Goal: Task Accomplishment & Management: Use online tool/utility

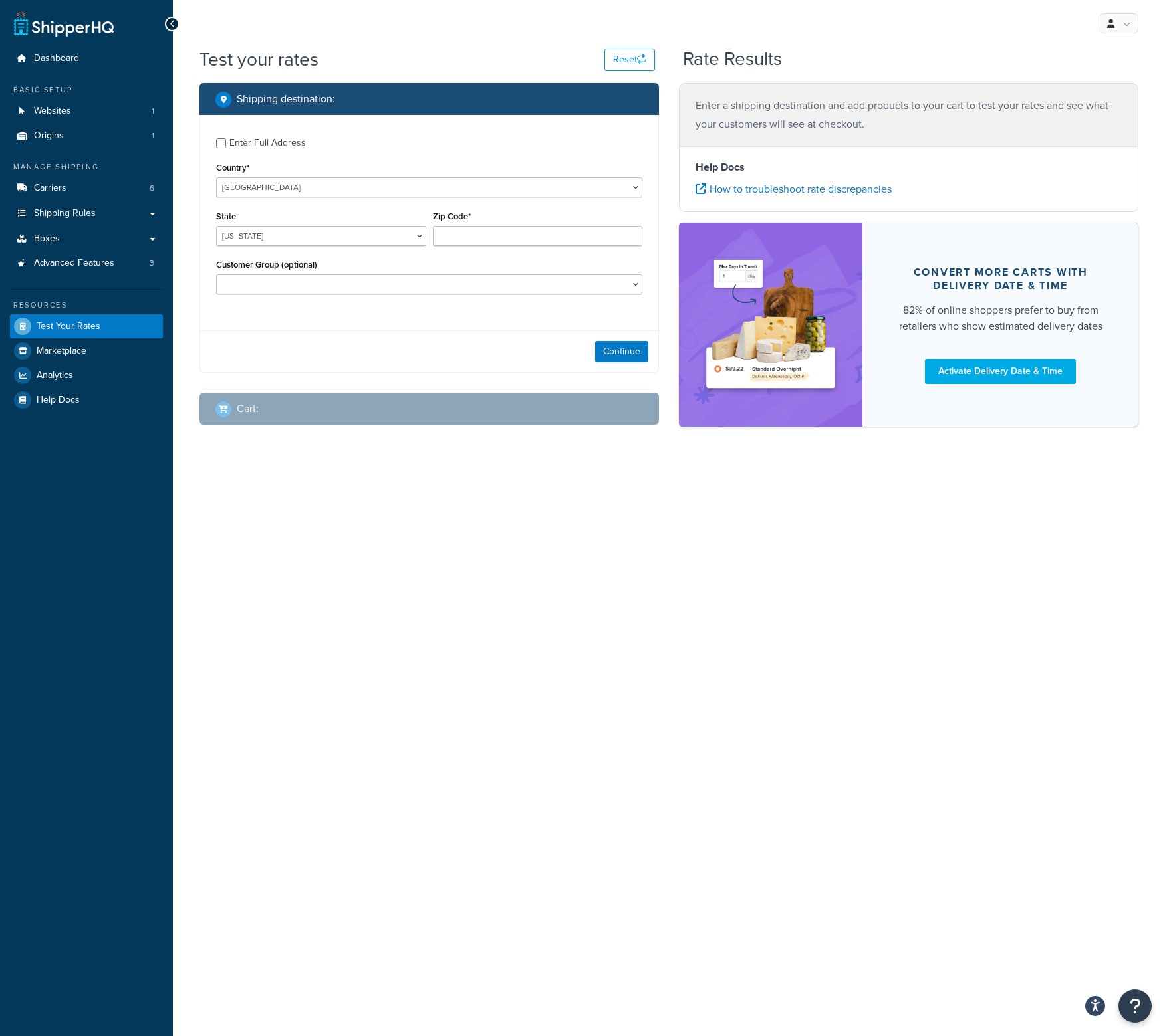
click at [305, 143] on label "Enter Full Address" at bounding box center [436, 142] width 413 height 21
click at [226, 143] on input "Enter Full Address" at bounding box center [221, 143] width 10 height 10
checkbox input "true"
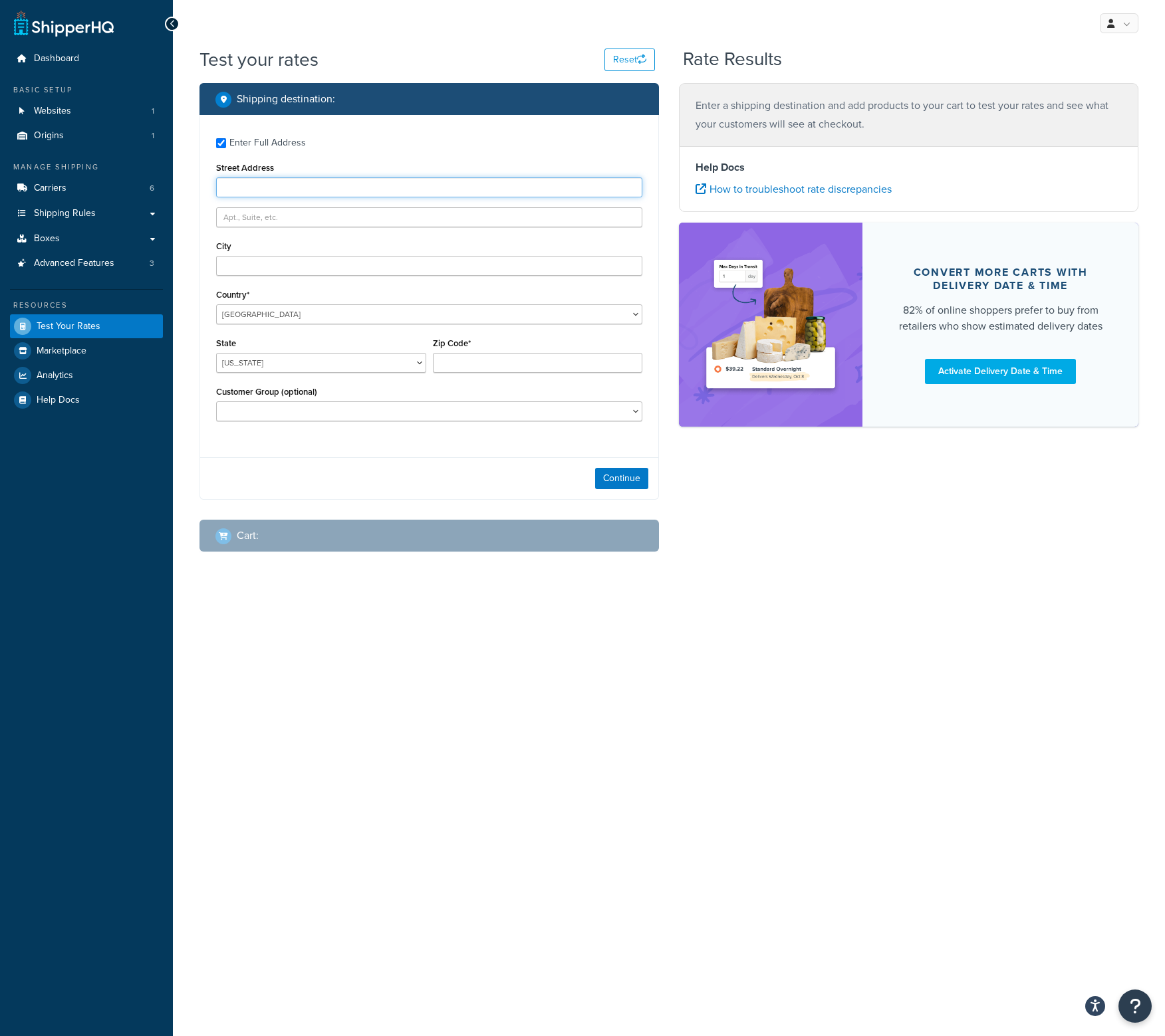
click at [279, 184] on input "Street Address" at bounding box center [429, 187] width 426 height 20
type input "[STREET_ADDRESS]"
type input "Austin"
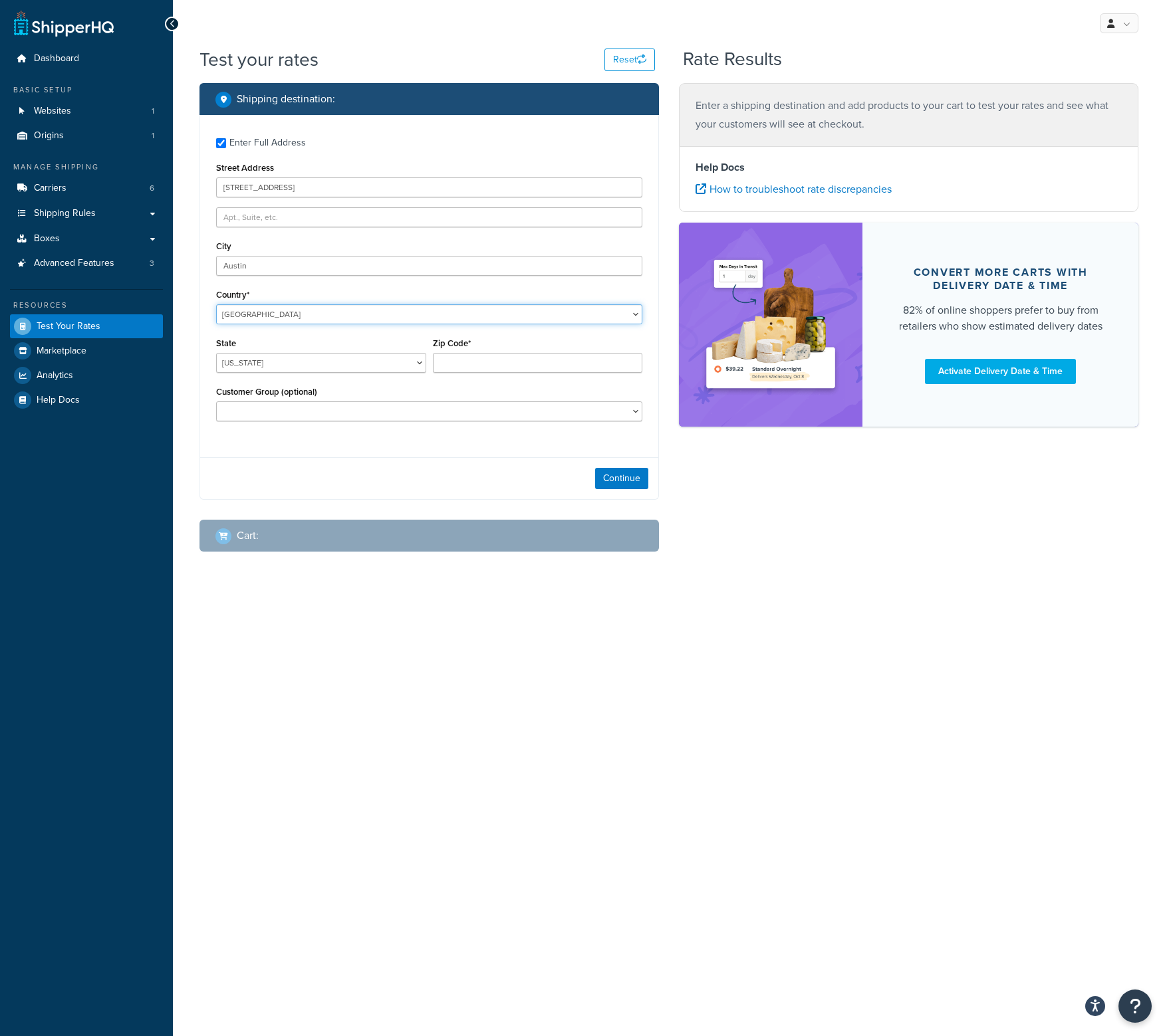
select select "GB"
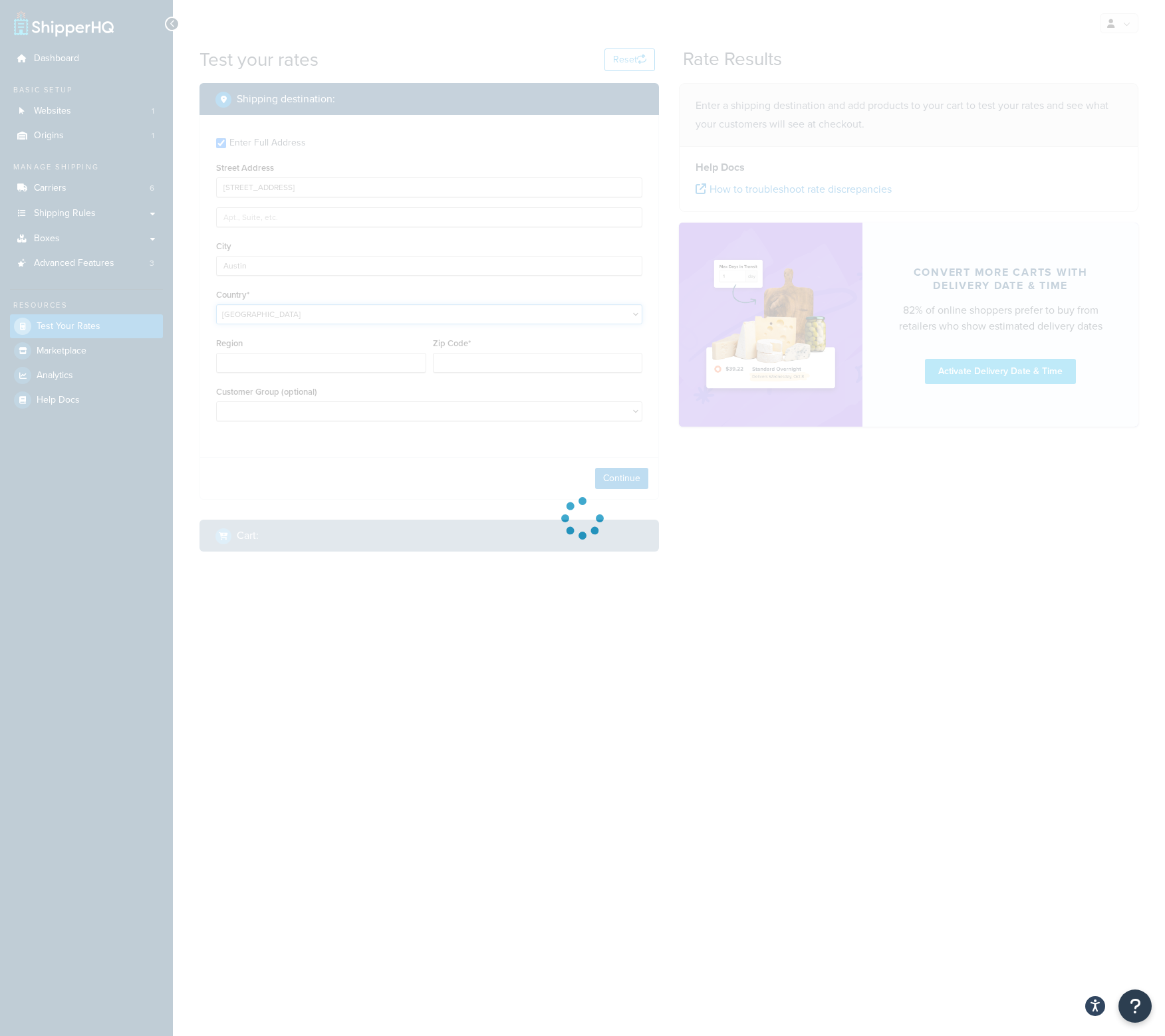
type input "AL"
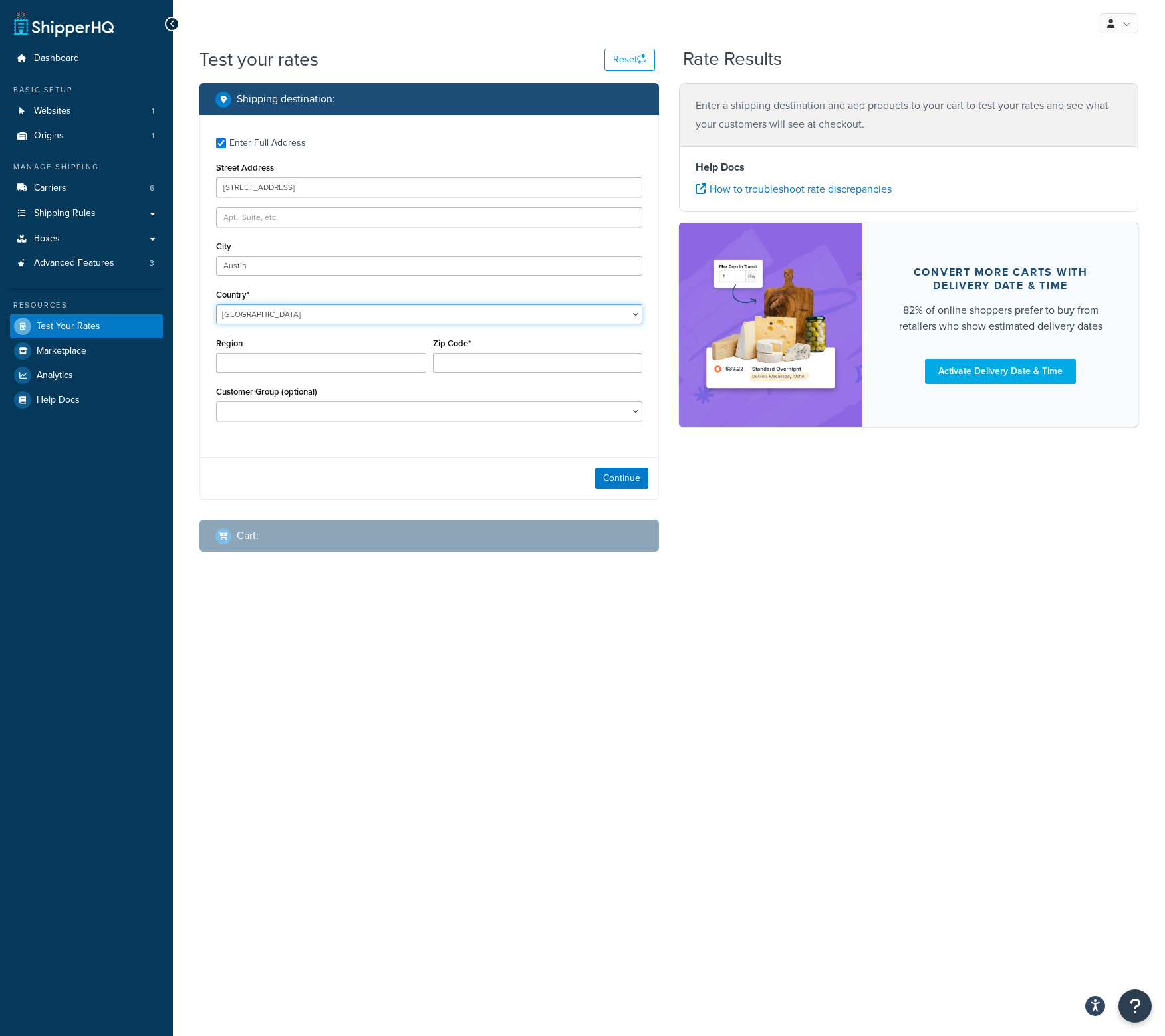
click at [286, 321] on select "[GEOGRAPHIC_DATA] [GEOGRAPHIC_DATA] [GEOGRAPHIC_DATA] [GEOGRAPHIC_DATA] [GEOGRA…" at bounding box center [429, 314] width 426 height 20
select select "US"
click at [216, 304] on select "[GEOGRAPHIC_DATA] [GEOGRAPHIC_DATA] [GEOGRAPHIC_DATA] [GEOGRAPHIC_DATA] [GEOGRA…" at bounding box center [429, 314] width 426 height 20
click at [279, 361] on select "[US_STATE] [US_STATE] [US_STATE] [US_STATE] [US_STATE] Armed Forces Americas Ar…" at bounding box center [321, 363] width 210 height 20
select select "[GEOGRAPHIC_DATA]"
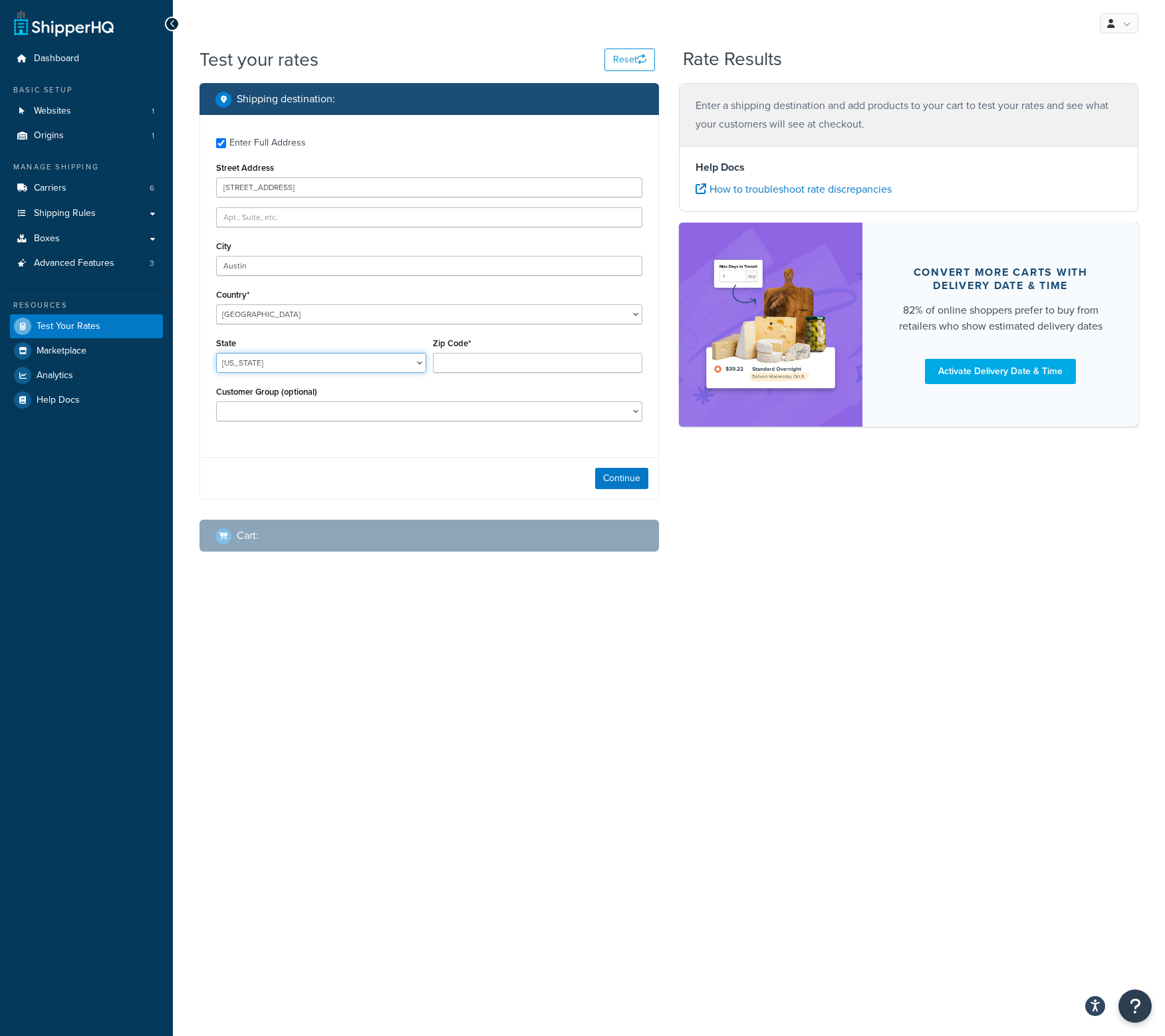
drag, startPoint x: 280, startPoint y: 361, endPoint x: 304, endPoint y: 363, distance: 24.1
click at [280, 361] on select "[US_STATE] [US_STATE] [US_STATE] [US_STATE] [US_STATE] Armed Forces Americas Ar…" at bounding box center [321, 363] width 210 height 20
click at [479, 369] on input "Zip Code*" at bounding box center [538, 363] width 210 height 20
type input "78754"
click at [510, 407] on select "Dealers Retail" at bounding box center [429, 411] width 426 height 20
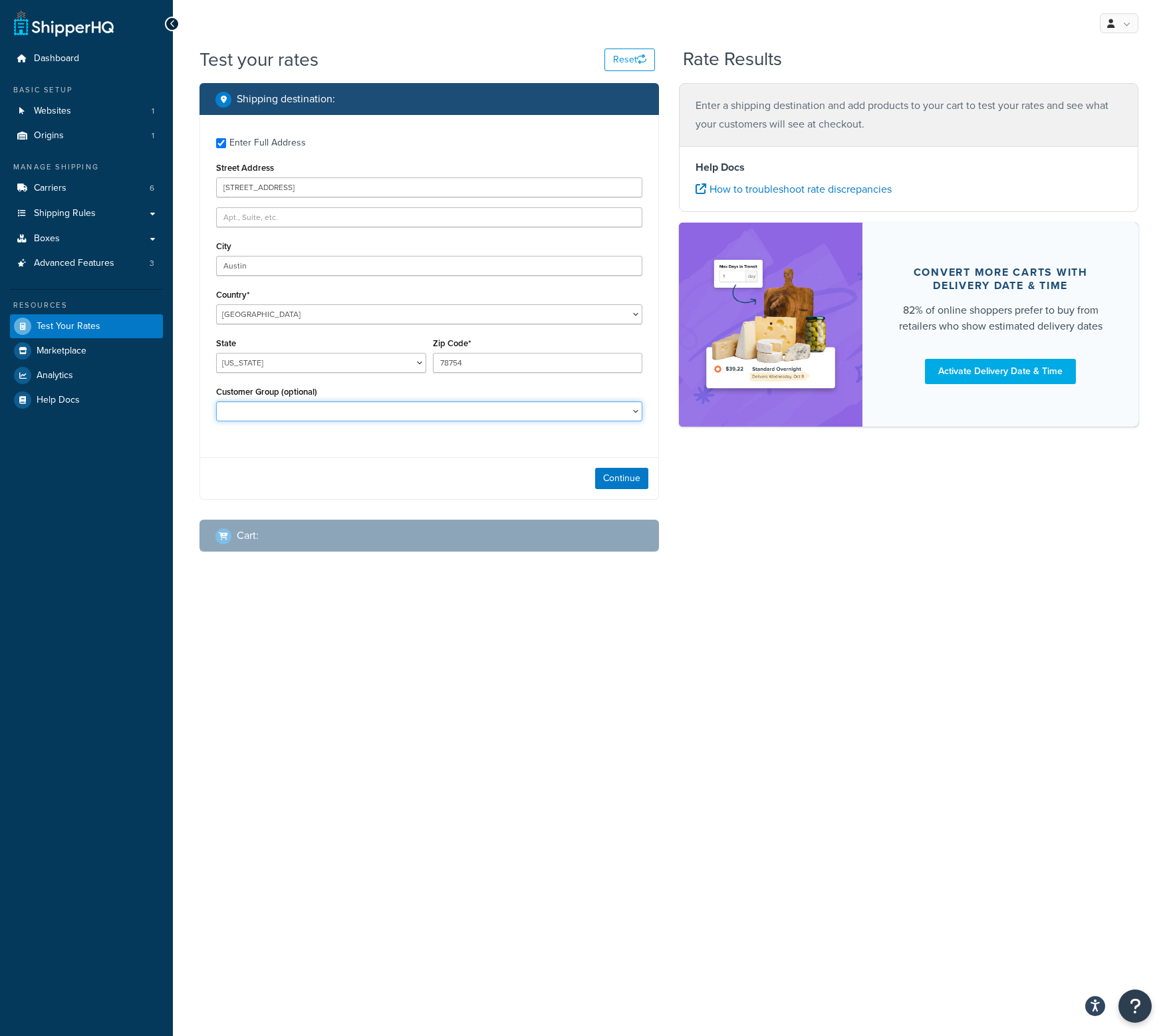
select select "Dealers"
click at [510, 407] on select "Dealers Retail" at bounding box center [429, 411] width 426 height 20
click at [620, 474] on button "Continue" at bounding box center [621, 479] width 53 height 21
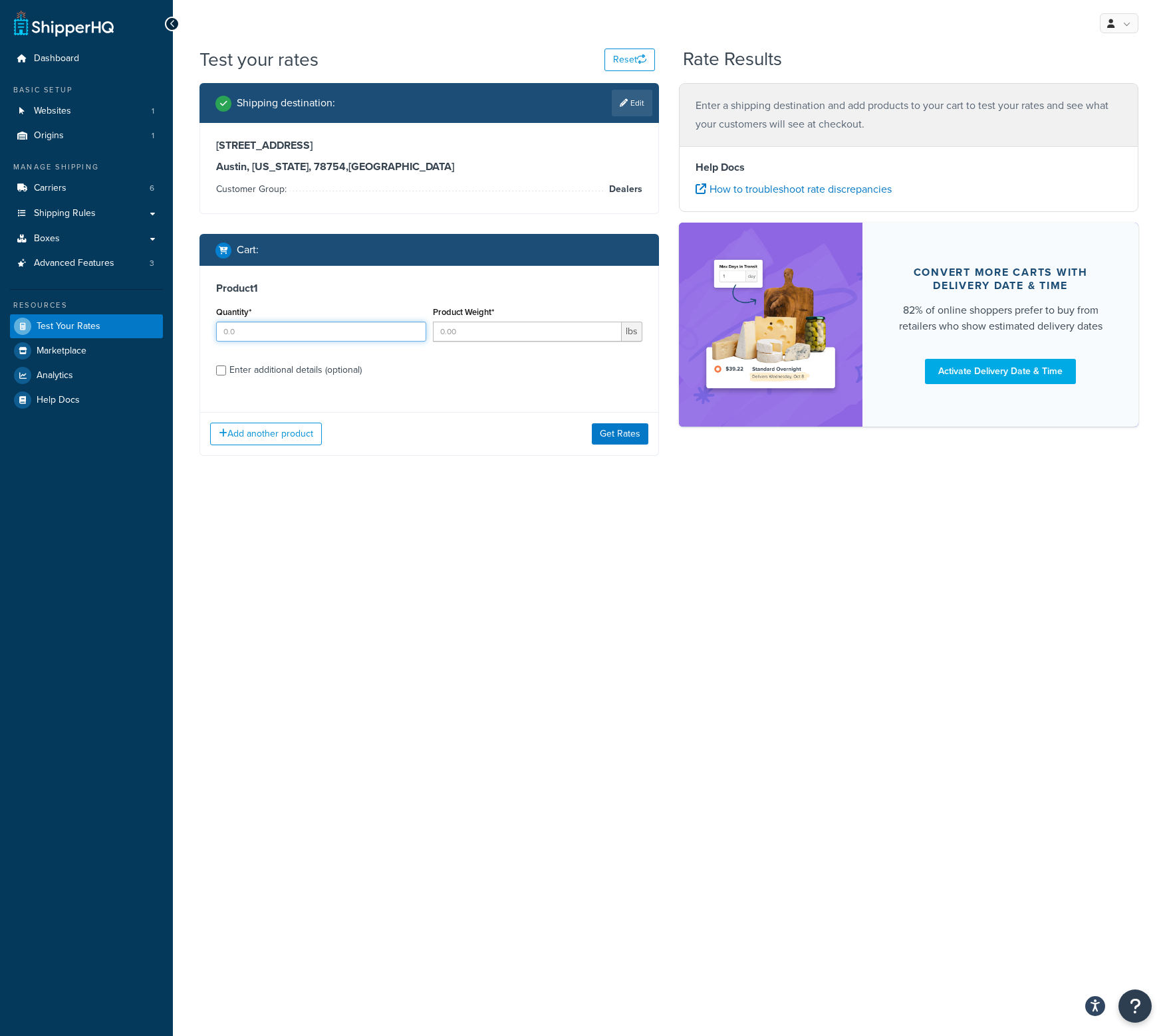
click at [313, 328] on input "Quantity*" at bounding box center [321, 332] width 210 height 20
type input "5"
type input "10"
click at [299, 366] on div "Enter additional details (optional)" at bounding box center [296, 370] width 132 height 19
click at [226, 366] on input "Enter additional details (optional)" at bounding box center [221, 371] width 10 height 10
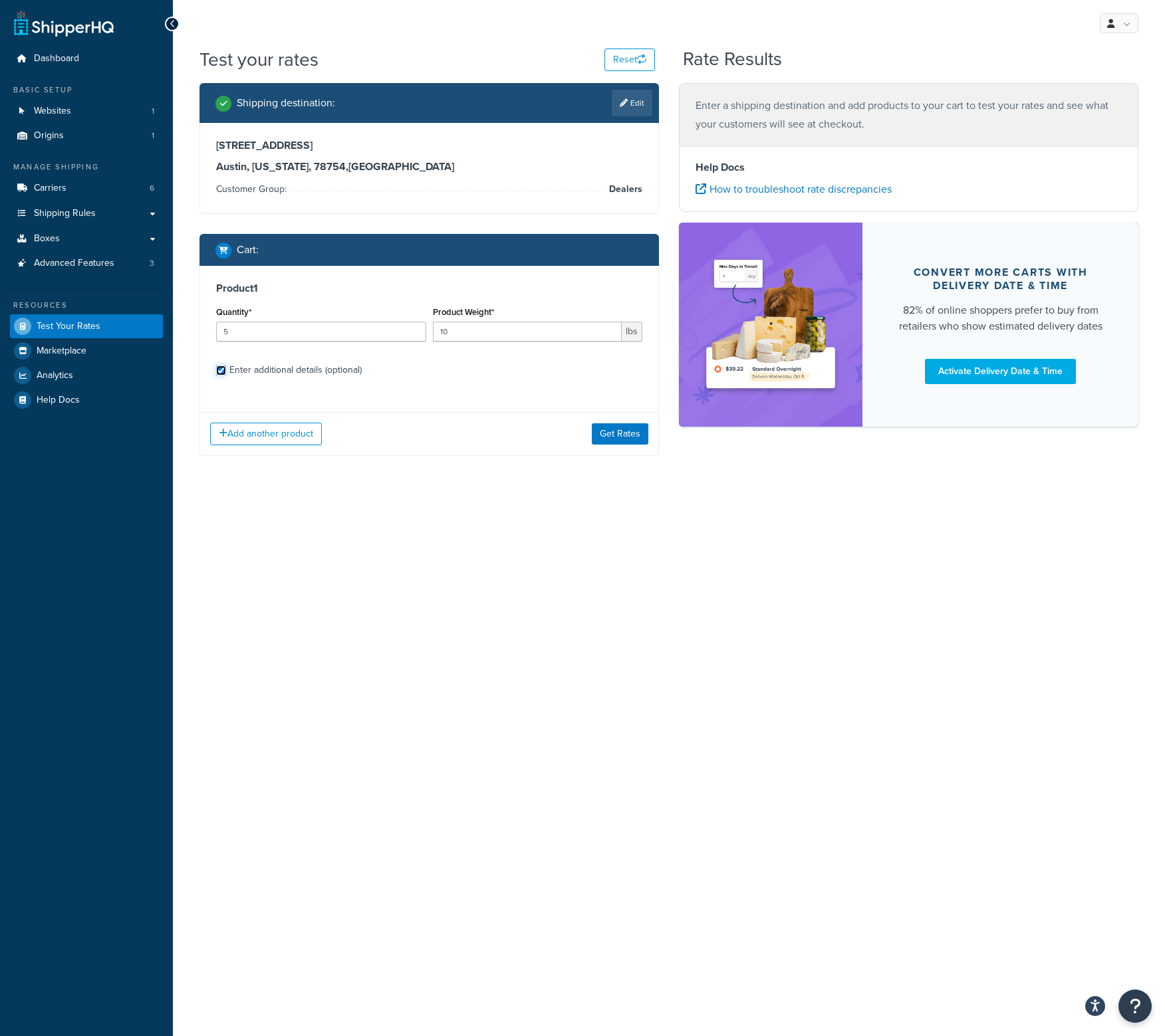
checkbox input "true"
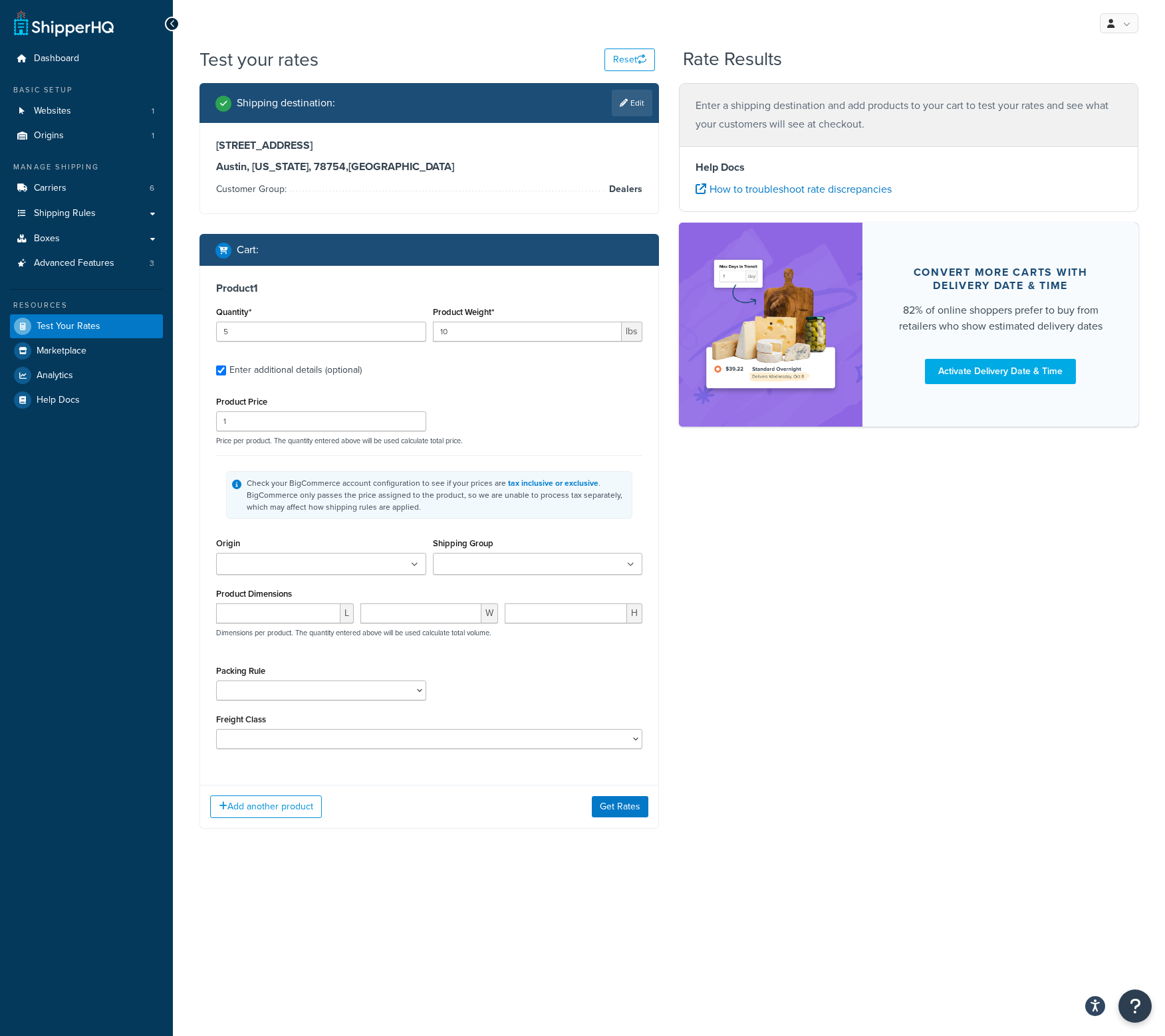
drag, startPoint x: 510, startPoint y: 549, endPoint x: 513, endPoint y: 557, distance: 8.5
click at [513, 557] on div "Shipping Group CC18 CC24 Five-Nine Four Freight Large Medium Small TenPlus Thre…" at bounding box center [538, 554] width 210 height 41
click at [515, 559] on input "Shipping Group" at bounding box center [495, 565] width 117 height 14
click at [729, 556] on div "Shipping destination : Edit [STREET_ADDRESS][US_STATE] Customer Group: Dealers …" at bounding box center [669, 466] width 959 height 766
drag, startPoint x: 615, startPoint y: 798, endPoint x: 665, endPoint y: 786, distance: 51.4
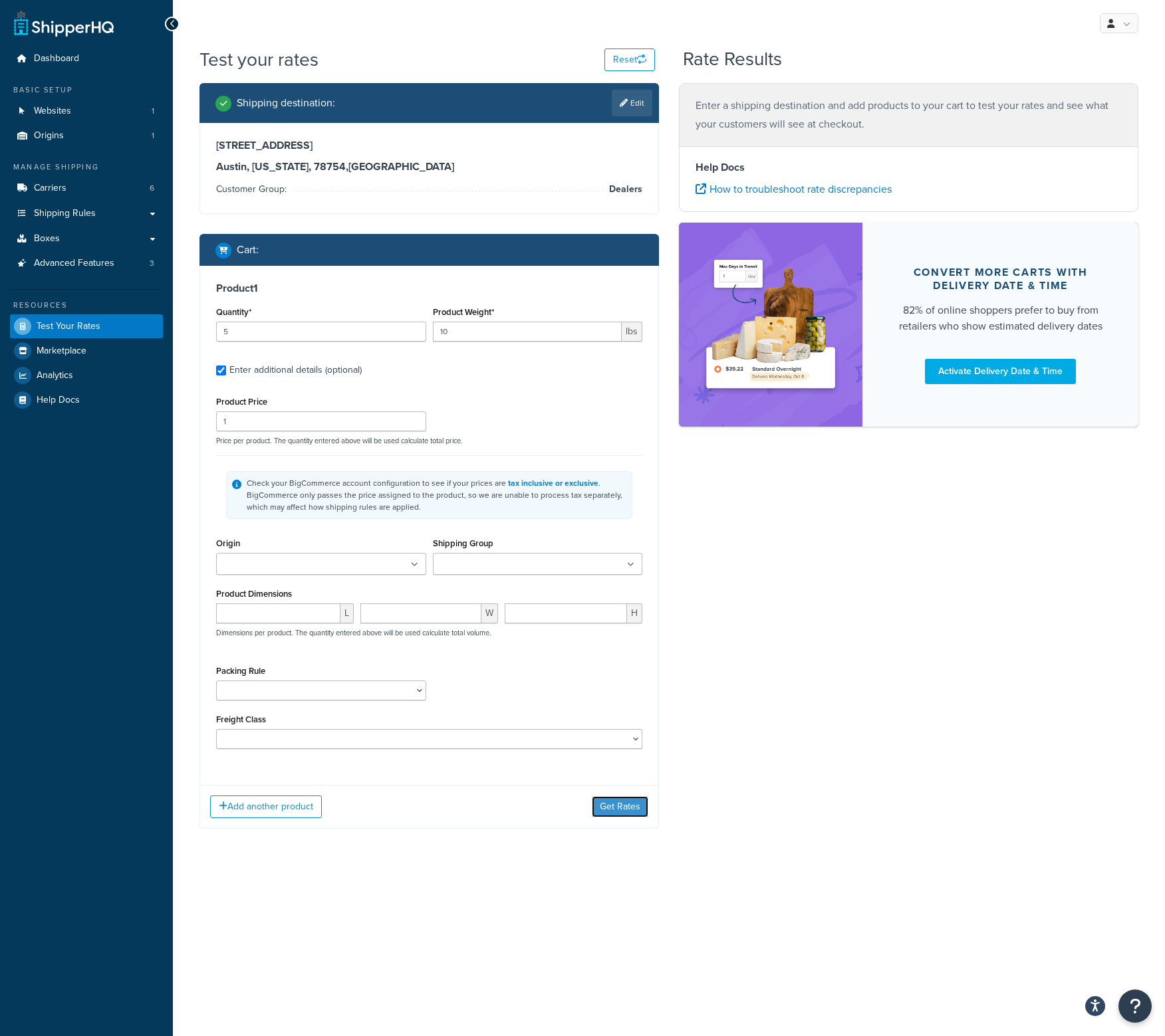
click at [615, 800] on button "Get Rates" at bounding box center [620, 807] width 57 height 21
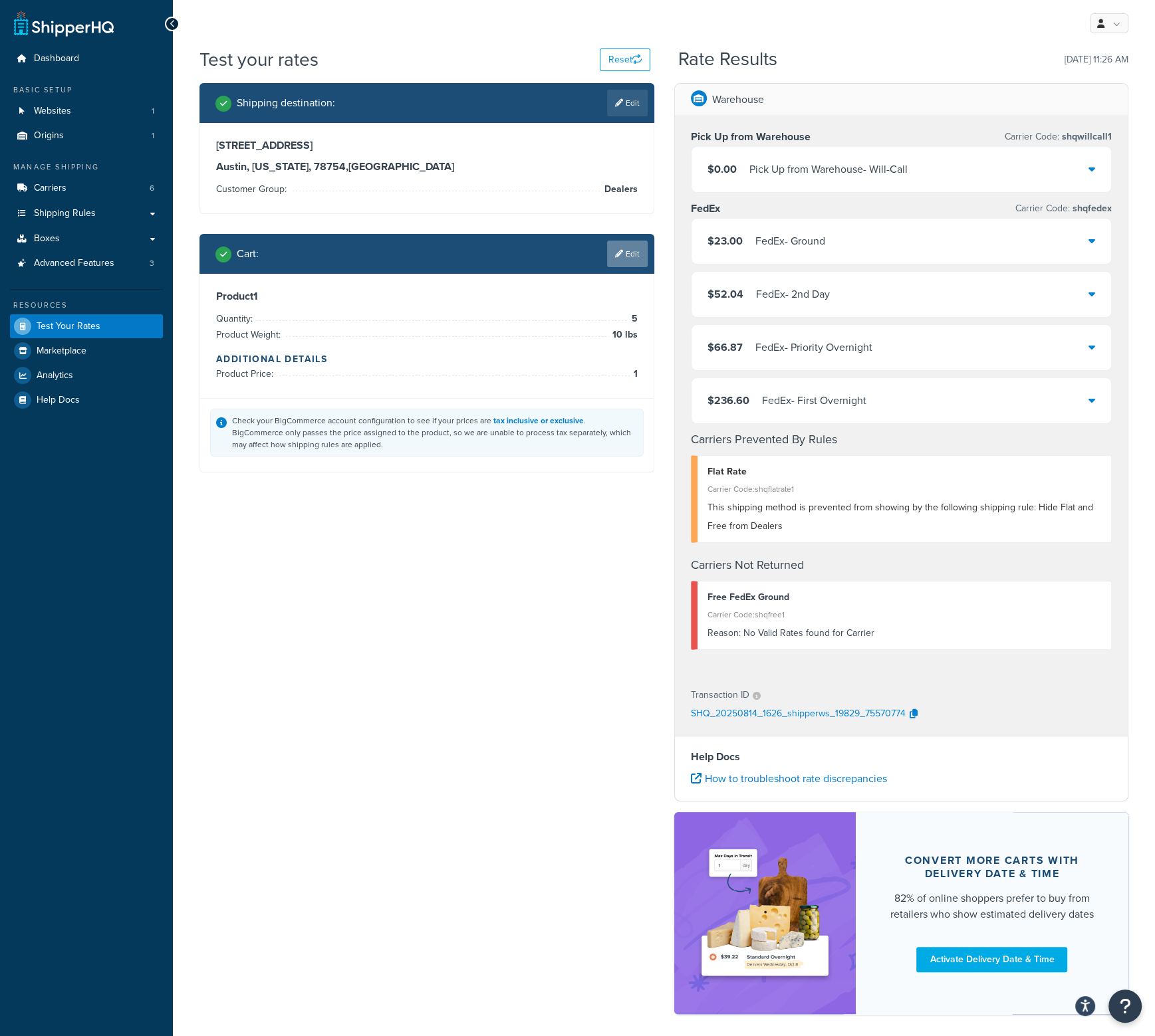
click at [615, 255] on icon at bounding box center [618, 253] width 8 height 8
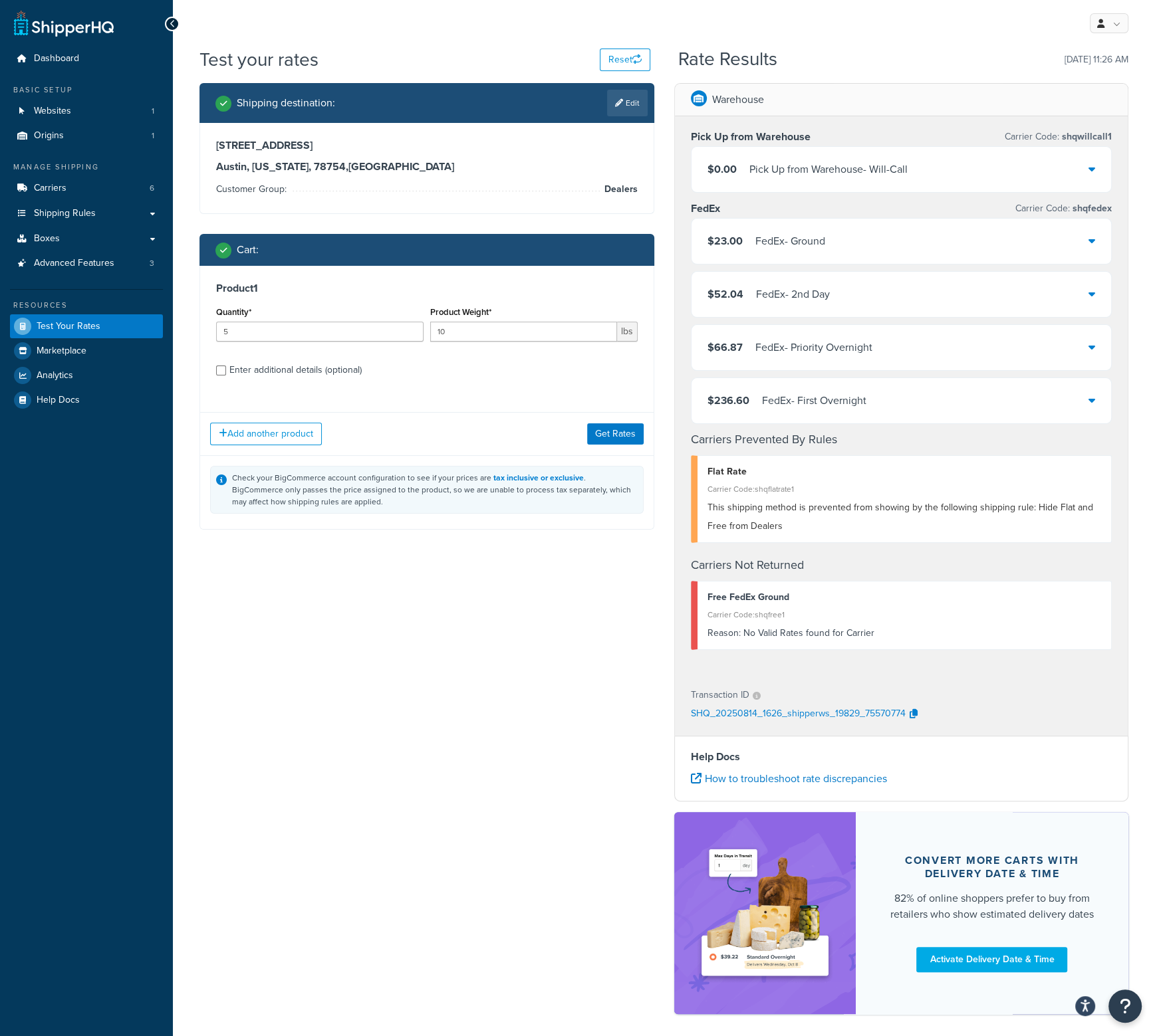
click at [234, 368] on div "Enter additional details (optional)" at bounding box center [296, 370] width 132 height 19
click at [226, 368] on input "Enter additional details (optional)" at bounding box center [221, 371] width 10 height 10
checkbox input "true"
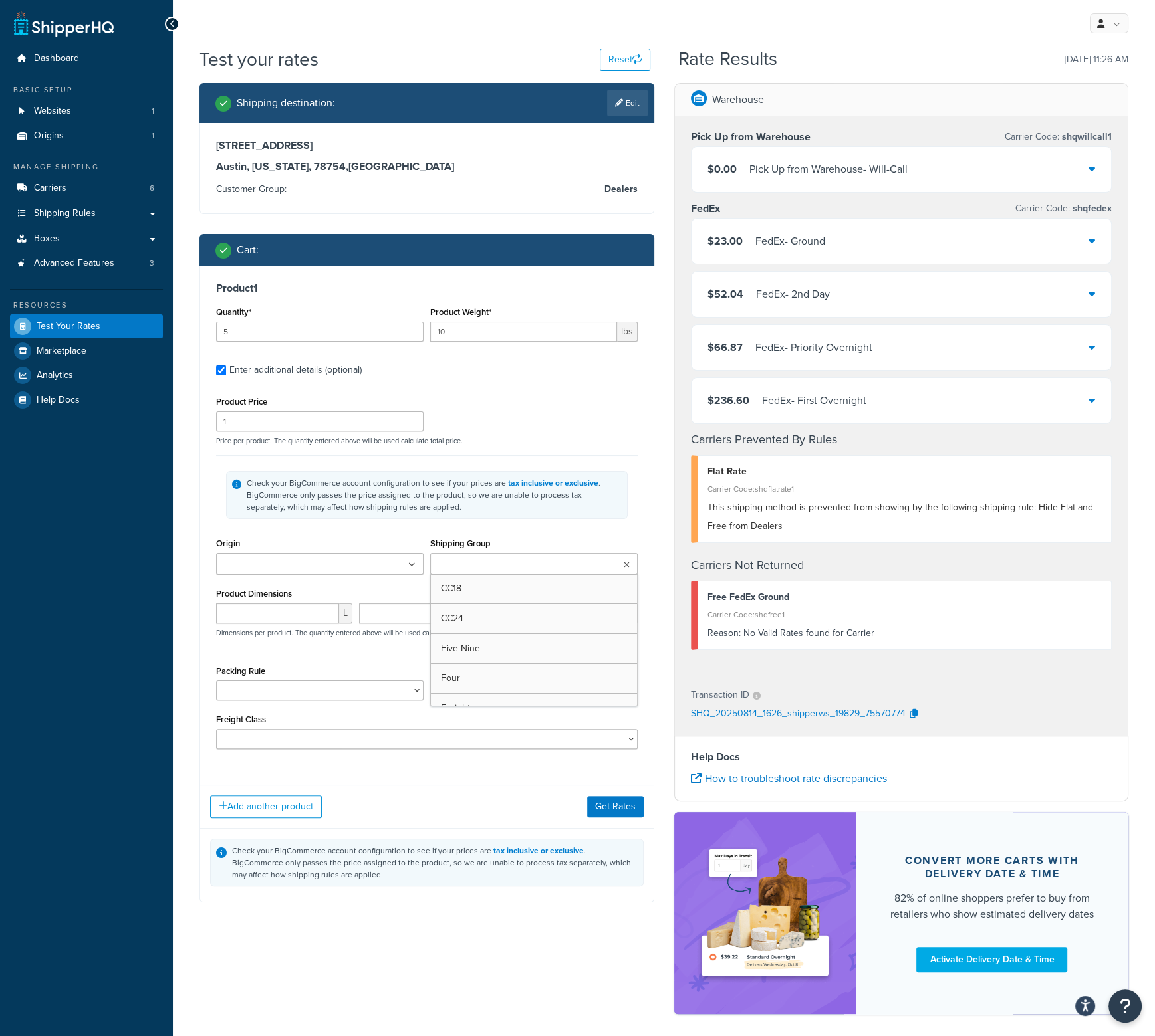
click at [624, 558] on ul at bounding box center [534, 564] width 208 height 22
type input "f"
drag, startPoint x: 497, startPoint y: 795, endPoint x: 505, endPoint y: 794, distance: 8.1
click at [497, 795] on div "Add another product Get Rates" at bounding box center [427, 806] width 454 height 43
click at [535, 548] on div "Shipping Group CC18 CC24 Five-Nine Four Freight Large Medium Small TenPlus Thre…" at bounding box center [534, 554] width 208 height 41
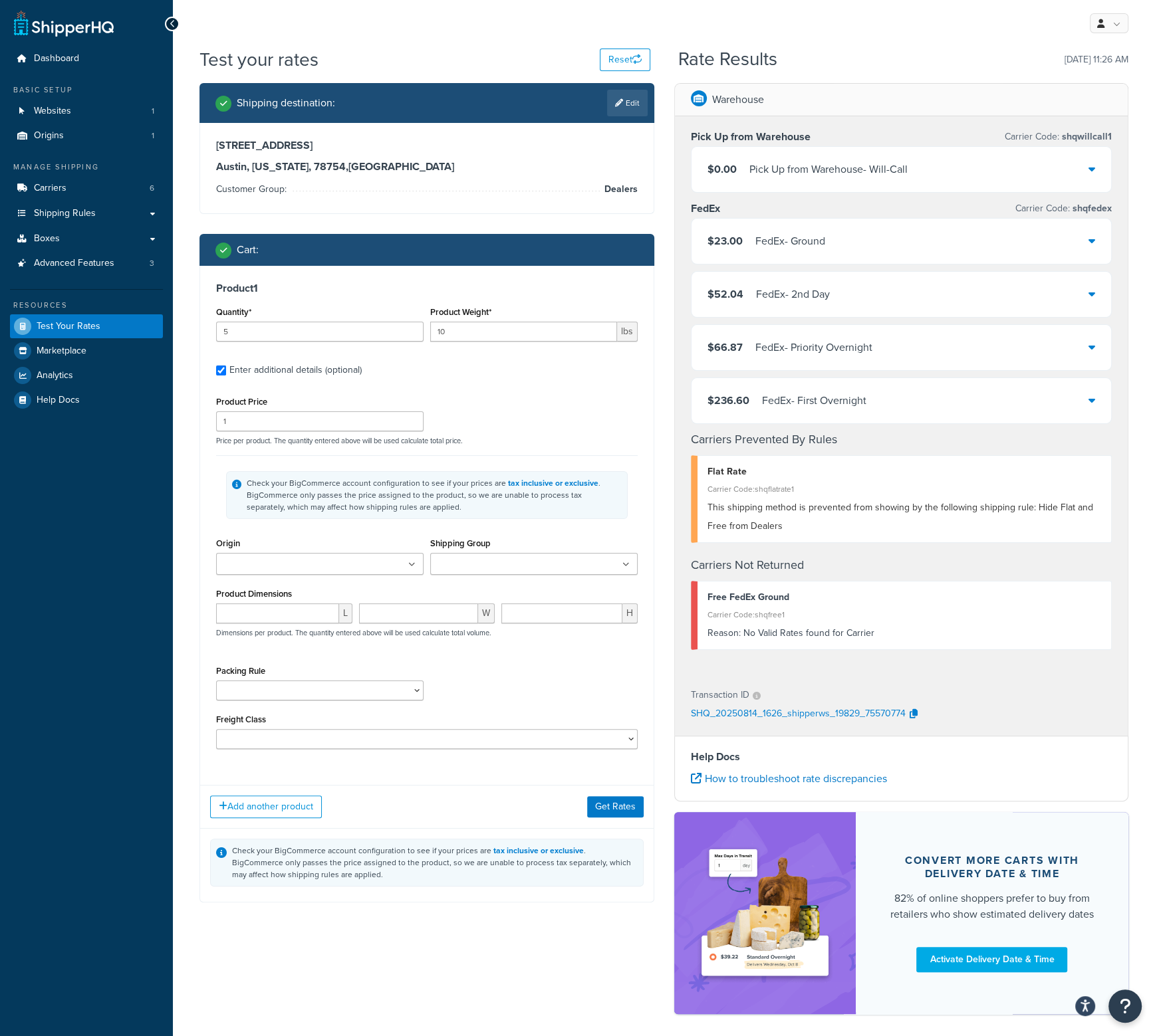
drag, startPoint x: 533, startPoint y: 560, endPoint x: 547, endPoint y: 597, distance: 39.6
click at [533, 562] on input "Shipping Group" at bounding box center [493, 565] width 117 height 14
type input "Fans"
click at [606, 802] on button "Get Rates" at bounding box center [615, 807] width 57 height 21
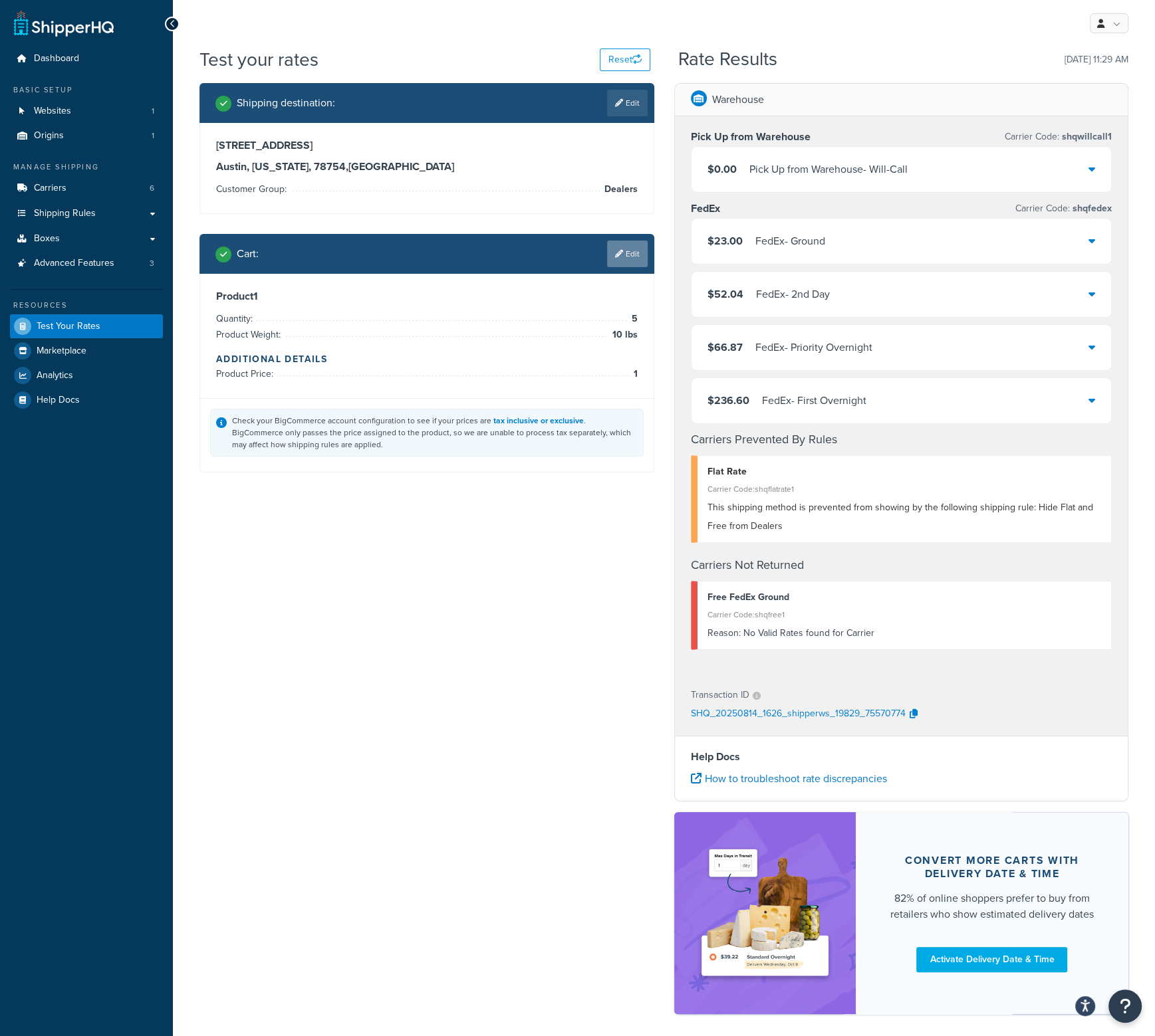
click at [630, 255] on link "Edit" at bounding box center [627, 253] width 41 height 26
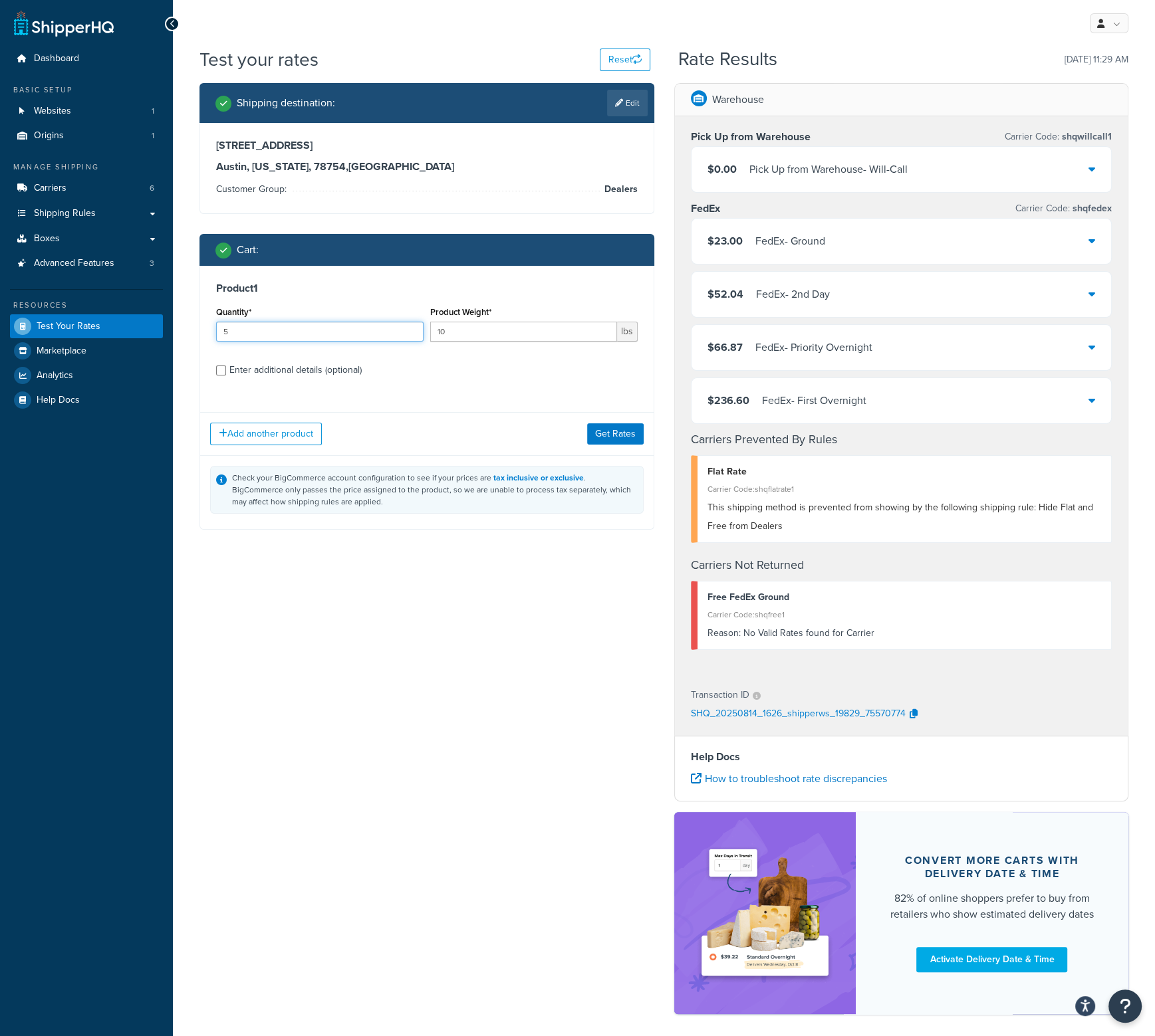
drag, startPoint x: 274, startPoint y: 328, endPoint x: 52, endPoint y: 329, distance: 222.0
click at [52, 329] on div "Dashboard Basic Setup Websites 1 Origins 1 Manage Shipping Carriers 6 Shipping …" at bounding box center [578, 547] width 1155 height 1094
type input "4"
click at [634, 425] on button "Get Rates" at bounding box center [615, 434] width 57 height 21
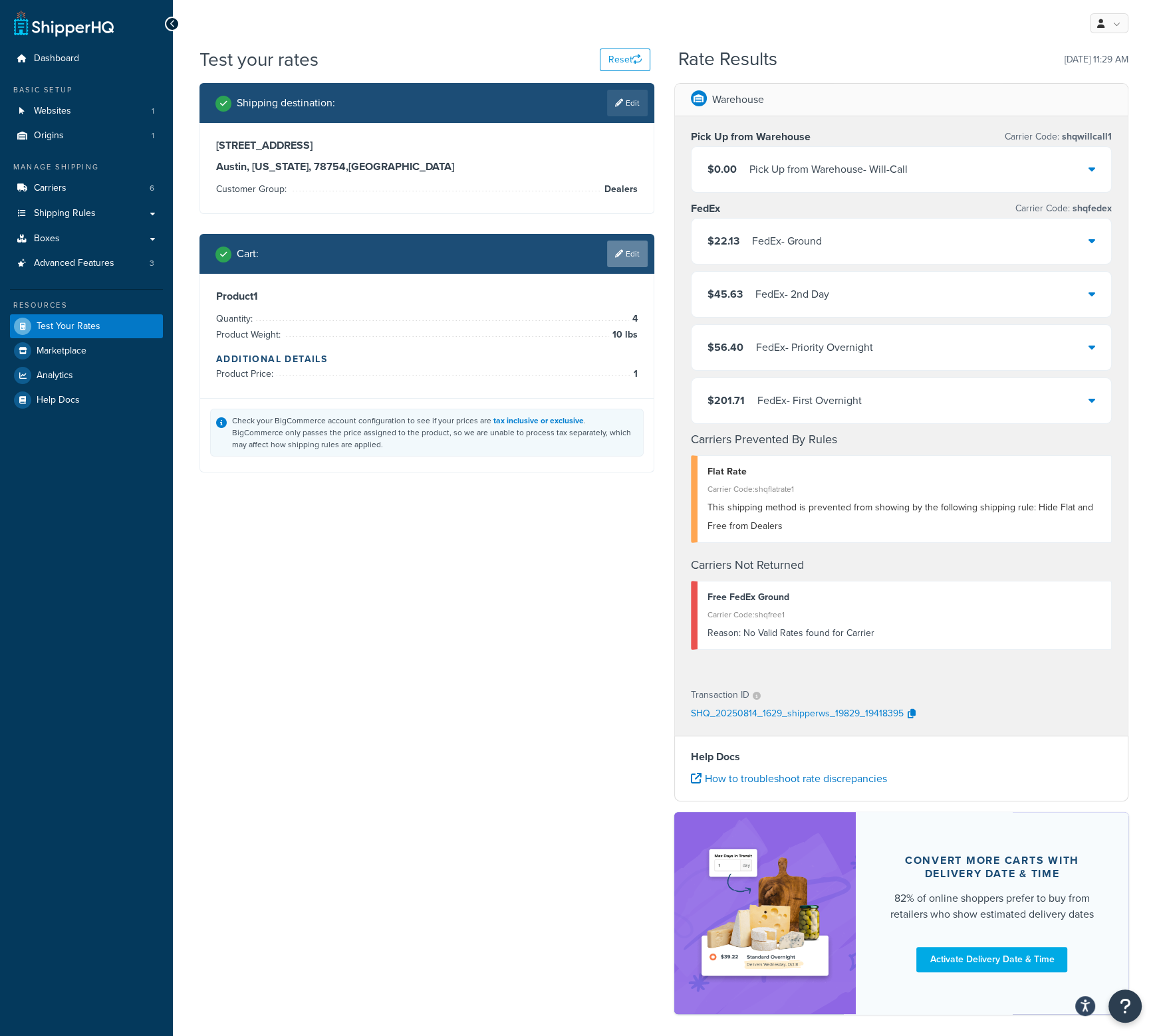
click at [623, 253] on link "Edit" at bounding box center [627, 253] width 41 height 26
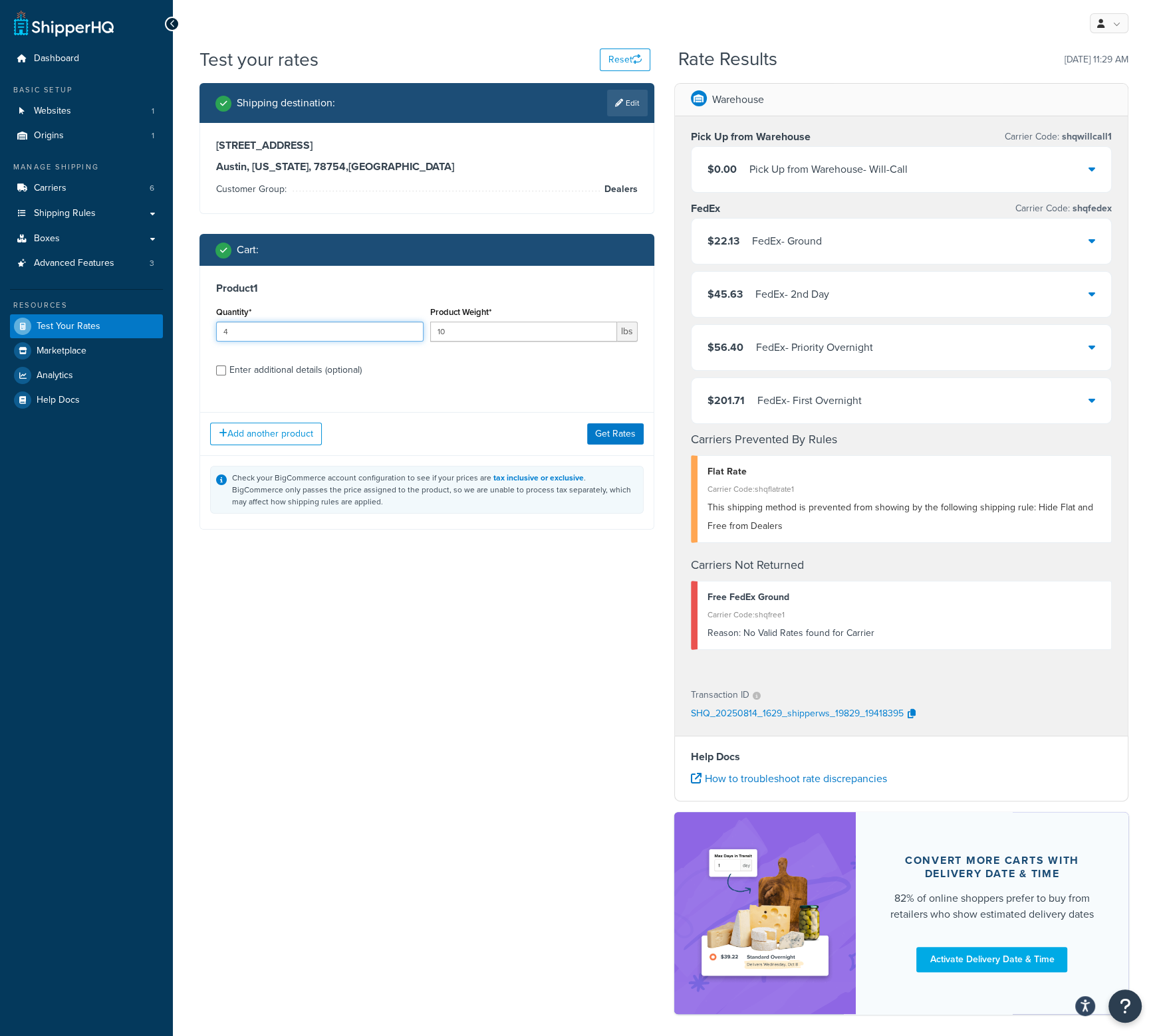
drag, startPoint x: 273, startPoint y: 330, endPoint x: 180, endPoint y: 326, distance: 93.1
click at [180, 326] on div "Test your rates Reset Rate Results [DATE] 11:29 AM Shipping destination : Edit …" at bounding box center [664, 554] width 982 height 1015
type input "5"
type input ".25"
click at [293, 358] on div "Product 1 Quantity* 5 Product Weight* .25 lbs Enter additional details (optiona…" at bounding box center [427, 334] width 454 height 136
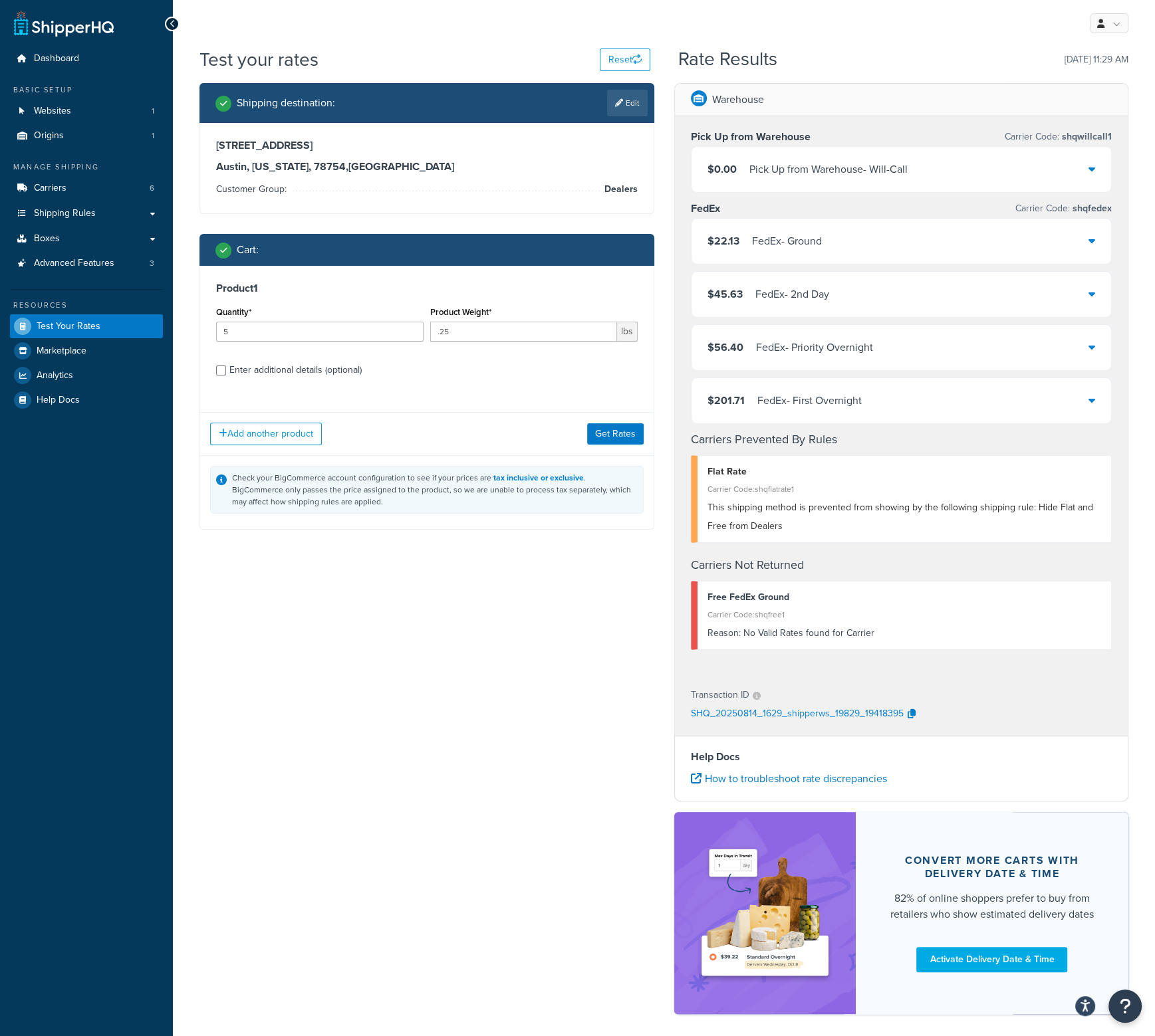
drag, startPoint x: 290, startPoint y: 368, endPoint x: 298, endPoint y: 377, distance: 12.0
click at [290, 369] on div "Enter additional details (optional)" at bounding box center [296, 370] width 132 height 19
click at [226, 369] on input "Enter additional details (optional)" at bounding box center [221, 371] width 10 height 10
checkbox input "true"
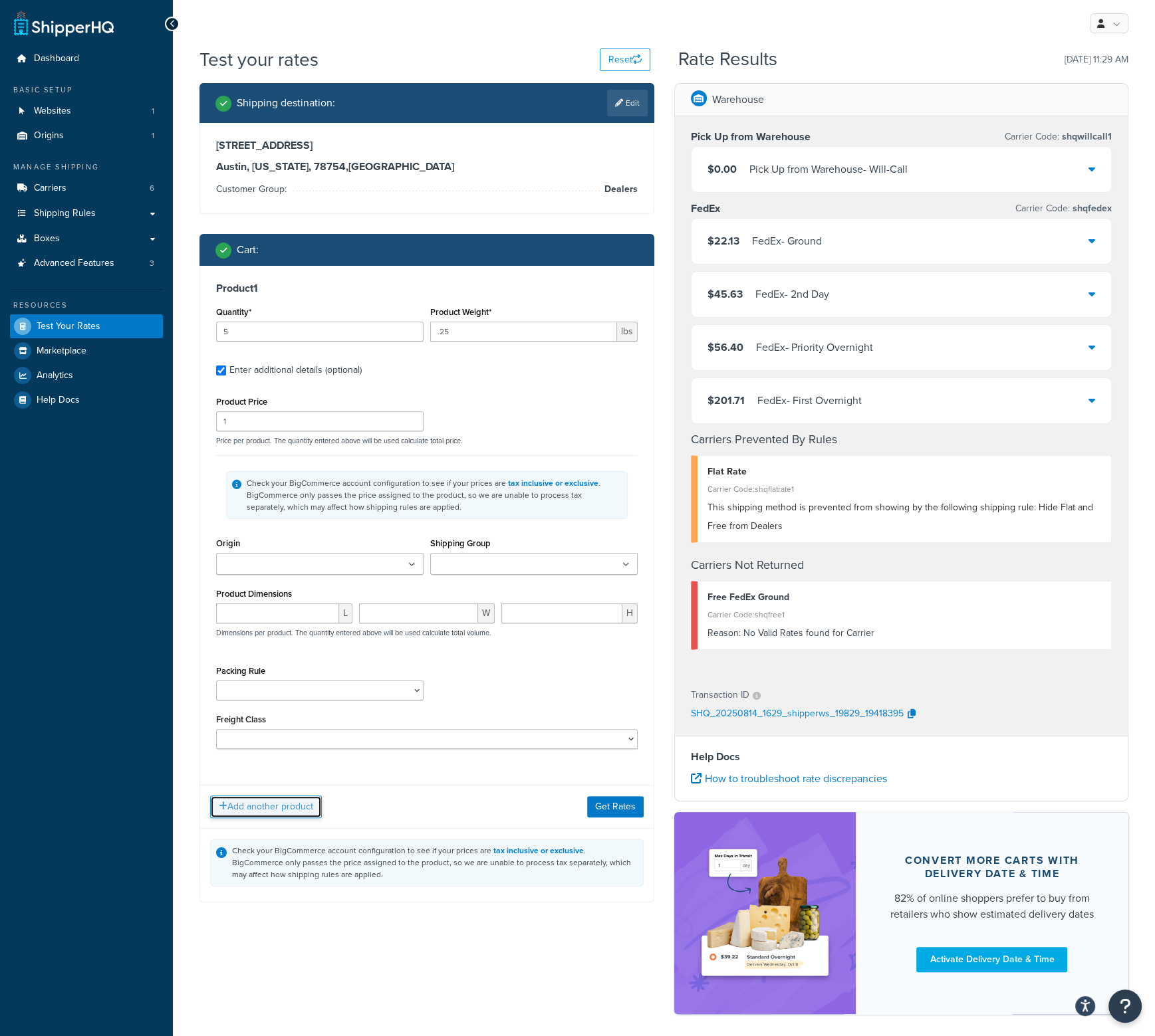
click at [266, 813] on button "Add another product" at bounding box center [266, 807] width 112 height 23
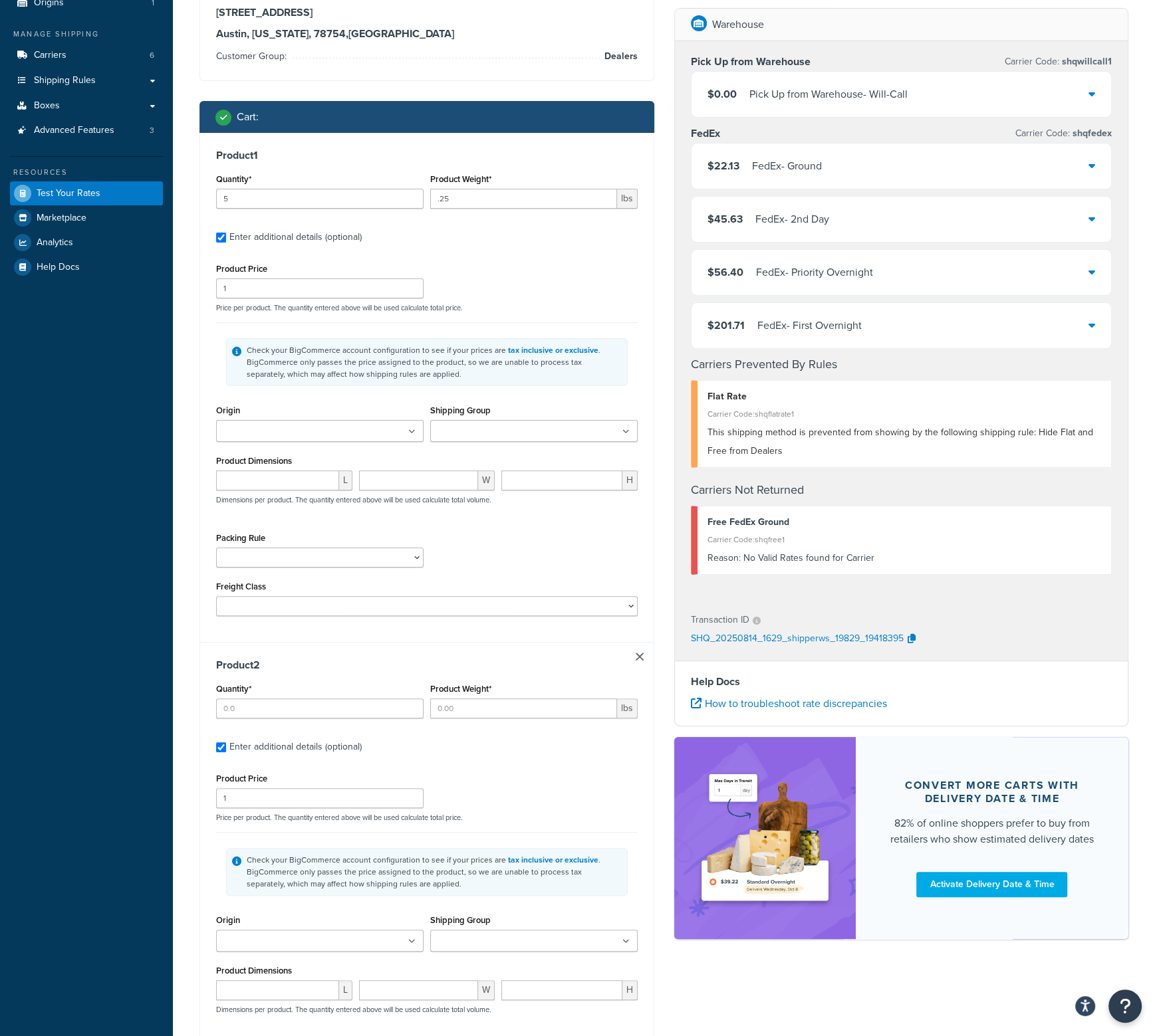
scroll to position [200, 0]
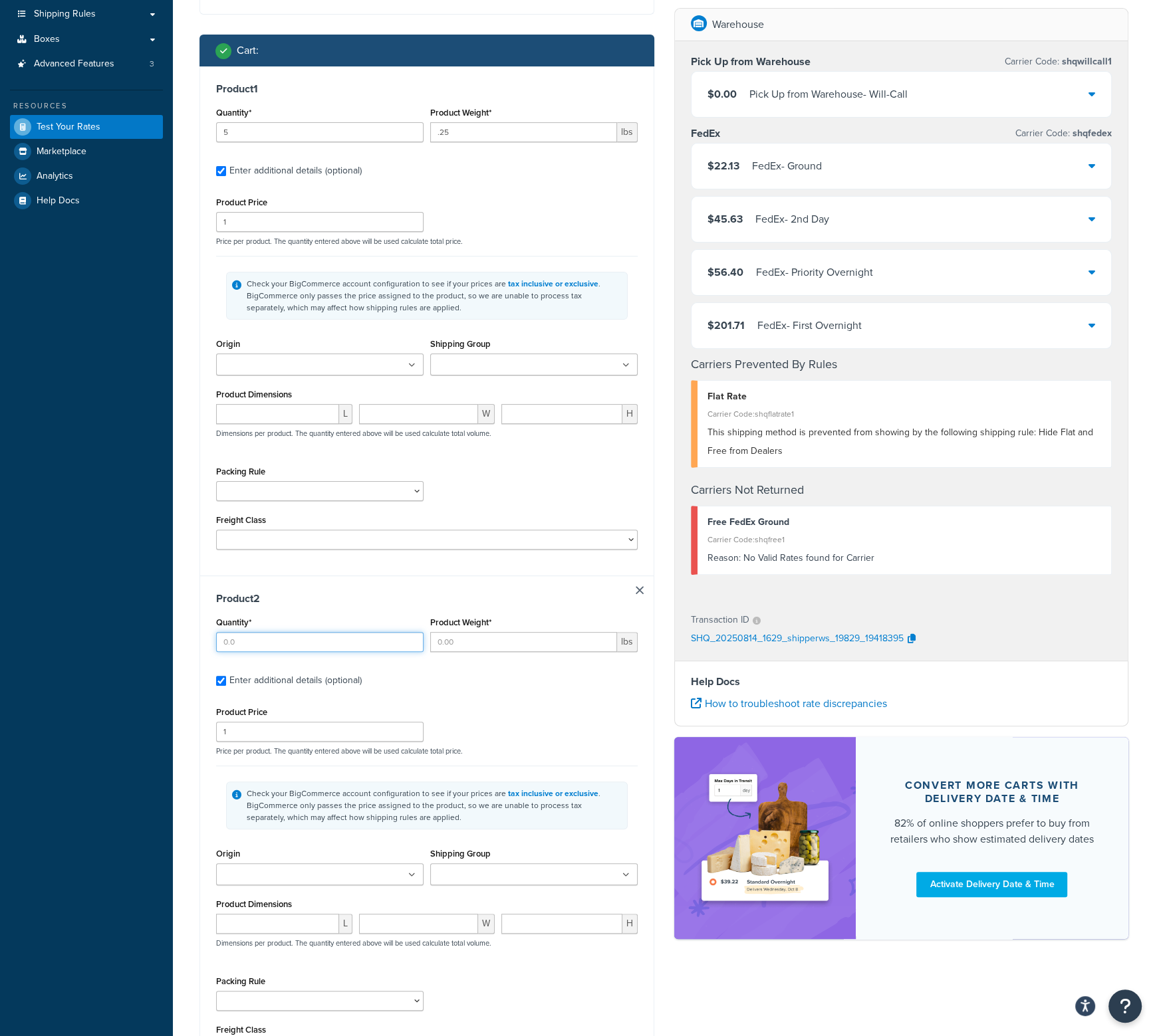
click at [288, 642] on input "Quantity*" at bounding box center [320, 642] width 208 height 20
type input "5"
click at [448, 645] on input "Product Weight*" at bounding box center [523, 642] width 187 height 20
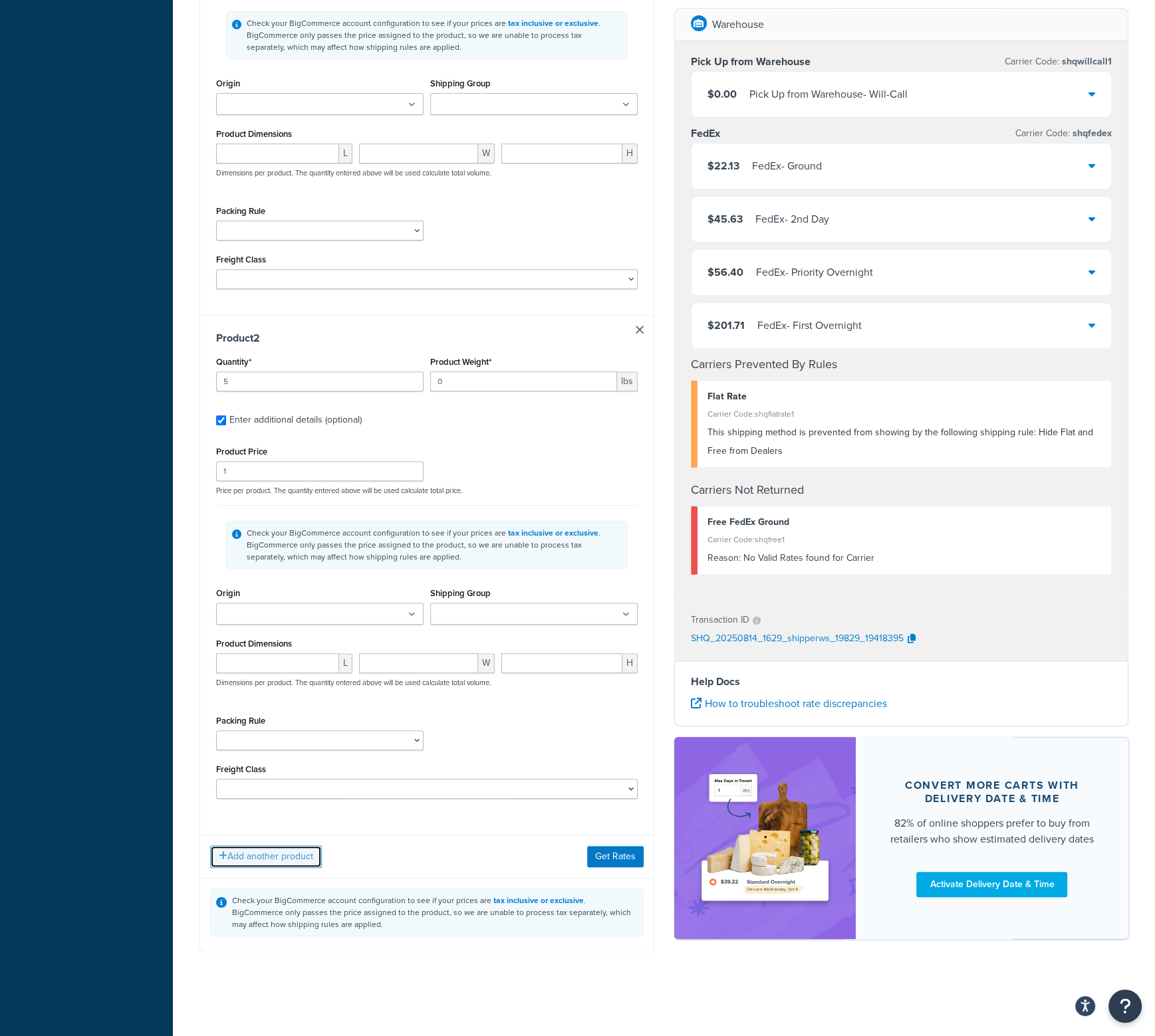
click at [265, 856] on div "Add another product Get Rates" at bounding box center [427, 856] width 454 height 43
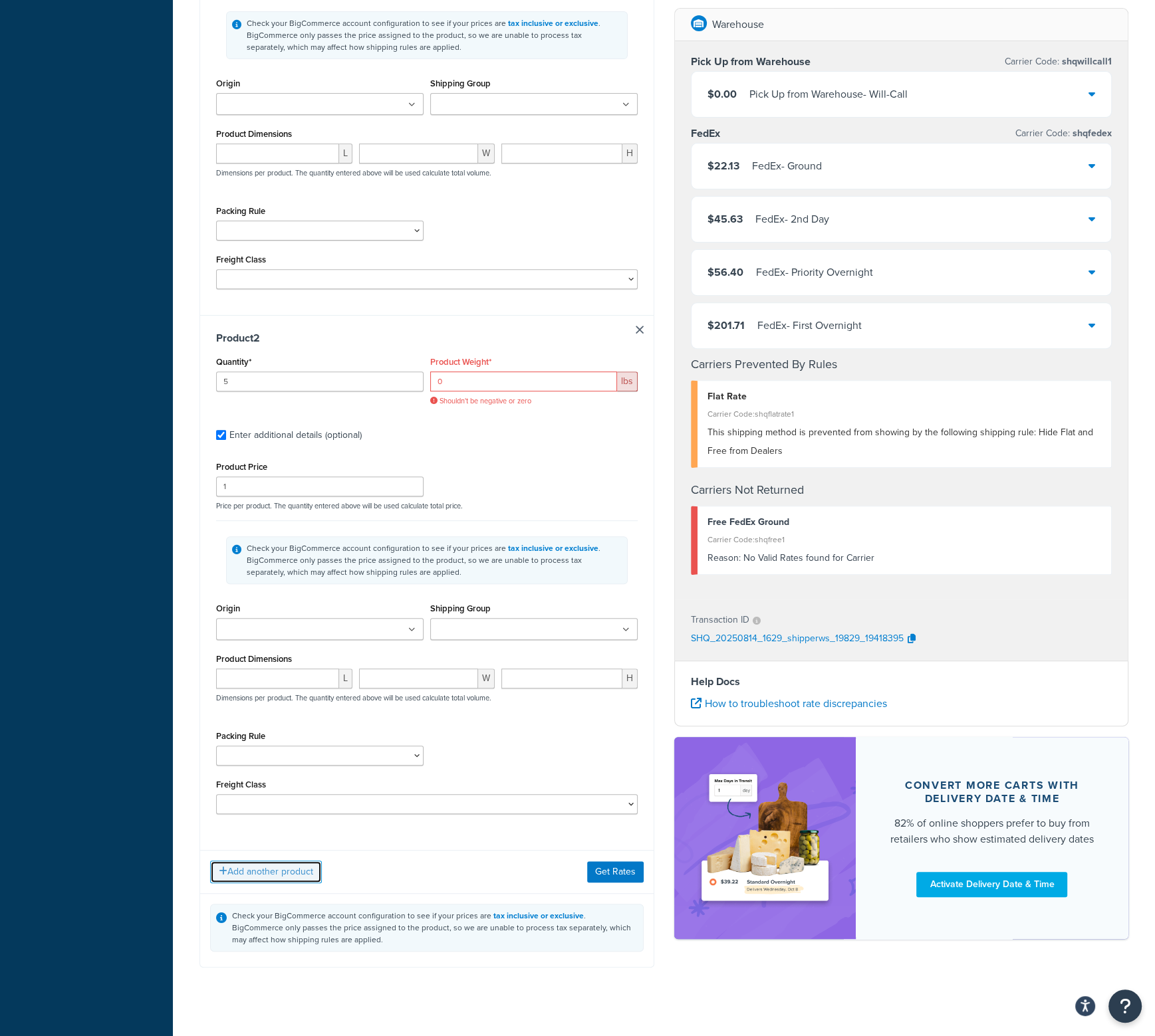
scroll to position [475, 0]
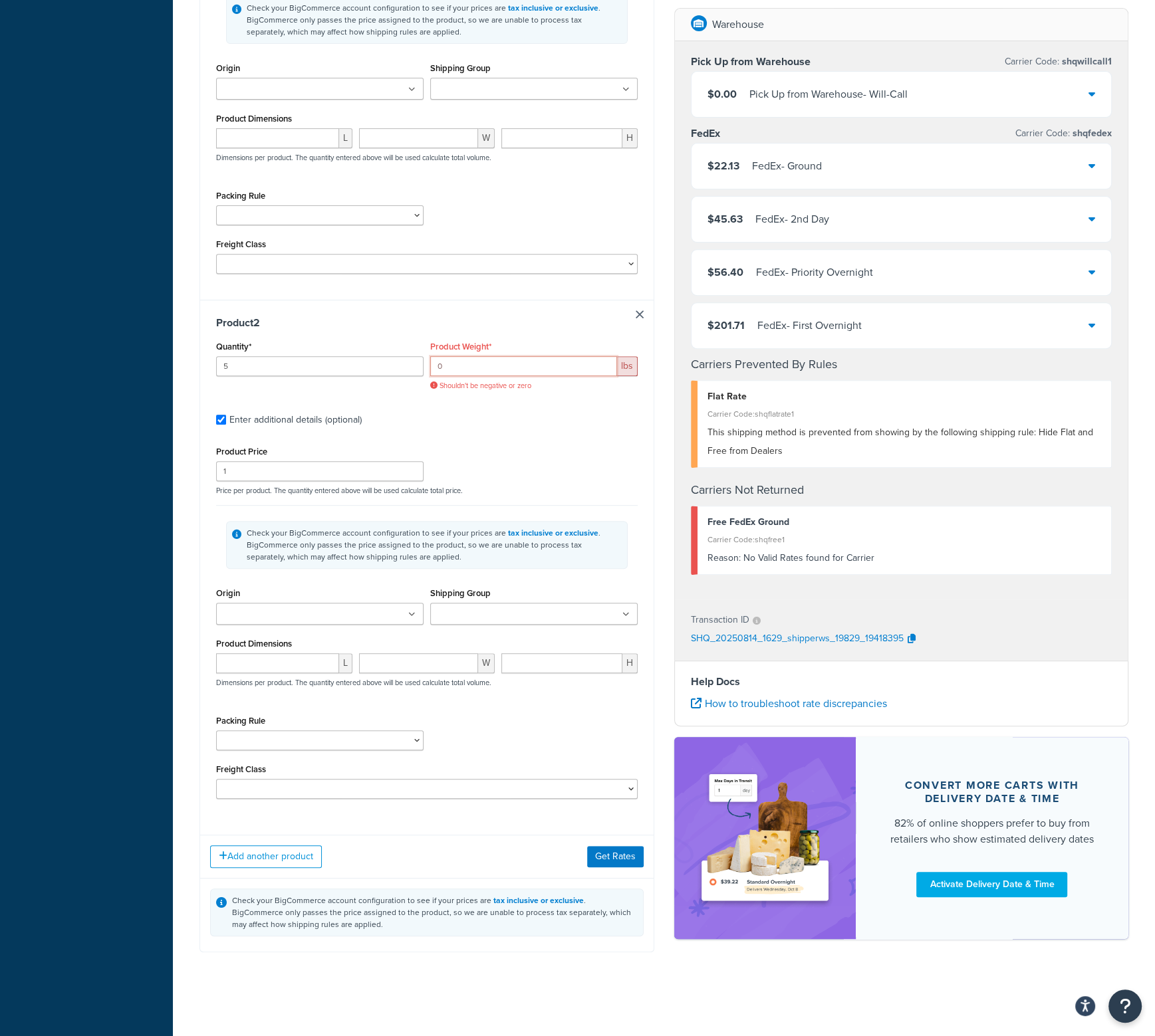
drag, startPoint x: 510, startPoint y: 366, endPoint x: 308, endPoint y: 358, distance: 202.2
click at [218, 366] on div "Quantity* 5 Product Weight* 0 lbs Shouldn't be negative or zero" at bounding box center [427, 369] width 428 height 63
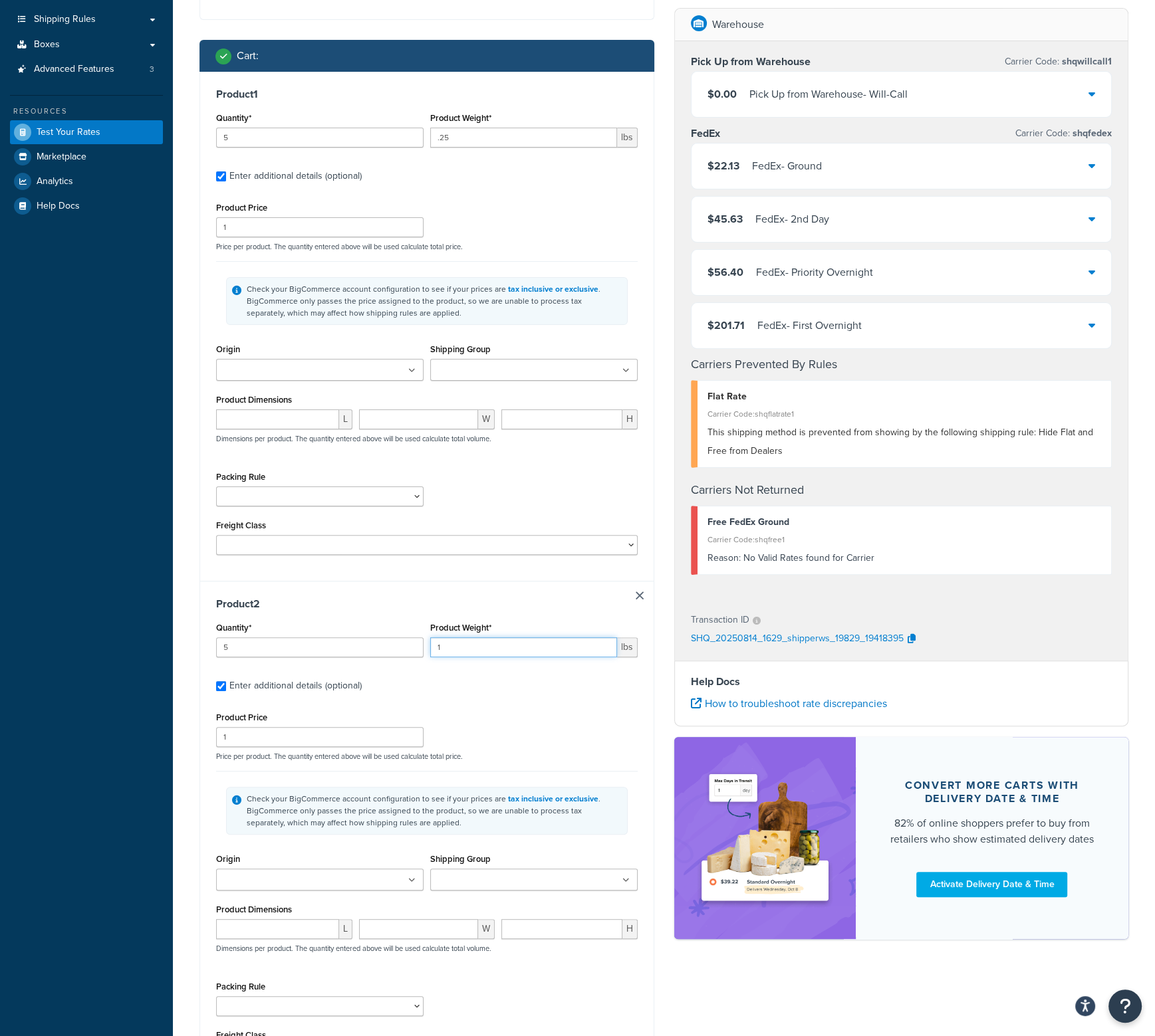
scroll to position [460, 0]
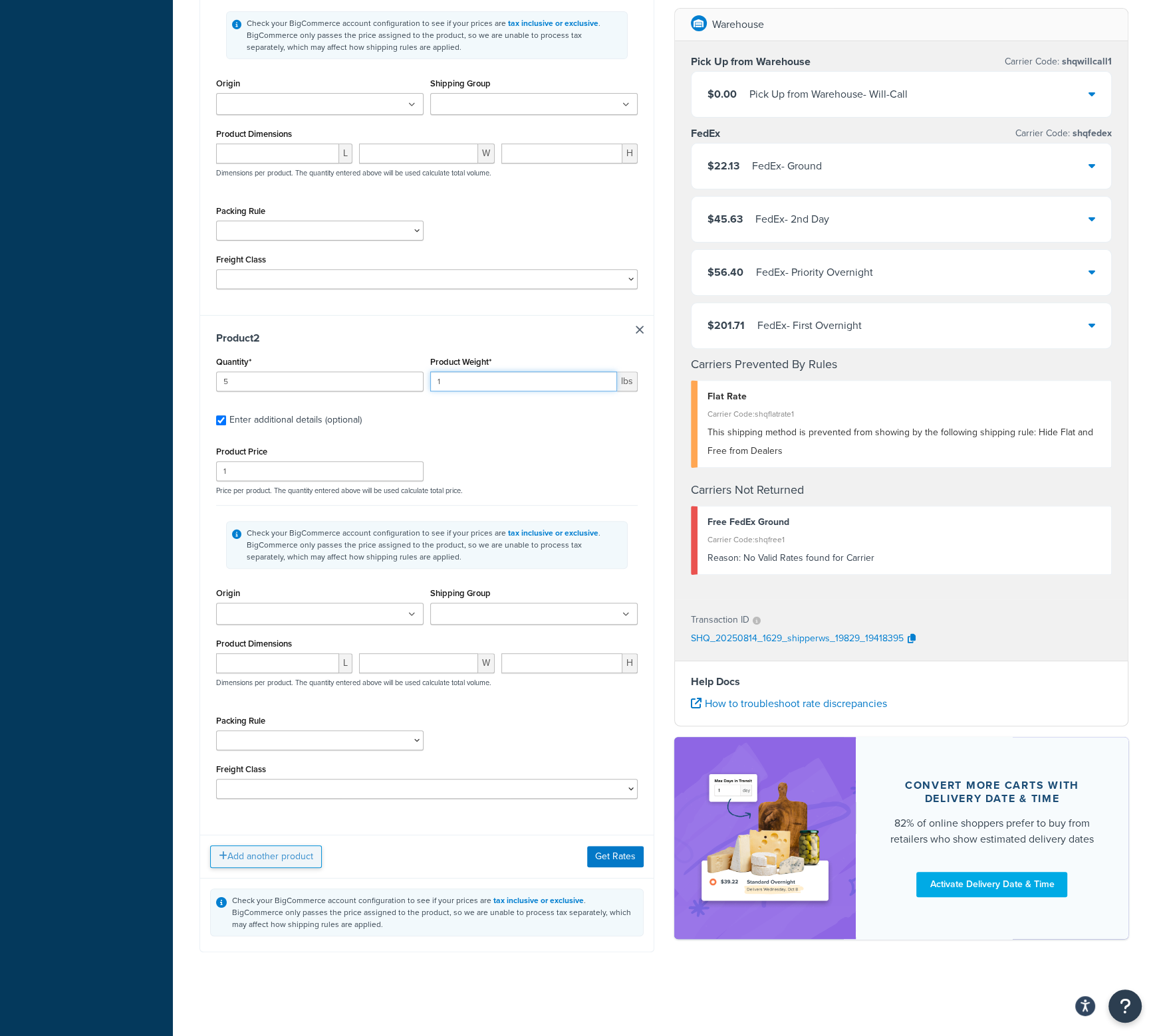
type input "1"
click at [251, 847] on button "Add another product" at bounding box center [266, 857] width 112 height 23
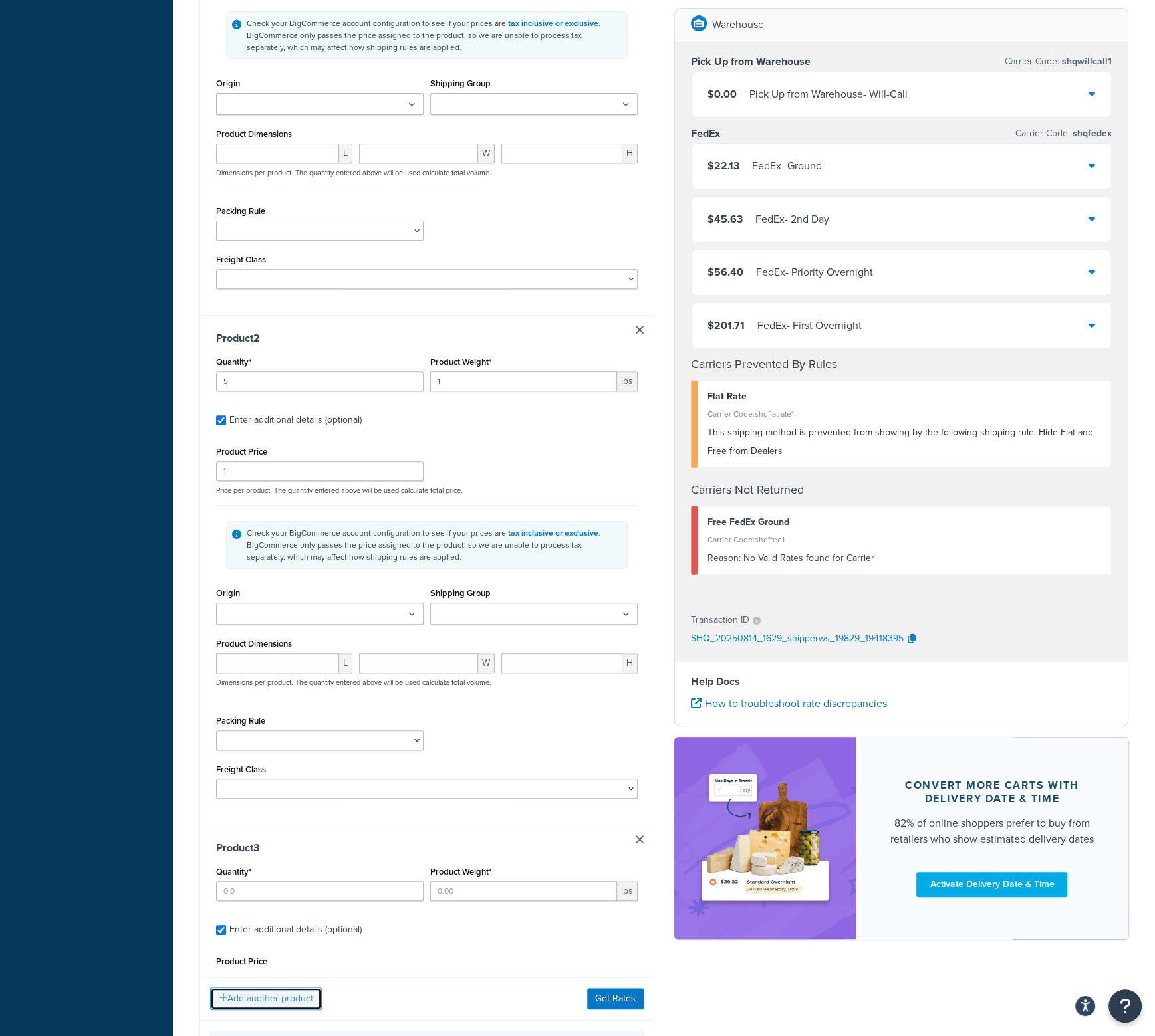
scroll to position [567, 0]
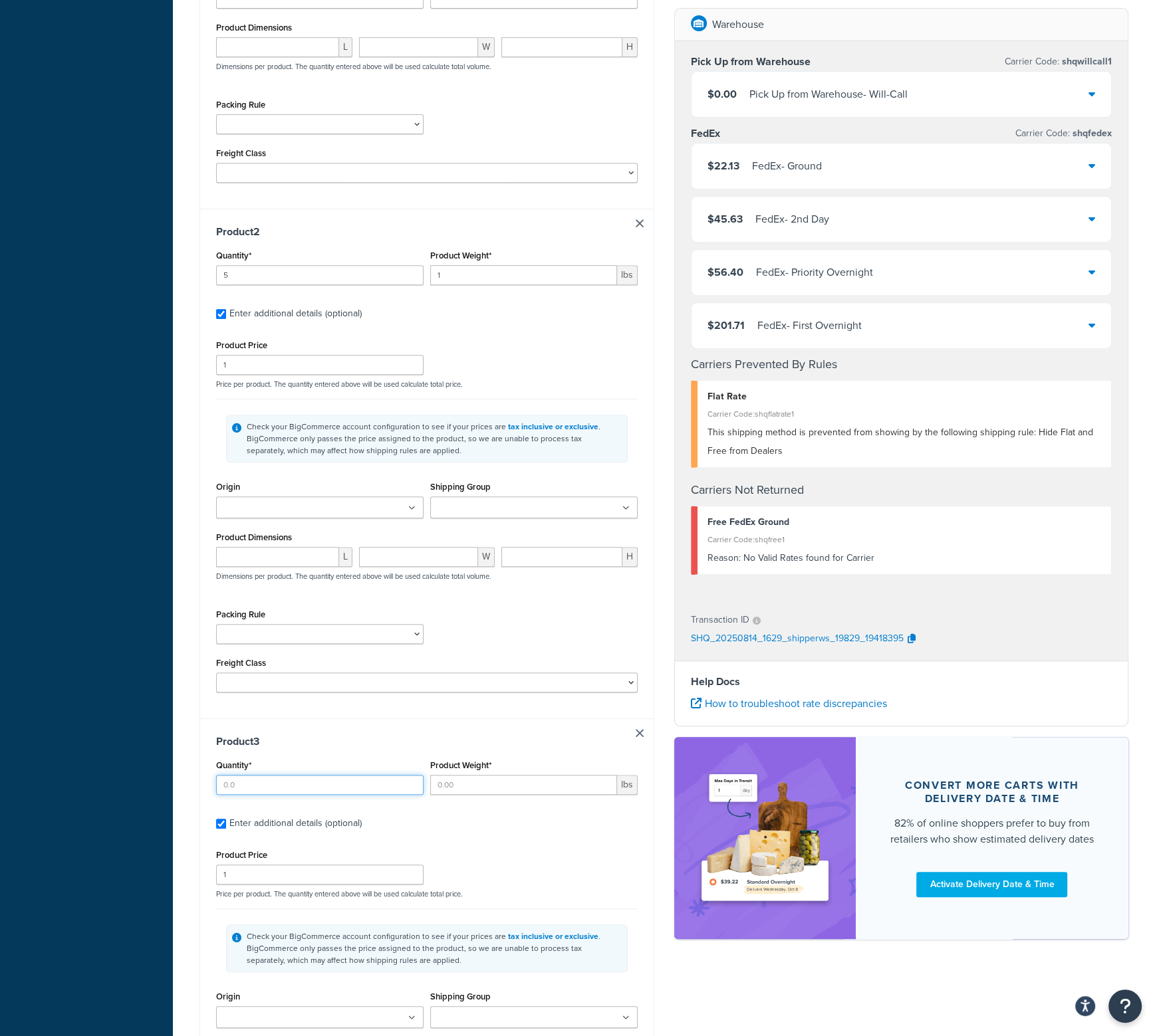
click at [278, 790] on input "Quantity*" at bounding box center [320, 785] width 208 height 20
type input "1"
click at [476, 787] on input "Product Weight*" at bounding box center [523, 785] width 187 height 20
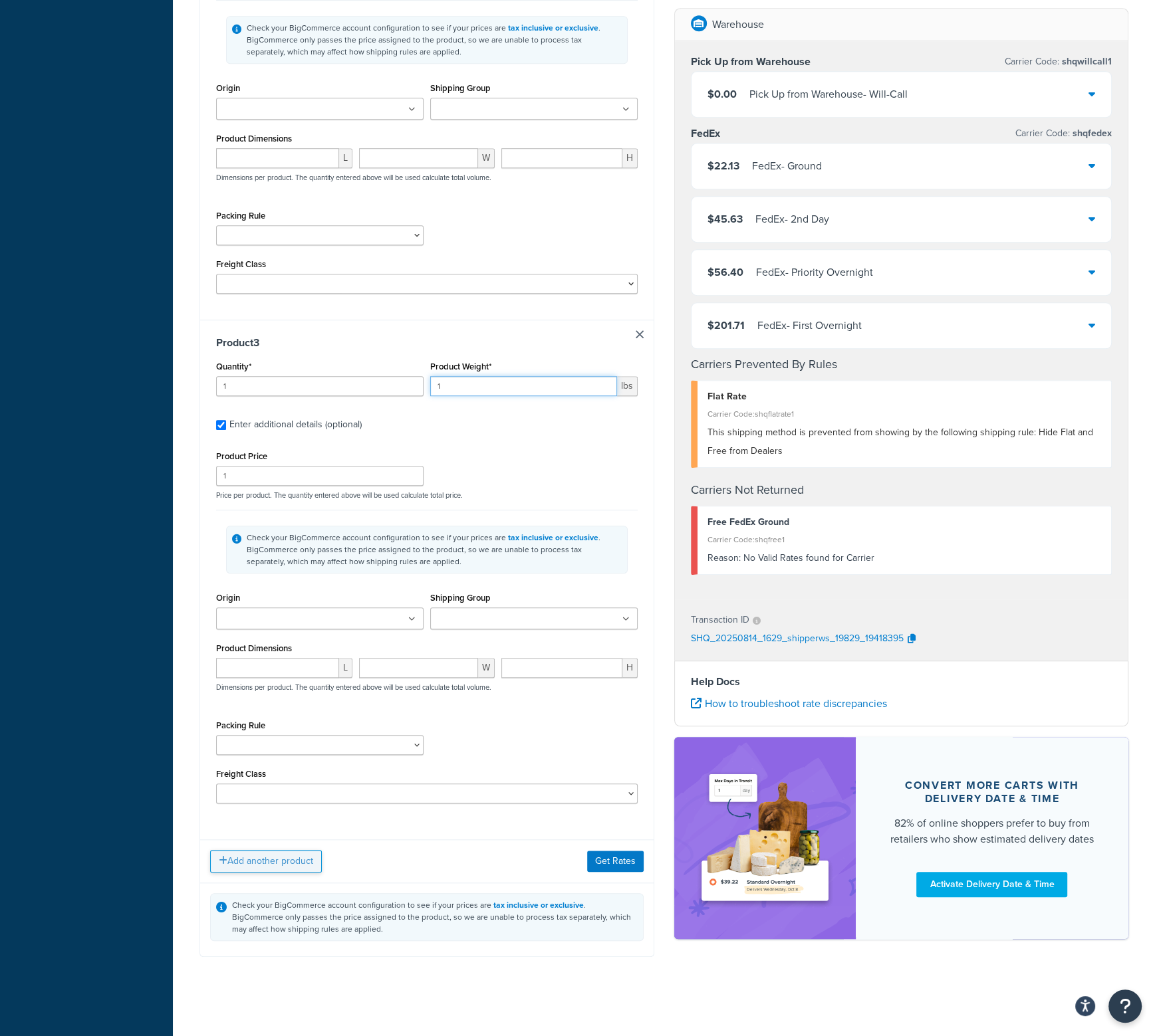
type input "1"
click at [304, 862] on button "Add another product" at bounding box center [266, 861] width 112 height 23
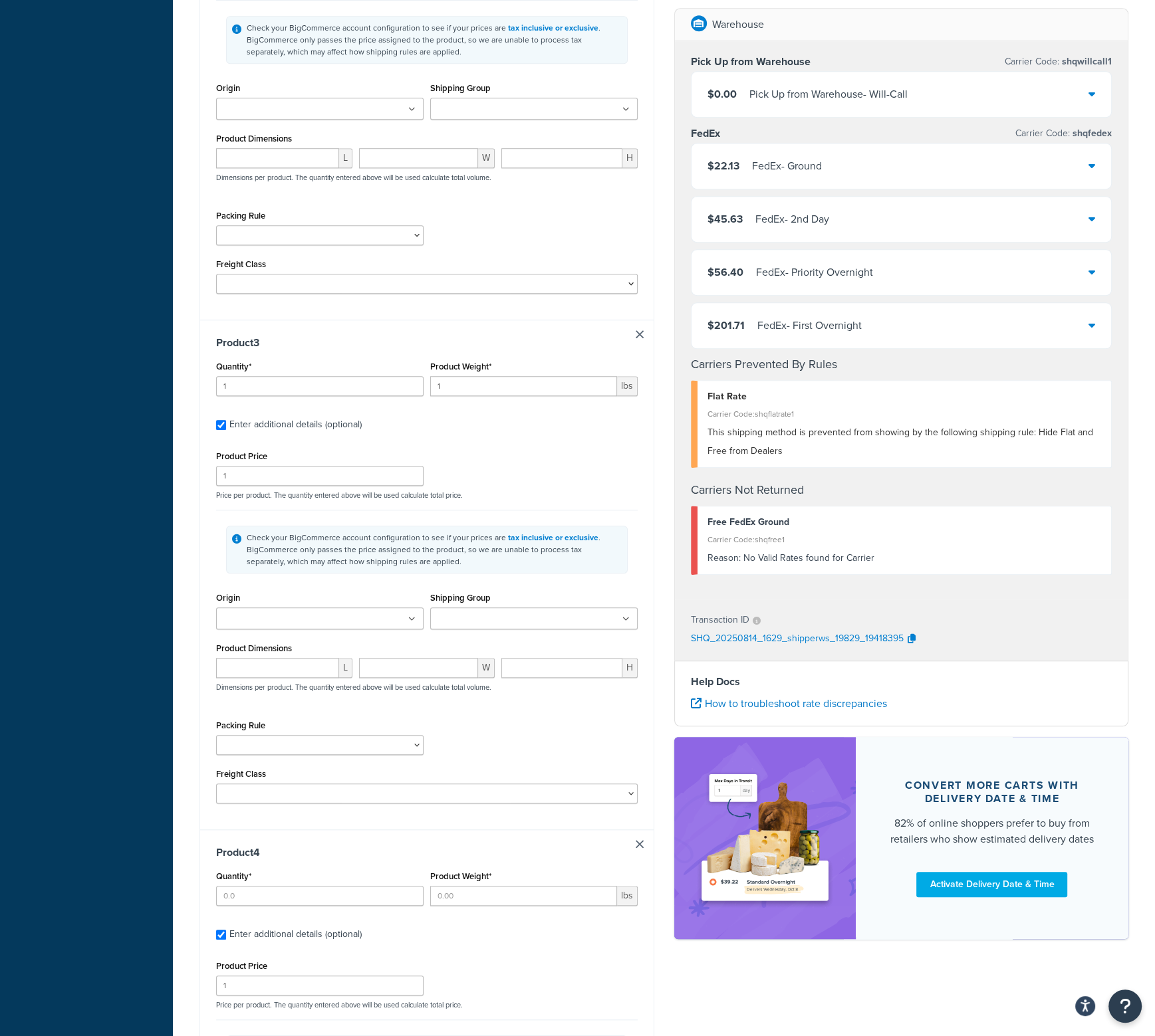
scroll to position [1112, 0]
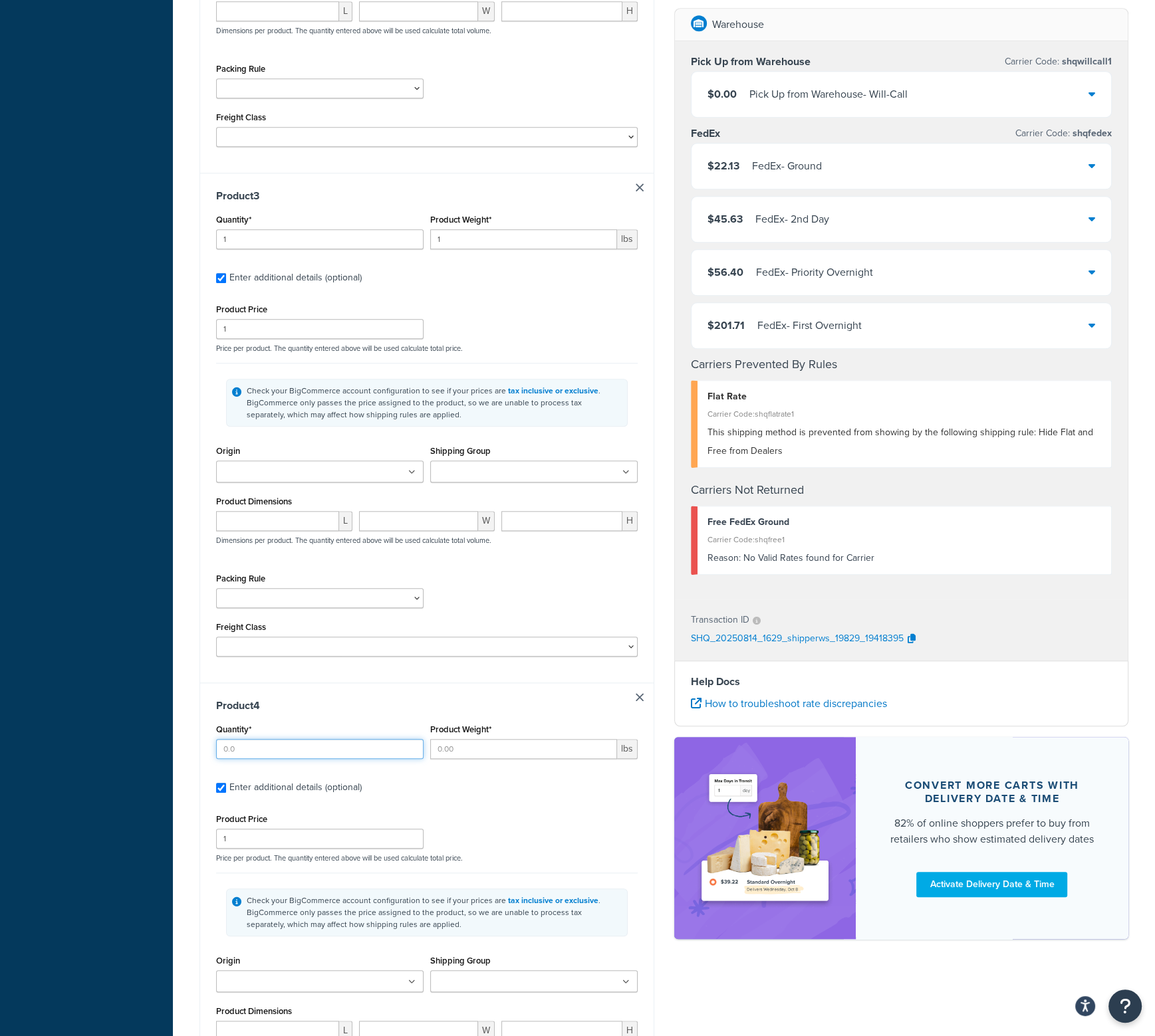
click at [304, 748] on input "Quantity*" at bounding box center [320, 749] width 208 height 20
drag, startPoint x: 270, startPoint y: 750, endPoint x: 47, endPoint y: 752, distance: 223.0
click at [47, 752] on div "Dashboard Basic Setup Websites 1 Origins 1 Manage Shipping Carriers 6 Shipping …" at bounding box center [578, 147] width 1155 height 2518
type input "3"
click at [468, 746] on input "Product Weight*" at bounding box center [523, 749] width 187 height 20
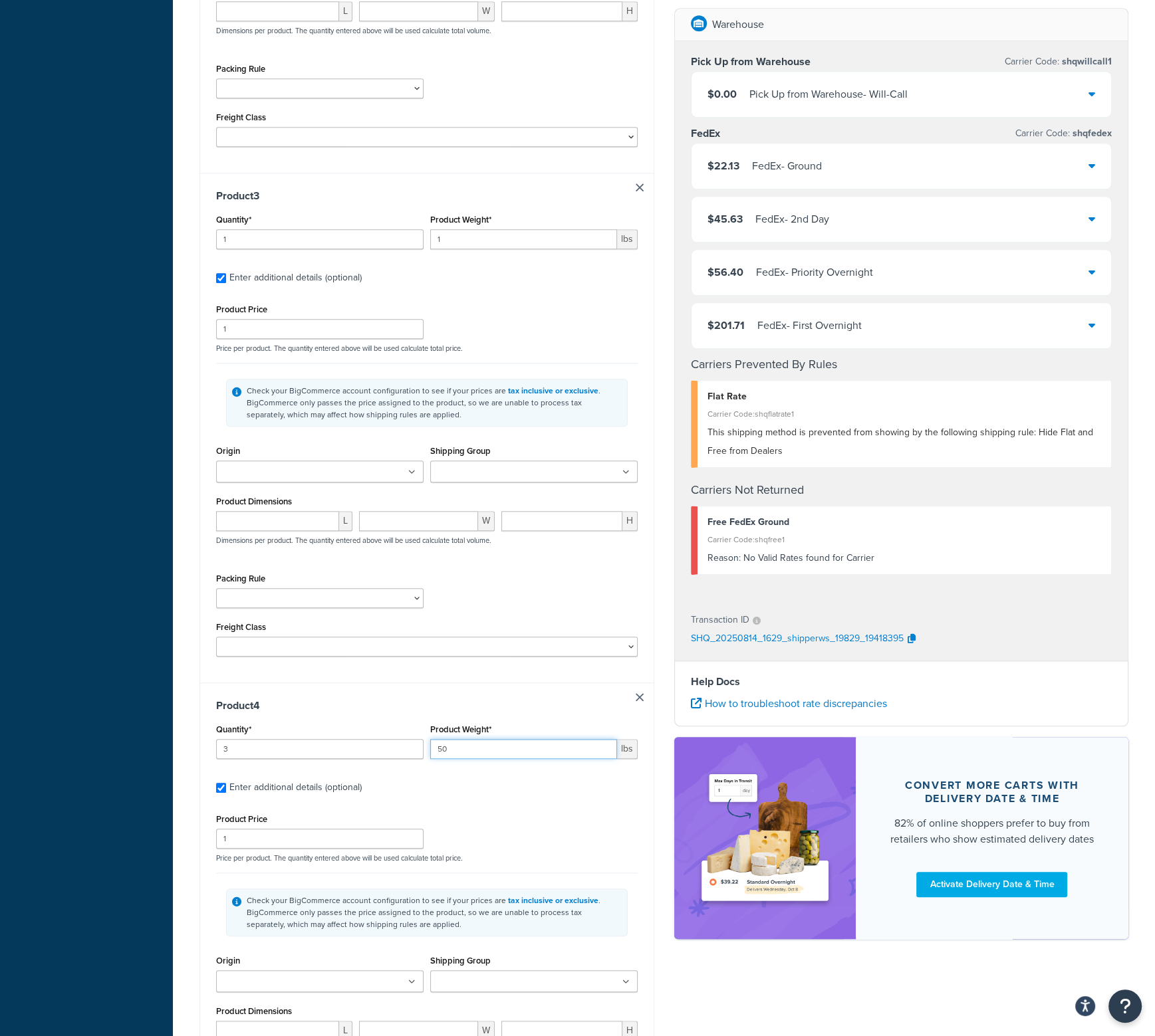
scroll to position [1445, 0]
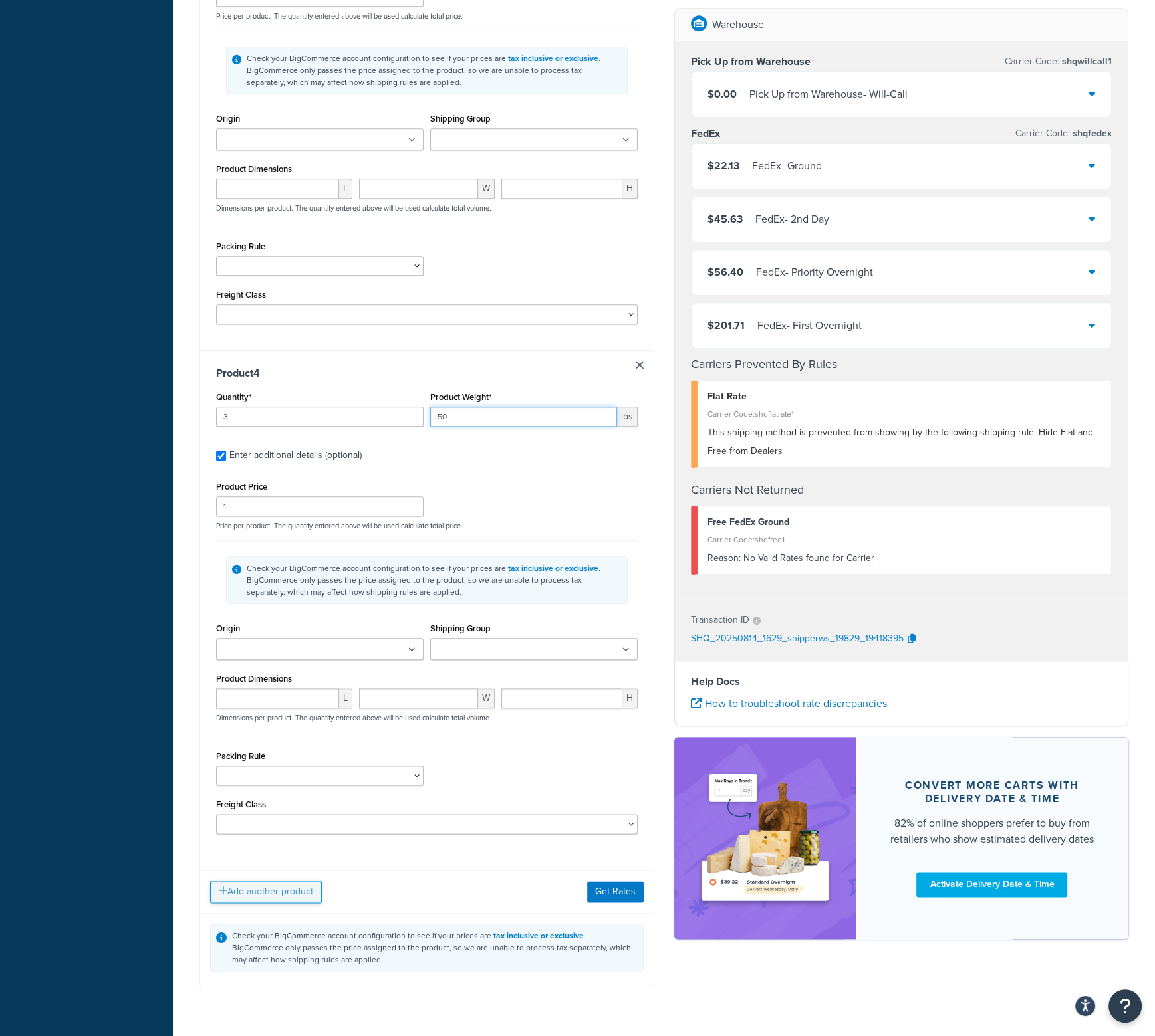
type input "50"
click at [245, 890] on button "Add another product" at bounding box center [266, 892] width 112 height 23
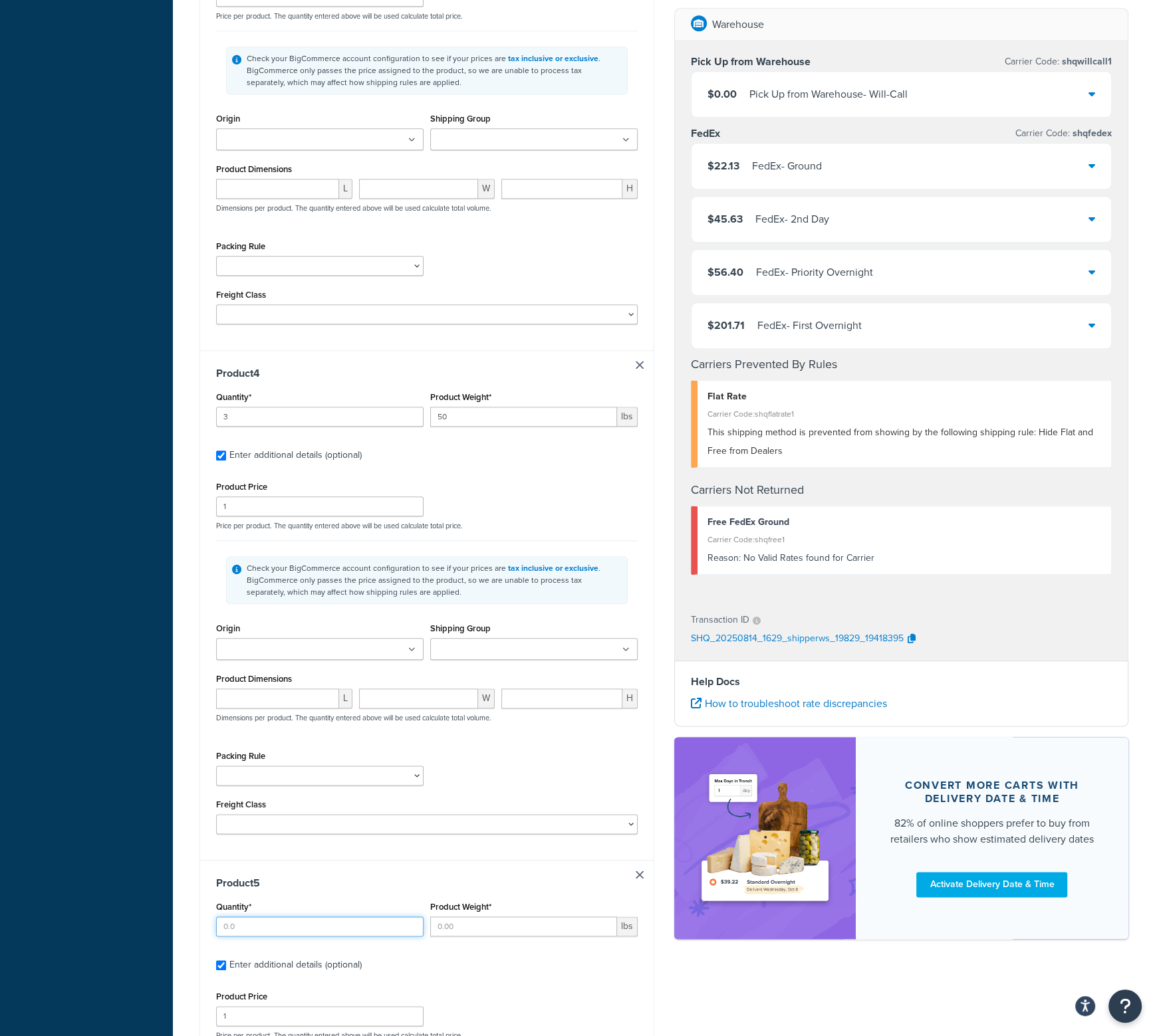
click at [265, 917] on input "Quantity*" at bounding box center [320, 927] width 208 height 20
type input "3"
drag, startPoint x: 457, startPoint y: 929, endPoint x: 484, endPoint y: 901, distance: 38.9
click at [457, 928] on input "Product Weight*" at bounding box center [523, 927] width 187 height 20
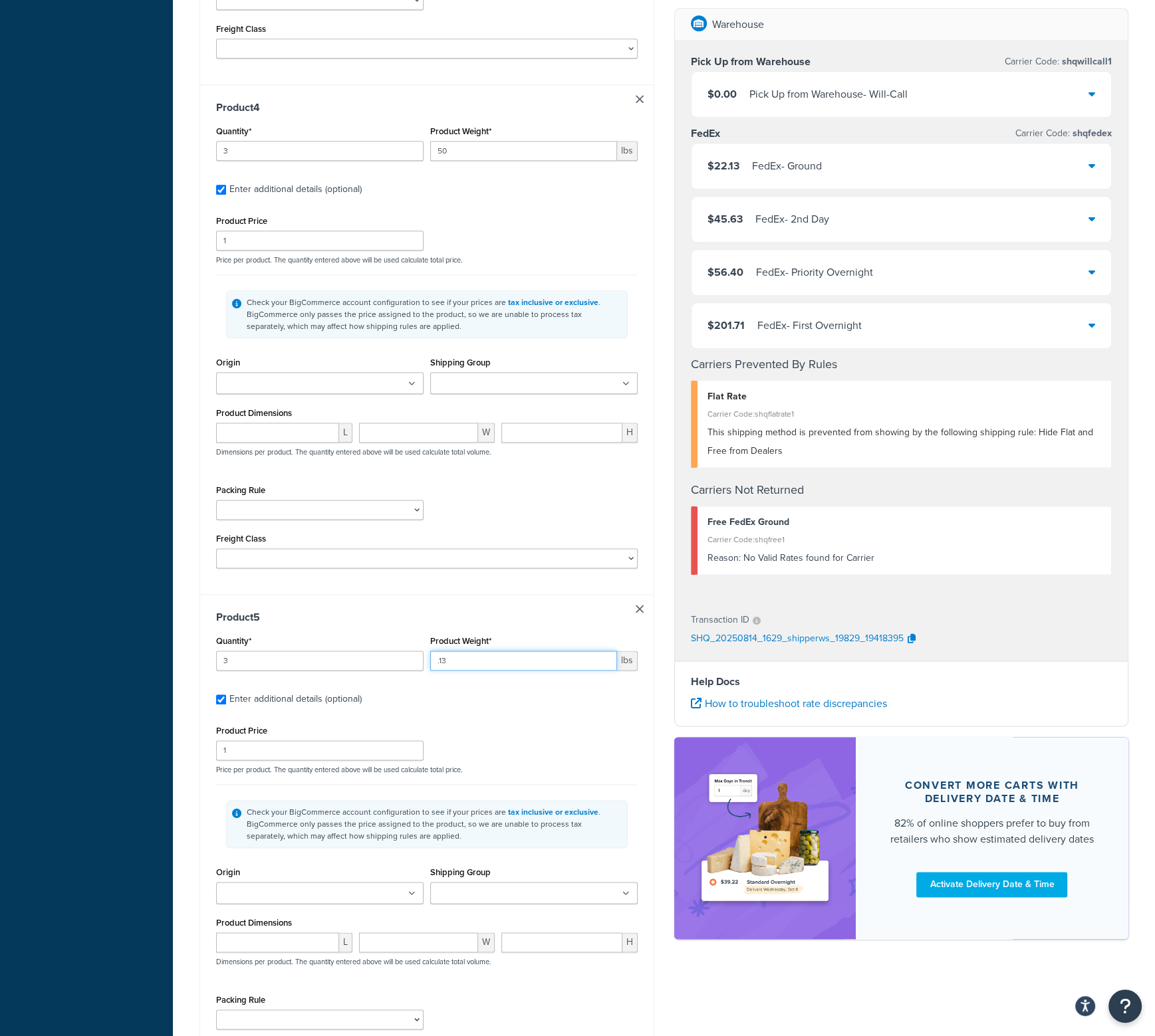
scroll to position [1988, 0]
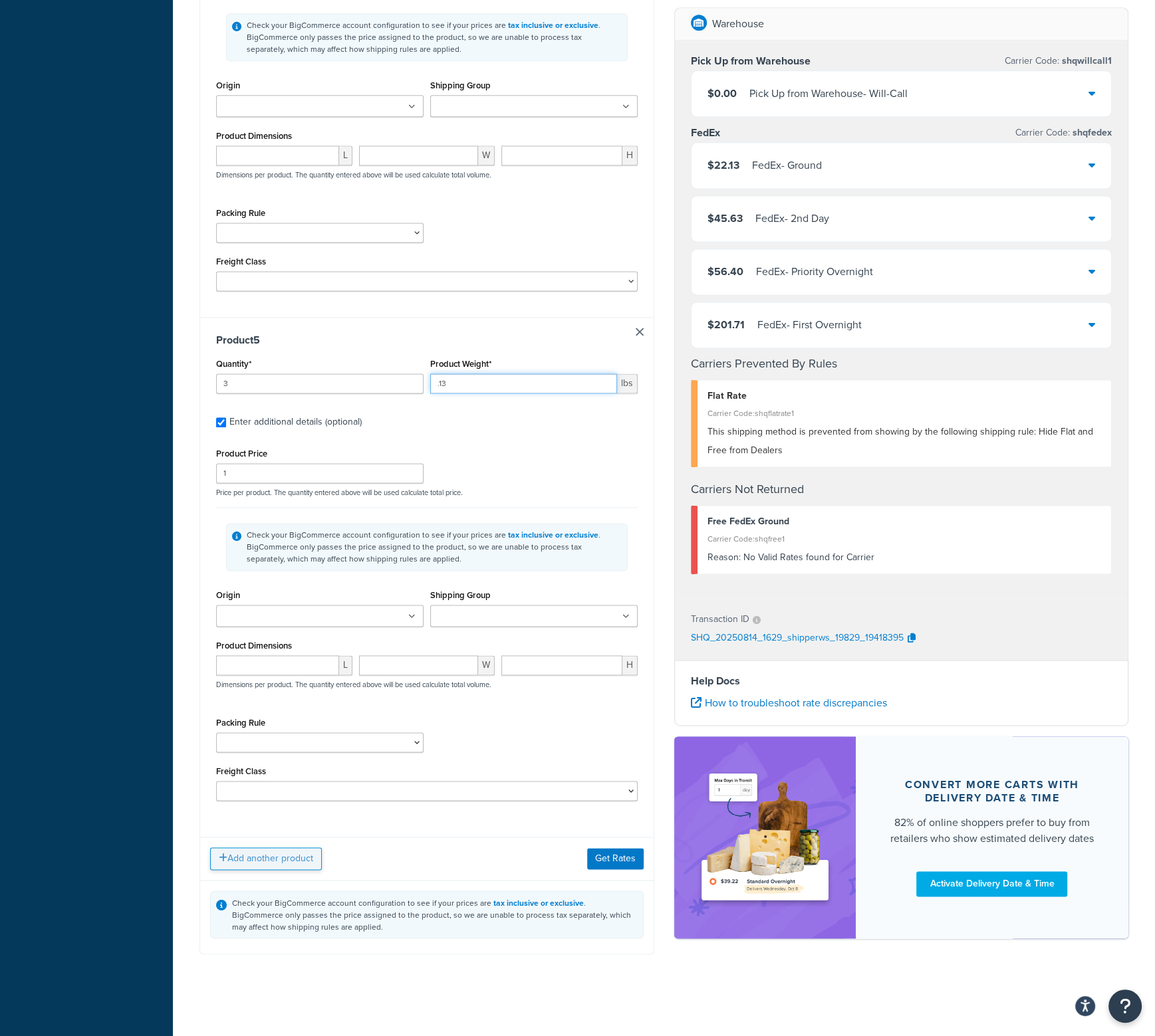
type input ".13"
click at [267, 849] on button "Add another product" at bounding box center [266, 859] width 112 height 23
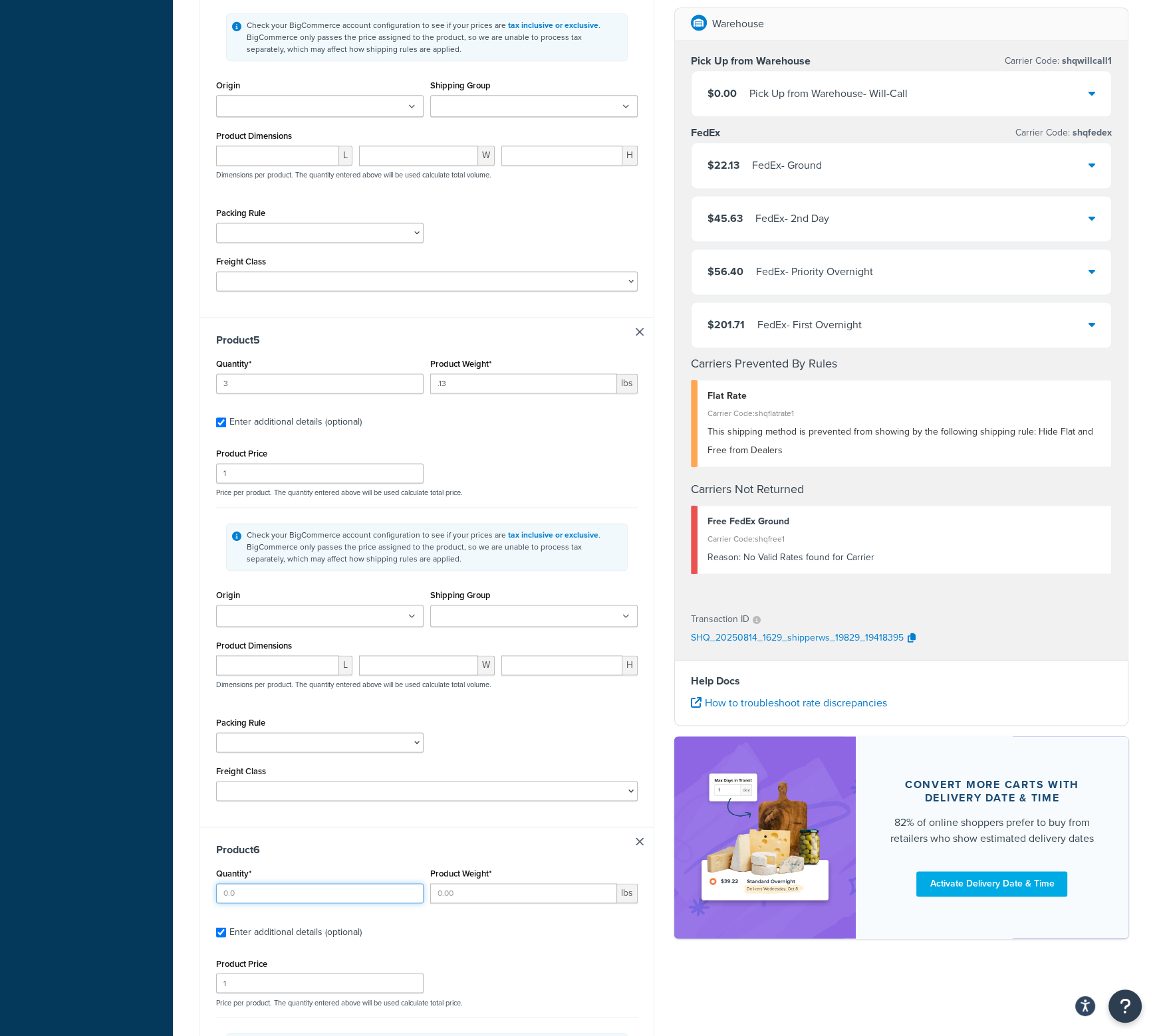
drag, startPoint x: 273, startPoint y: 885, endPoint x: 343, endPoint y: 884, distance: 70.0
click at [273, 885] on input "Quantity*" at bounding box center [320, 894] width 208 height 20
type input "4"
click at [537, 884] on input "Product Weight*" at bounding box center [523, 894] width 187 height 20
type input "1"
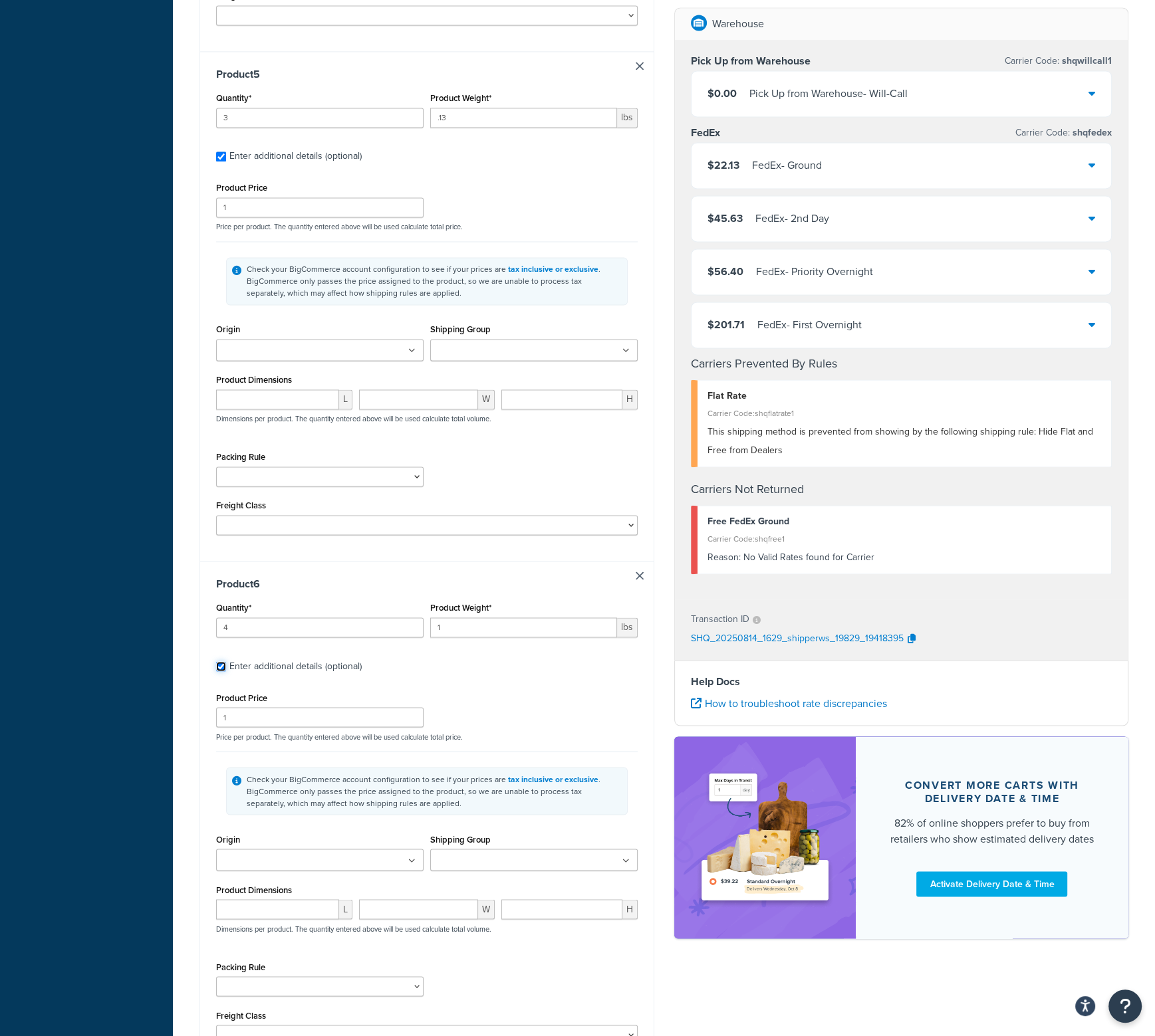
scroll to position [2496, 0]
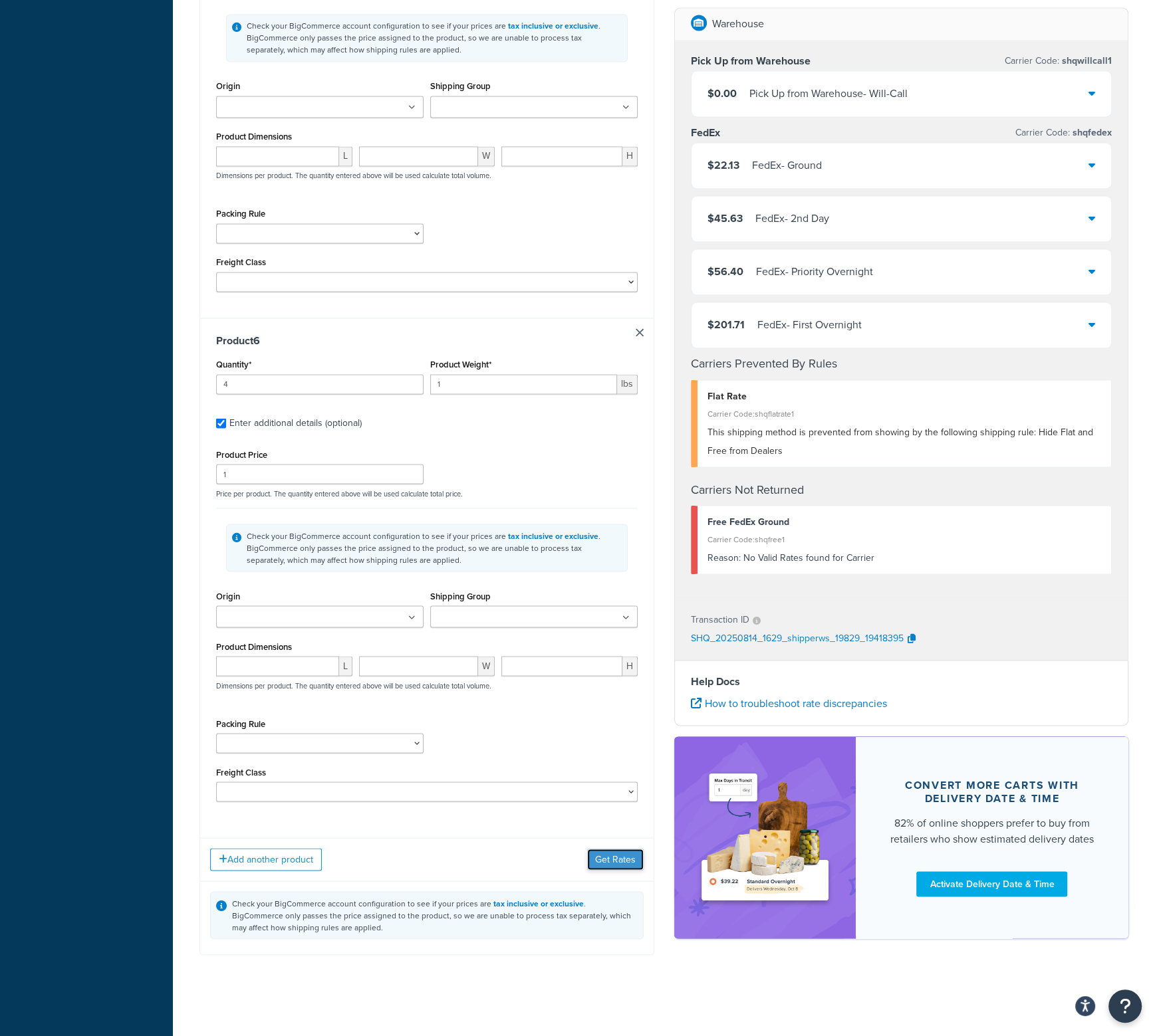
click at [599, 854] on button "Get Rates" at bounding box center [615, 859] width 57 height 21
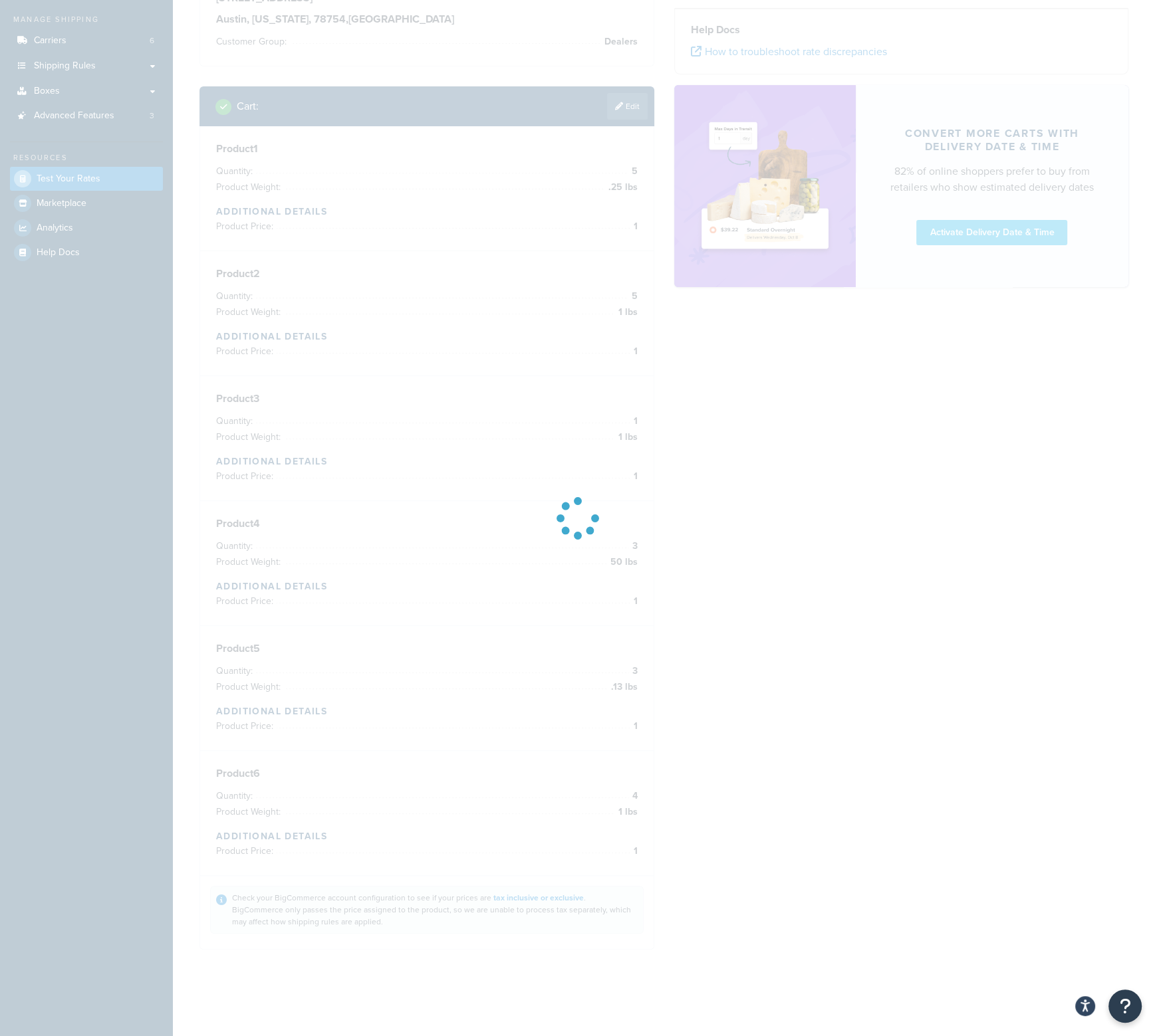
scroll to position [146, 0]
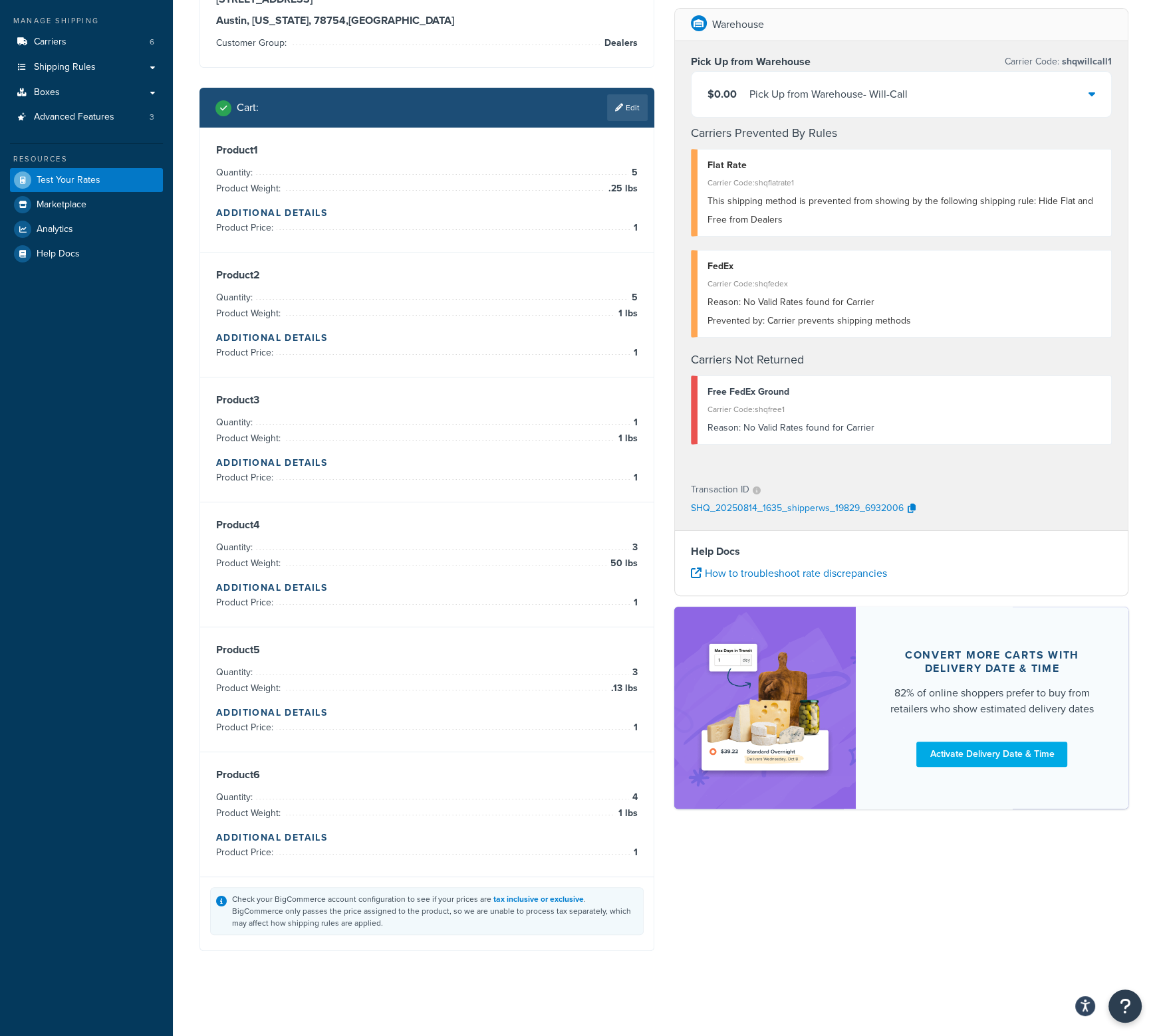
click at [630, 124] on div "Cart : Edit" at bounding box center [427, 108] width 454 height 40
click at [633, 104] on link "Edit" at bounding box center [627, 107] width 41 height 26
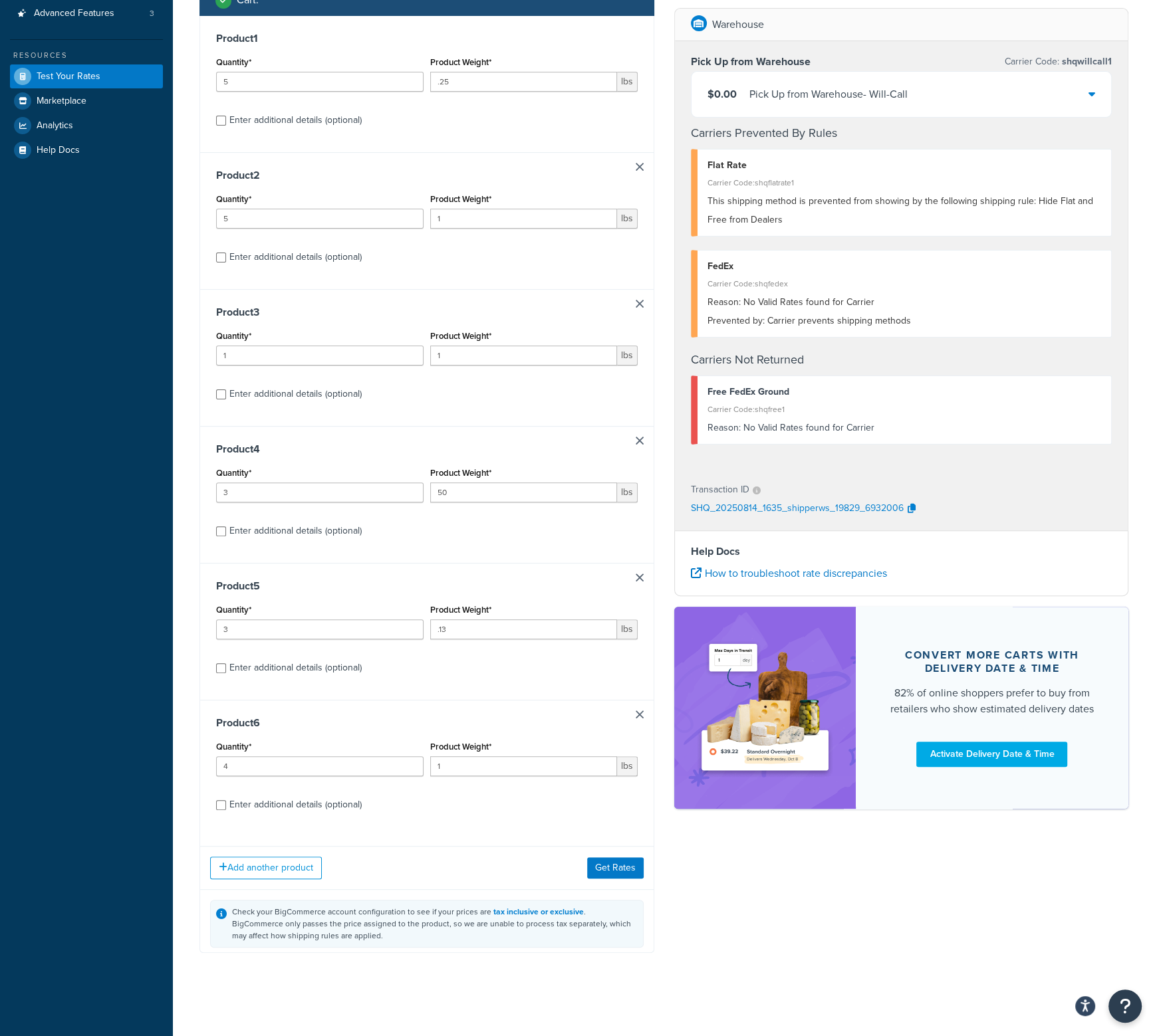
scroll to position [263, 0]
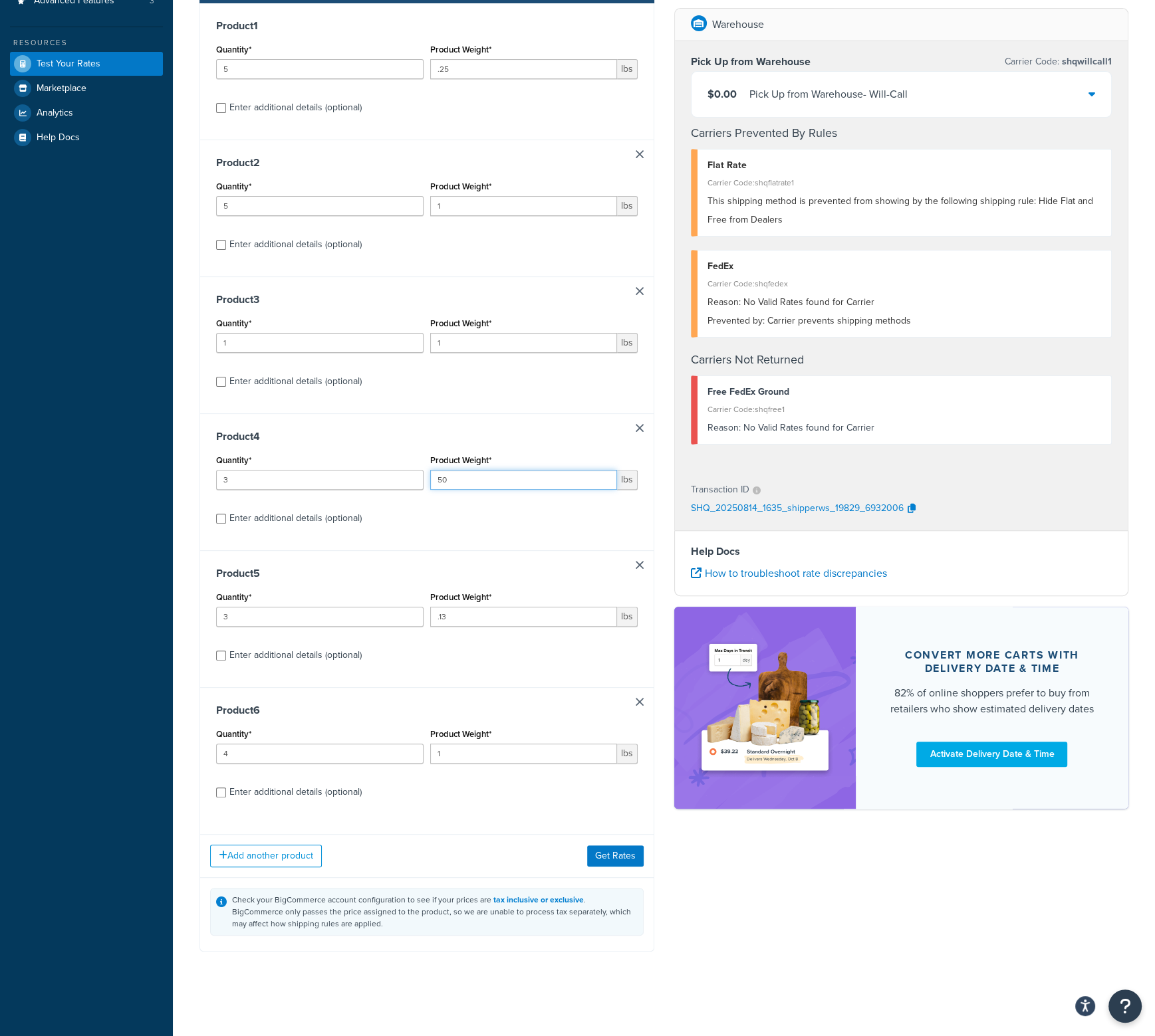
drag, startPoint x: 474, startPoint y: 475, endPoint x: 311, endPoint y: 478, distance: 163.0
click at [311, 478] on div "Quantity* 3 Product Weight* 50 lbs" at bounding box center [427, 476] width 428 height 49
type input "5"
click at [605, 856] on button "Get Rates" at bounding box center [615, 856] width 57 height 21
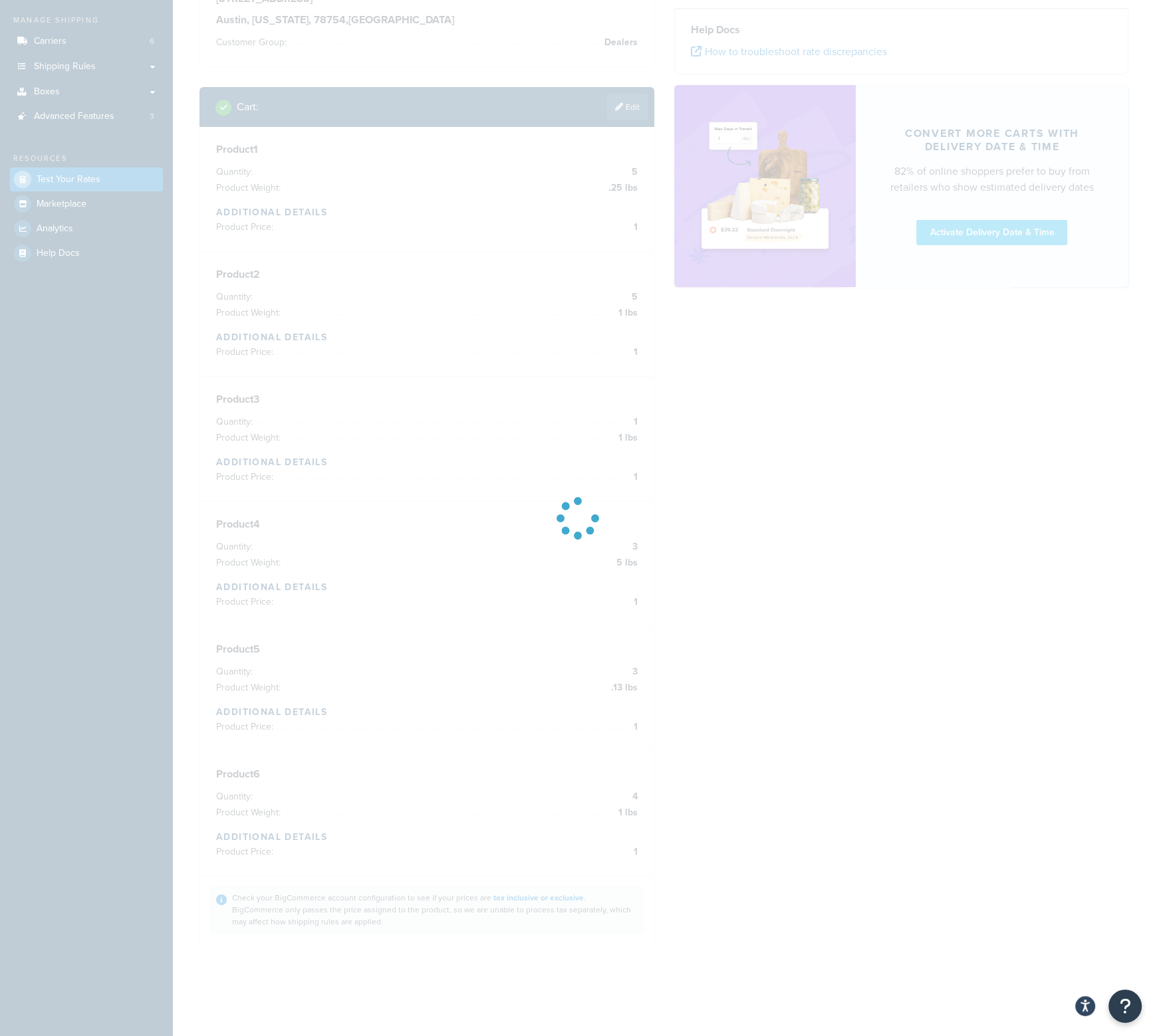
scroll to position [146, 0]
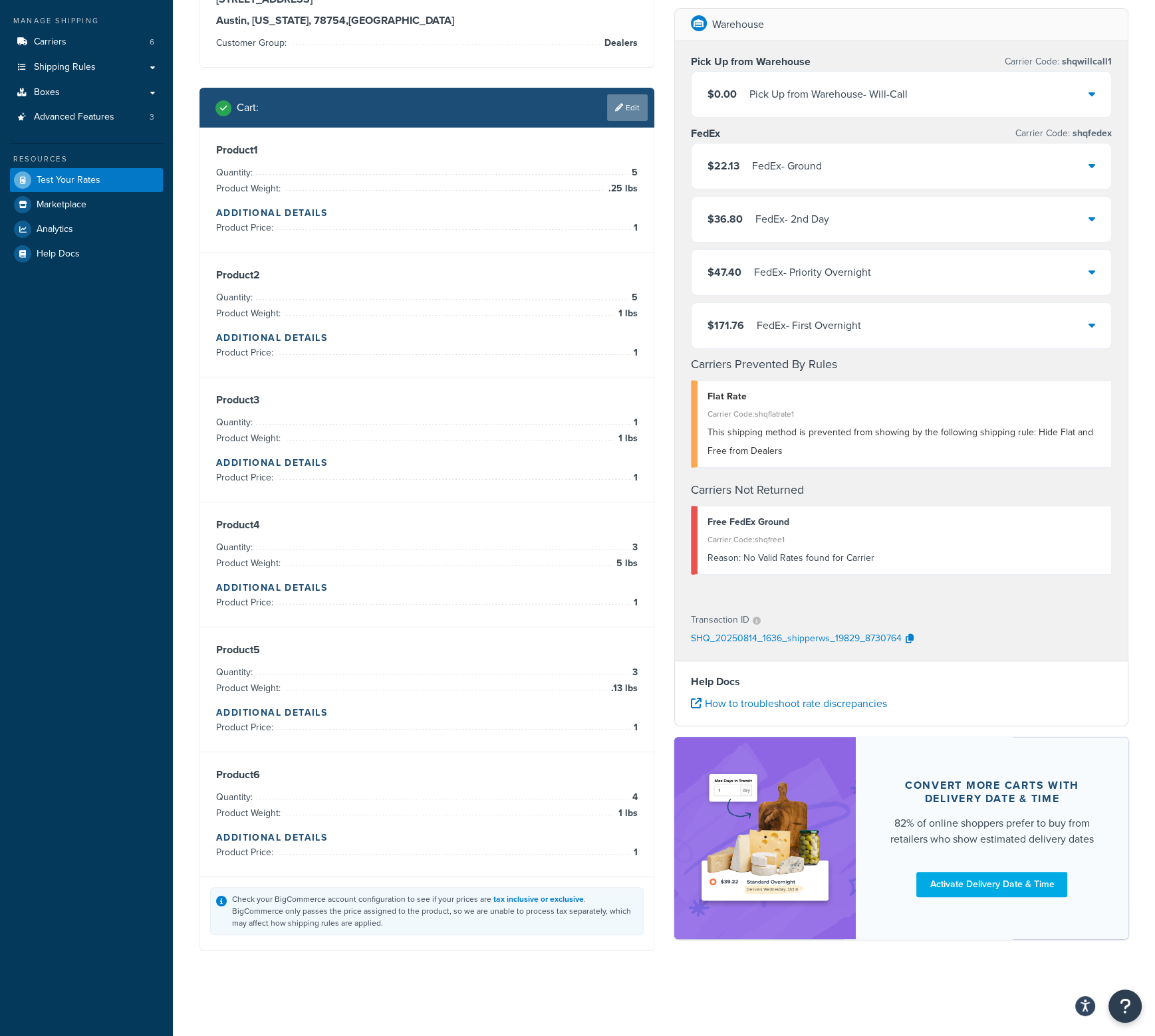
click at [625, 117] on link "Edit" at bounding box center [627, 107] width 41 height 26
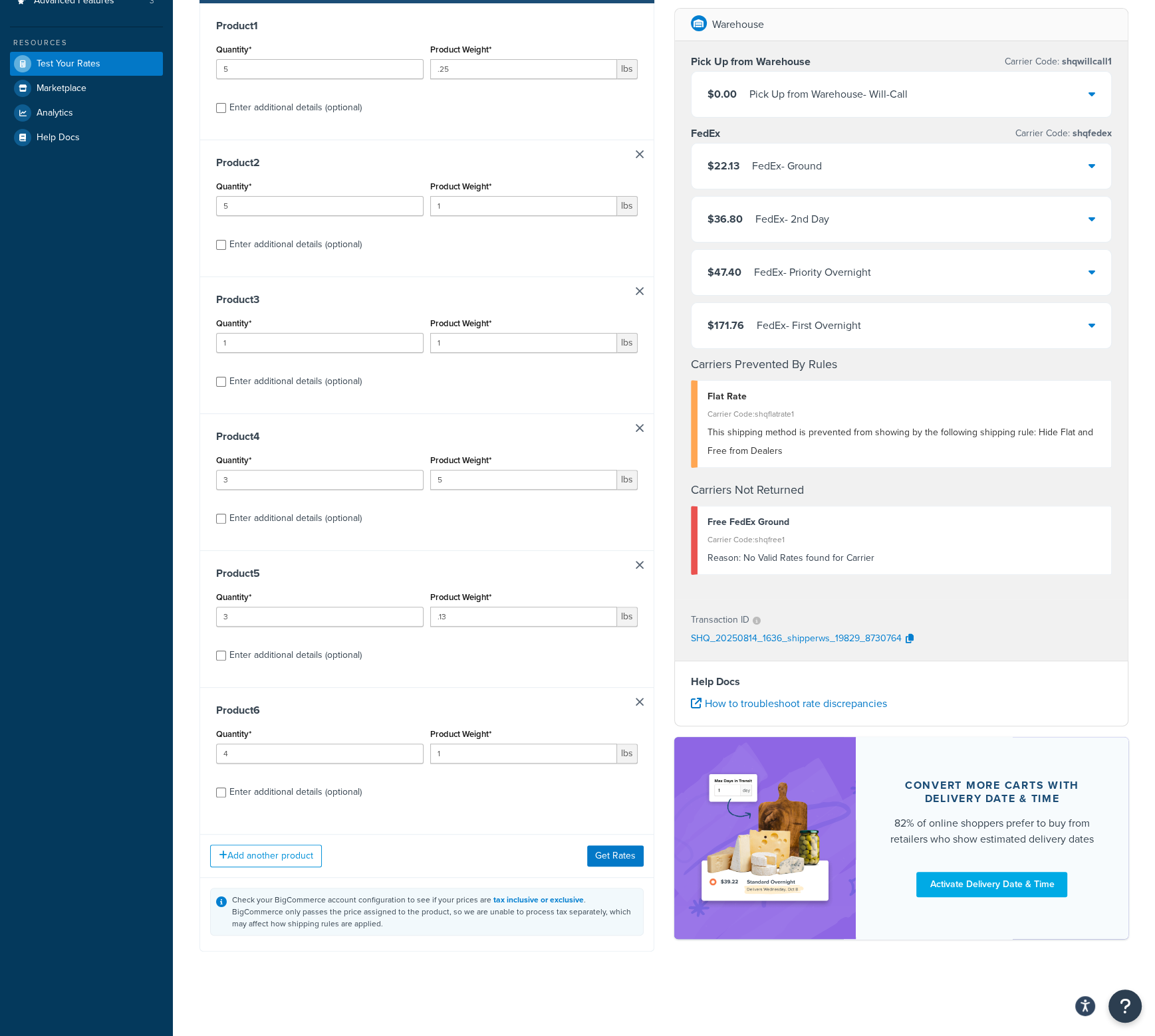
scroll to position [130, 0]
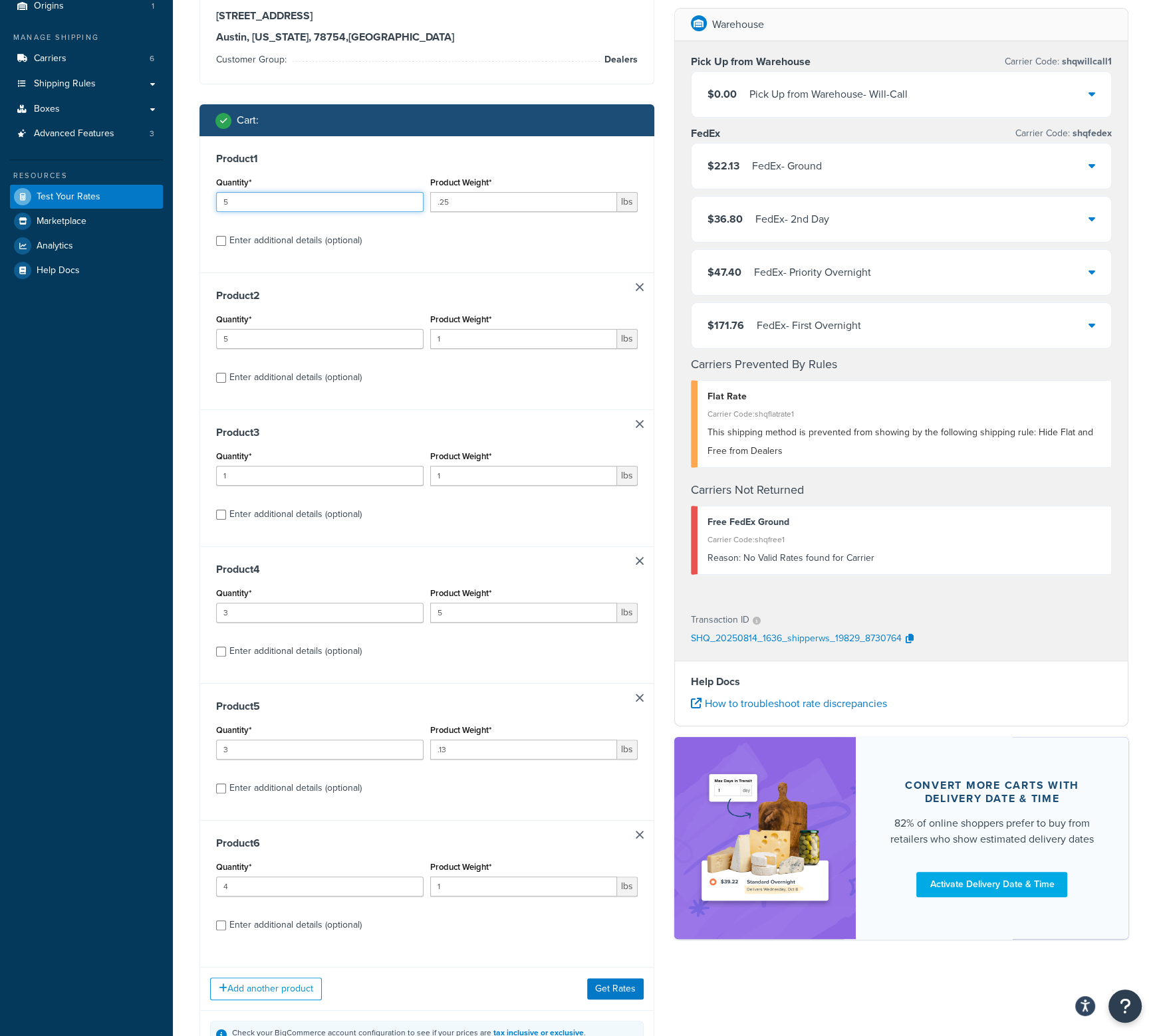
drag, startPoint x: 341, startPoint y: 205, endPoint x: 125, endPoint y: 197, distance: 216.1
click at [109, 196] on div "Dashboard Basic Setup Websites 1 Origins 1 Manage Shipping Carriers 6 Shipping …" at bounding box center [578, 521] width 1155 height 1301
type input "3"
drag, startPoint x: 449, startPoint y: 207, endPoint x: 378, endPoint y: 205, distance: 71.0
click at [378, 205] on div "Quantity* 3 Product Weight* .25 lbs" at bounding box center [427, 197] width 428 height 49
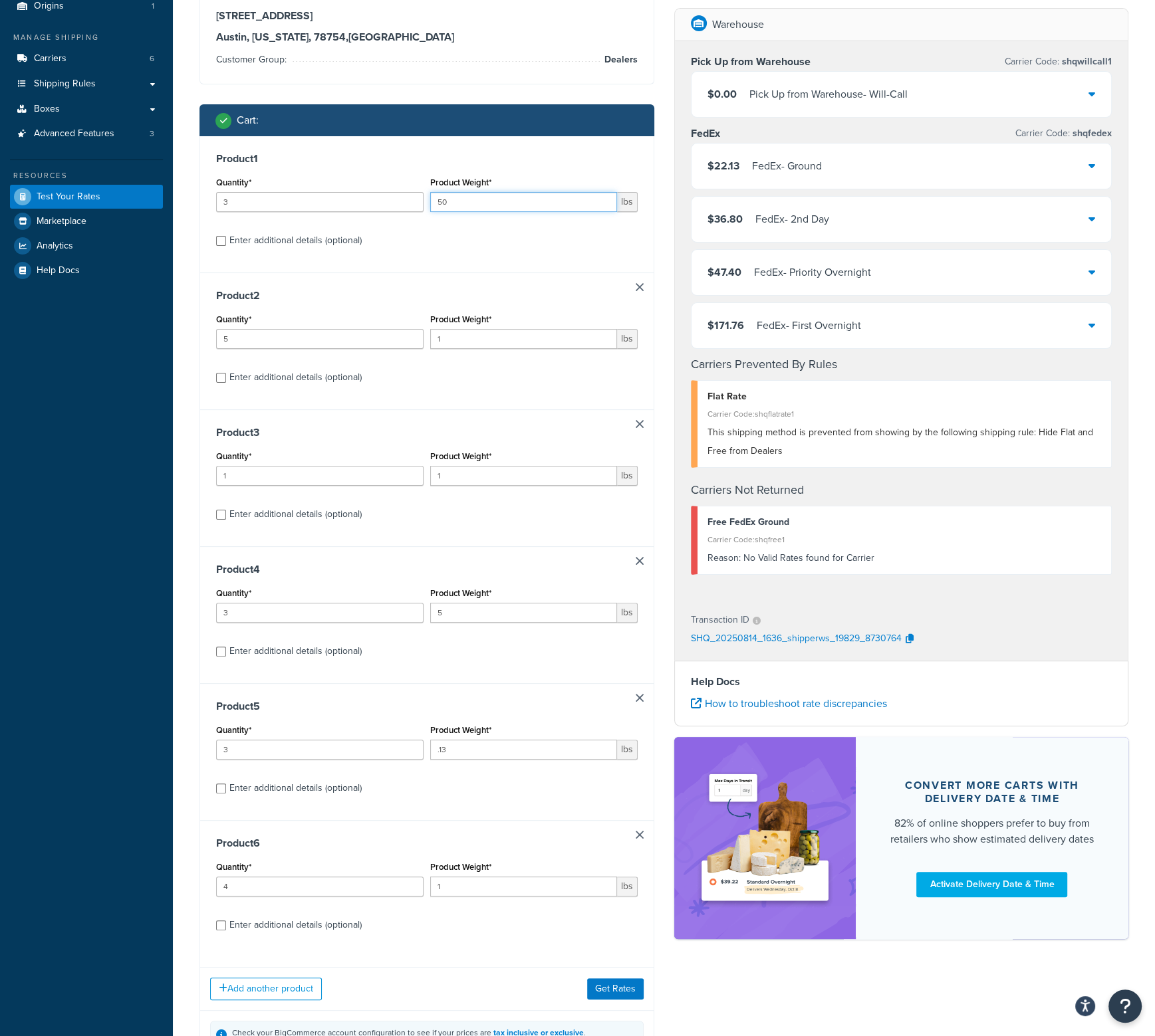
type input "50"
click at [640, 288] on link at bounding box center [639, 287] width 8 height 8
type input "1"
type input "3"
type input "5"
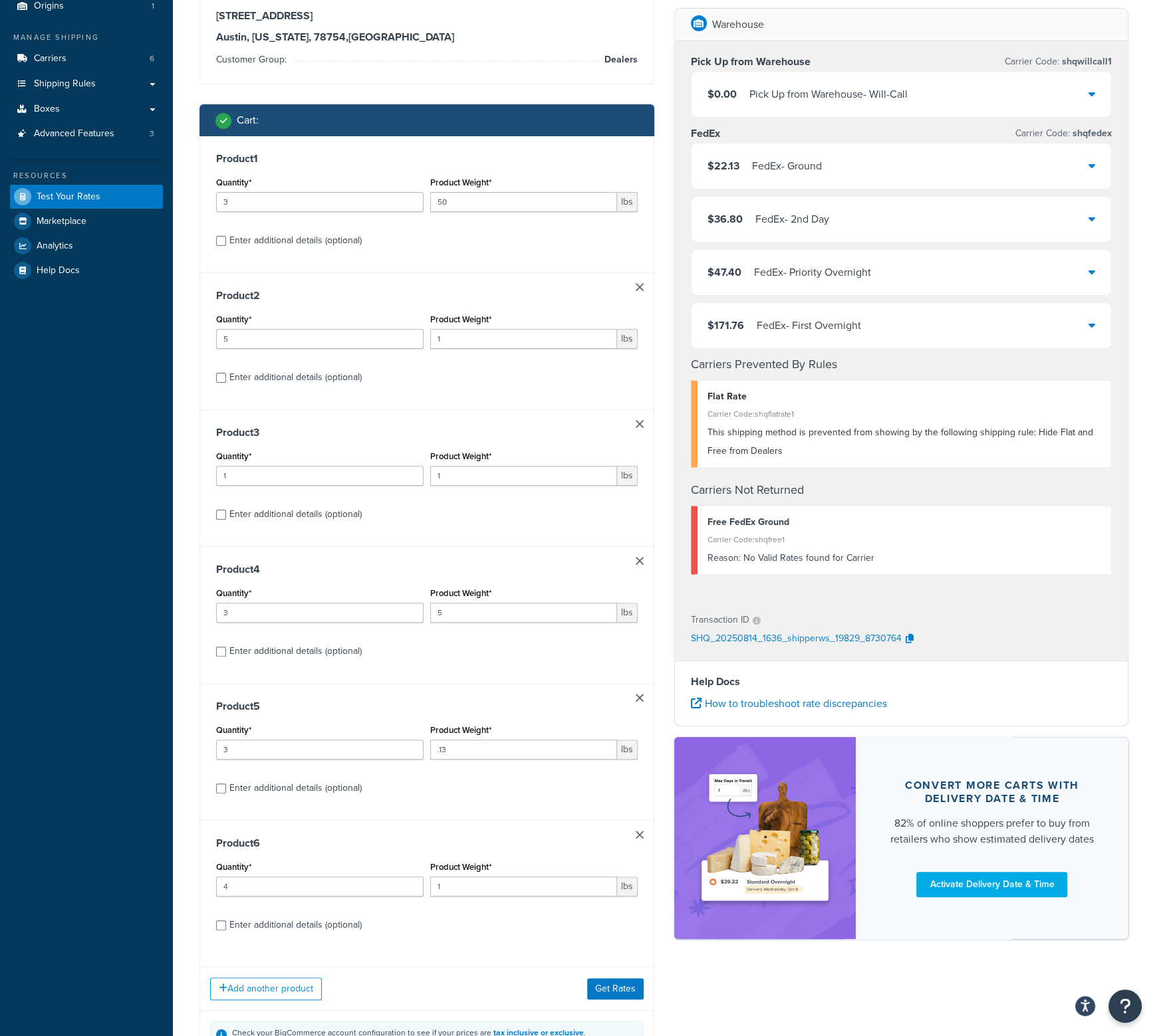
type input ".13"
type input "4"
type input "1"
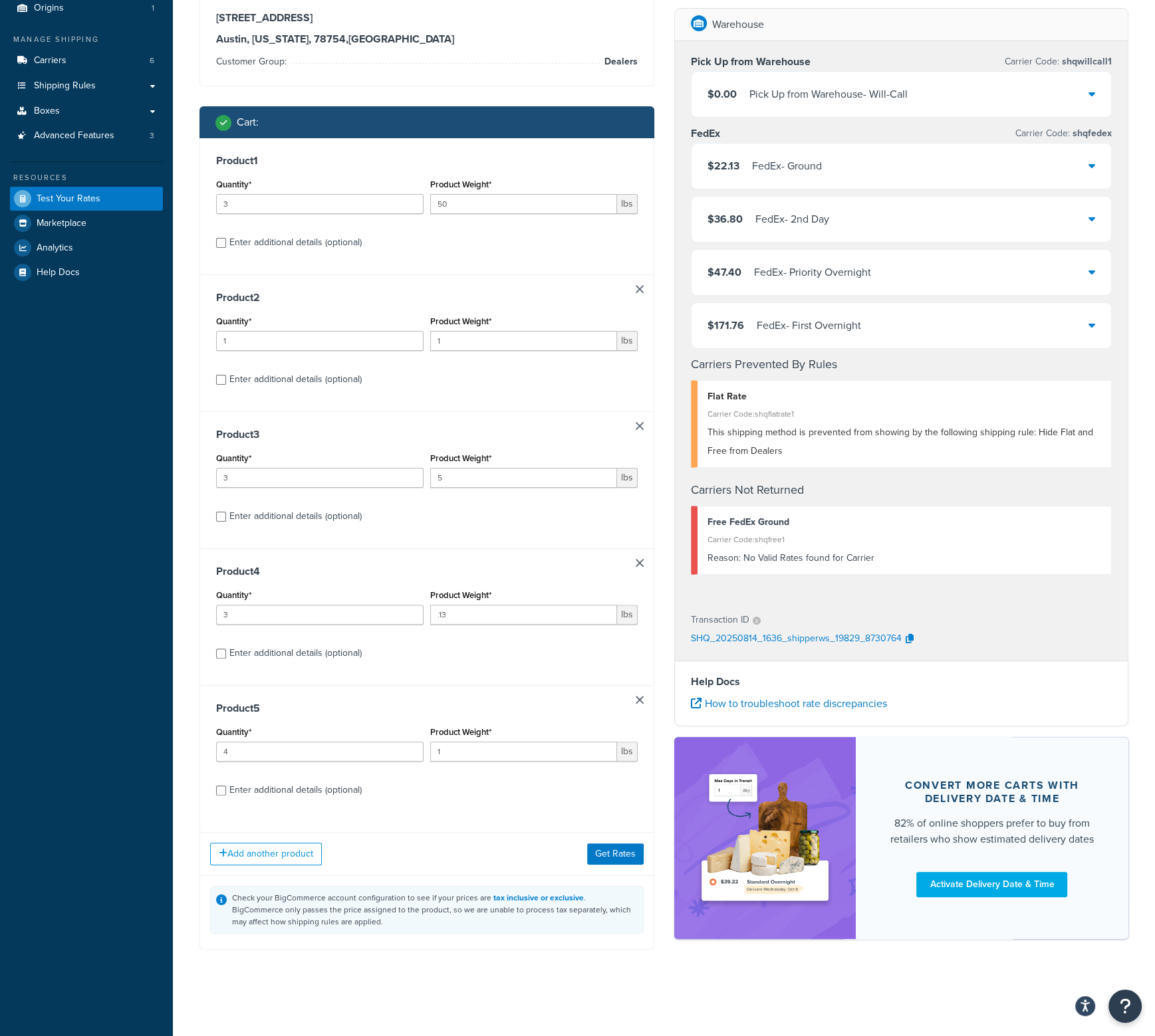
click at [640, 288] on link at bounding box center [639, 289] width 8 height 8
type input "3"
type input "5"
type input ".13"
type input "4"
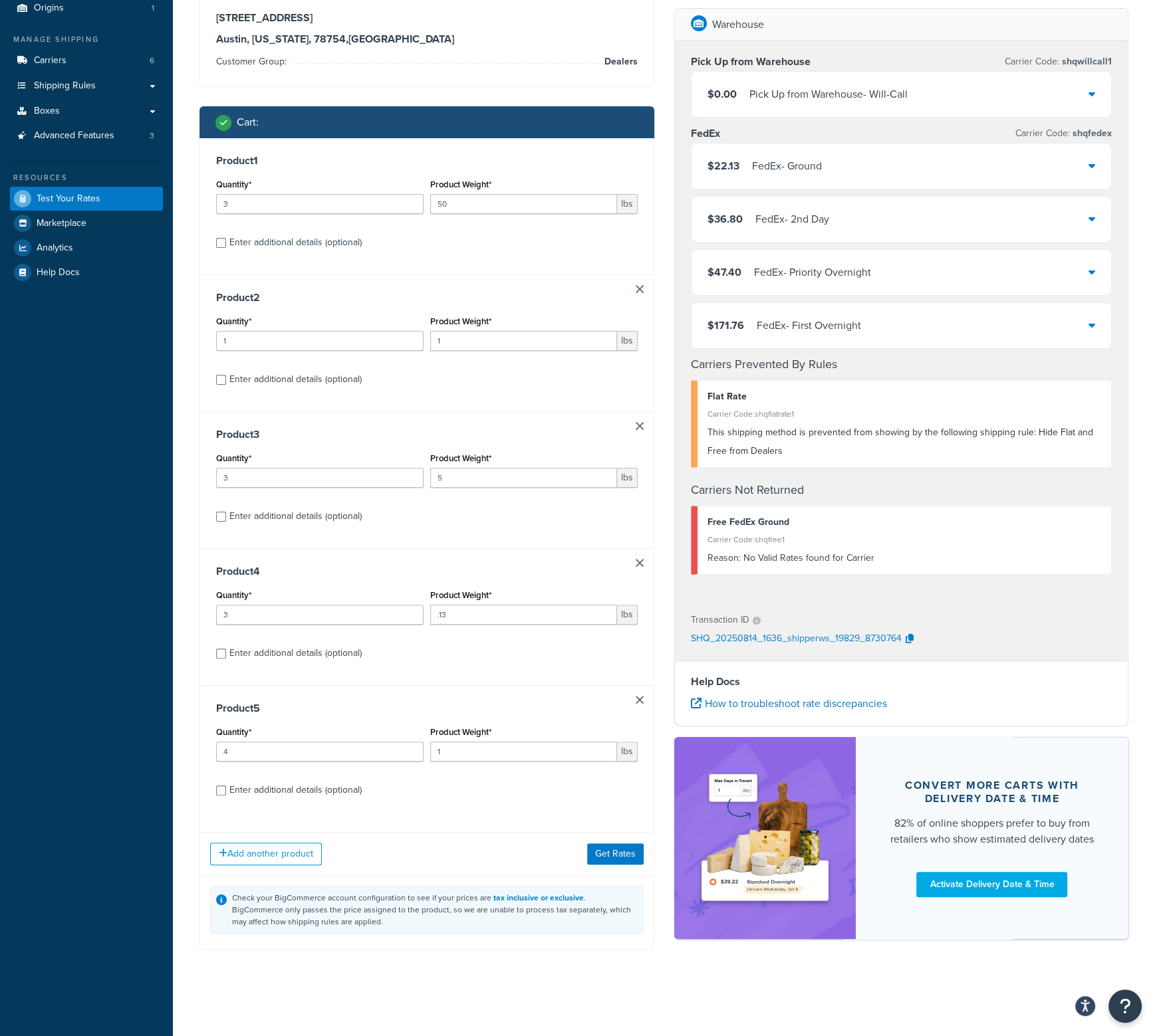
type input "1"
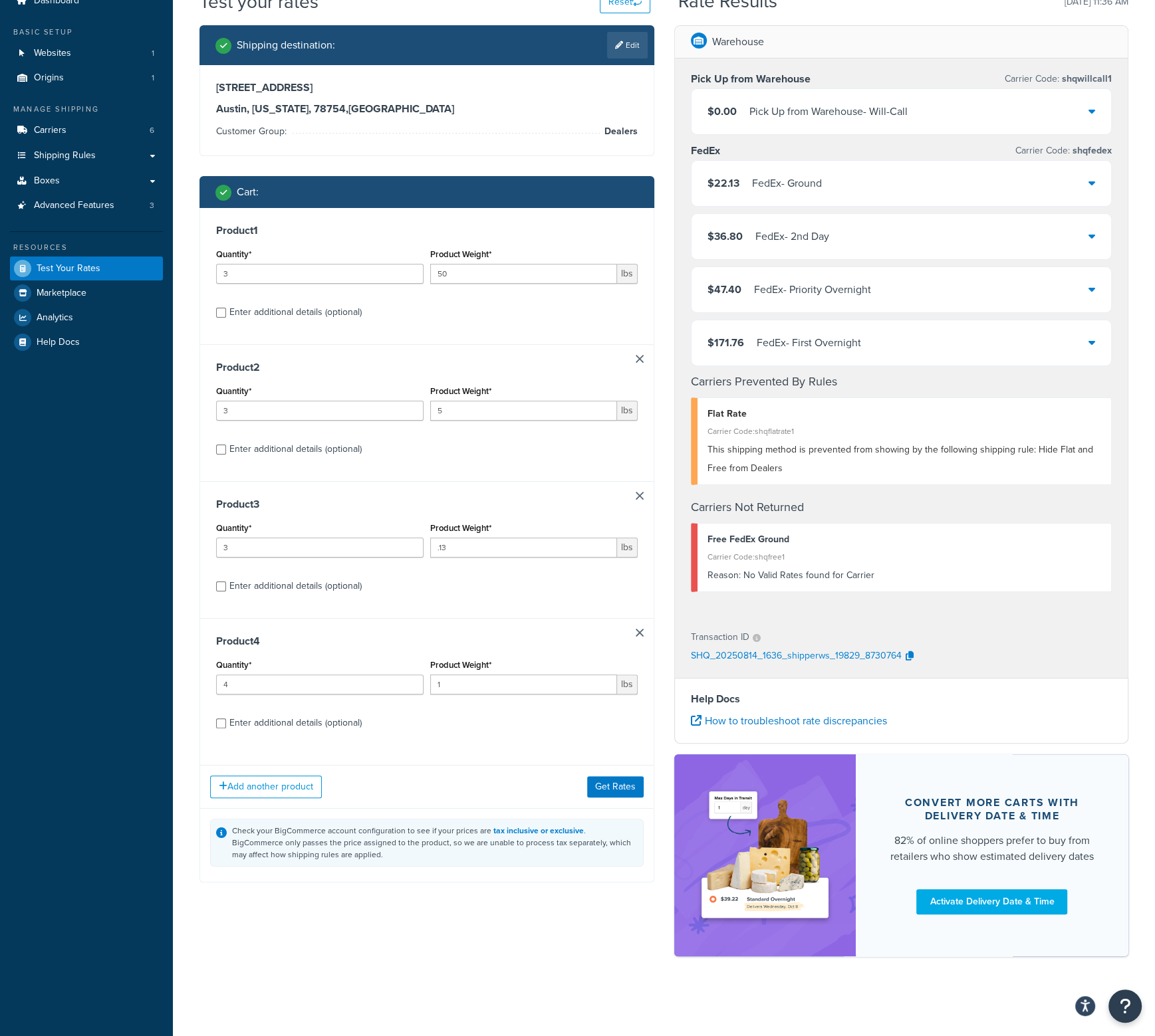
click at [640, 355] on link at bounding box center [639, 358] width 8 height 8
type input ".13"
type input "4"
type input "1"
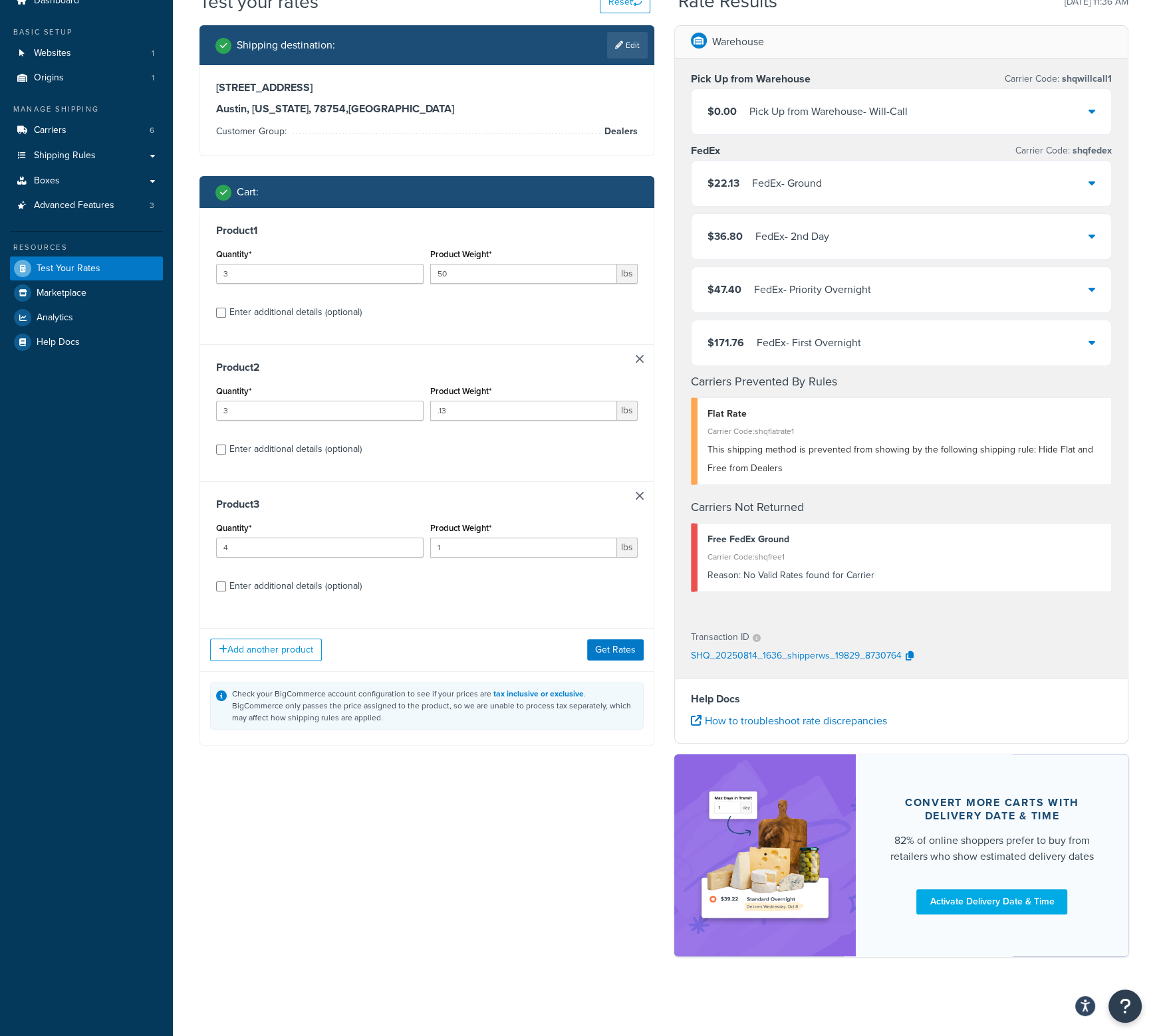
click at [640, 355] on link at bounding box center [639, 358] width 8 height 8
type input "4"
type input "1"
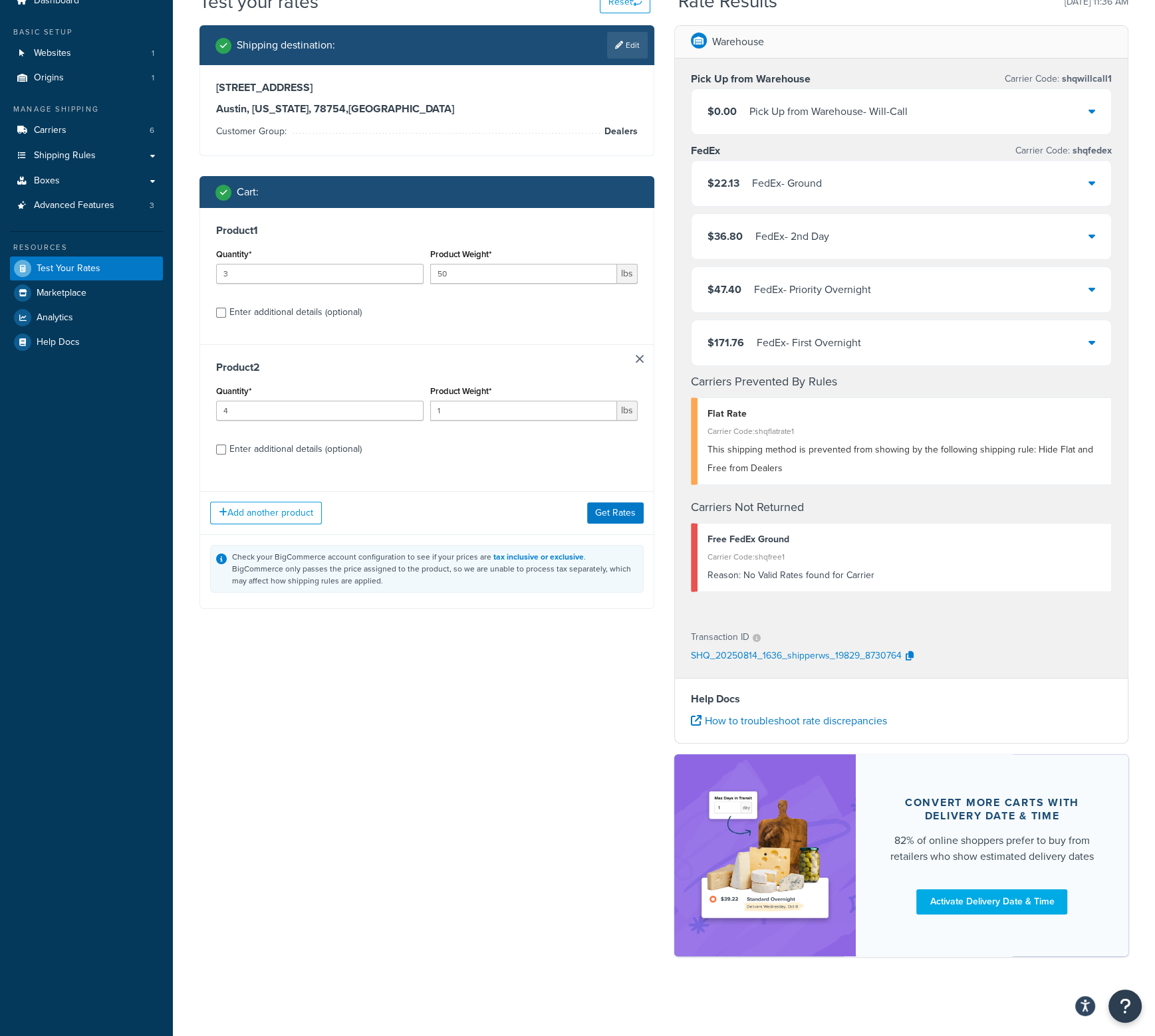
click at [640, 355] on link at bounding box center [639, 358] width 8 height 8
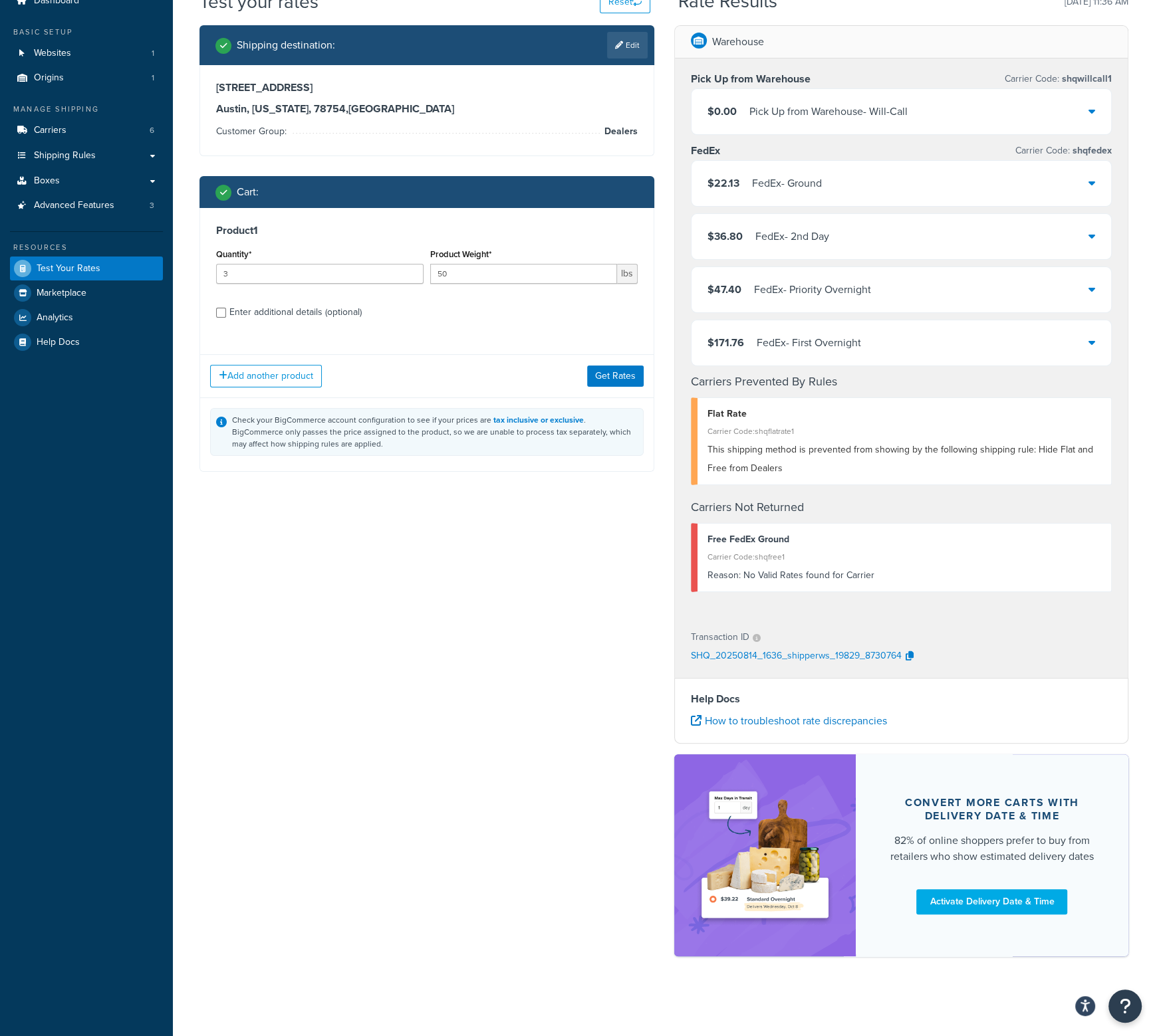
scroll to position [56, 0]
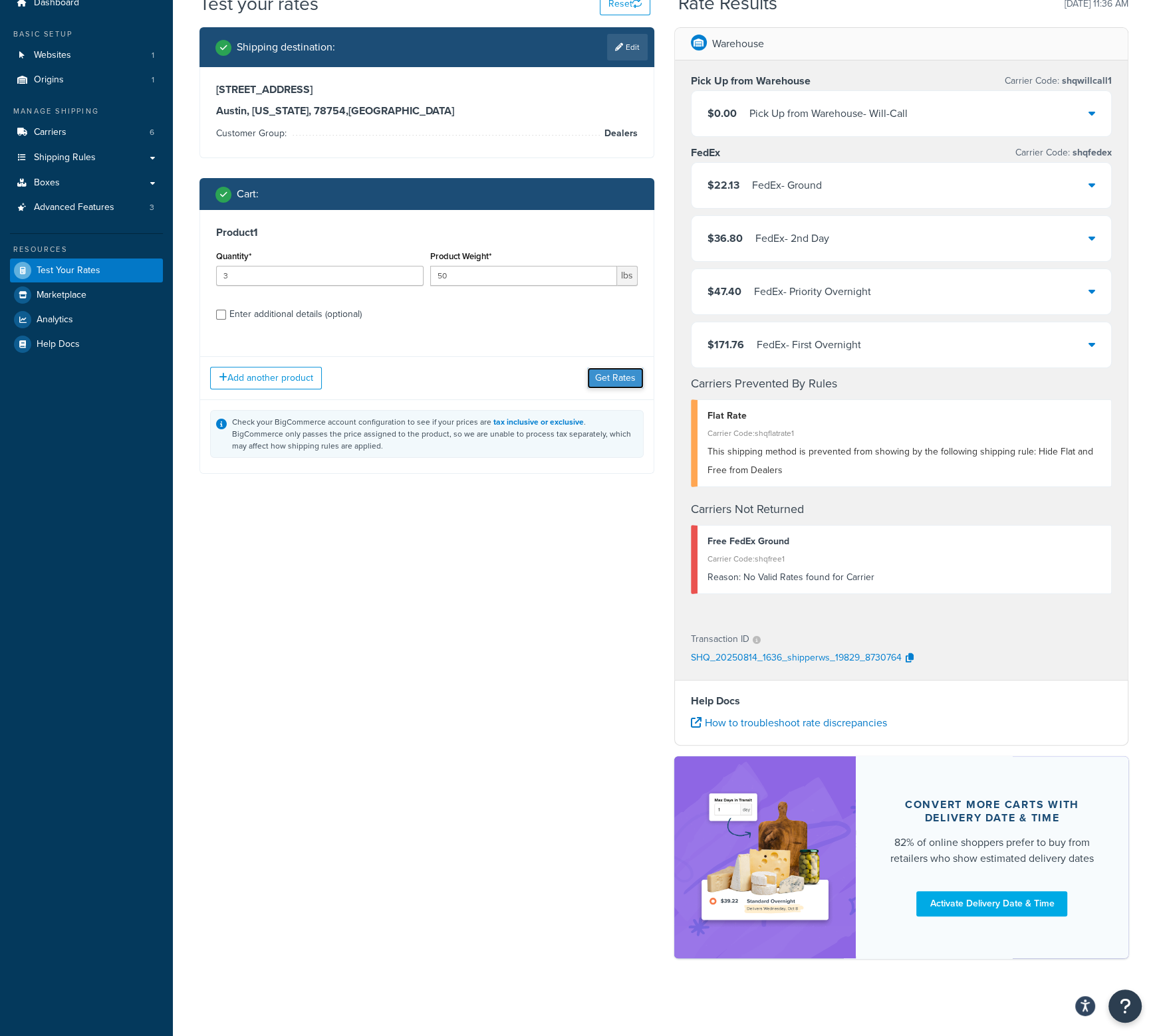
click at [620, 381] on button "Get Rates" at bounding box center [615, 378] width 57 height 21
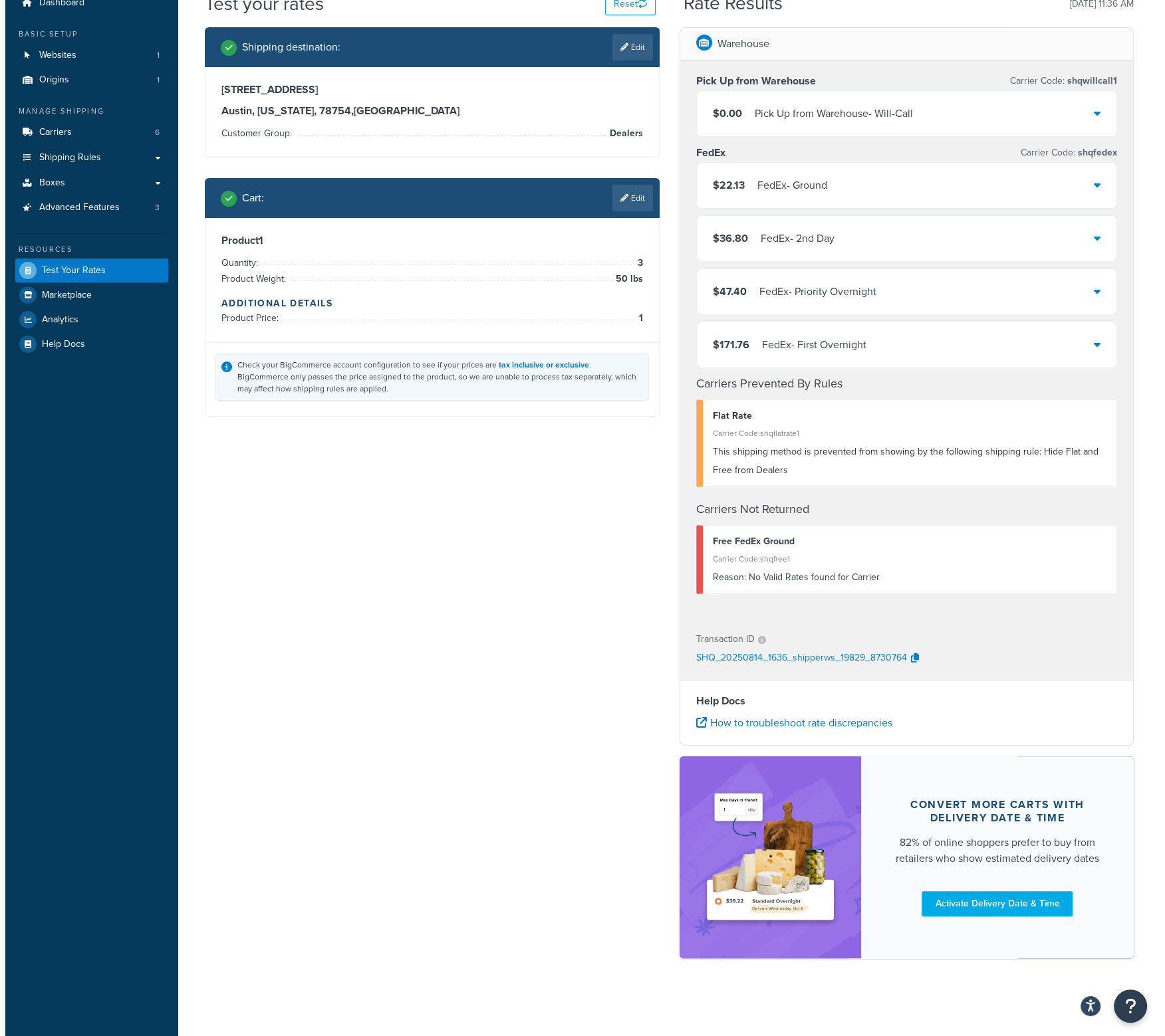
scroll to position [0, 0]
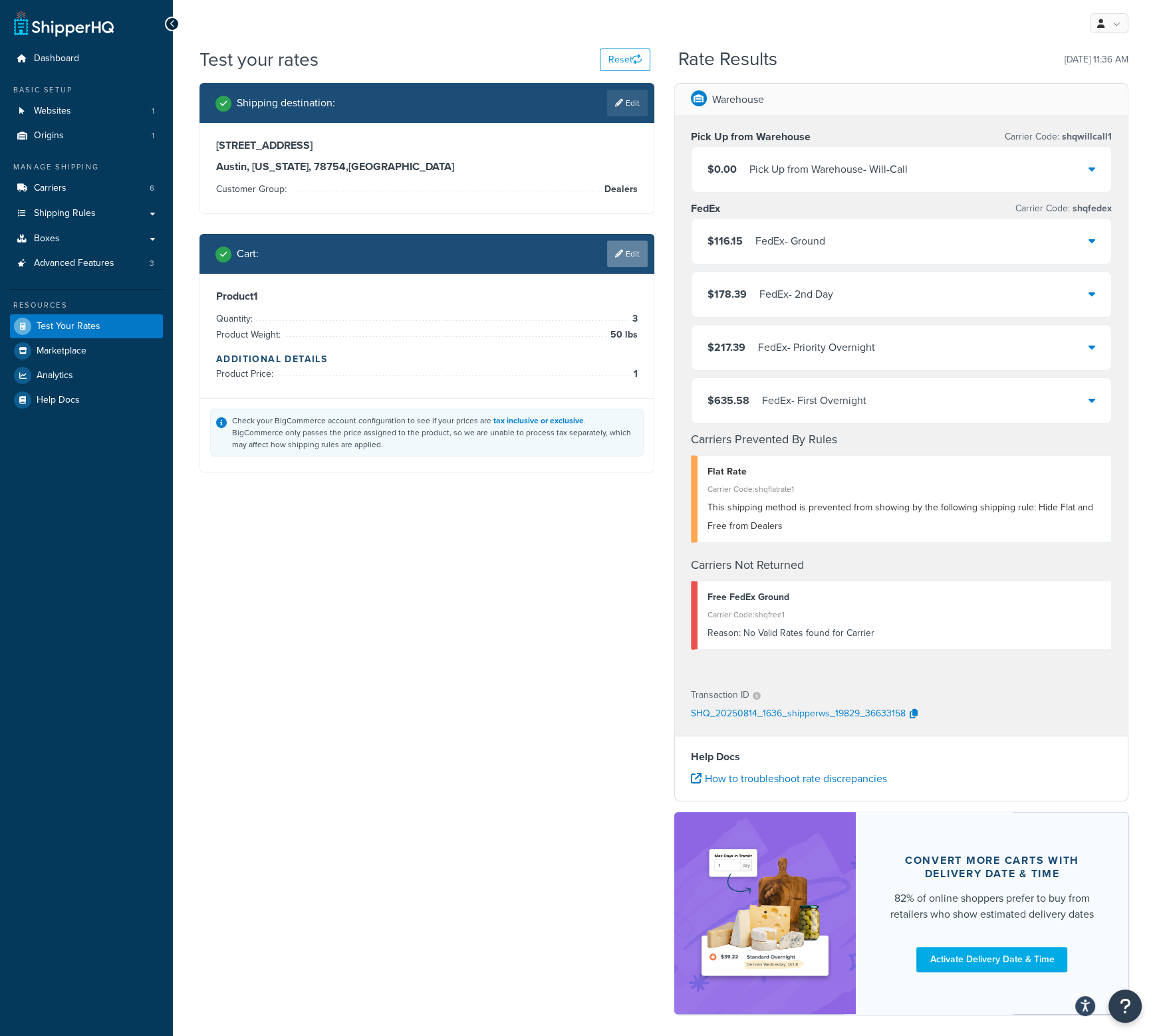
click at [626, 260] on link "Edit" at bounding box center [627, 253] width 41 height 26
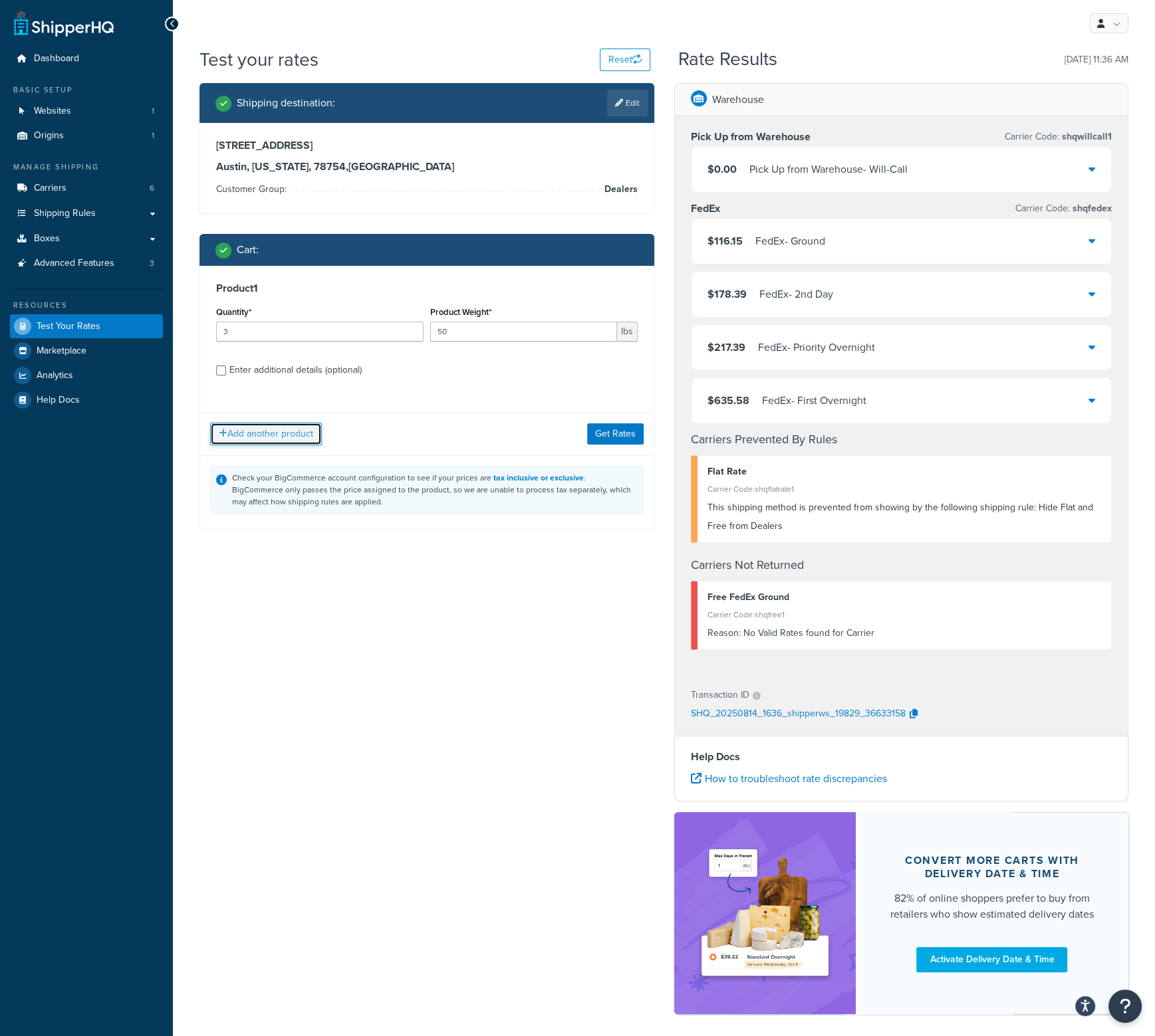
click at [301, 433] on button "Add another product" at bounding box center [266, 434] width 112 height 23
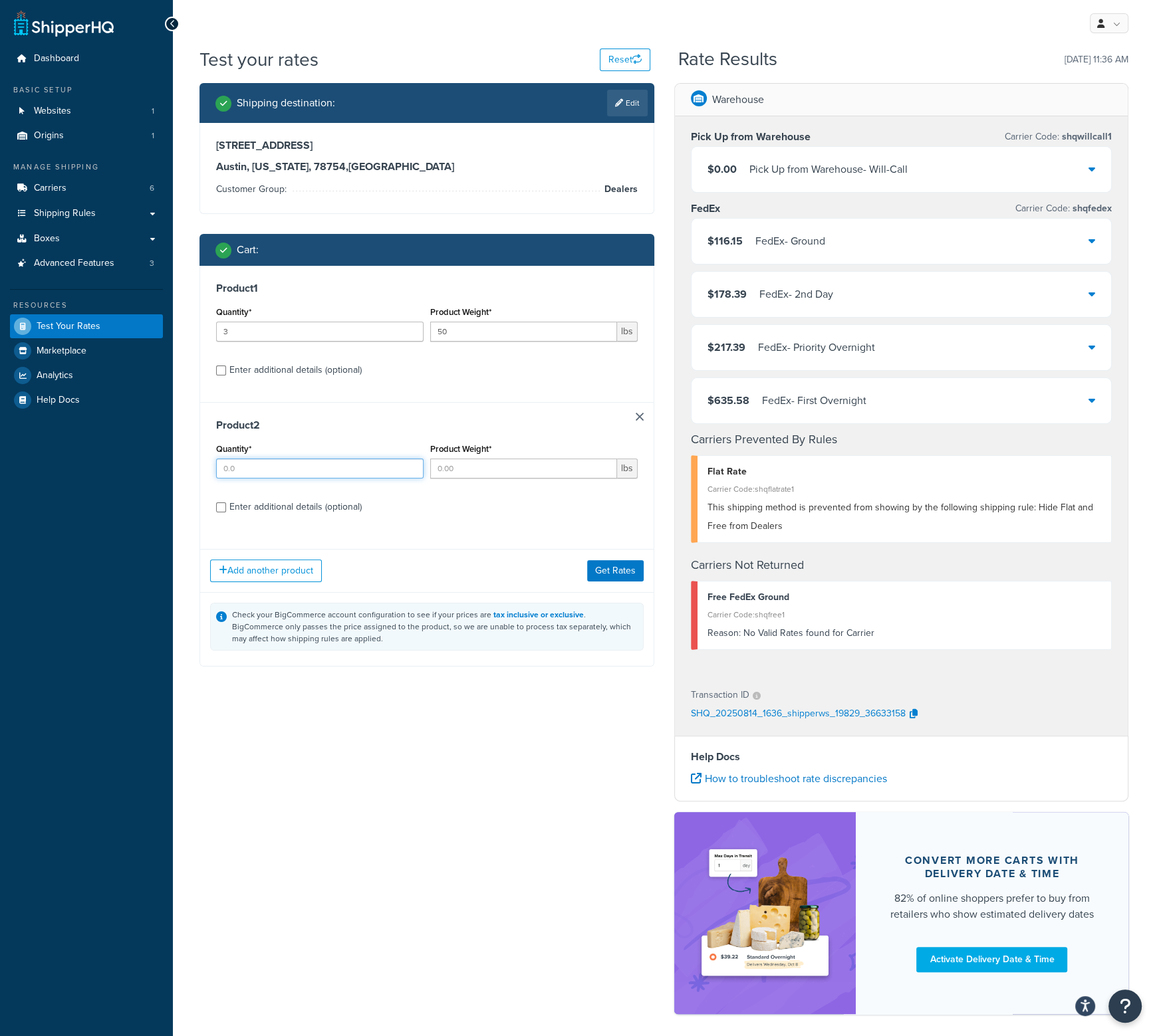
click at [262, 471] on input "Quantity*" at bounding box center [320, 469] width 208 height 20
type input "5"
type input ".25"
click at [623, 574] on button "Get Rates" at bounding box center [615, 571] width 57 height 21
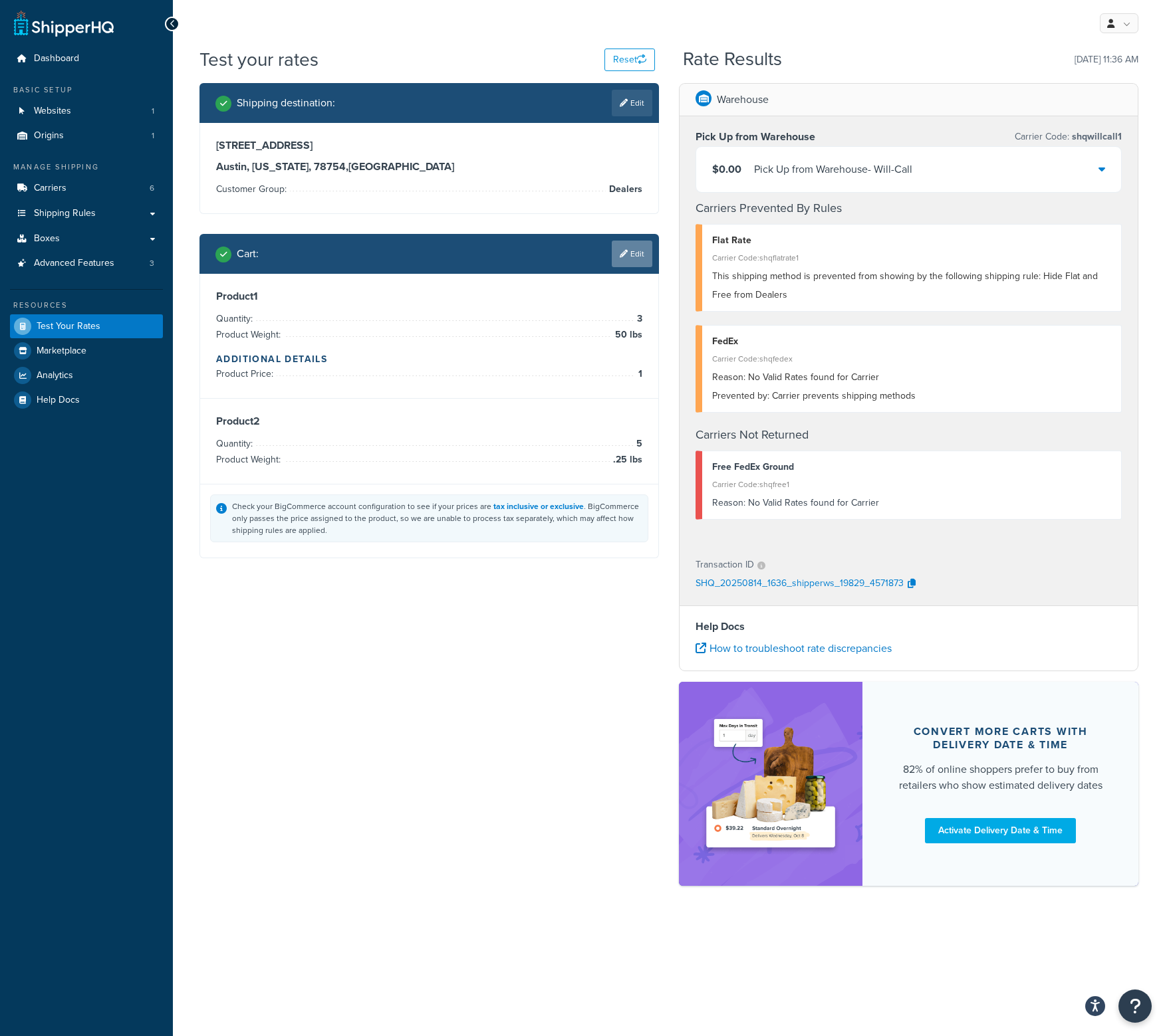
click at [623, 263] on link "Edit" at bounding box center [632, 253] width 41 height 26
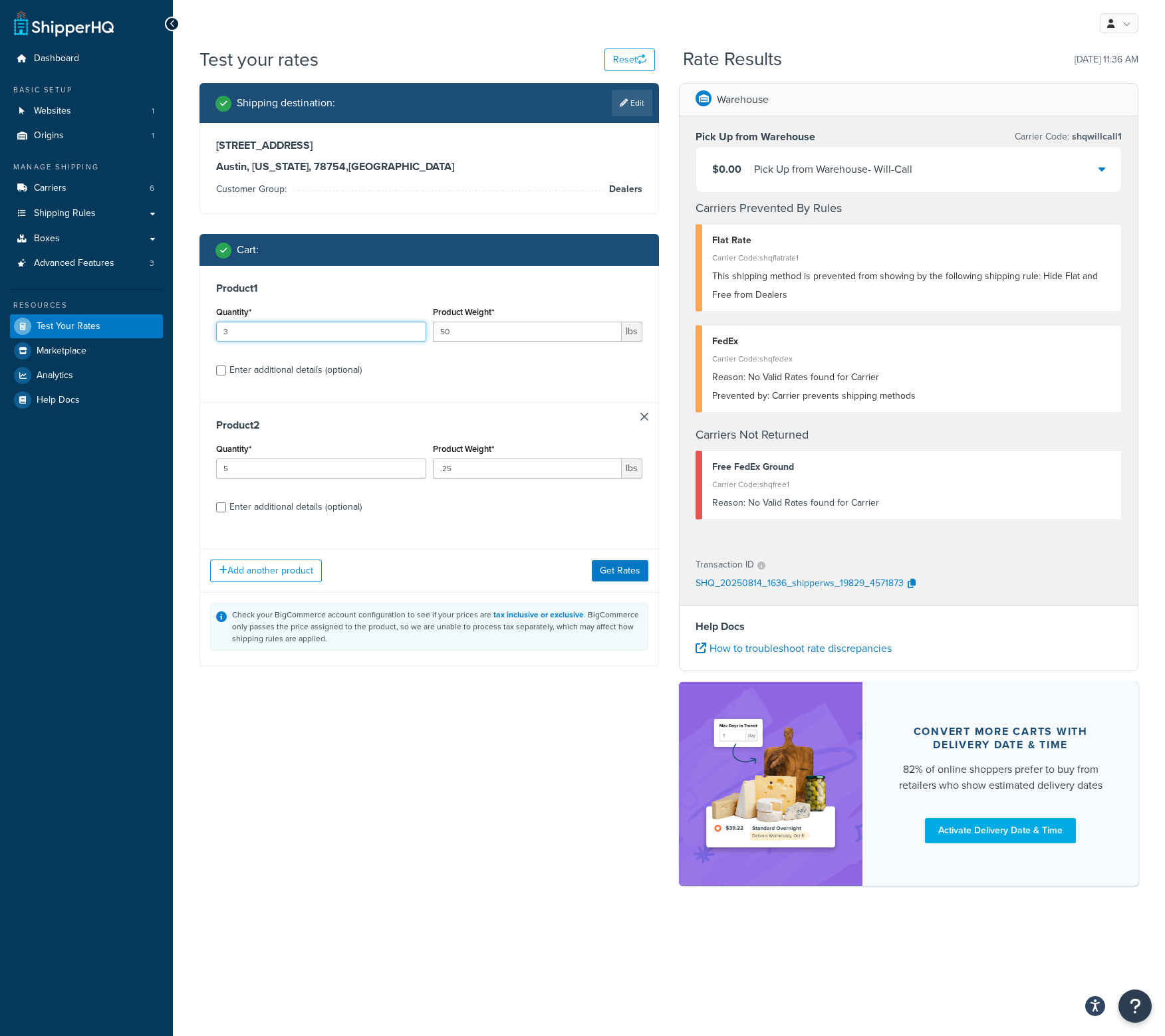
drag, startPoint x: 293, startPoint y: 332, endPoint x: 119, endPoint y: 328, distance: 174.0
click at [119, 328] on div "Dashboard Basic Setup Websites 1 Origins 1 Manage Shipping Carriers 6 Shipping …" at bounding box center [582, 518] width 1165 height 1036
type input "5"
type input ".25"
click at [643, 414] on link at bounding box center [644, 416] width 8 height 8
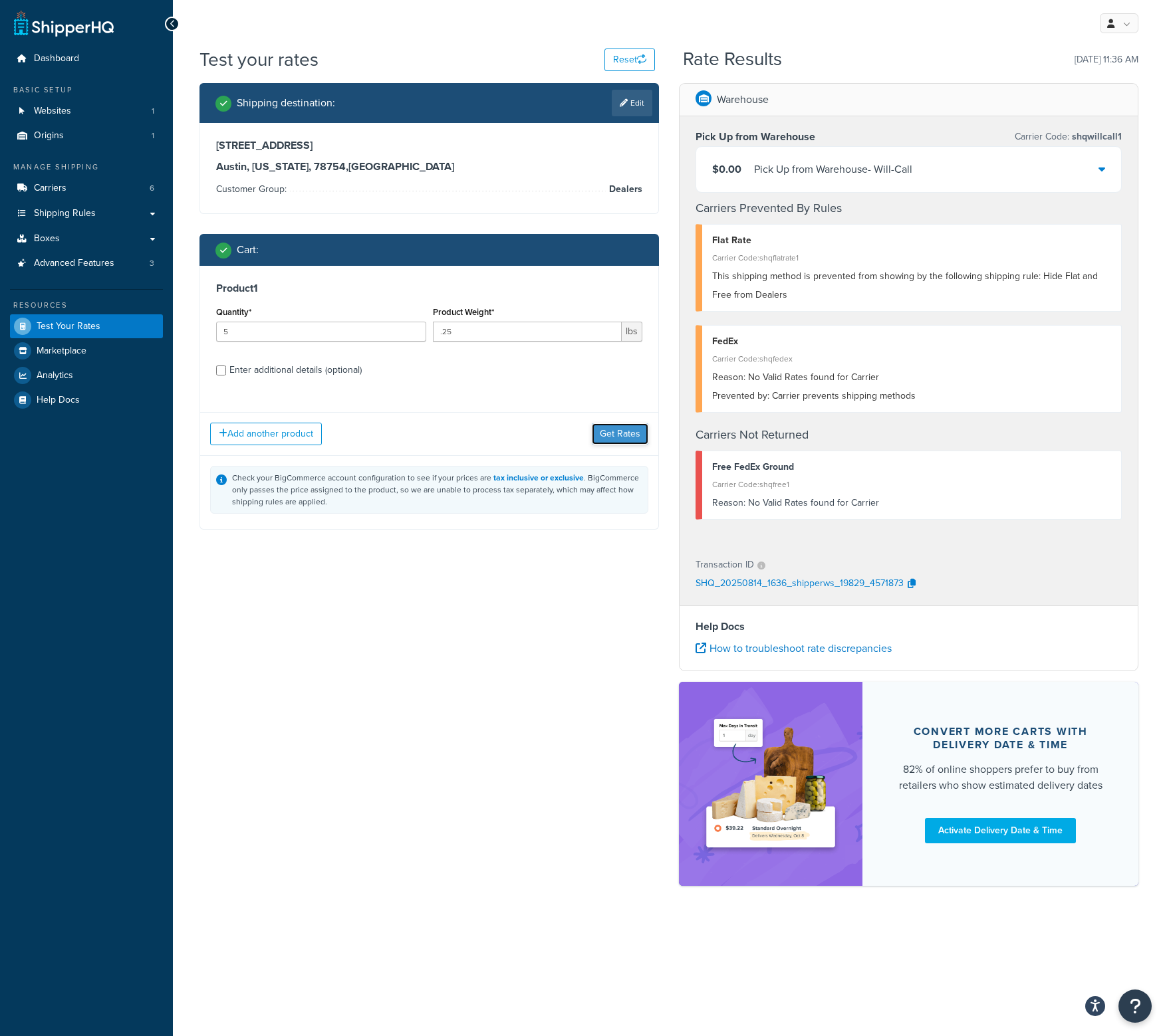
click at [625, 426] on button "Get Rates" at bounding box center [620, 434] width 57 height 21
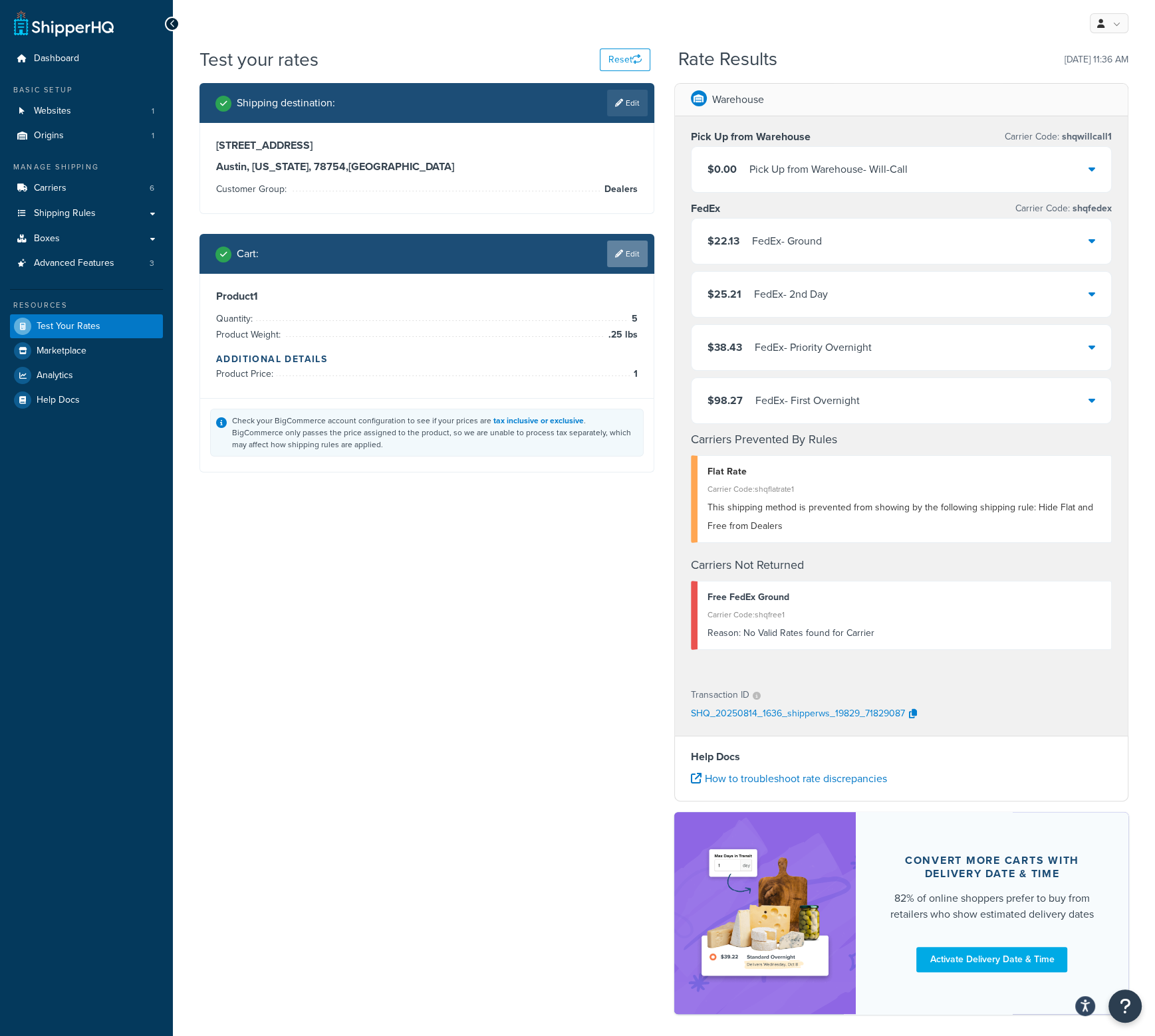
click at [628, 258] on link "Edit" at bounding box center [627, 253] width 41 height 26
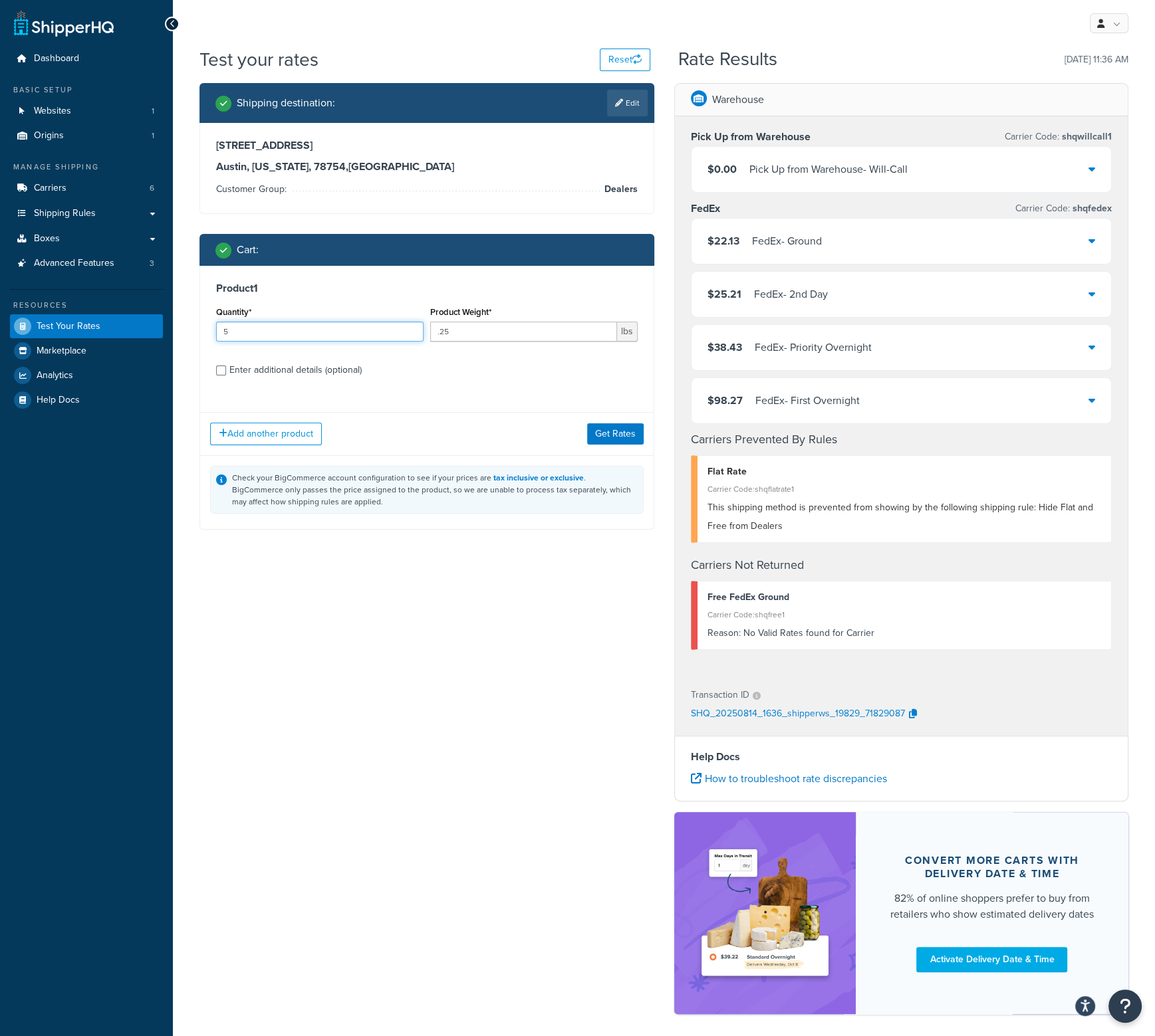
drag, startPoint x: 286, startPoint y: 326, endPoint x: 136, endPoint y: 333, distance: 150.2
click at [136, 333] on div "Dashboard Basic Setup Websites 1 Origins 1 Manage Shipping Carriers 6 Shipping …" at bounding box center [578, 547] width 1155 height 1094
type input "3"
type input "50"
click at [295, 432] on button "Add another product" at bounding box center [266, 434] width 112 height 23
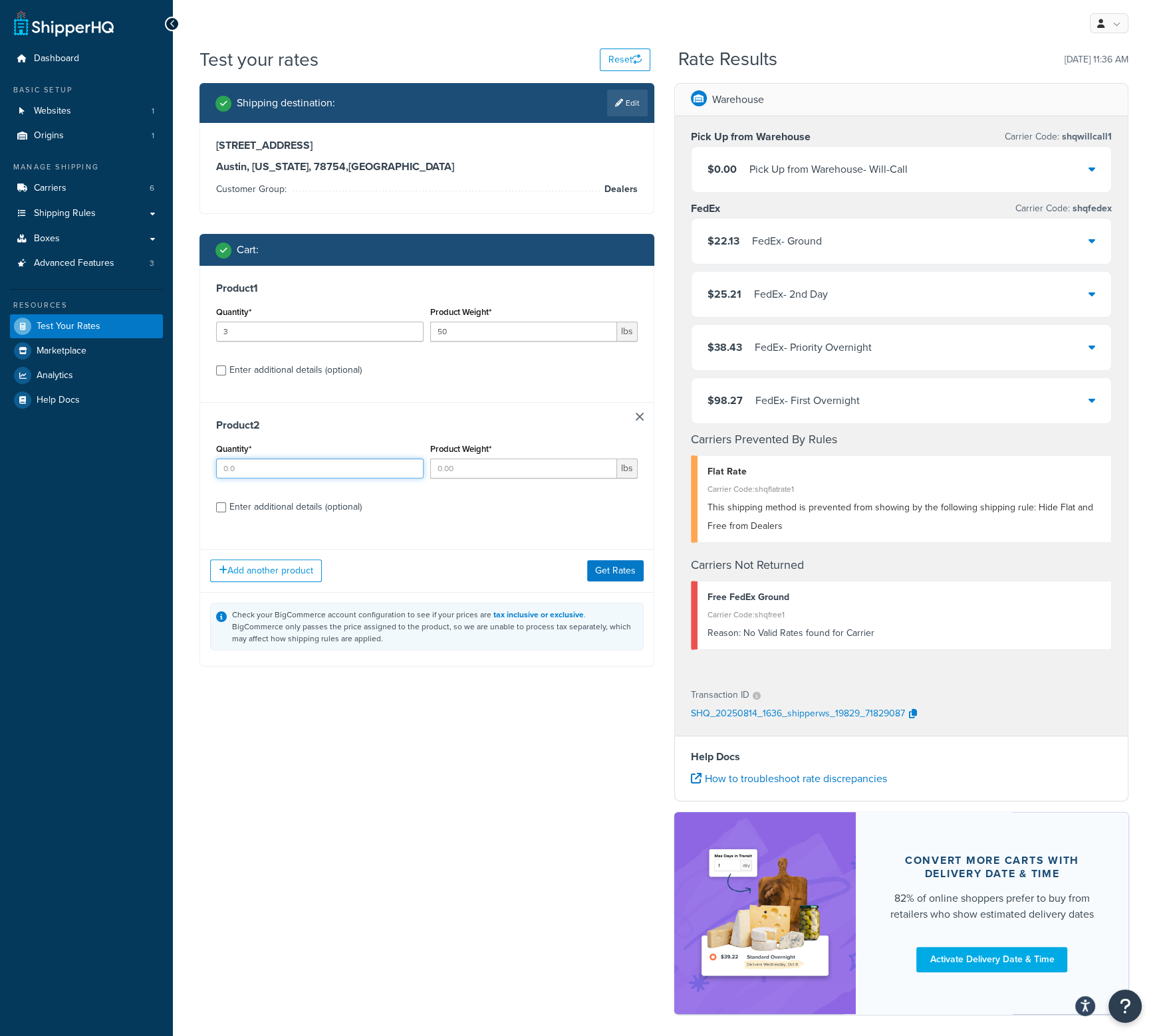
click at [276, 466] on input "Quantity*" at bounding box center [320, 469] width 208 height 20
type input "5"
type input ".25"
click at [601, 576] on button "Get Rates" at bounding box center [615, 571] width 57 height 21
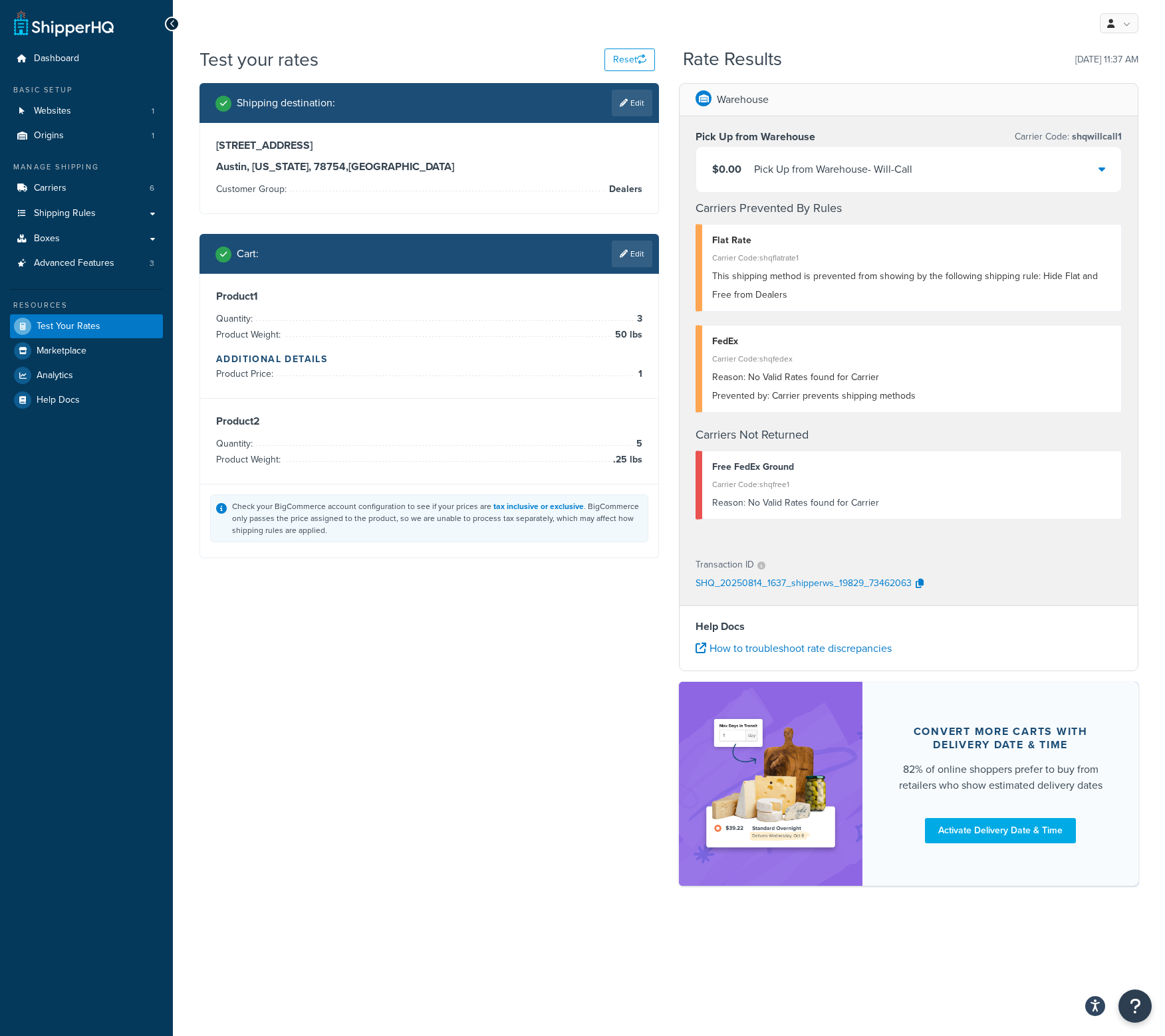
click at [628, 255] on link "Edit" at bounding box center [632, 253] width 41 height 26
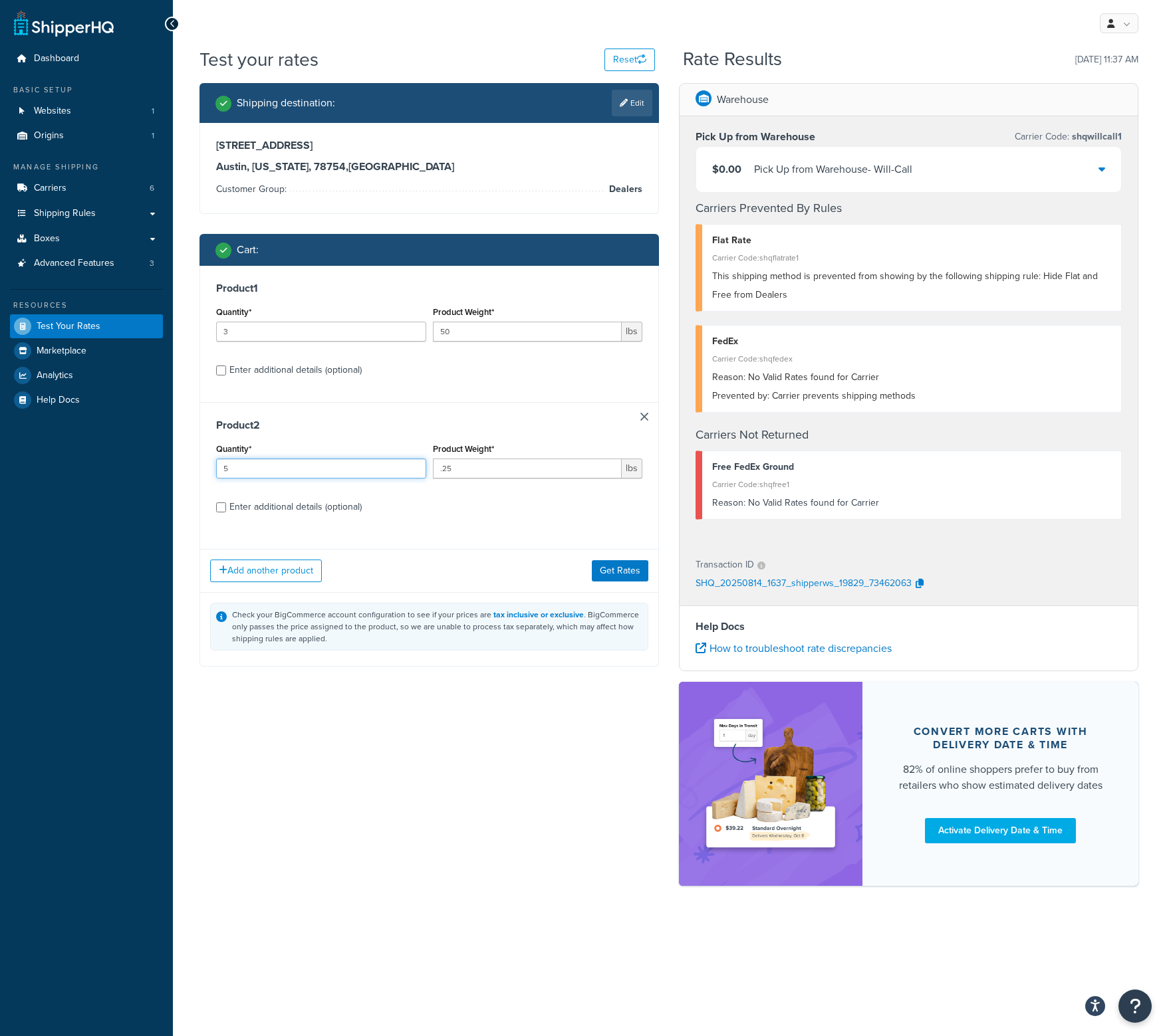
drag, startPoint x: 348, startPoint y: 473, endPoint x: 39, endPoint y: 465, distance: 309.1
click at [39, 465] on div "Dashboard Basic Setup Websites 1 Origins 1 Manage Shipping Carriers 6 Shipping …" at bounding box center [582, 518] width 1165 height 1036
type input "1"
click at [618, 568] on button "Get Rates" at bounding box center [620, 571] width 57 height 21
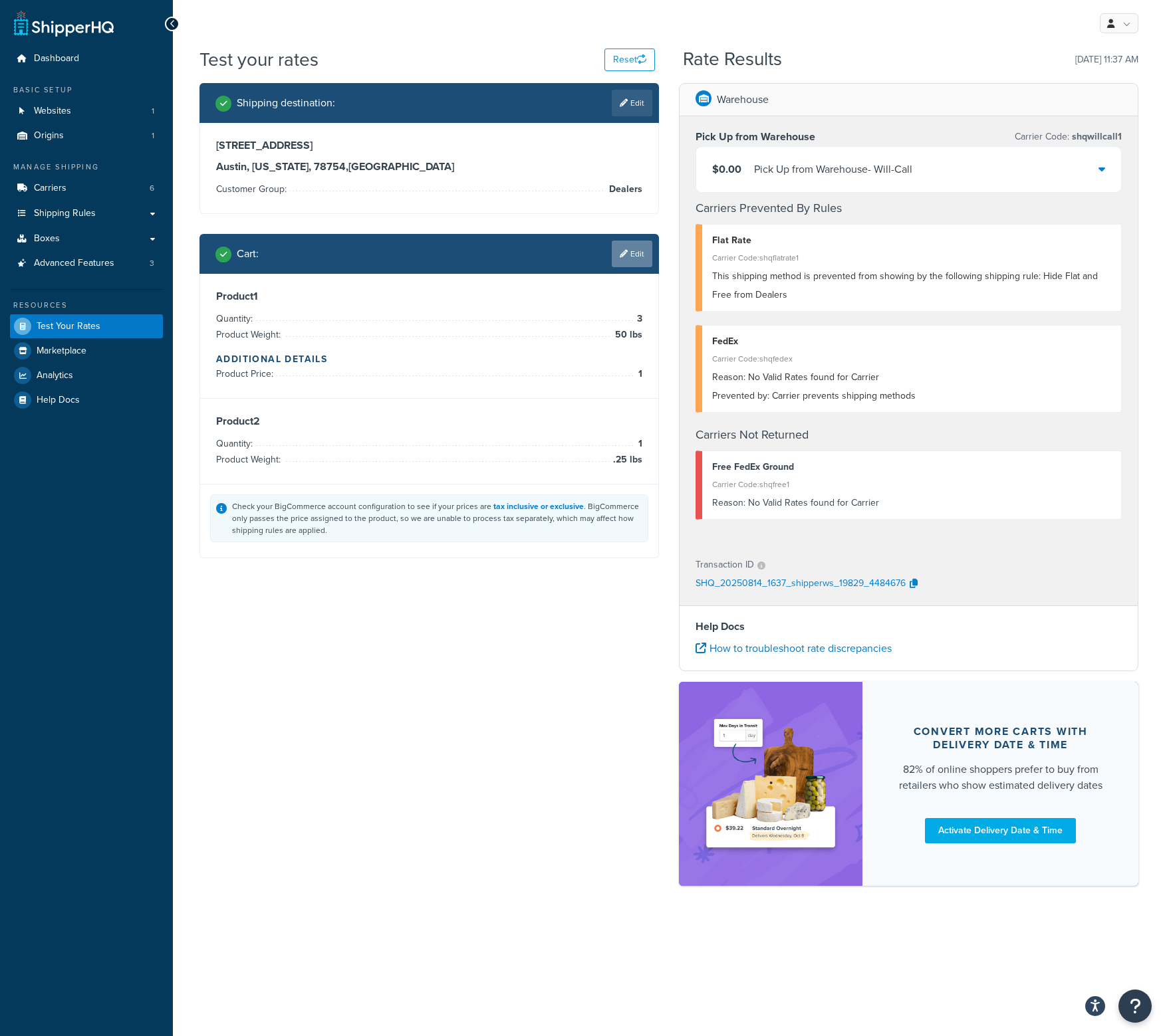
click at [630, 251] on link "Edit" at bounding box center [632, 253] width 41 height 26
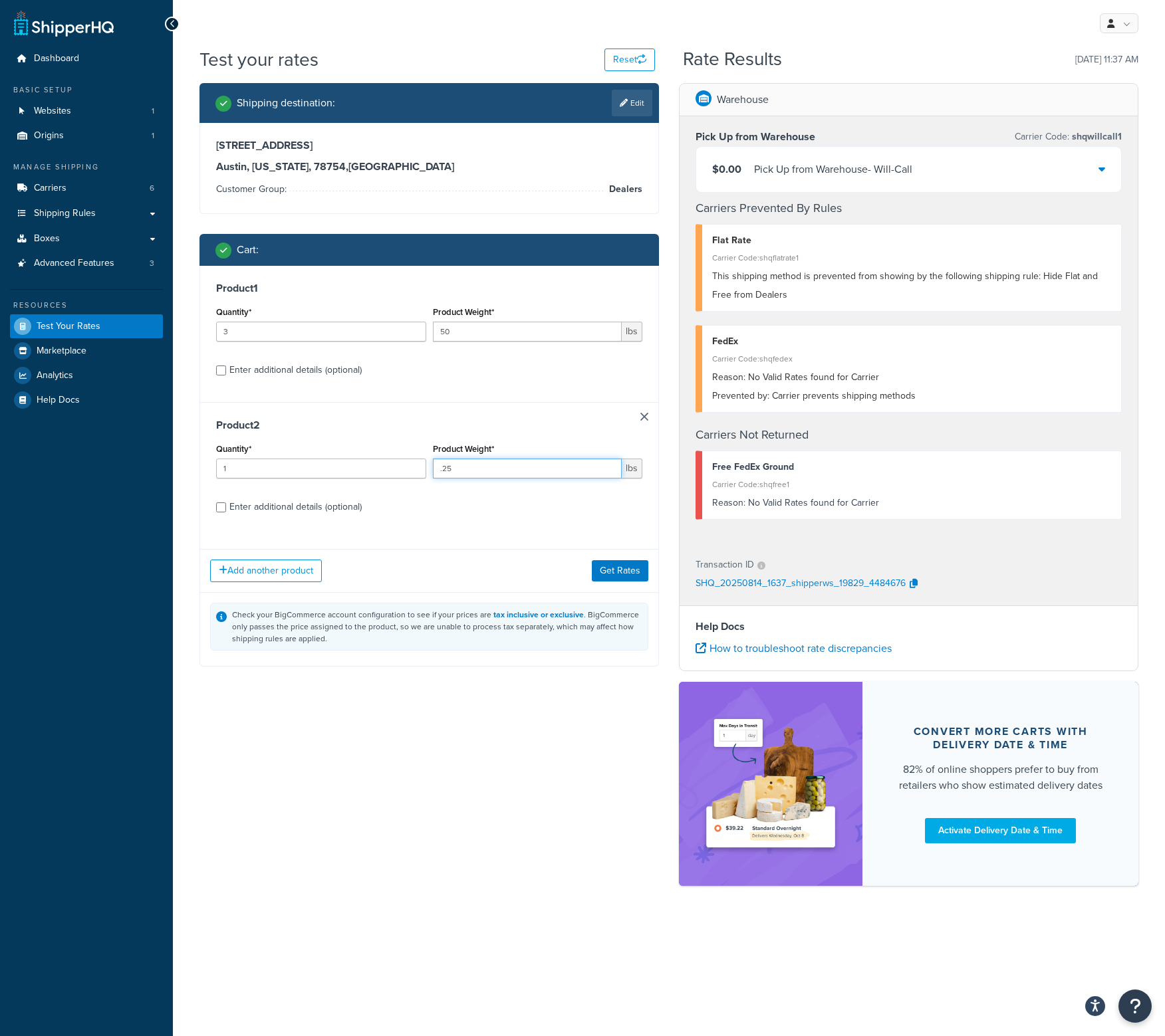
drag, startPoint x: 494, startPoint y: 467, endPoint x: 231, endPoint y: 430, distance: 265.6
click at [210, 474] on div "Product 2 Quantity* 1 Product Weight* .25 lbs Enter additional details (optiona…" at bounding box center [429, 470] width 458 height 137
type input "1"
click at [623, 567] on button "Get Rates" at bounding box center [620, 571] width 57 height 21
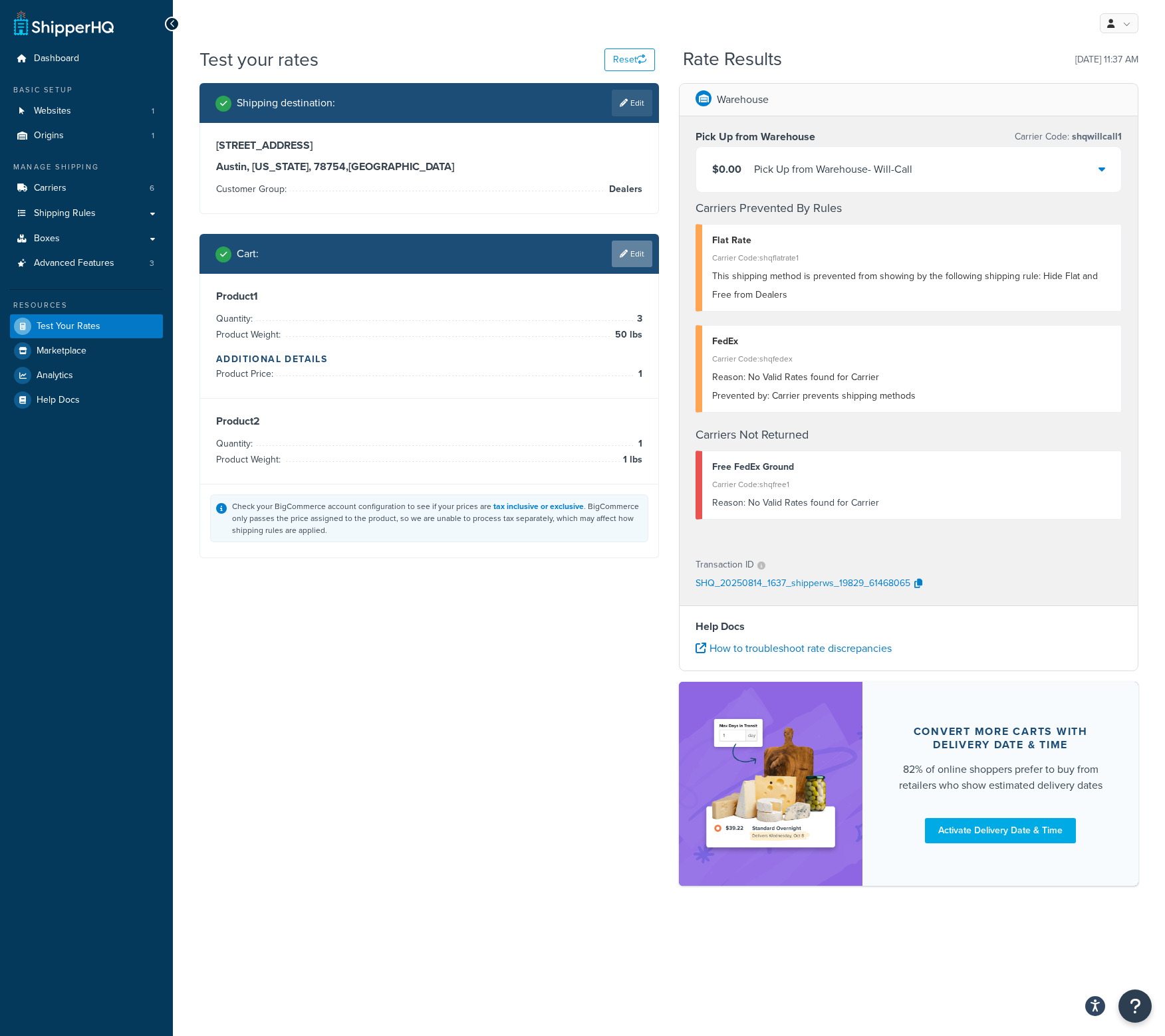
click at [634, 259] on link "Edit" at bounding box center [632, 253] width 41 height 26
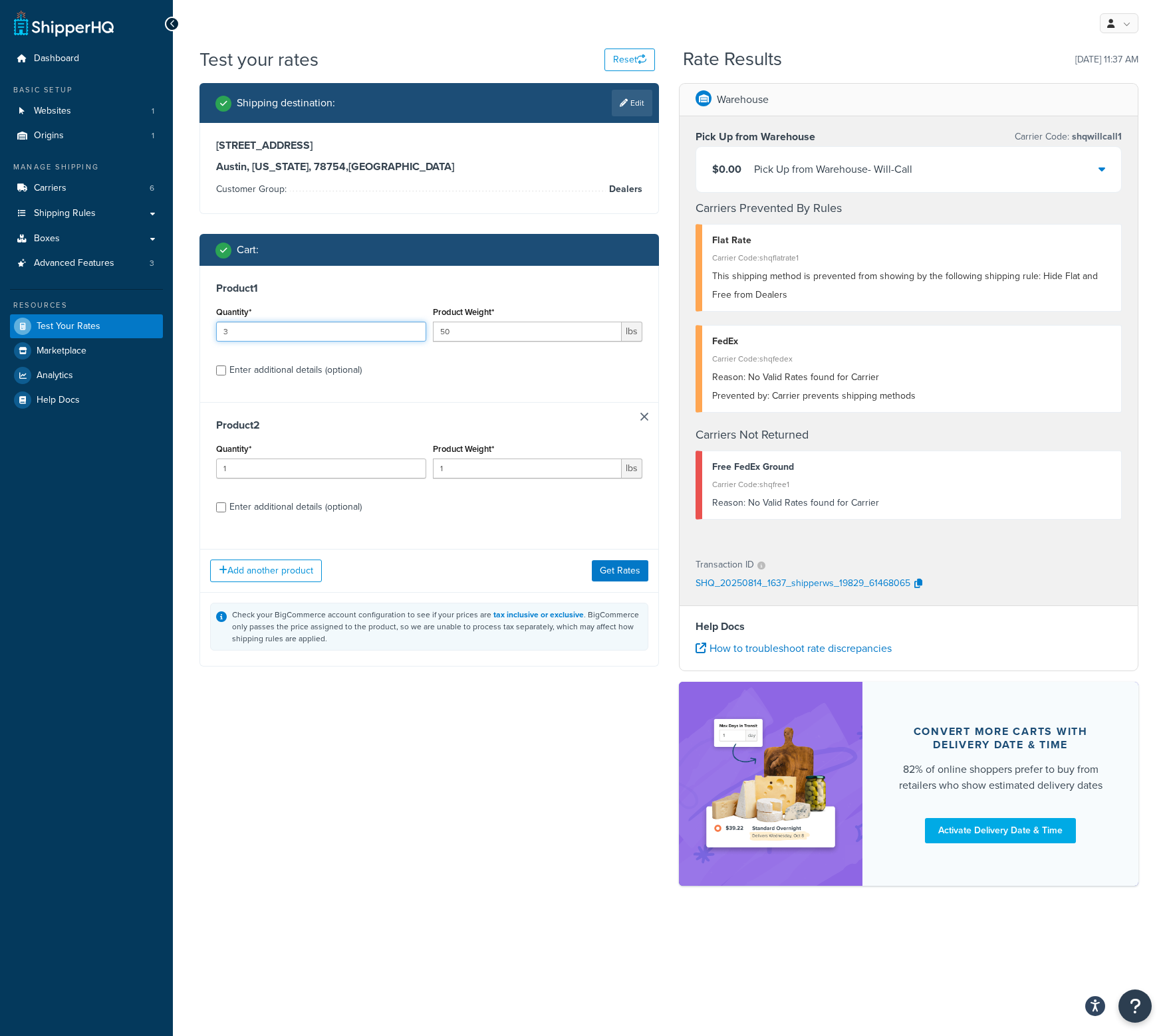
drag, startPoint x: 309, startPoint y: 334, endPoint x: 180, endPoint y: 333, distance: 129.0
click at [155, 338] on div "Dashboard Basic Setup Websites 1 Origins 1 Manage Shipping Carriers 6 Shipping …" at bounding box center [582, 518] width 1165 height 1036
type input "2"
click at [607, 565] on button "Get Rates" at bounding box center [620, 571] width 57 height 21
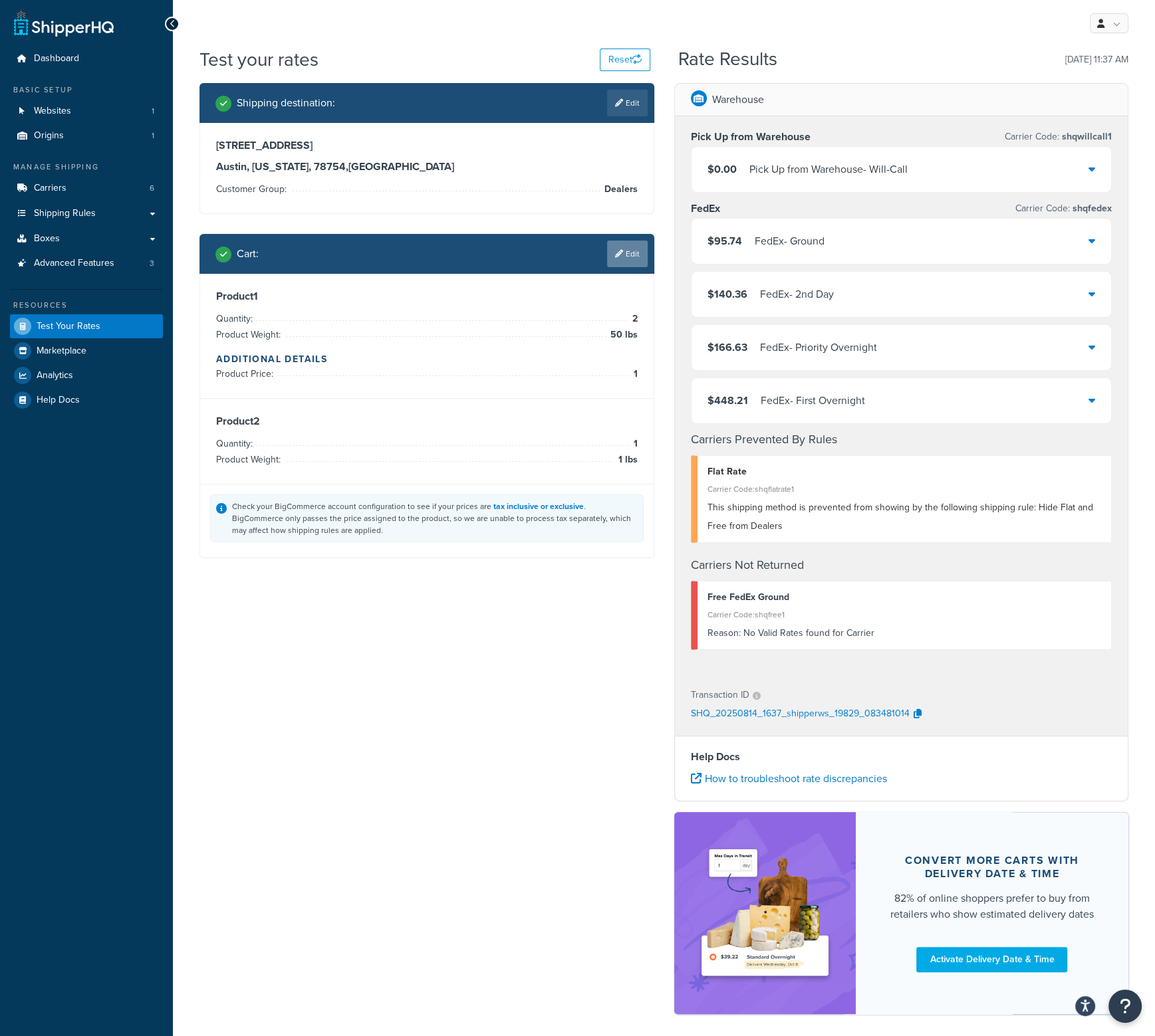
click at [620, 252] on icon at bounding box center [618, 253] width 8 height 8
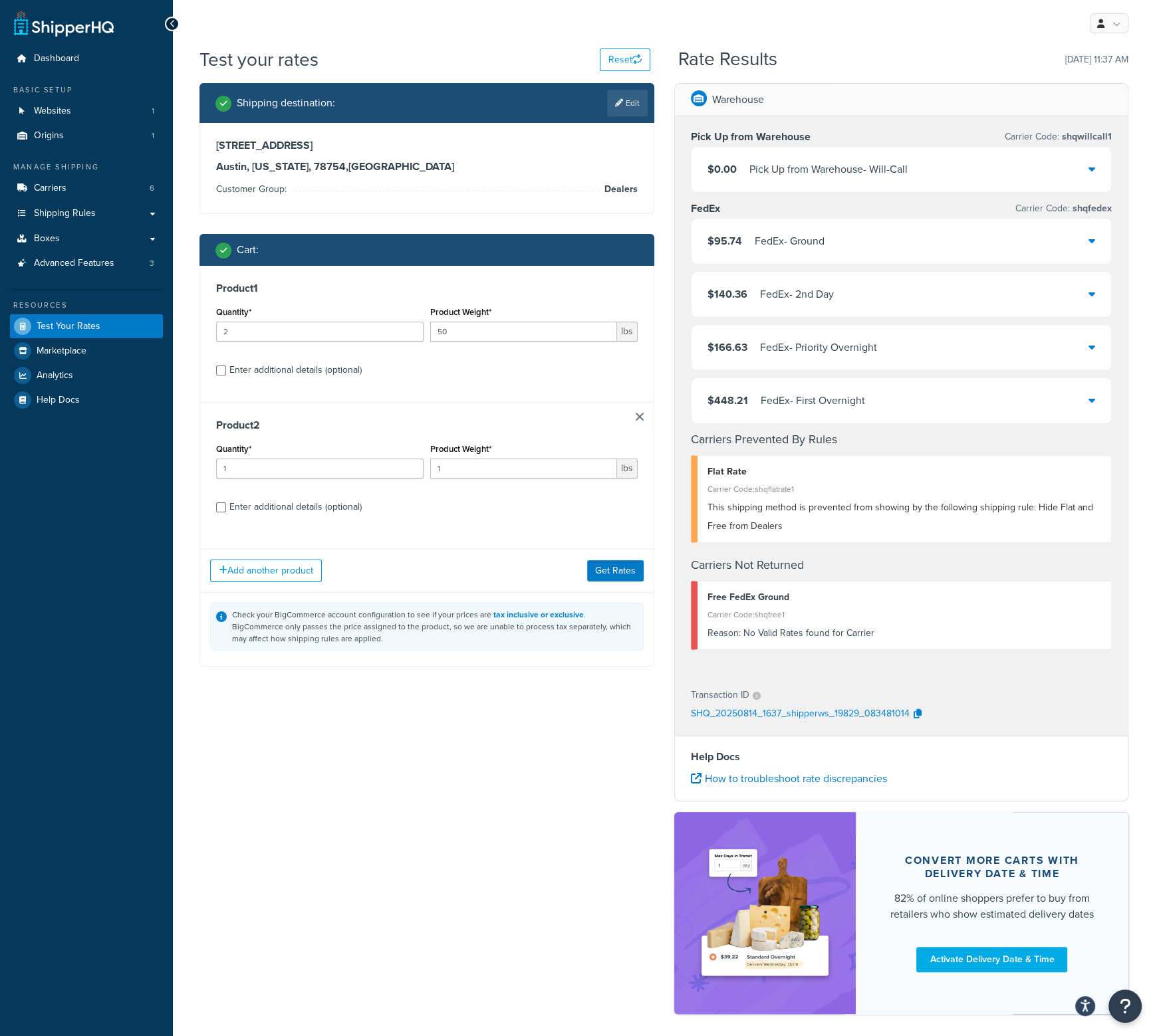
click at [641, 416] on link at bounding box center [639, 416] width 8 height 8
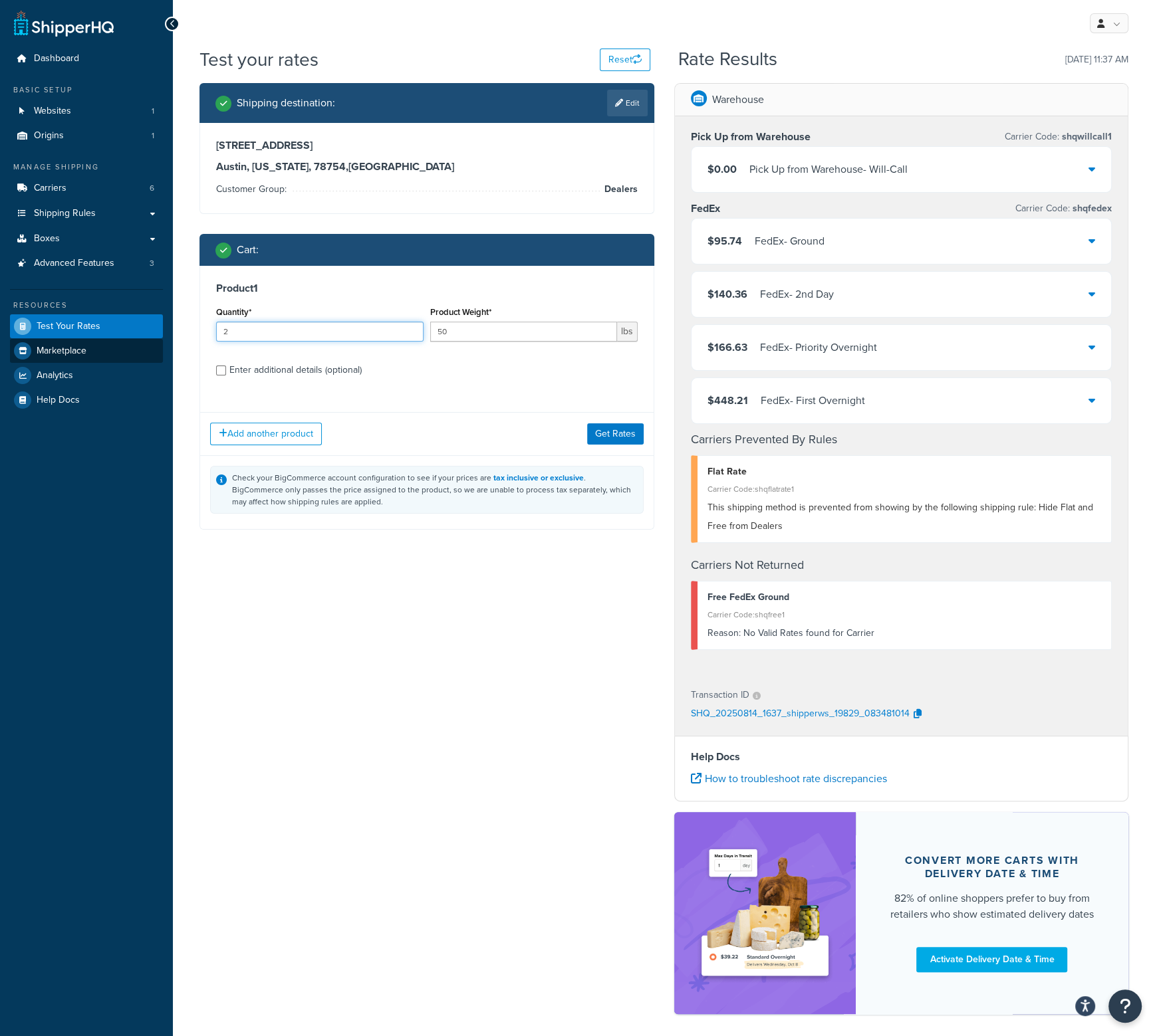
drag, startPoint x: 364, startPoint y: 334, endPoint x: 52, endPoint y: 341, distance: 312.1
click at [52, 341] on div "Dashboard Basic Setup Websites 1 Origins 1 Manage Shipping Carriers 6 Shipping …" at bounding box center [578, 547] width 1155 height 1094
type input "4"
click at [614, 434] on button "Get Rates" at bounding box center [615, 434] width 57 height 21
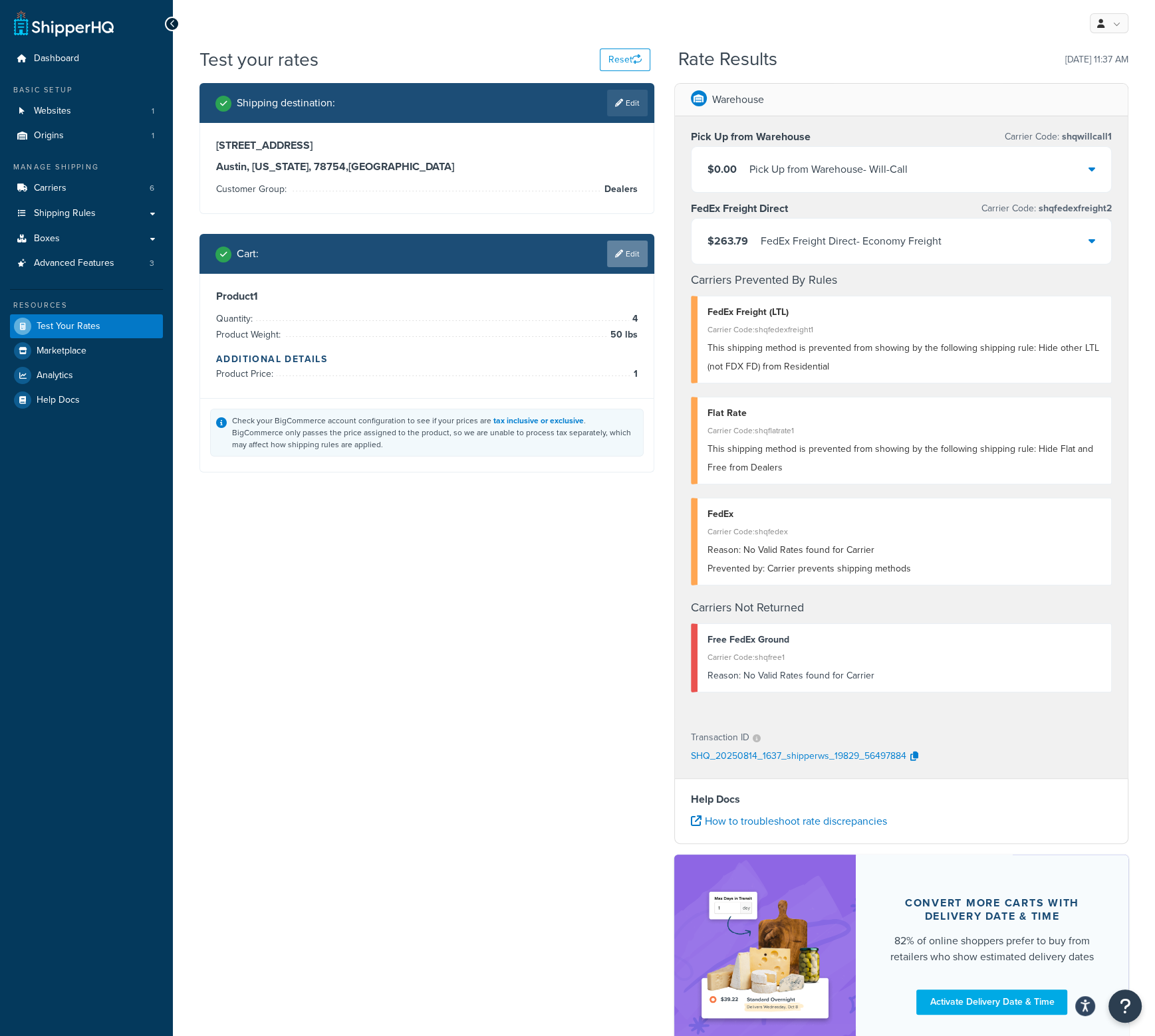
click at [633, 257] on link "Edit" at bounding box center [627, 253] width 41 height 26
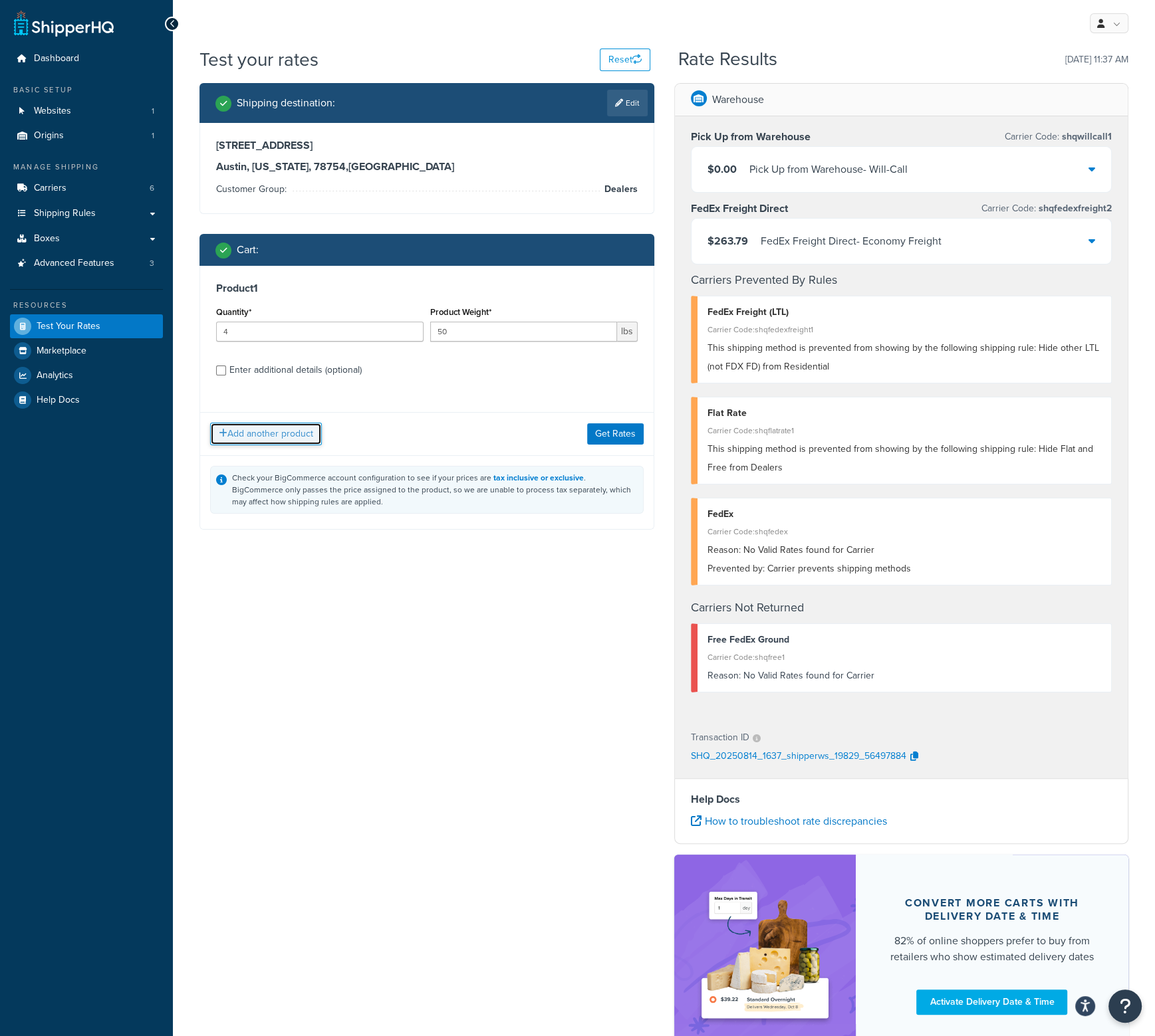
click at [255, 427] on button "Add another product" at bounding box center [266, 434] width 112 height 23
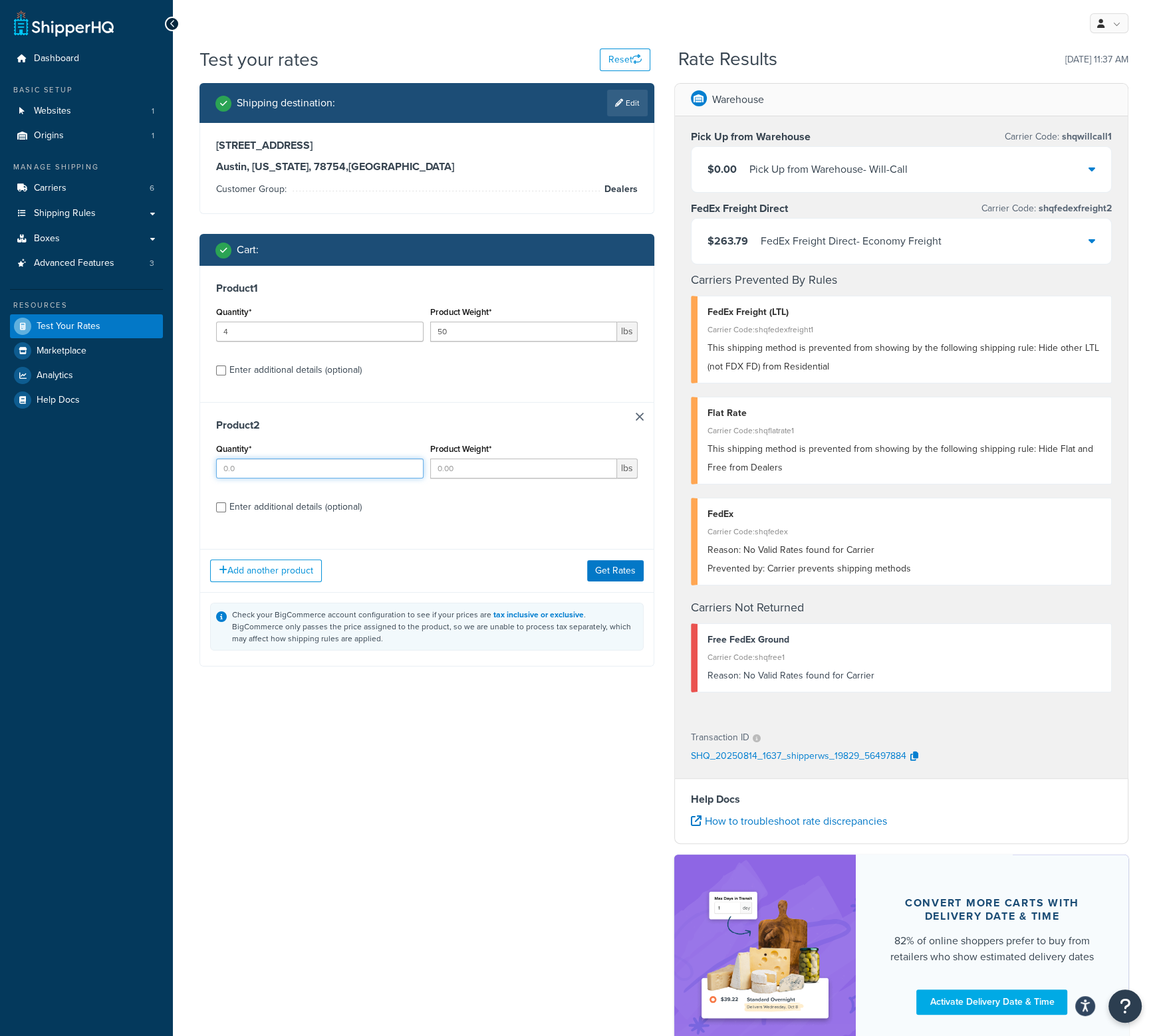
click at [260, 463] on input "Quantity*" at bounding box center [320, 469] width 208 height 20
type input "1"
drag, startPoint x: 492, startPoint y: 467, endPoint x: 527, endPoint y: 482, distance: 38.1
click at [493, 467] on input "Product Weight*" at bounding box center [523, 469] width 187 height 20
type input ".25"
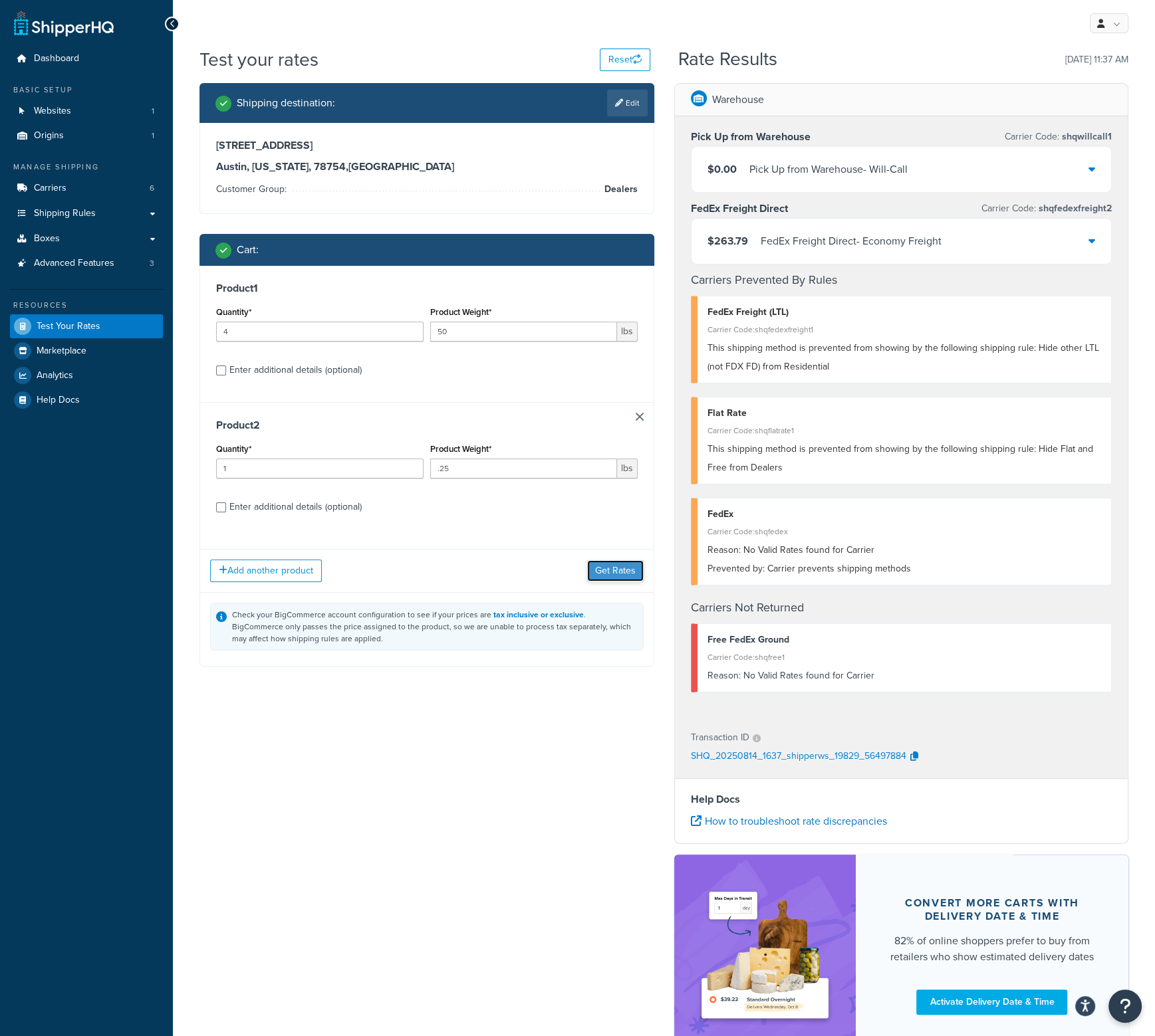
click at [605, 567] on button "Get Rates" at bounding box center [615, 571] width 57 height 21
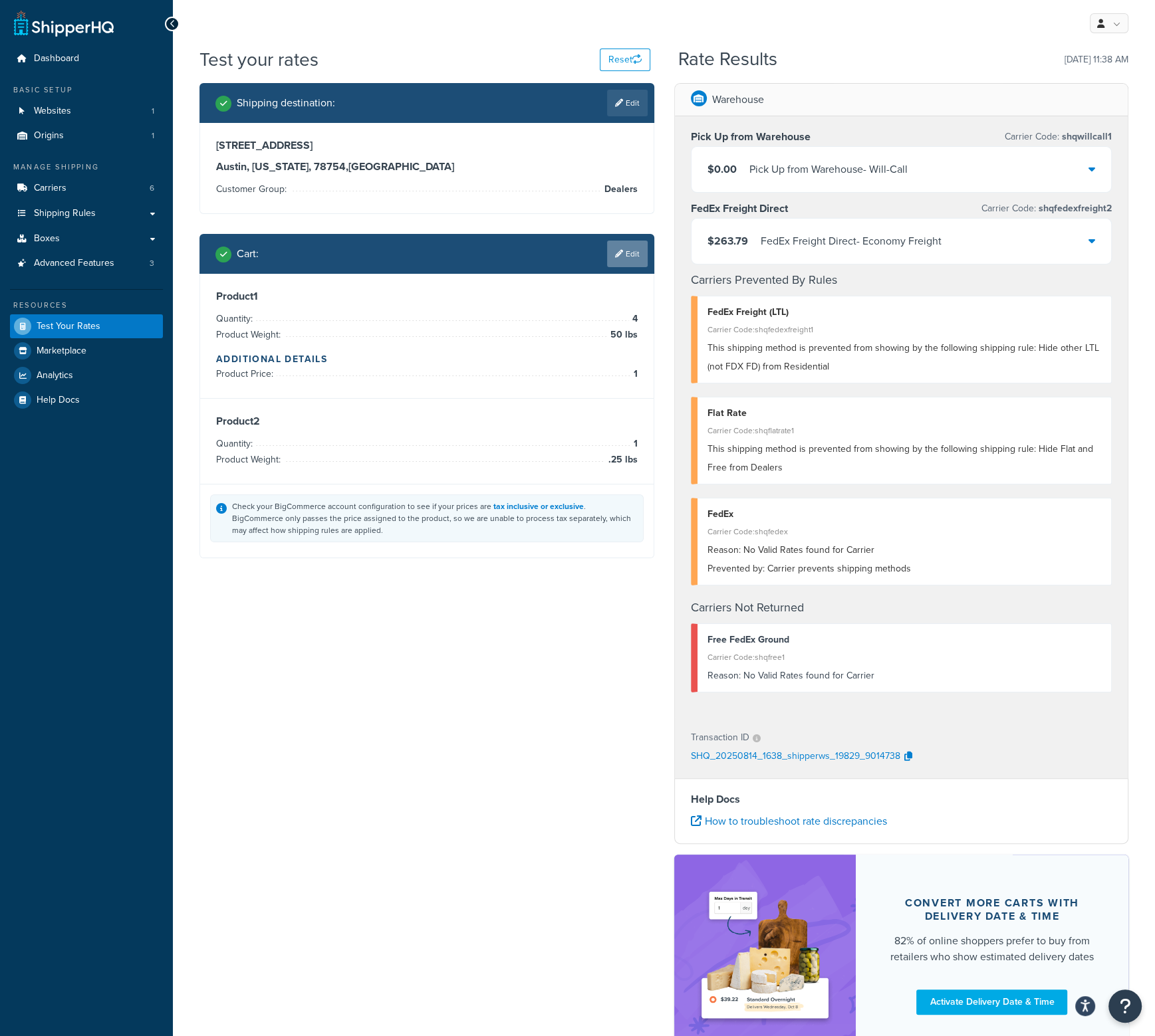
click at [625, 258] on link "Edit" at bounding box center [627, 253] width 41 height 26
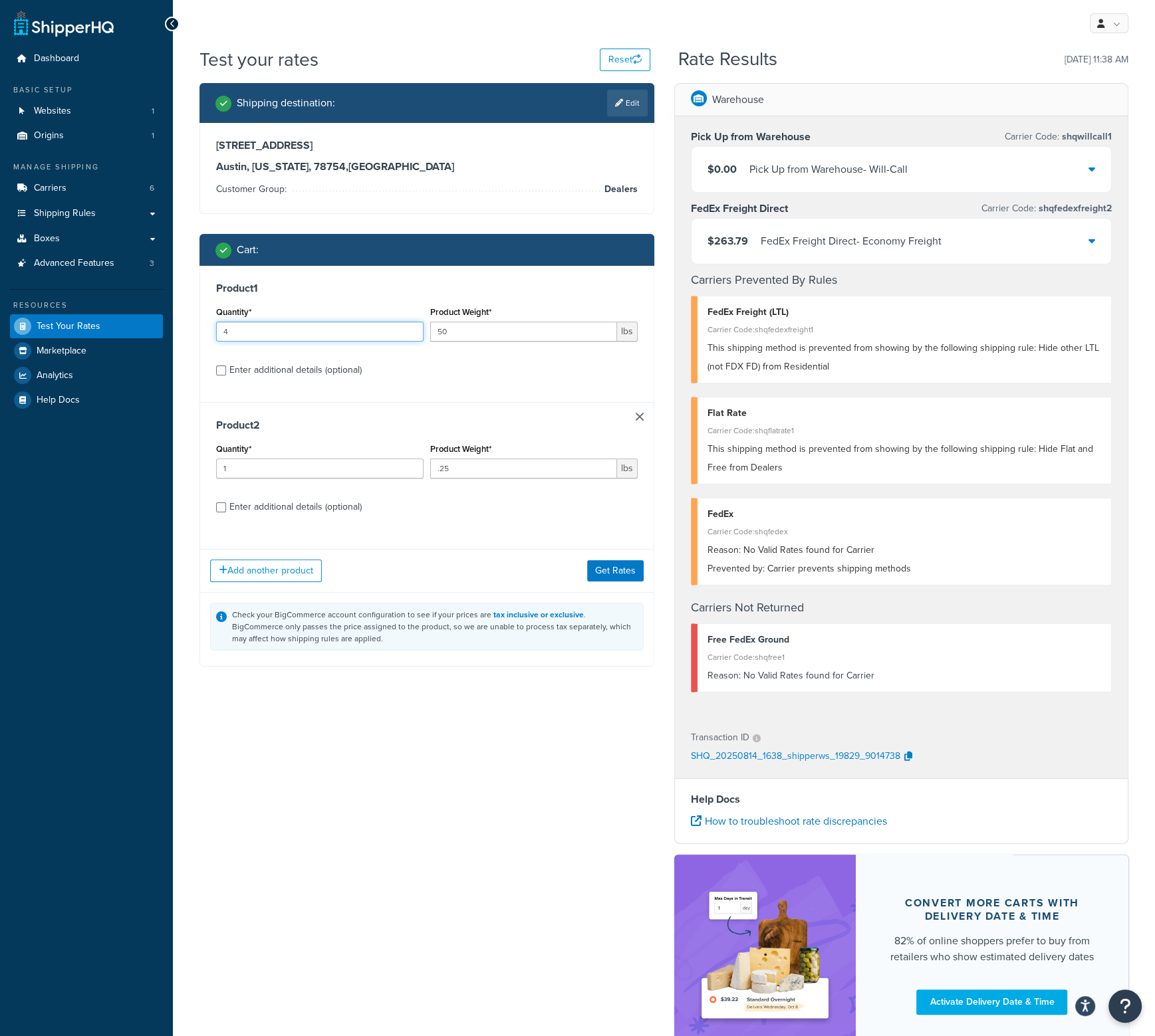
drag, startPoint x: 389, startPoint y: 324, endPoint x: 100, endPoint y: 334, distance: 289.2
click at [100, 334] on div "Dashboard Basic Setup Websites 1 Origins 1 Manage Shipping Carriers 6 Shipping …" at bounding box center [578, 568] width 1155 height 1137
type input "3"
click at [606, 567] on button "Get Rates" at bounding box center [615, 571] width 57 height 21
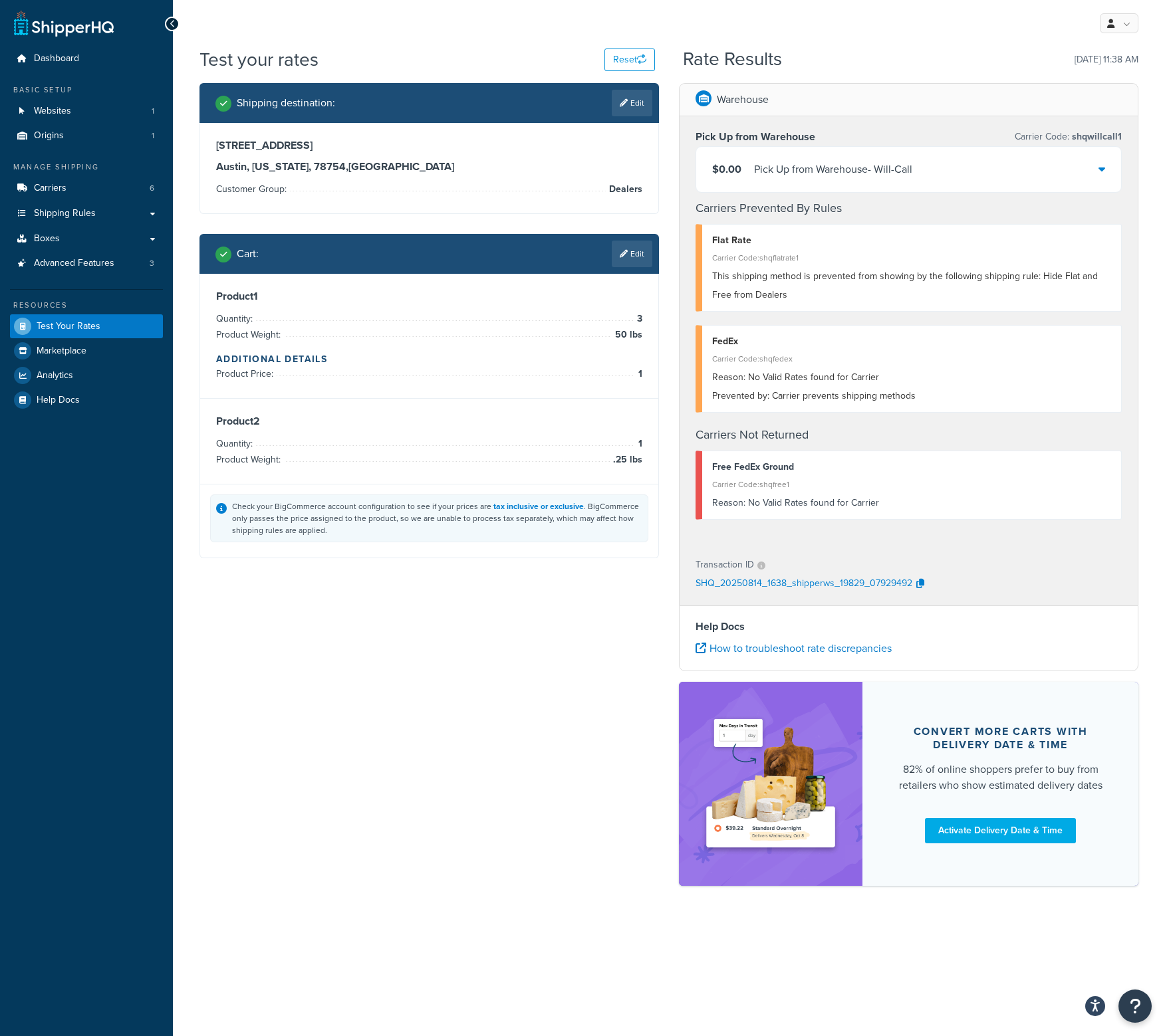
click at [630, 248] on link "Edit" at bounding box center [632, 253] width 41 height 26
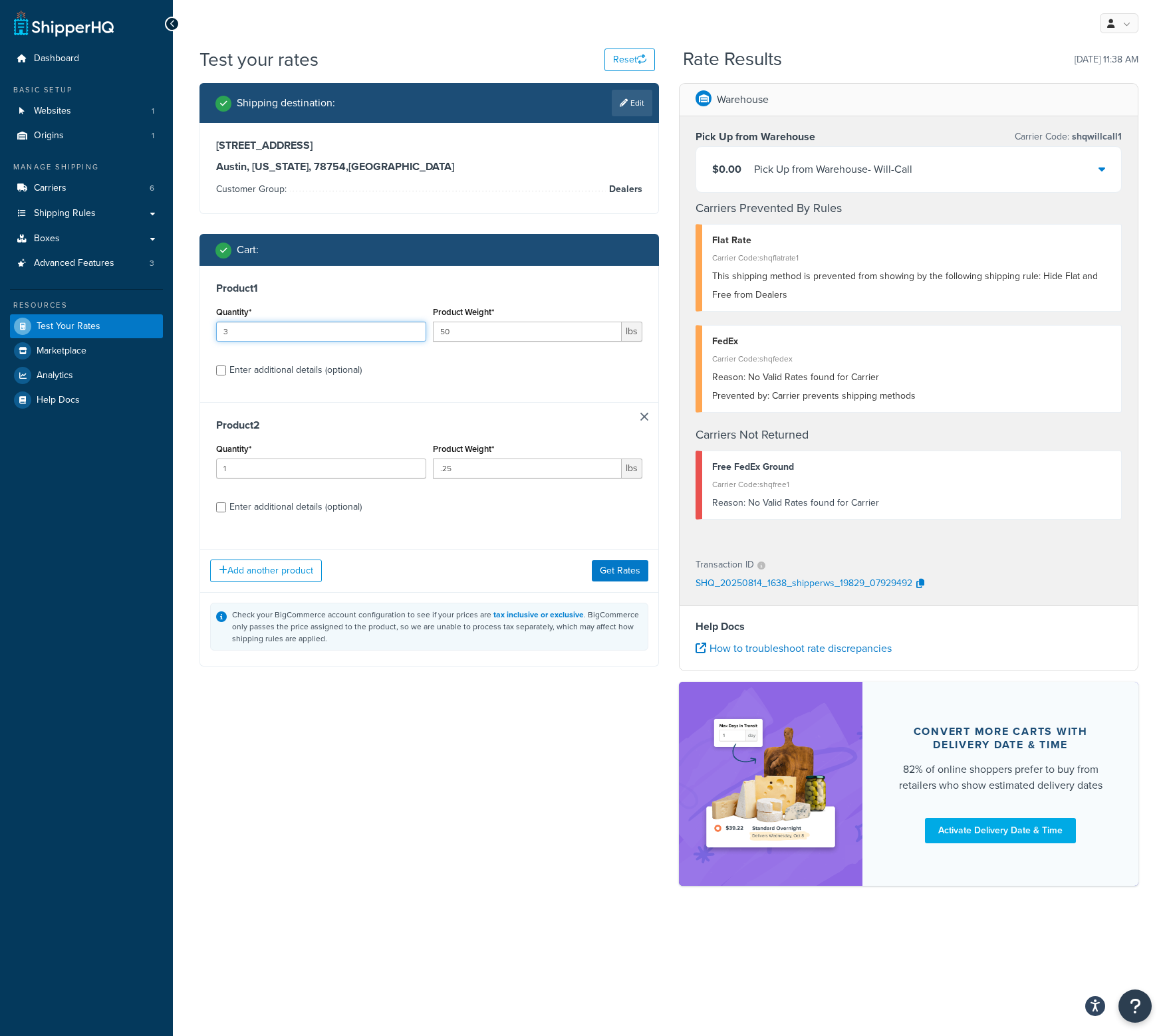
drag, startPoint x: 301, startPoint y: 334, endPoint x: 120, endPoint y: 332, distance: 181.0
click at [120, 332] on div "Dashboard Basic Setup Websites 1 Origins 1 Manage Shipping Carriers 6 Shipping …" at bounding box center [582, 518] width 1165 height 1036
type input "1"
drag, startPoint x: 185, startPoint y: 469, endPoint x: 170, endPoint y: 470, distance: 15.0
click at [170, 470] on div "Dashboard Basic Setup Websites 1 Origins 1 Manage Shipping Carriers 6 Shipping …" at bounding box center [582, 518] width 1165 height 1036
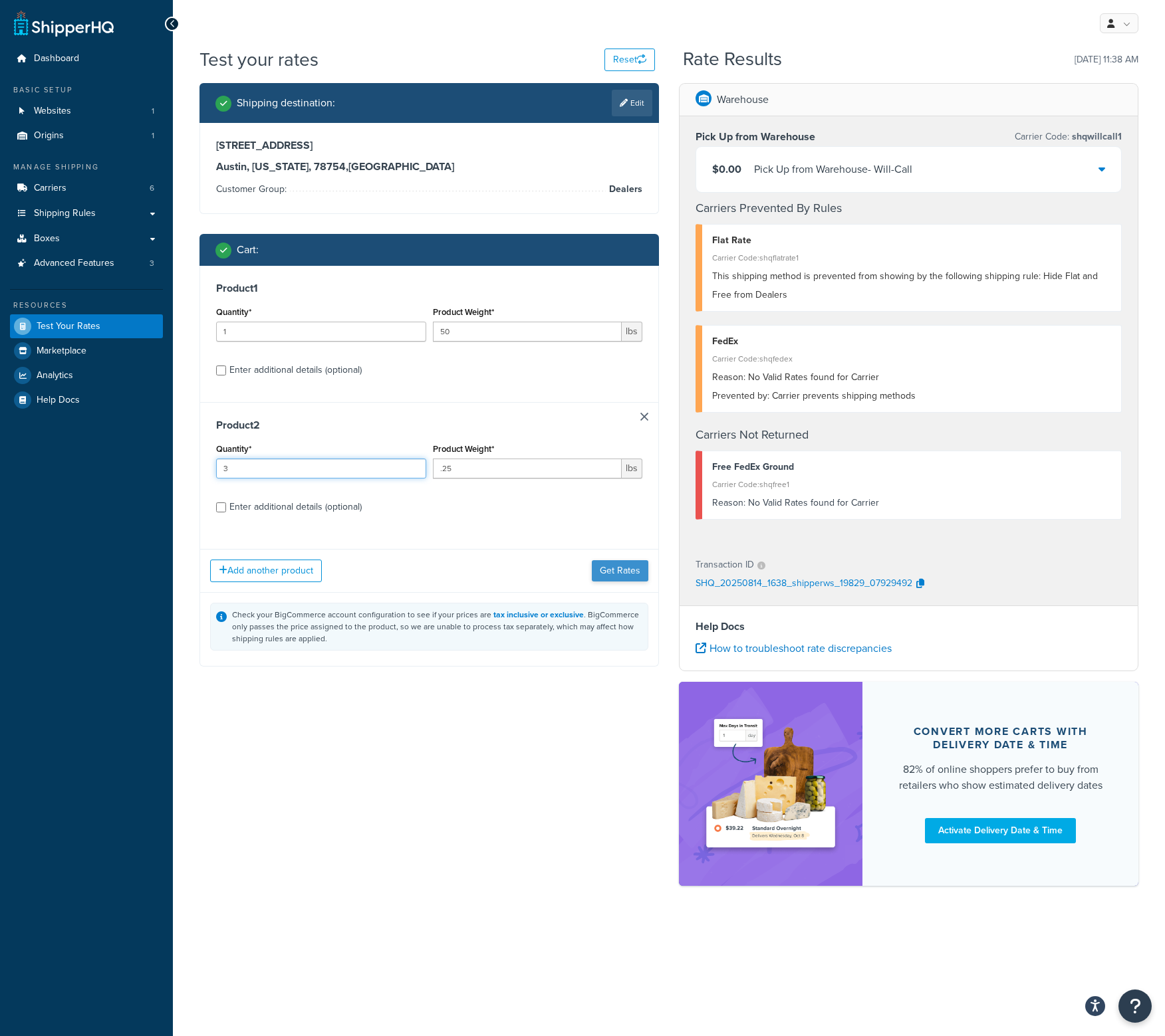
type input "3"
click at [625, 563] on button "Get Rates" at bounding box center [620, 571] width 57 height 21
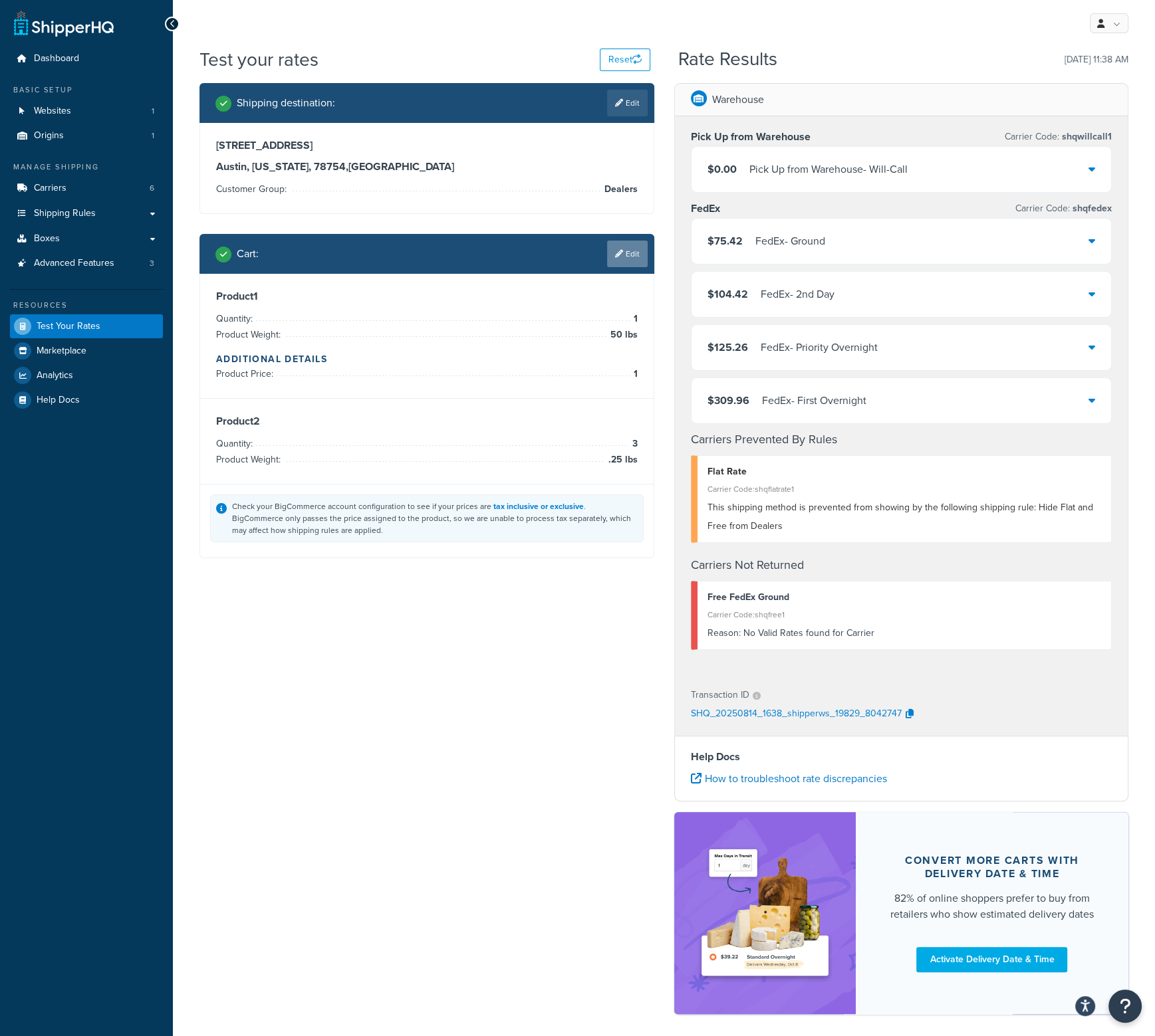
click at [630, 247] on link "Edit" at bounding box center [627, 253] width 41 height 26
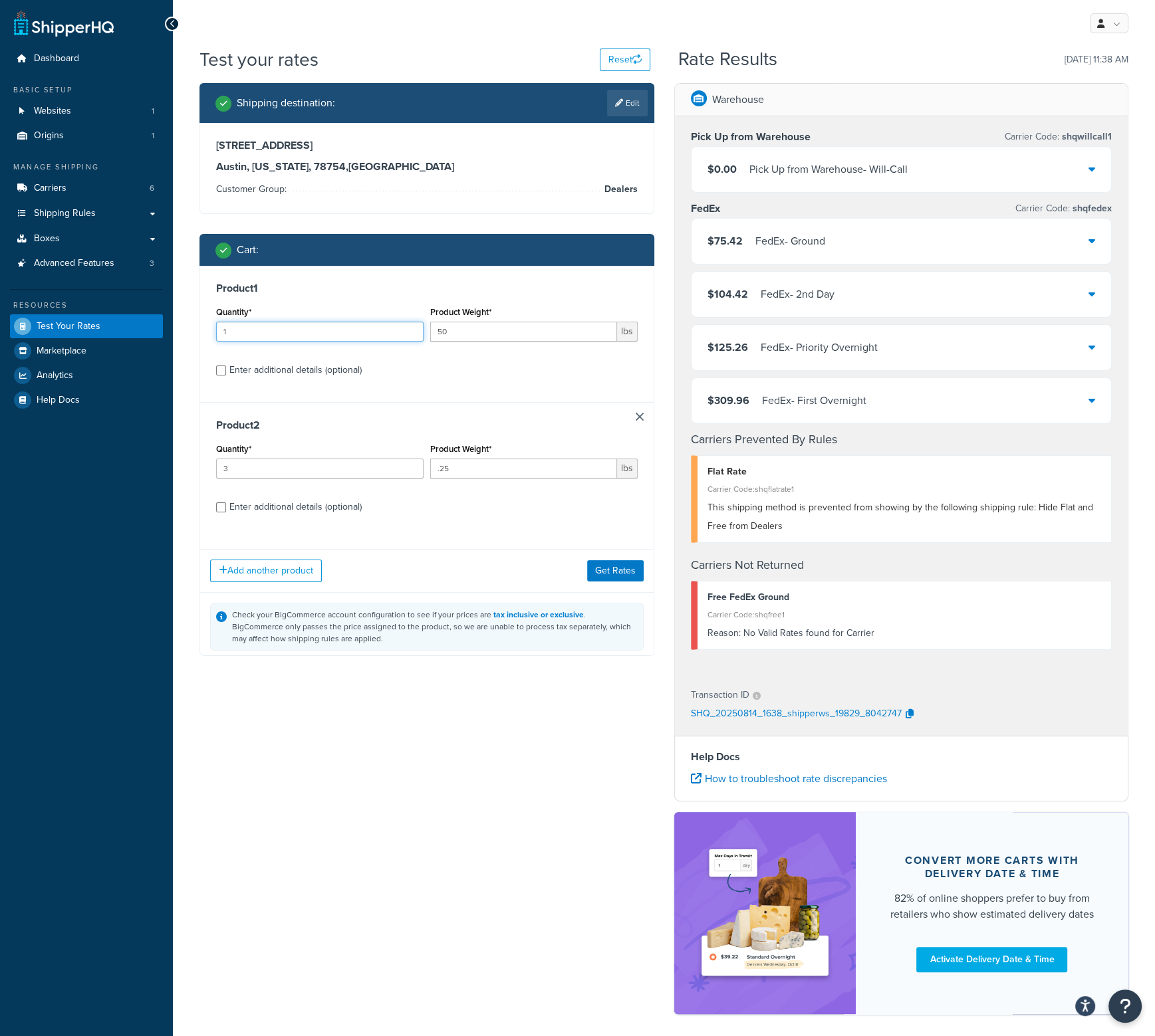
drag, startPoint x: 218, startPoint y: 326, endPoint x: 151, endPoint y: 323, distance: 67.1
click at [151, 323] on div "Dashboard Basic Setup Websites 1 Origins 1 Manage Shipping Carriers 6 Shipping …" at bounding box center [578, 547] width 1155 height 1094
type input "2"
click at [617, 571] on button "Get Rates" at bounding box center [615, 571] width 57 height 21
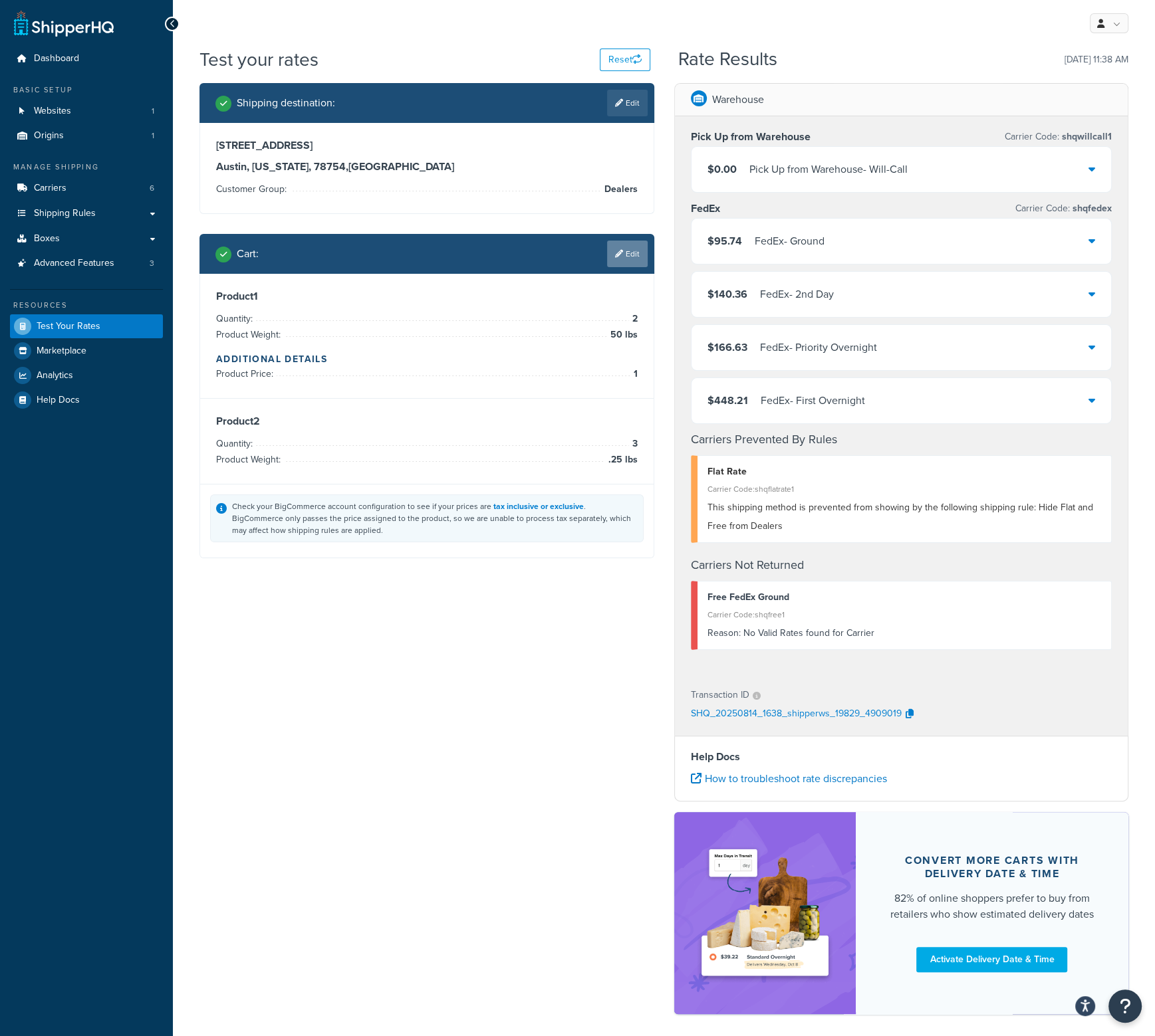
click at [625, 249] on link "Edit" at bounding box center [627, 253] width 41 height 26
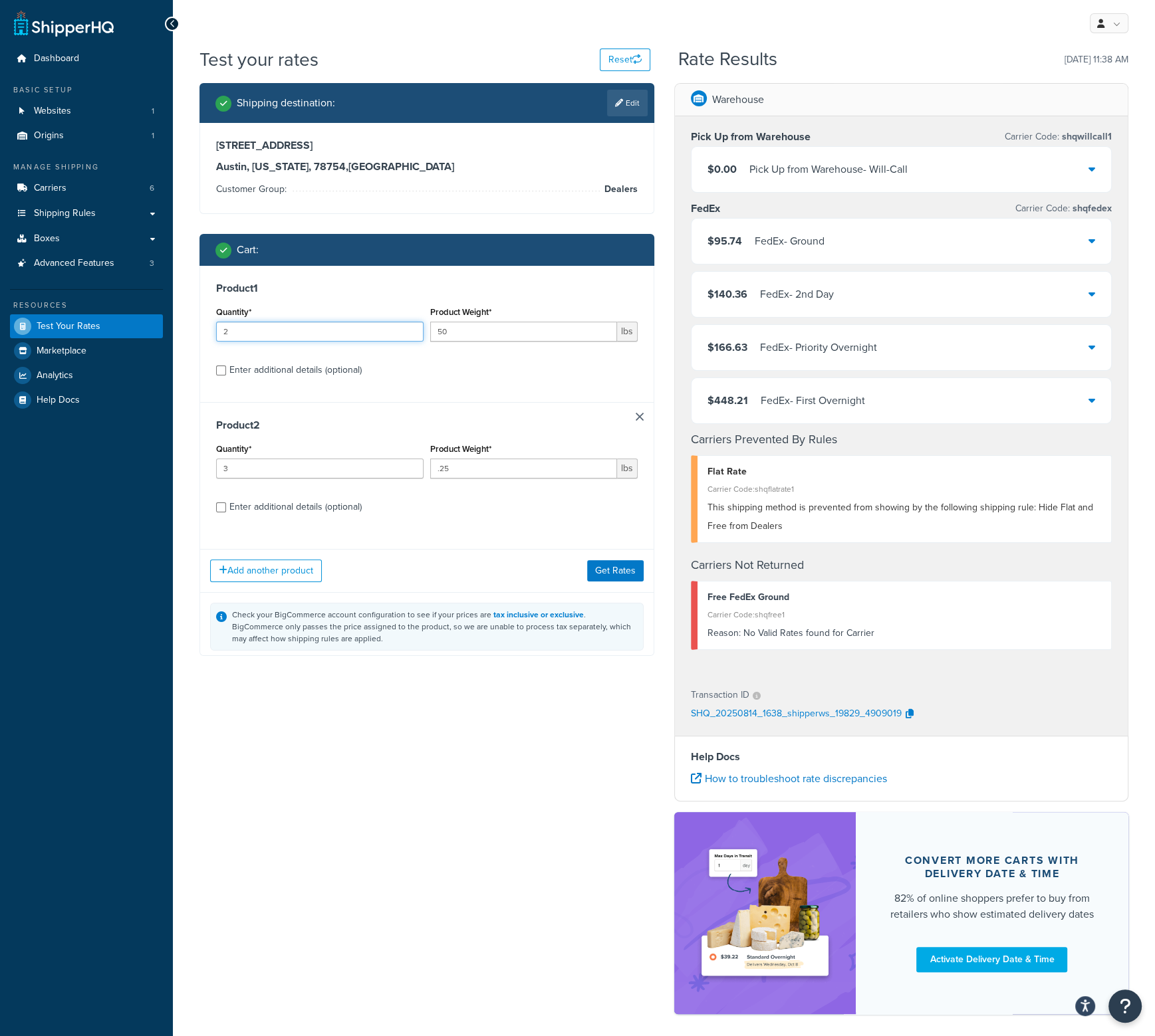
drag, startPoint x: 298, startPoint y: 336, endPoint x: 166, endPoint y: 339, distance: 132.0
click at [166, 339] on div "Dashboard Basic Setup Websites 1 Origins 1 Manage Shipping Carriers 6 Shipping …" at bounding box center [578, 547] width 1155 height 1094
type input "3"
click at [617, 573] on button "Get Rates" at bounding box center [615, 571] width 57 height 21
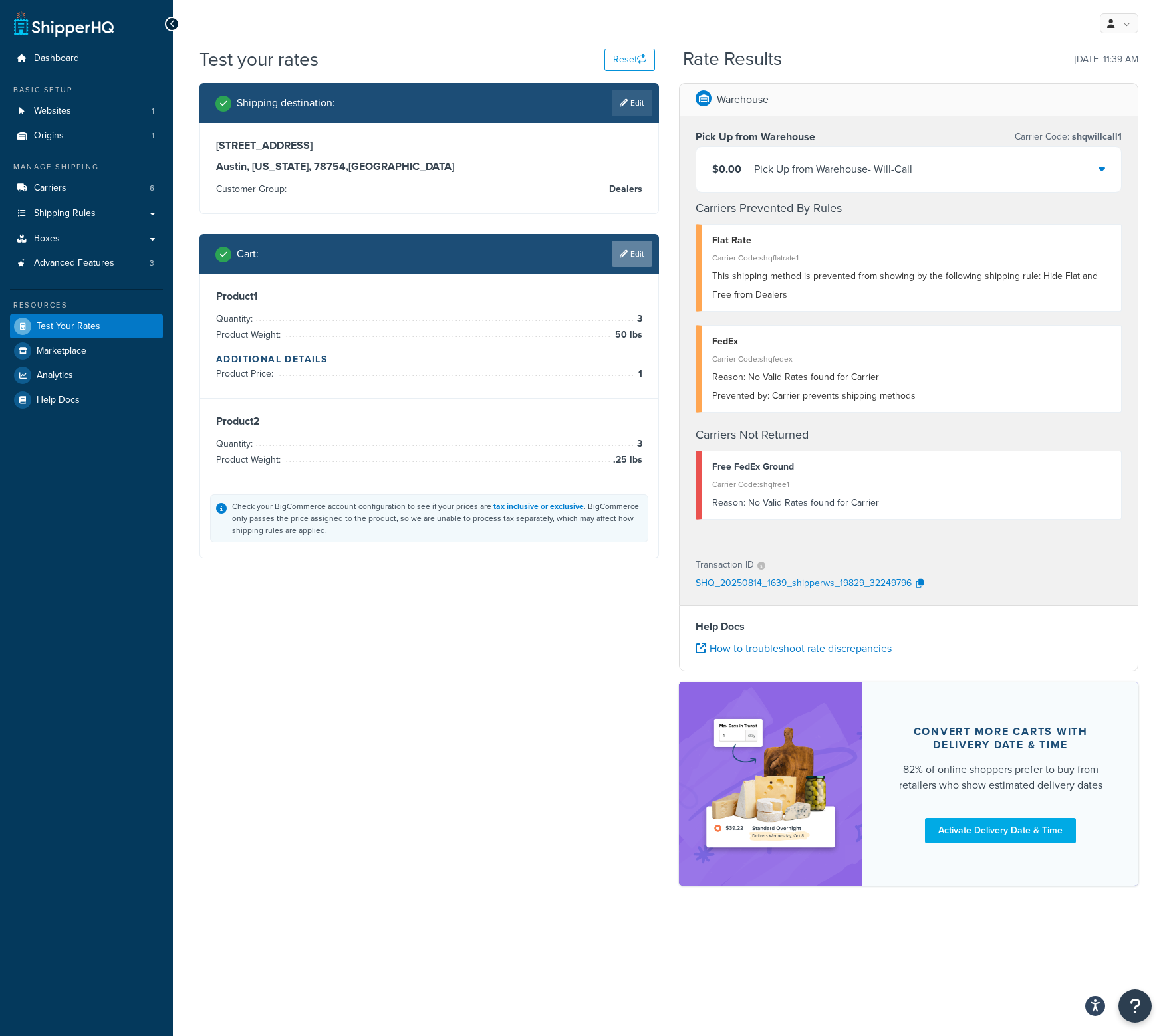
click at [634, 250] on link "Edit" at bounding box center [632, 253] width 41 height 26
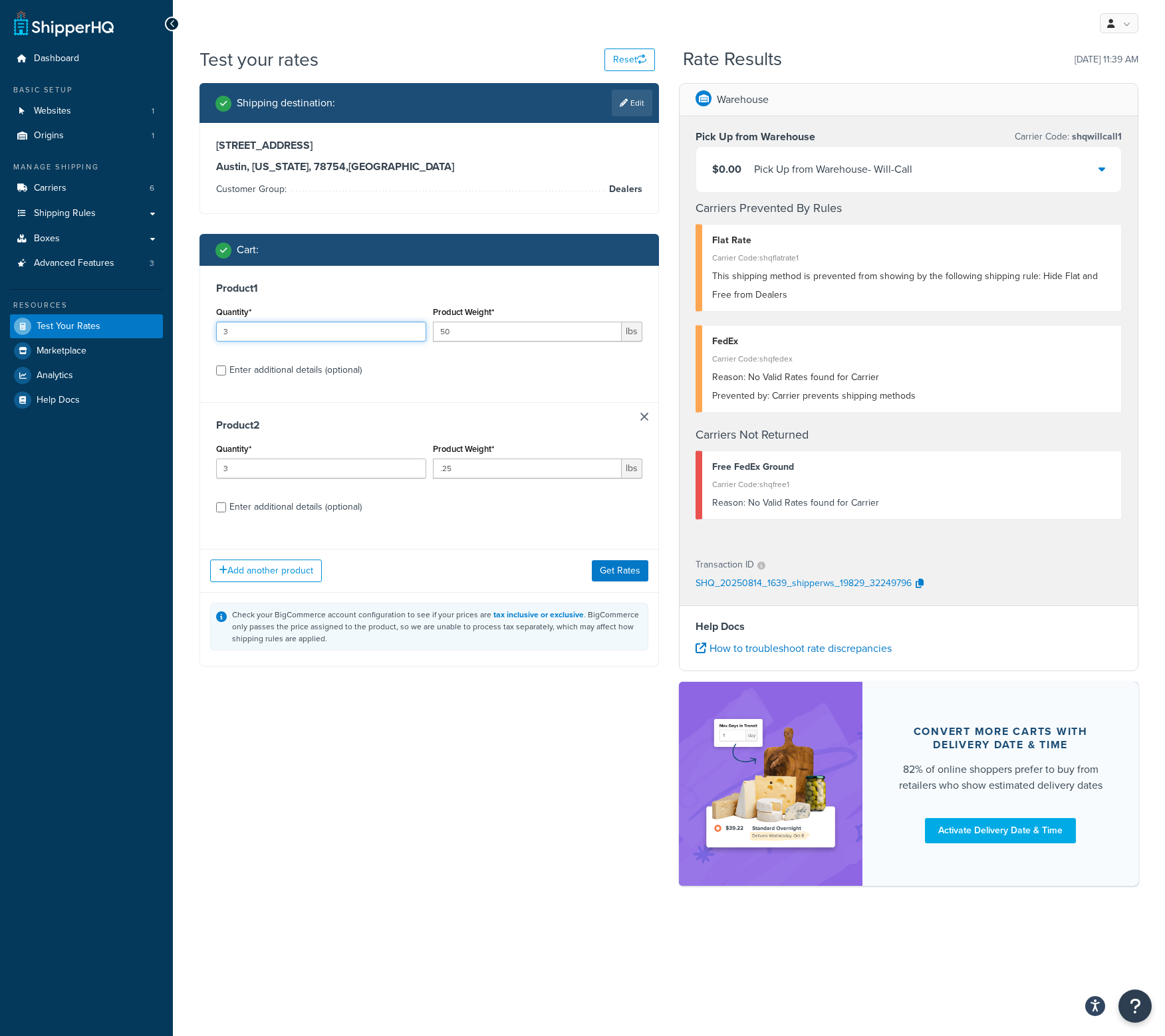
drag, startPoint x: 248, startPoint y: 333, endPoint x: 192, endPoint y: 335, distance: 56.0
click at [192, 335] on div "Shipping destination : Edit [STREET_ADDRESS][US_STATE] Customer Group: Dealers …" at bounding box center [429, 385] width 479 height 604
click at [173, 466] on div "Test your rates Reset Rate Results [DATE] 11:39 AM Shipping destination : Edit …" at bounding box center [669, 489] width 992 height 886
drag, startPoint x: 253, startPoint y: 465, endPoint x: 189, endPoint y: 466, distance: 64.0
click at [189, 466] on div "Test your rates Reset Rate Results [DATE] 11:39 AM Shipping destination : Edit …" at bounding box center [669, 489] width 992 height 886
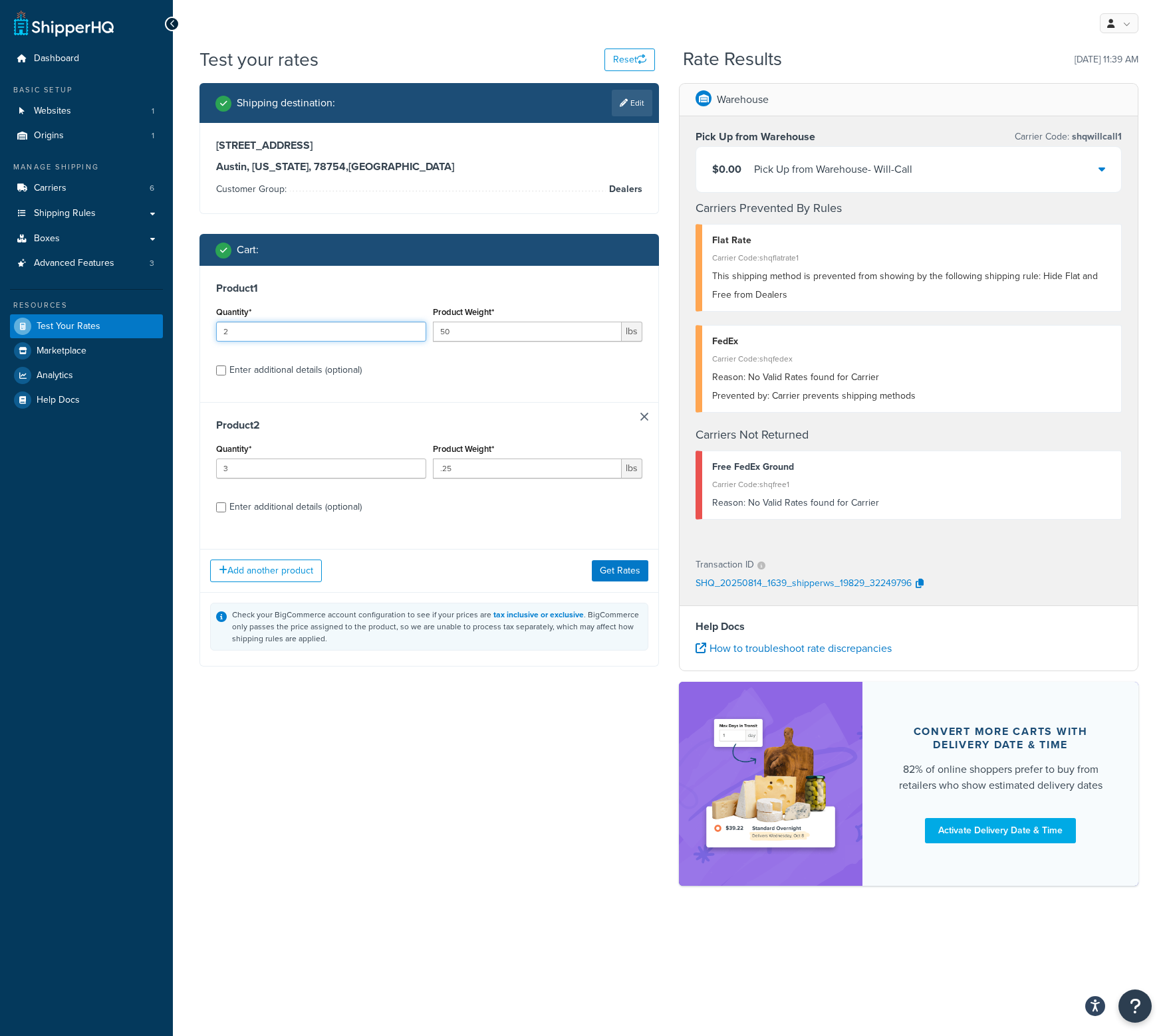
drag, startPoint x: 271, startPoint y: 329, endPoint x: 162, endPoint y: 328, distance: 109.0
click at [162, 328] on div "Dashboard Basic Setup Websites 1 Origins 1 Manage Shipping Carriers 6 Shipping …" at bounding box center [582, 518] width 1165 height 1036
type input "3"
drag, startPoint x: 260, startPoint y: 462, endPoint x: 154, endPoint y: 464, distance: 106.0
click at [154, 464] on div "Dashboard Basic Setup Websites 1 Origins 1 Manage Shipping Carriers 6 Shipping …" at bounding box center [582, 518] width 1165 height 1036
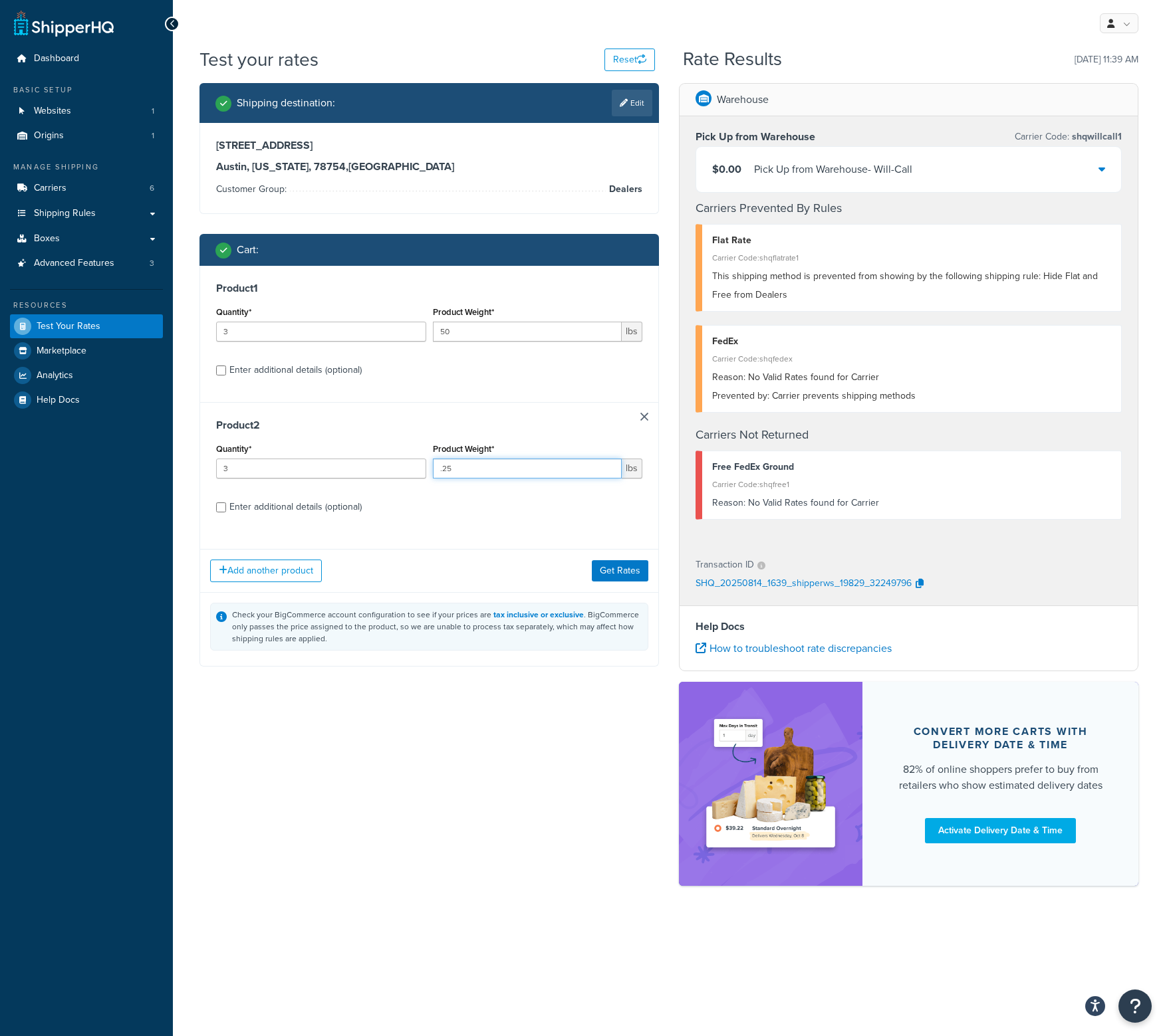
drag, startPoint x: 440, startPoint y: 470, endPoint x: 457, endPoint y: 425, distance: 48.1
click at [419, 464] on div "Quantity* 3 Product Weight* .25 lbs" at bounding box center [429, 464] width 433 height 49
type input "0"
click at [625, 570] on div "Add another product Get Rates" at bounding box center [429, 570] width 458 height 43
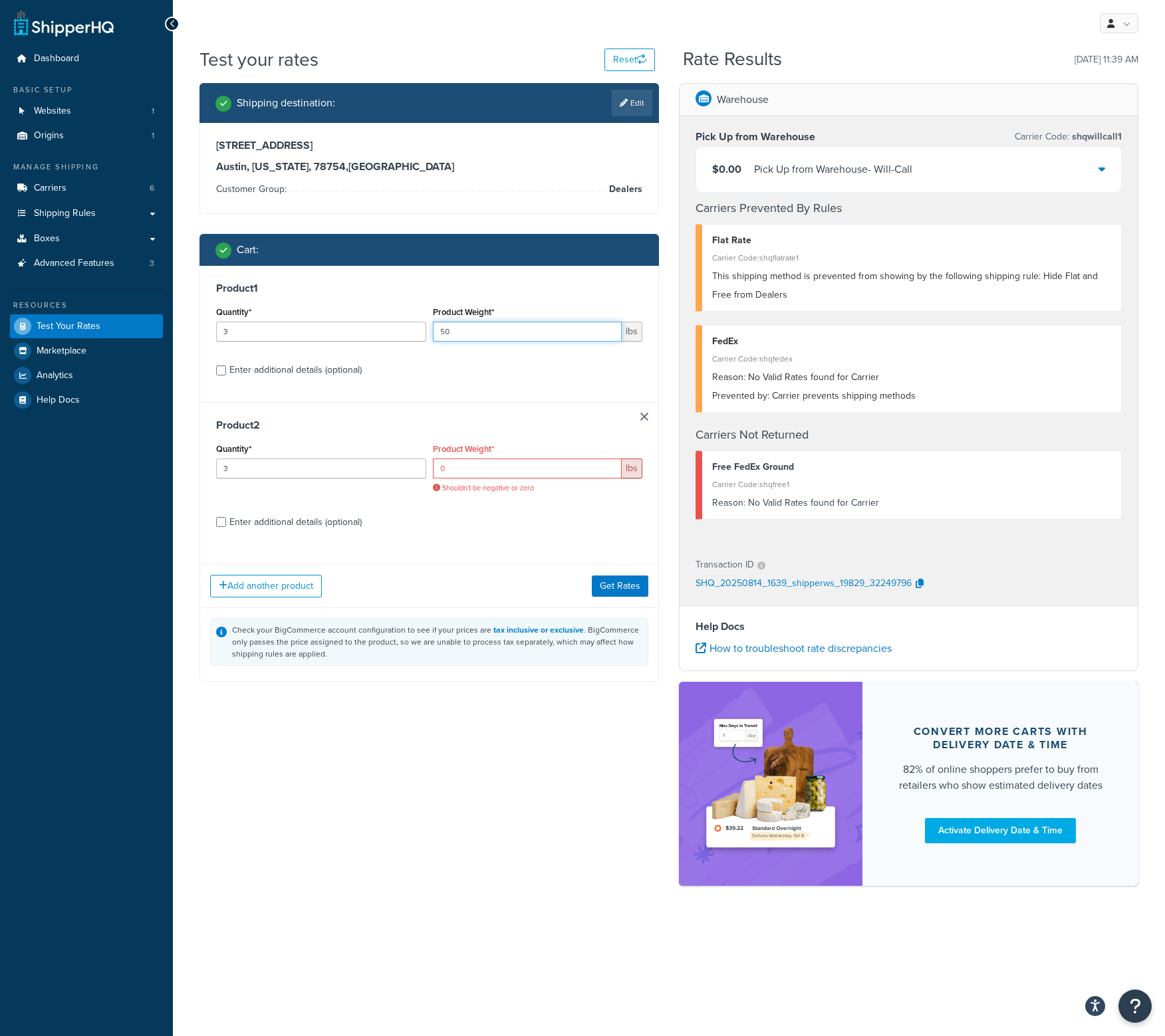
drag, startPoint x: 462, startPoint y: 331, endPoint x: 437, endPoint y: 331, distance: 25.0
click at [437, 331] on input "50" at bounding box center [527, 332] width 190 height 20
drag, startPoint x: 465, startPoint y: 463, endPoint x: 260, endPoint y: 455, distance: 205.2
click at [245, 458] on div "Quantity* 3 Product Weight* 0 lbs Shouldn't be negative or zero" at bounding box center [429, 471] width 433 height 63
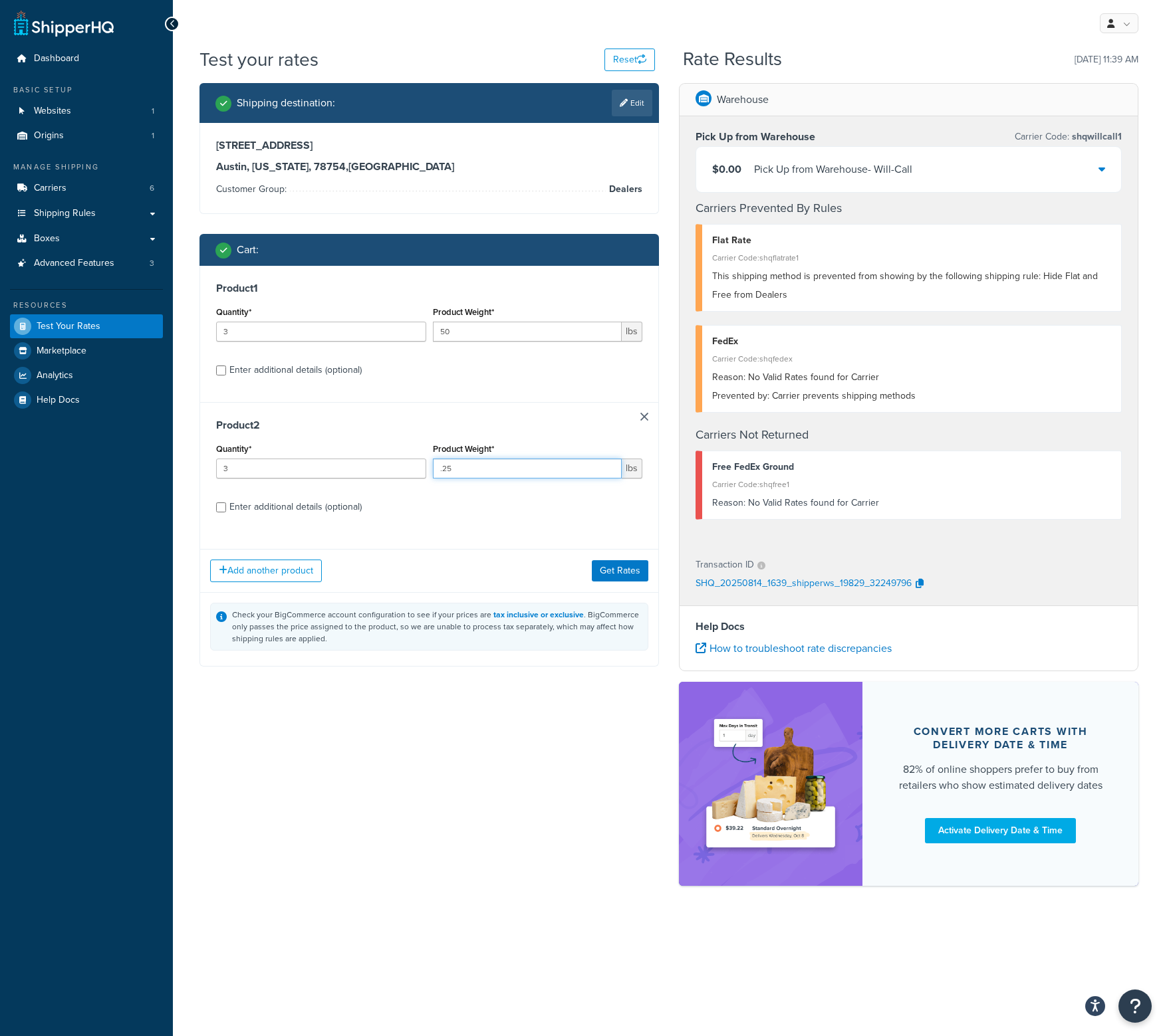
type input ".25"
drag, startPoint x: 464, startPoint y: 332, endPoint x: 335, endPoint y: 337, distance: 129.1
click at [335, 337] on div "Quantity* 3 Product Weight* 50 lbs" at bounding box center [429, 328] width 433 height 49
type input "49"
click at [606, 568] on button "Get Rates" at bounding box center [620, 571] width 57 height 21
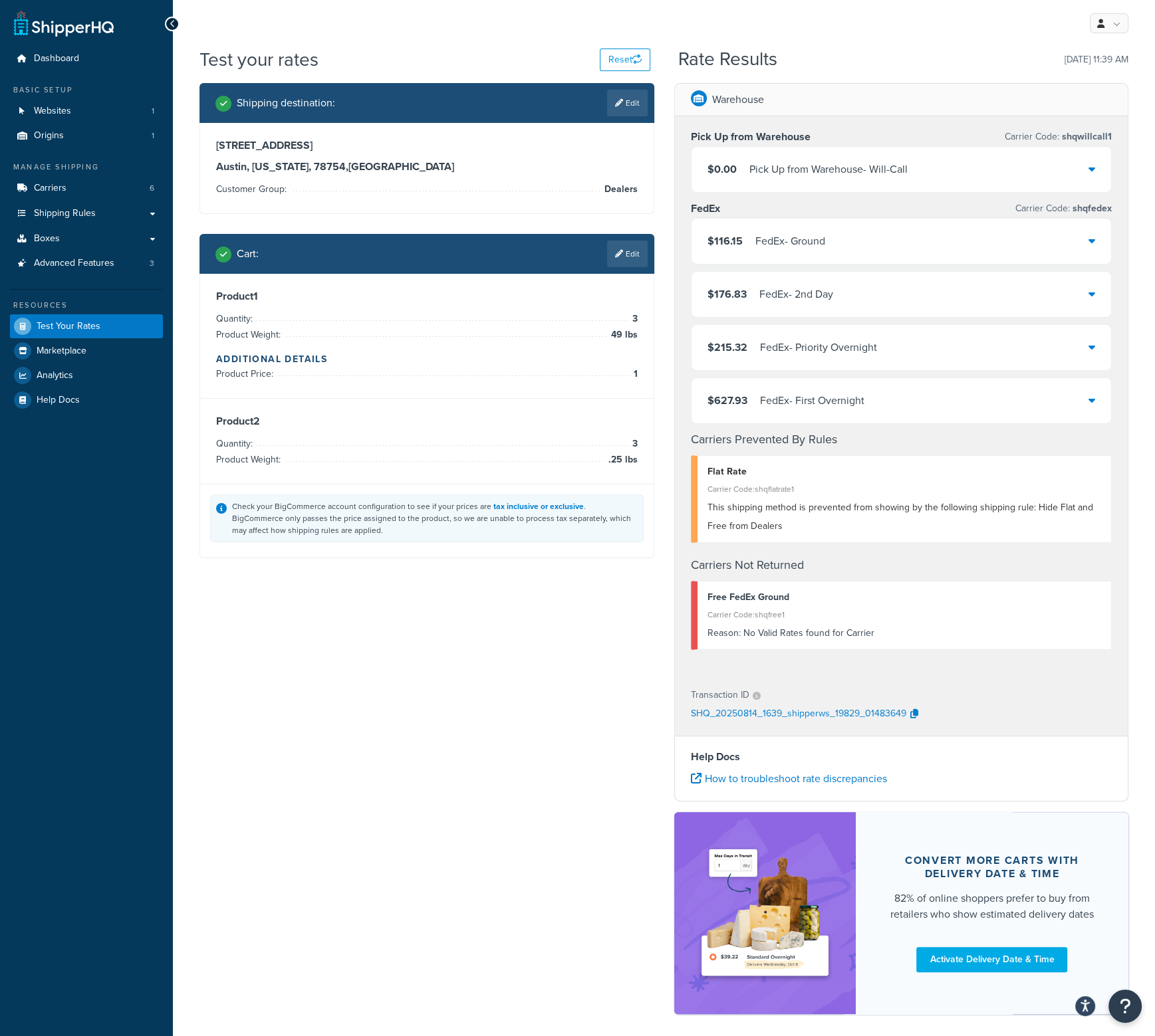
click at [625, 270] on div "Cart : Edit" at bounding box center [427, 254] width 454 height 40
click at [623, 255] on link "Edit" at bounding box center [627, 253] width 41 height 26
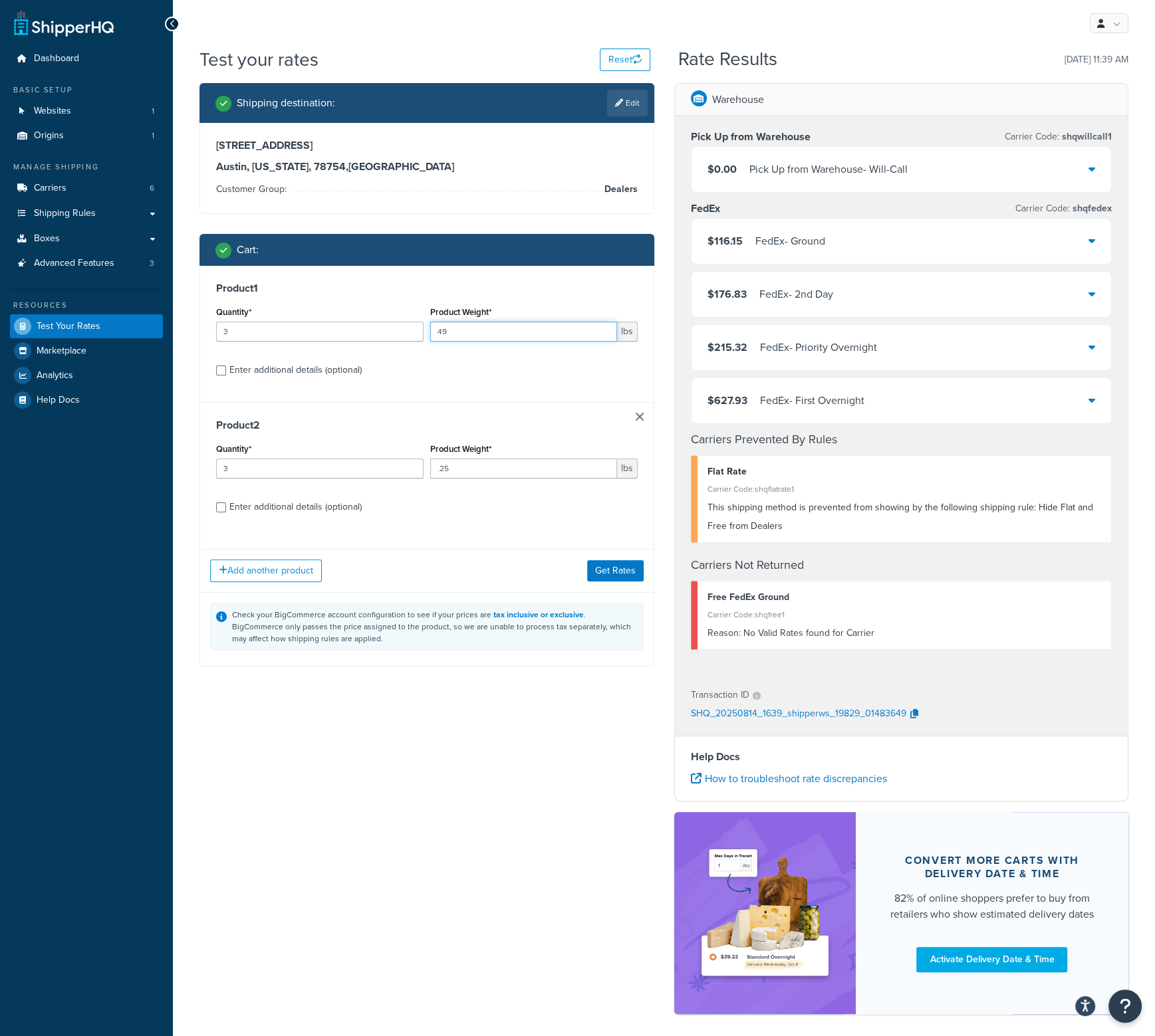
drag, startPoint x: 465, startPoint y: 331, endPoint x: 205, endPoint y: 340, distance: 260.2
click at [205, 340] on div "Product 1 Quantity* 3 Product Weight* 49 lbs Enter additional details (optional)" at bounding box center [427, 334] width 454 height 136
type input "50"
click at [612, 571] on button "Get Rates" at bounding box center [615, 571] width 57 height 21
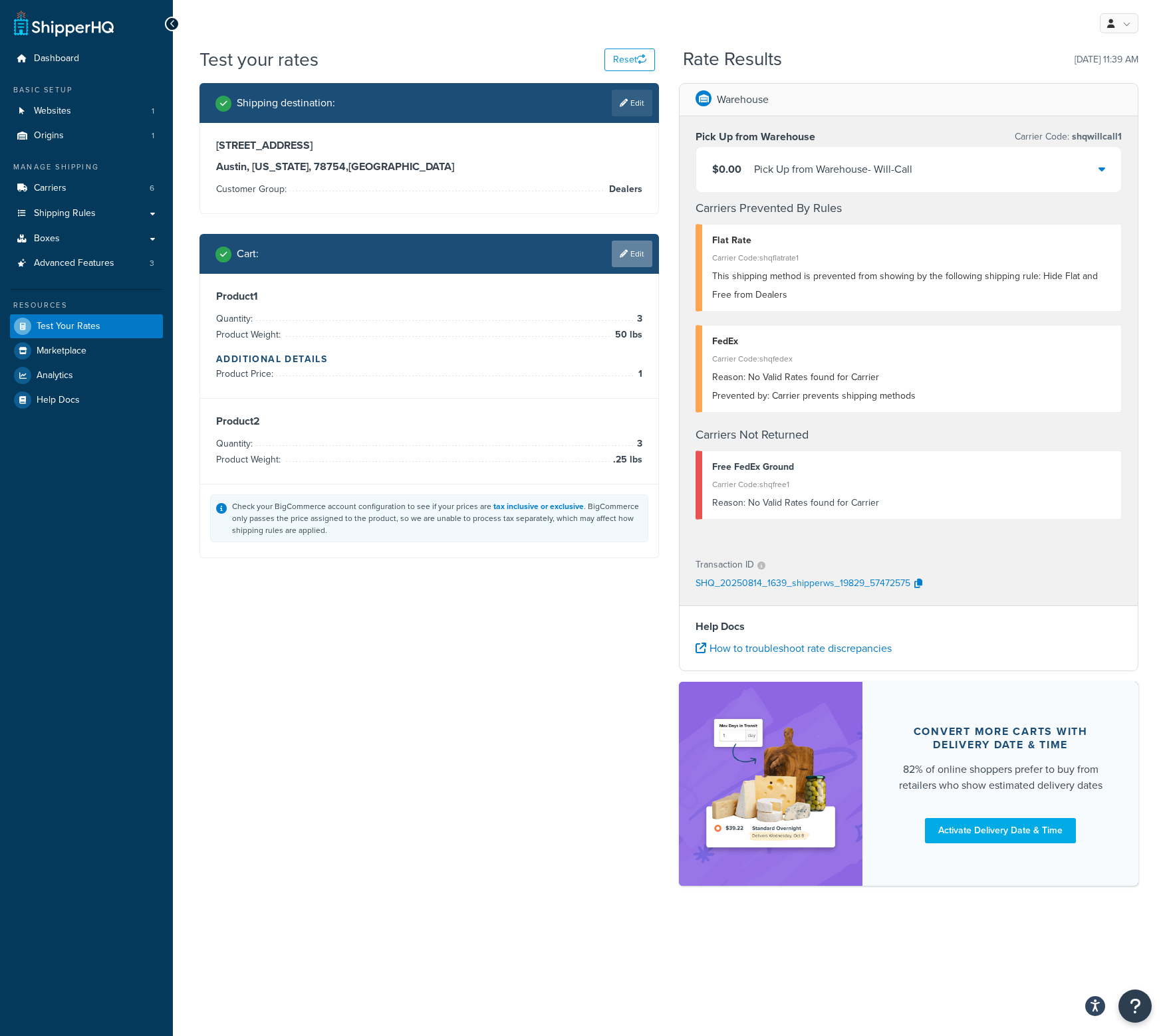
click at [630, 248] on link "Edit" at bounding box center [632, 253] width 41 height 26
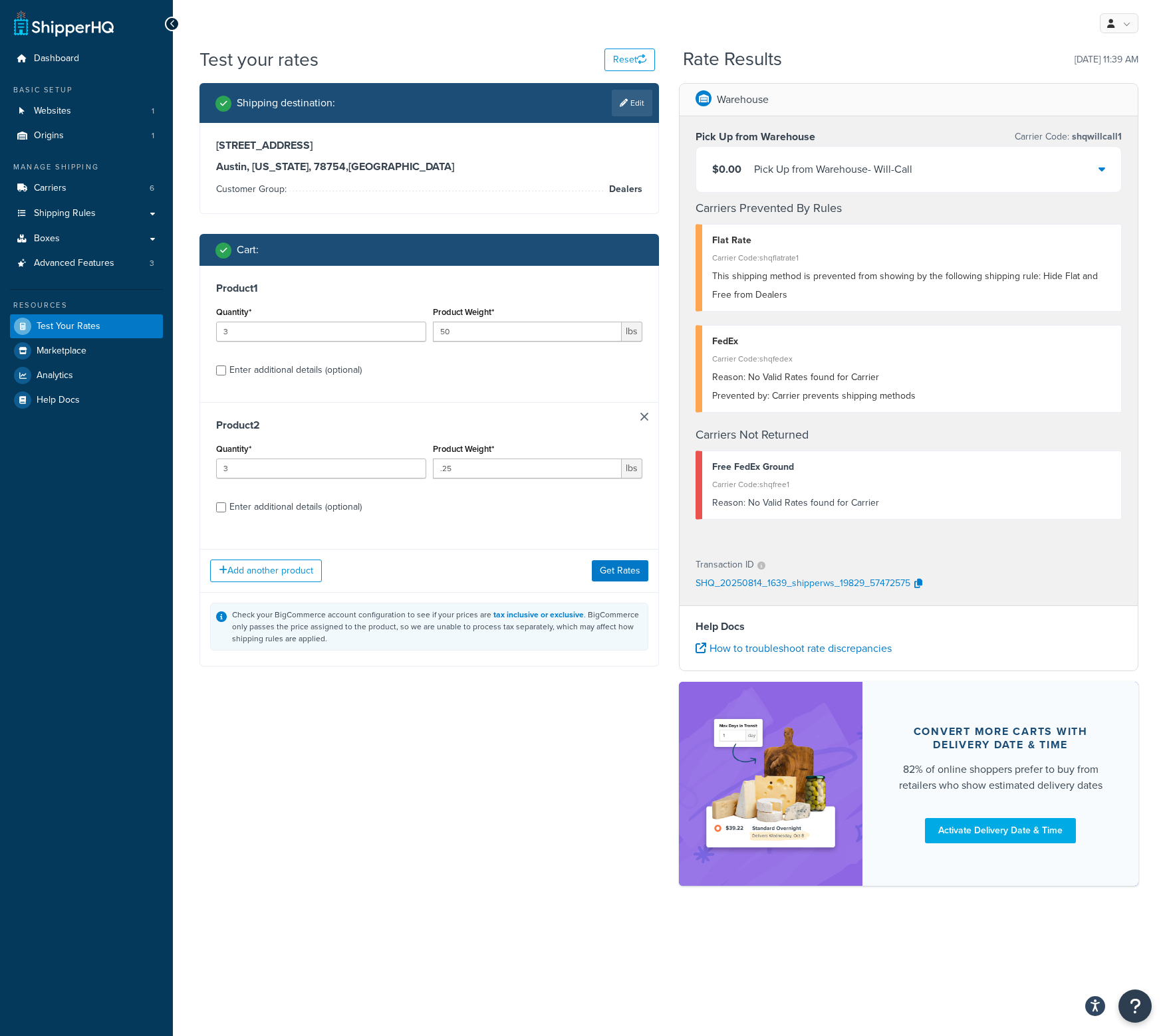
click at [646, 421] on div "Product 2 Quantity* 3 Product Weight* .25 lbs Enter additional details (optiona…" at bounding box center [429, 470] width 458 height 137
click at [647, 414] on link at bounding box center [644, 416] width 8 height 8
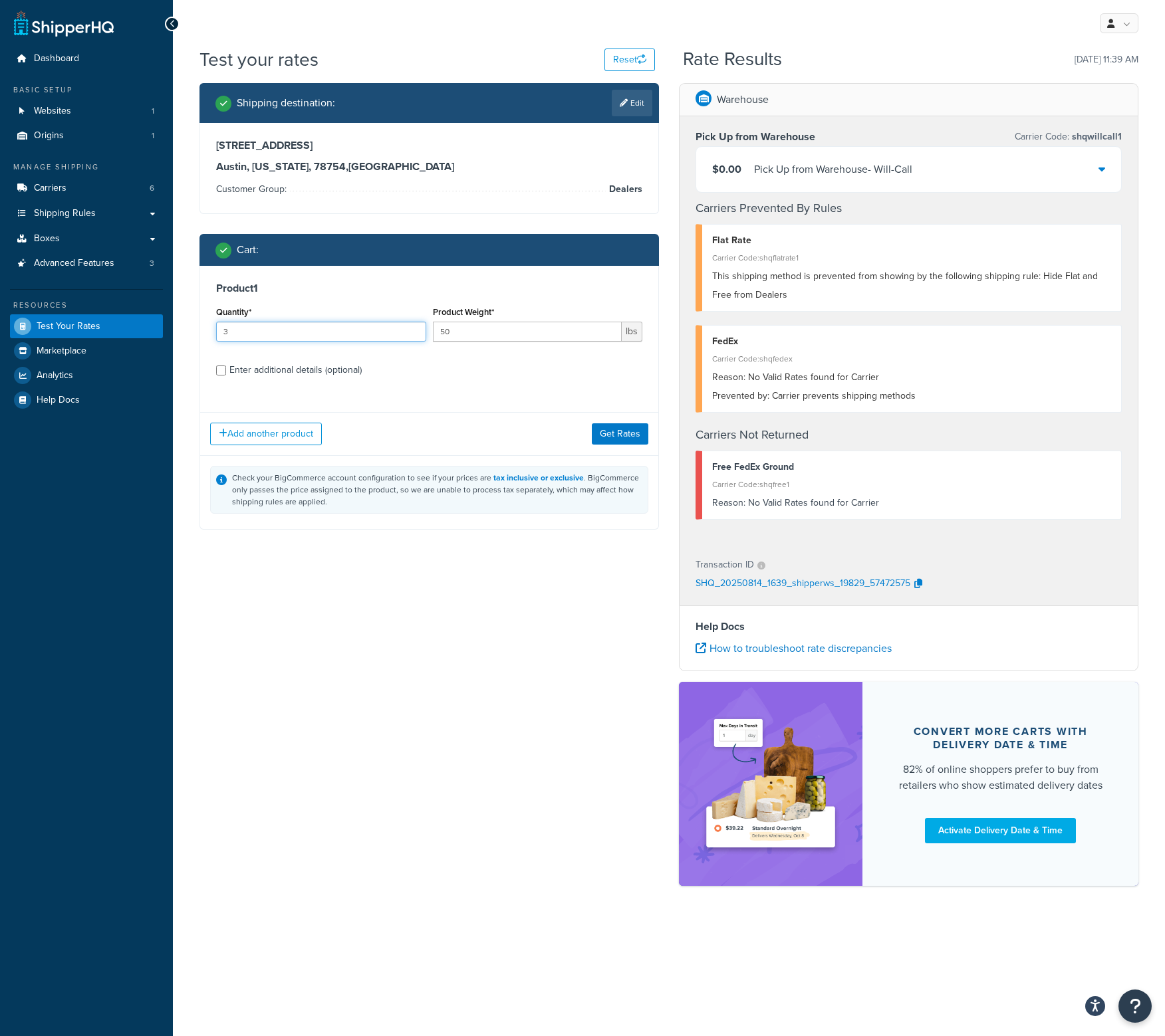
drag, startPoint x: 366, startPoint y: 337, endPoint x: -44, endPoint y: 329, distance: 410.1
click at [0, 329] on html "Accessibility Screen-Reader Guide, Feedback, and Issue Reporting | New window S…" at bounding box center [582, 518] width 1165 height 1036
type input "4"
drag, startPoint x: 458, startPoint y: 330, endPoint x: 411, endPoint y: 318, distance: 48.5
click at [409, 328] on div "Quantity* 4 Product Weight* 50 lbs" at bounding box center [429, 328] width 433 height 49
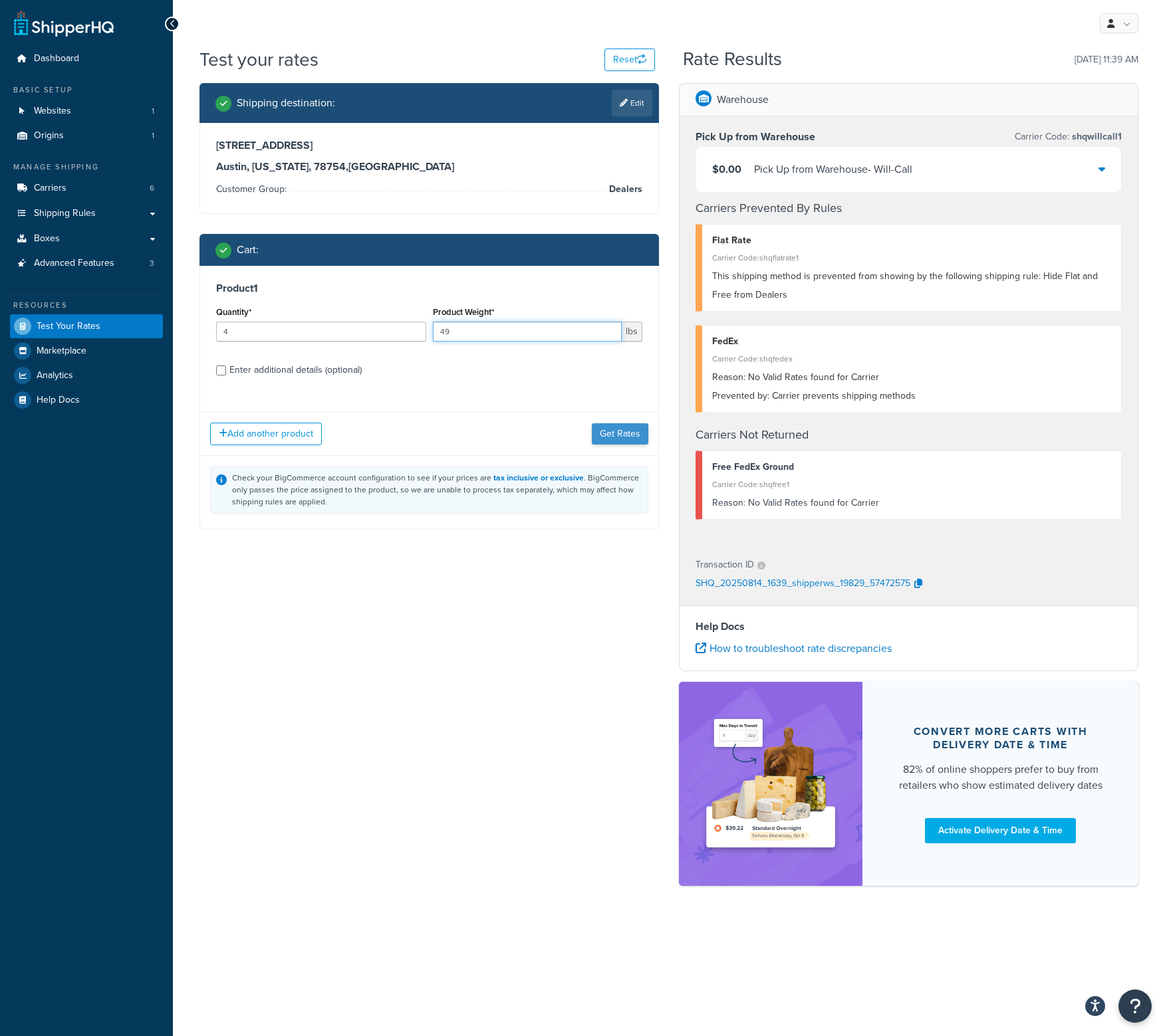
type input "49"
click at [618, 433] on button "Get Rates" at bounding box center [620, 434] width 57 height 21
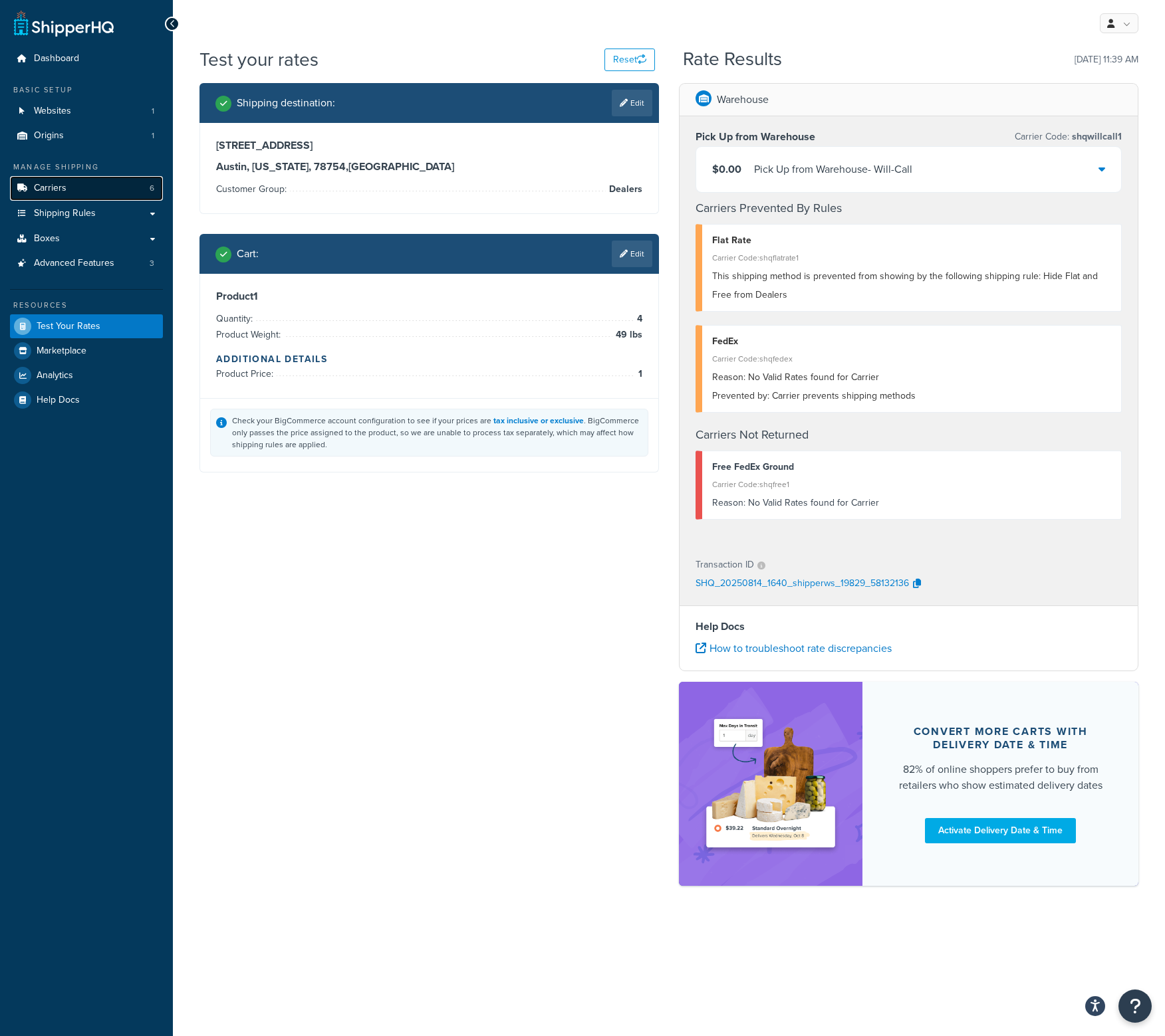
click at [90, 191] on link "Carriers 6" at bounding box center [87, 188] width 153 height 24
click at [633, 248] on link "Edit" at bounding box center [632, 253] width 41 height 26
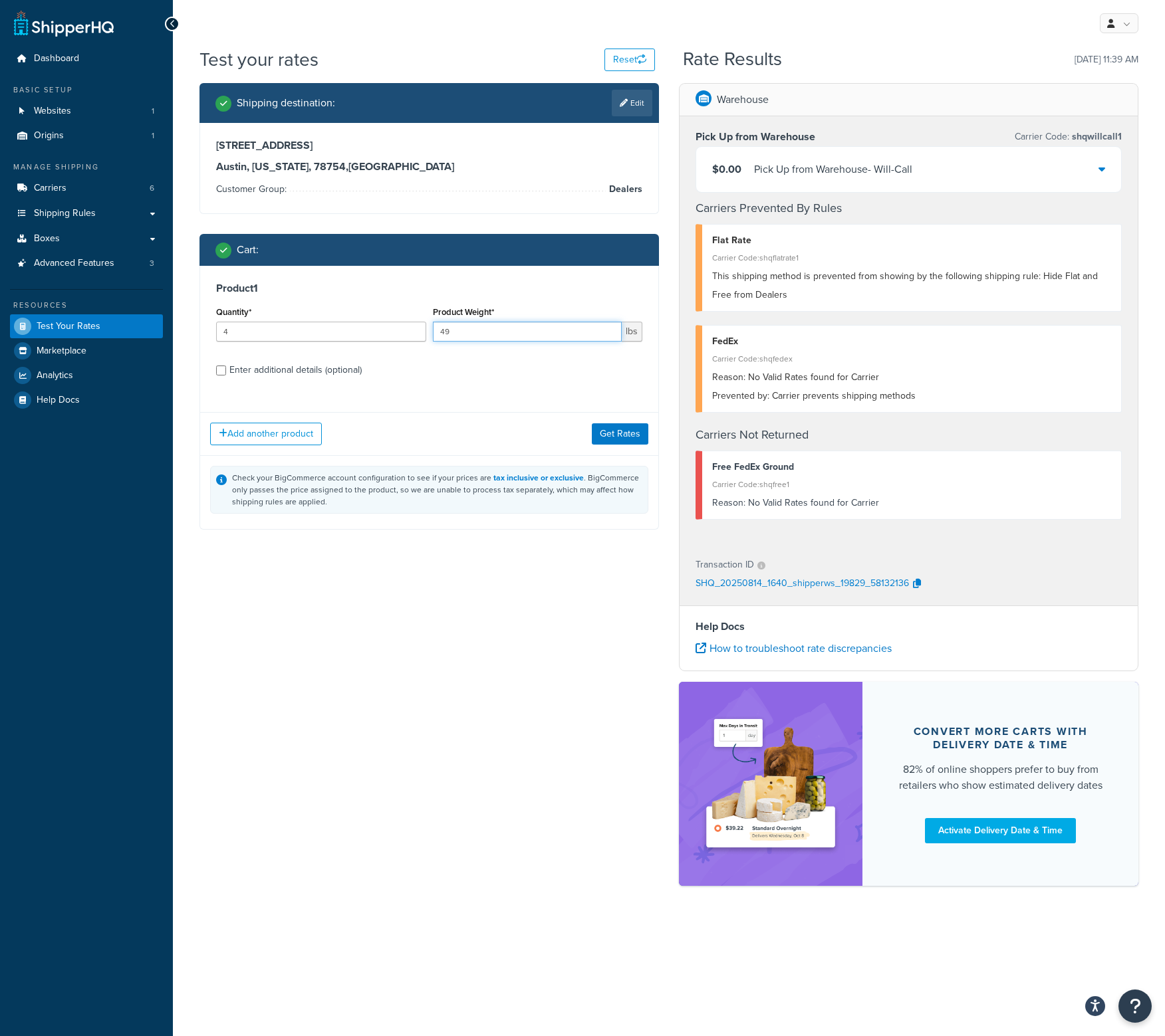
drag, startPoint x: 431, startPoint y: 328, endPoint x: 306, endPoint y: 257, distance: 143.8
click at [308, 316] on div "Quantity* 4 Product Weight* 49 lbs" at bounding box center [429, 328] width 433 height 49
type input "47"
click at [614, 438] on button "Get Rates" at bounding box center [620, 434] width 57 height 21
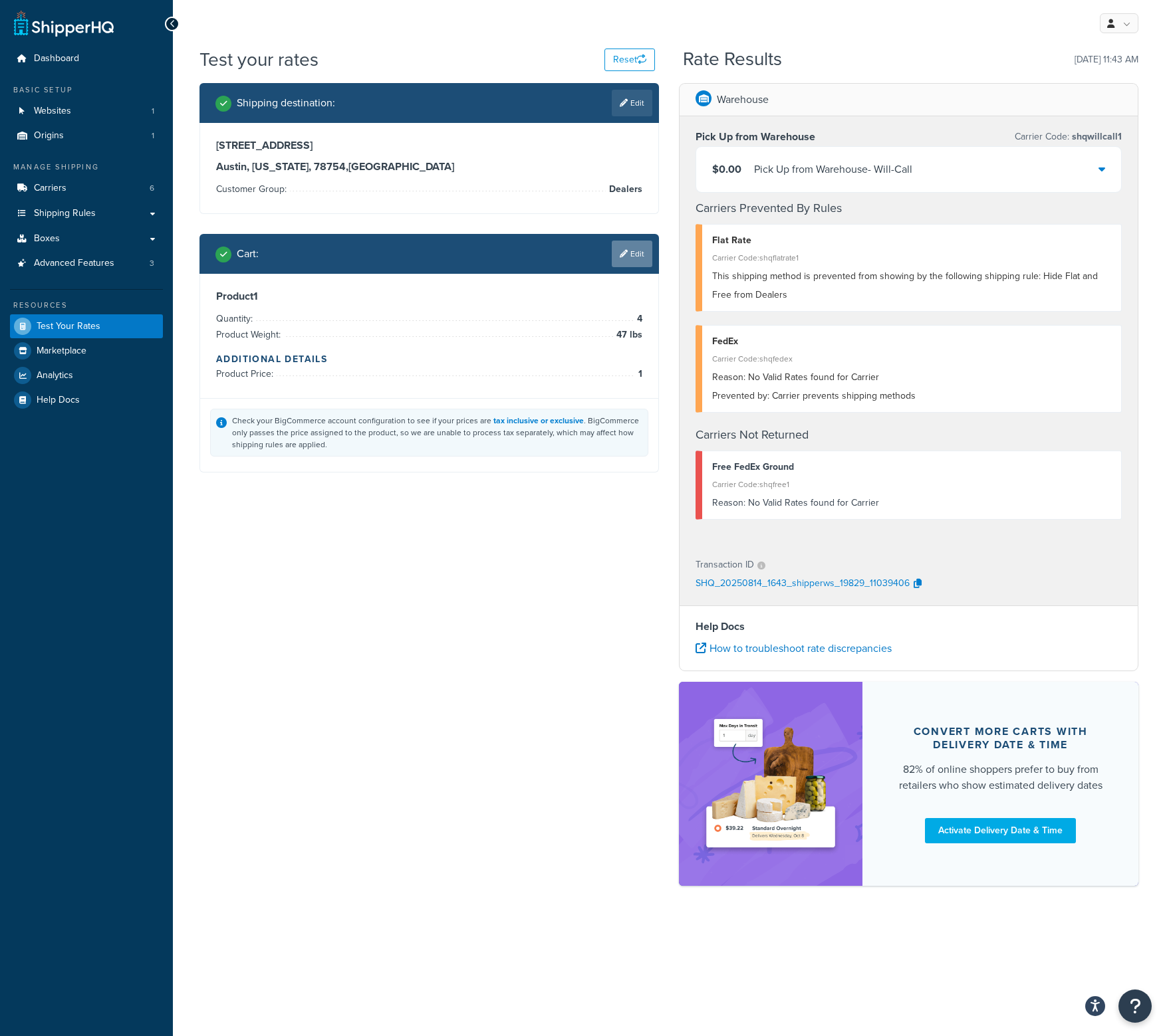
click at [641, 250] on link "Edit" at bounding box center [632, 253] width 41 height 26
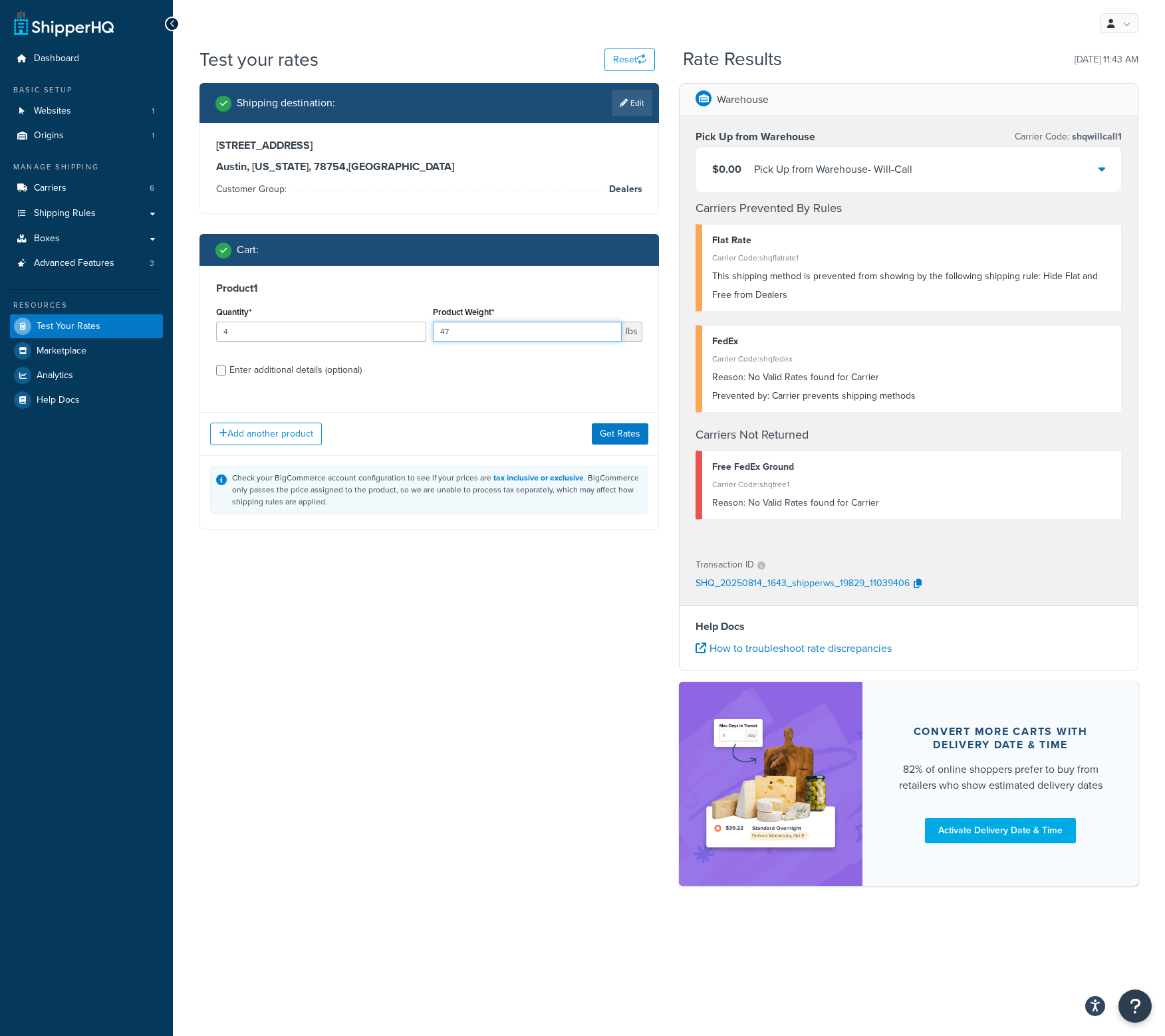
drag, startPoint x: 509, startPoint y: 332, endPoint x: 279, endPoint y: 307, distance: 231.4
click at [279, 320] on div "Quantity* 4 Product Weight* 47 lbs" at bounding box center [429, 328] width 433 height 49
type input "49"
click at [638, 425] on button "Get Rates" at bounding box center [620, 434] width 57 height 21
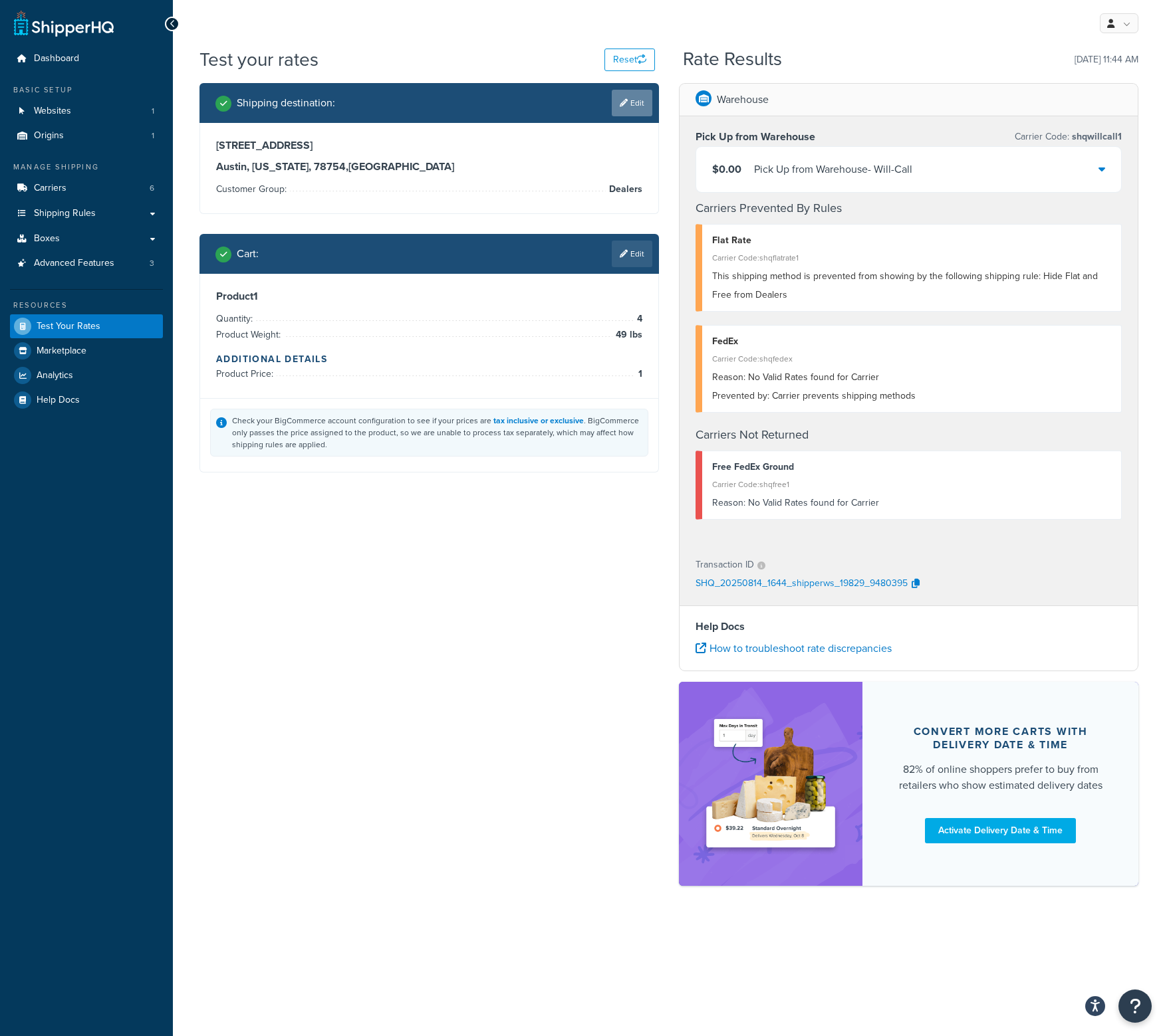
click at [627, 89] on link "Edit" at bounding box center [632, 102] width 41 height 26
select select "[GEOGRAPHIC_DATA]"
select select "Dealers"
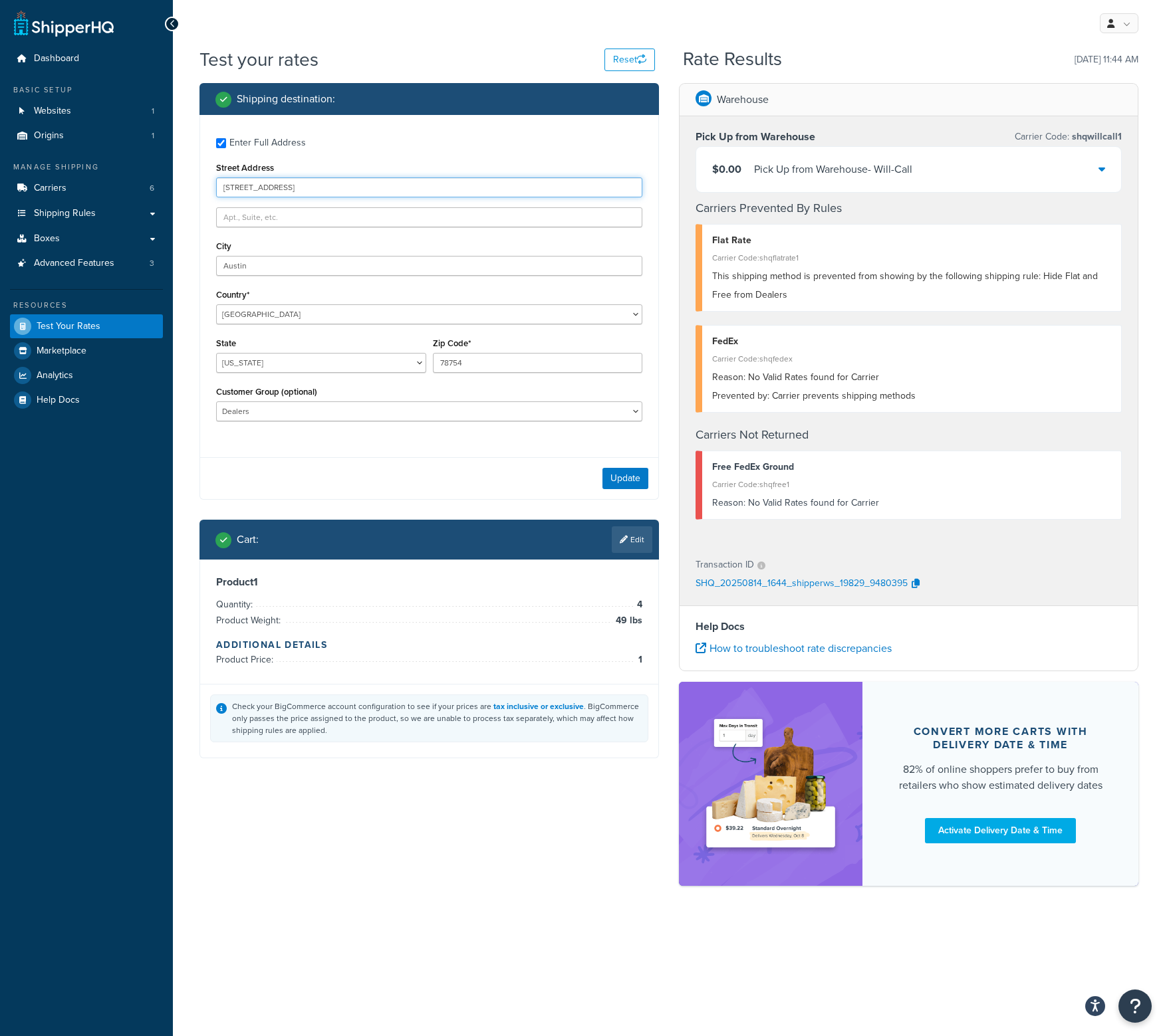
drag, startPoint x: 280, startPoint y: 185, endPoint x: -128, endPoint y: 180, distance: 408.0
click at [0, 180] on html "Accessibility Screen-Reader Guide, Feedback, and Issue Reporting | New window S…" at bounding box center [582, 518] width 1165 height 1036
paste input "[STREET_ADDRESS]"
type input "[STREET_ADDRESS]"
click at [259, 214] on input "text" at bounding box center [429, 218] width 426 height 20
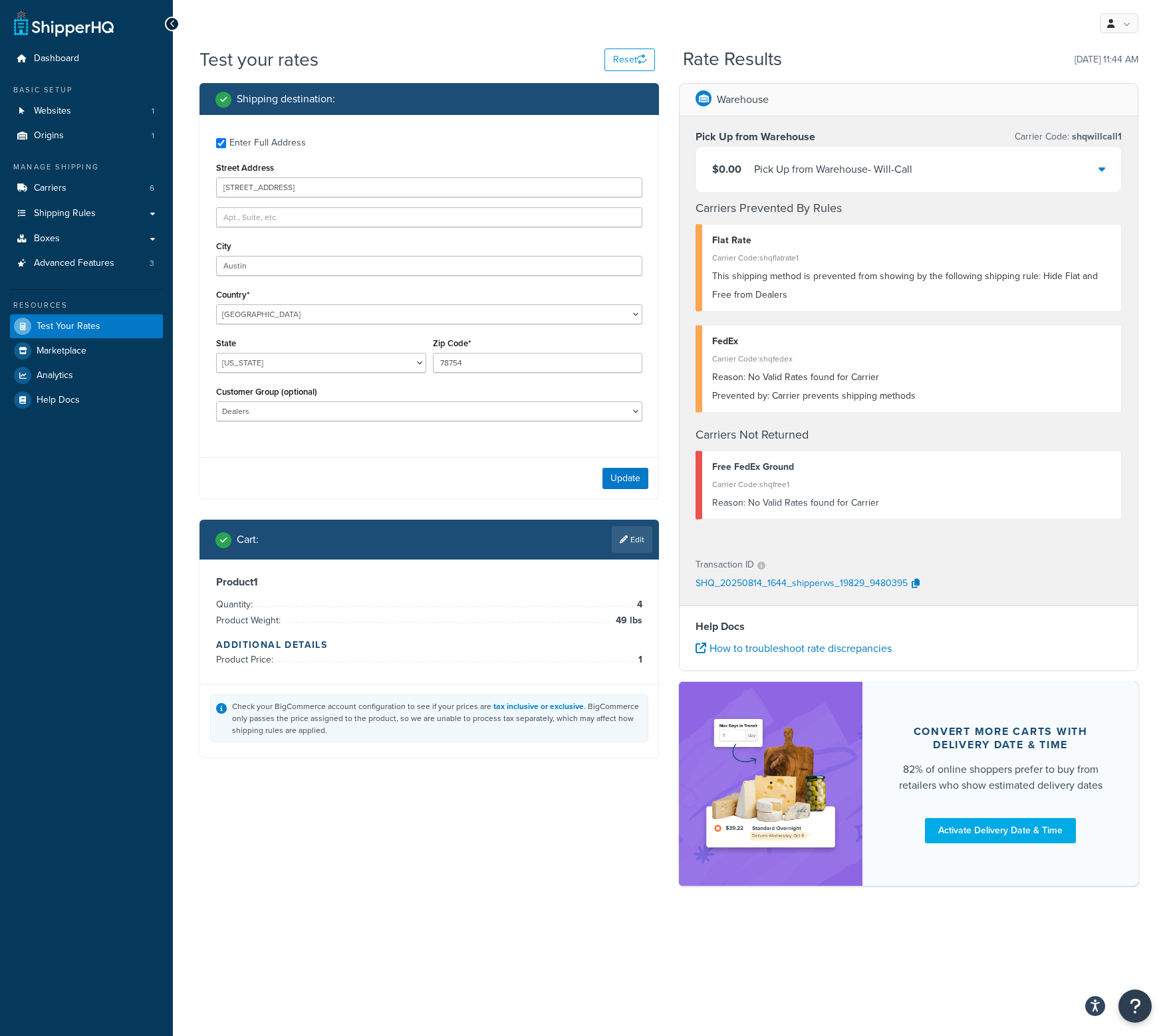
click at [1094, 171] on div "$0.00 Pick Up from Warehouse - Will-Call" at bounding box center [909, 169] width 425 height 45
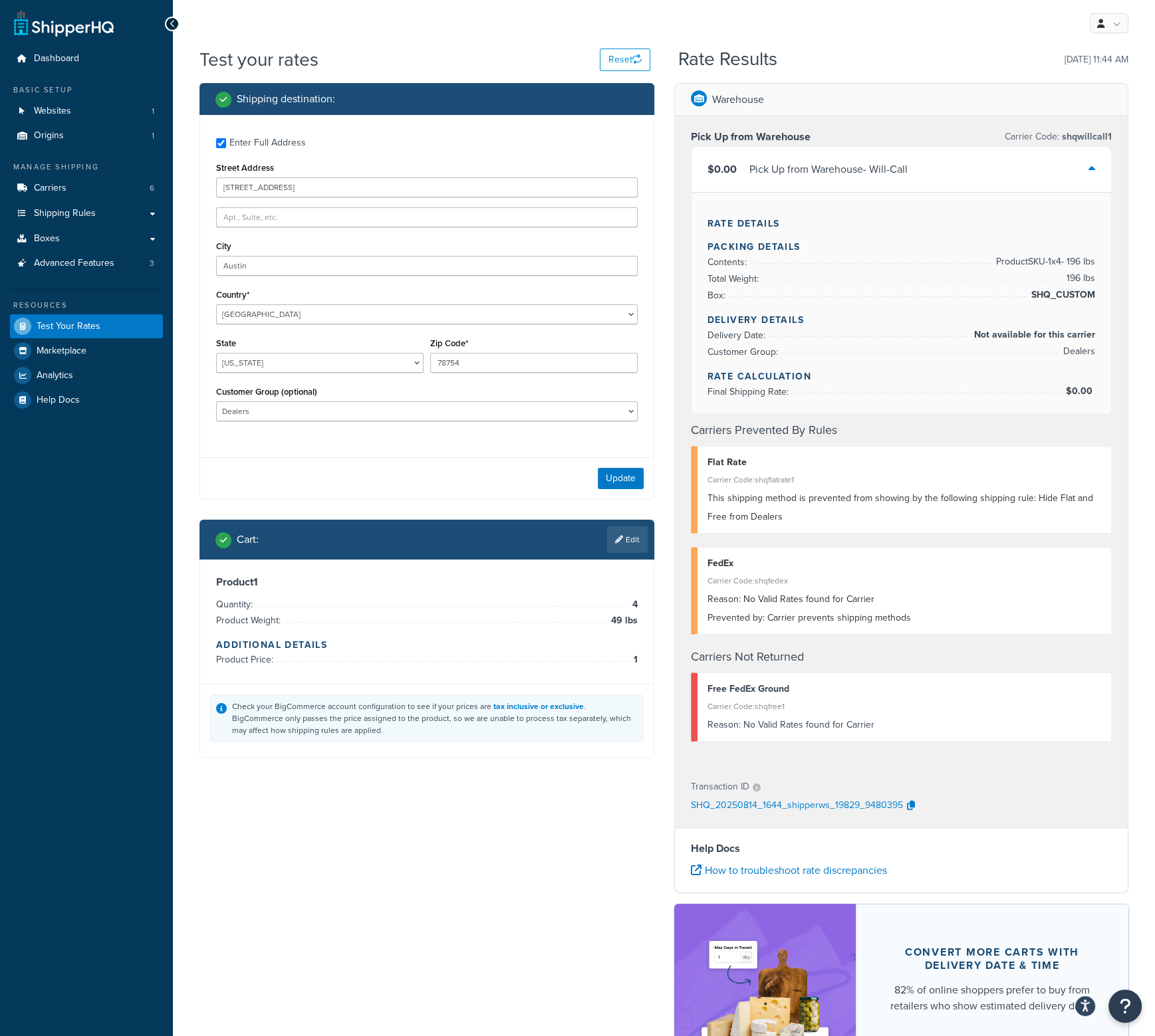
click at [1096, 170] on div "$0.00 Pick Up from Warehouse - Will-Call" at bounding box center [901, 169] width 420 height 45
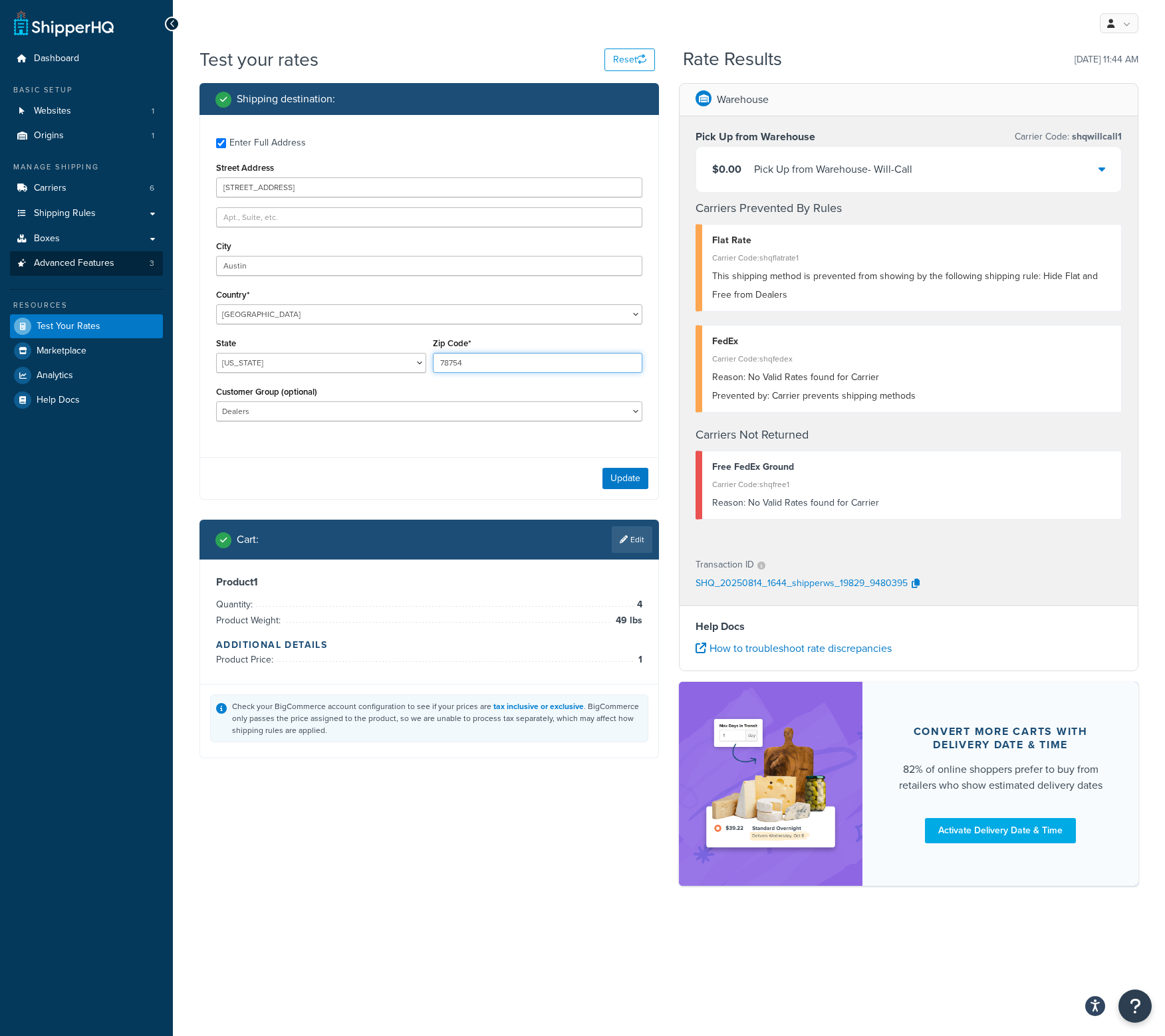
drag, startPoint x: 411, startPoint y: 353, endPoint x: 110, endPoint y: 260, distance: 315.0
click at [98, 348] on div "Dashboard Basic Setup Websites 1 Origins 1 Manage Shipping Carriers 6 Shipping …" at bounding box center [582, 518] width 1165 height 1036
type input "78731"
drag, startPoint x: 265, startPoint y: 270, endPoint x: 89, endPoint y: 260, distance: 176.3
click at [89, 260] on div "Dashboard Basic Setup Websites 1 Origins 1 Manage Shipping Carriers 6 Shipping …" at bounding box center [582, 518] width 1165 height 1036
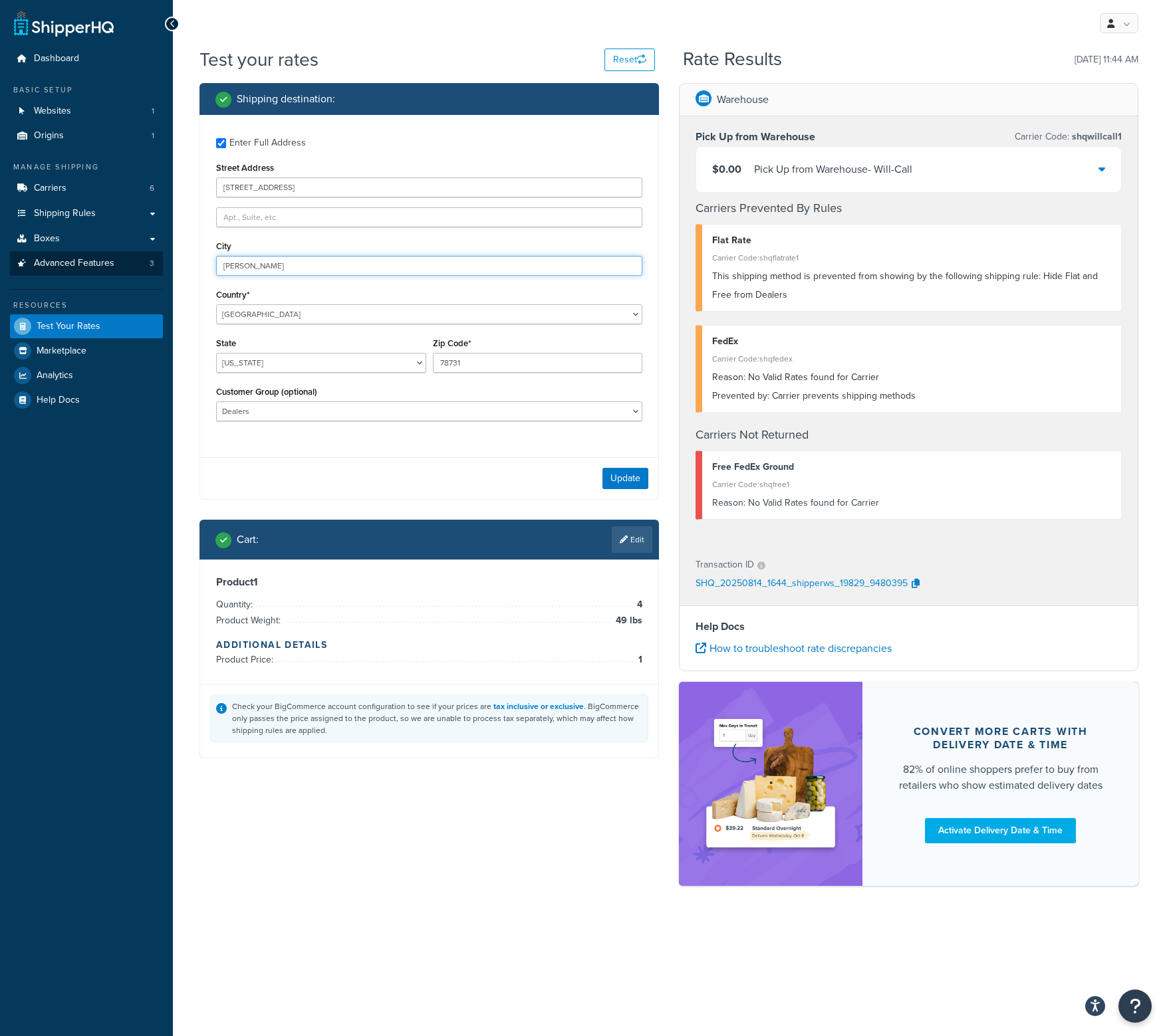
type input "[PERSON_NAME]"
click at [623, 482] on button "Update" at bounding box center [625, 479] width 46 height 21
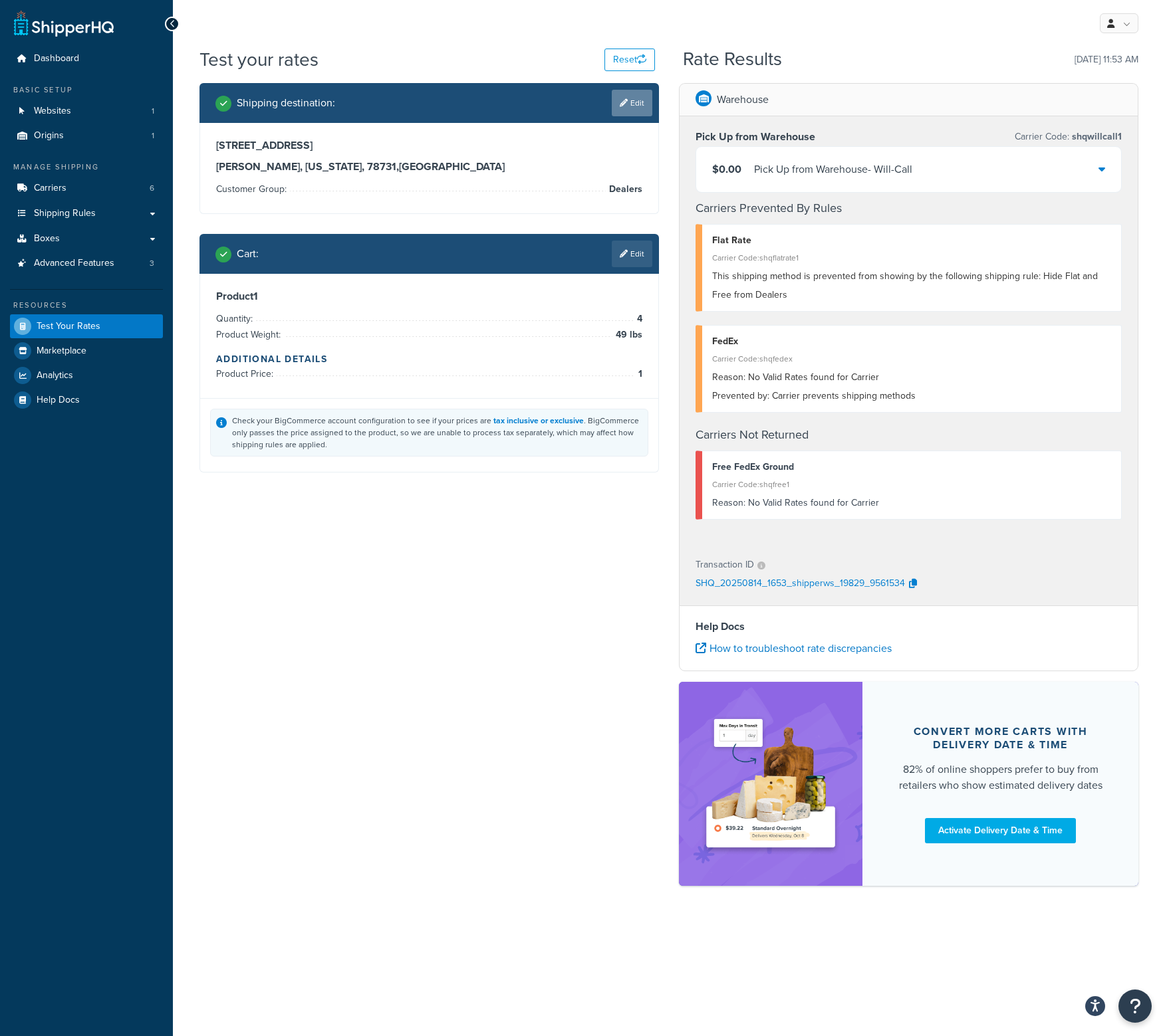
click at [627, 108] on link "Edit" at bounding box center [632, 102] width 41 height 26
select select "[GEOGRAPHIC_DATA]"
select select "Dealers"
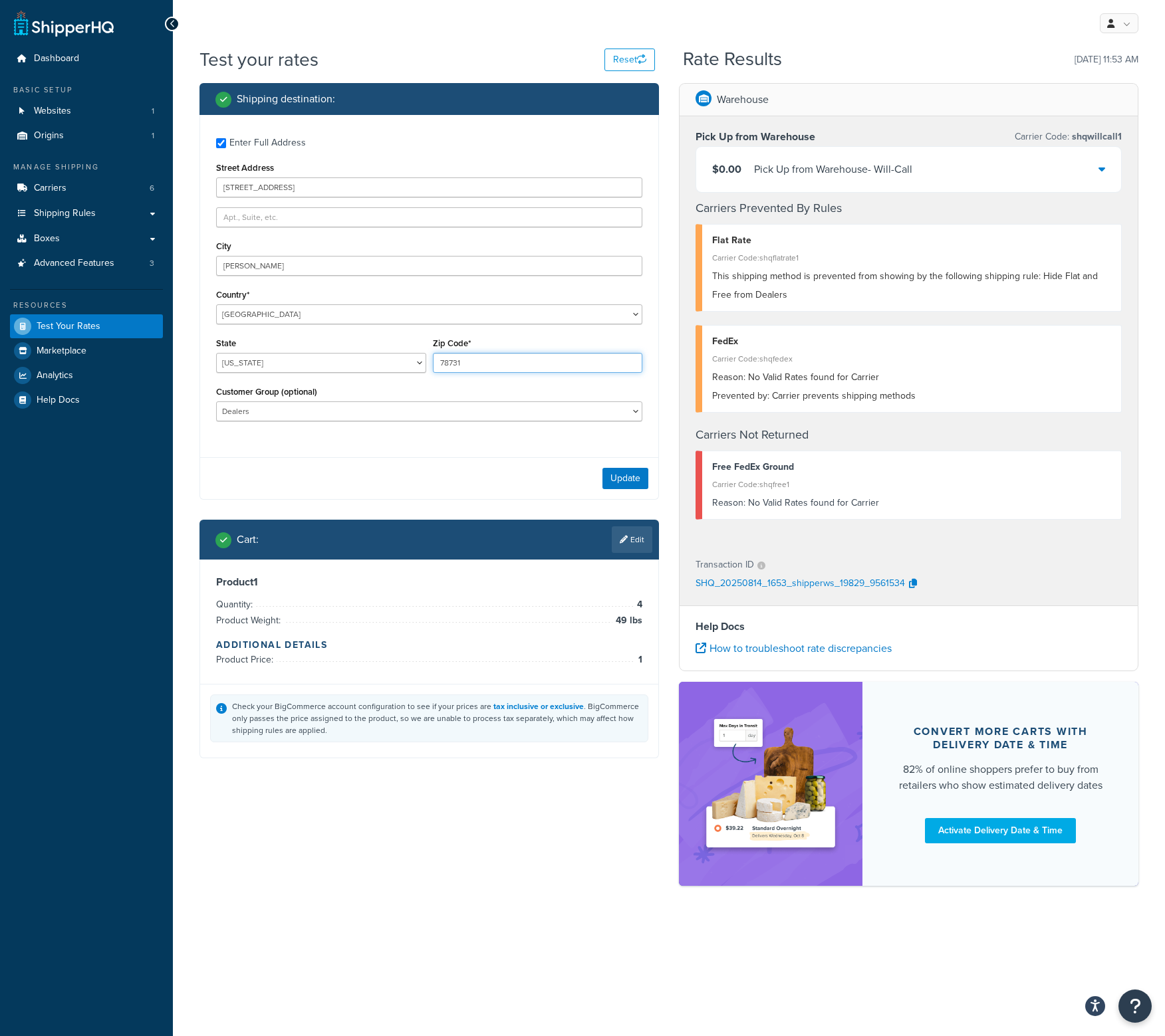
click at [449, 361] on input "78731" at bounding box center [538, 363] width 210 height 20
type input "78631"
click at [634, 477] on button "Update" at bounding box center [625, 479] width 46 height 21
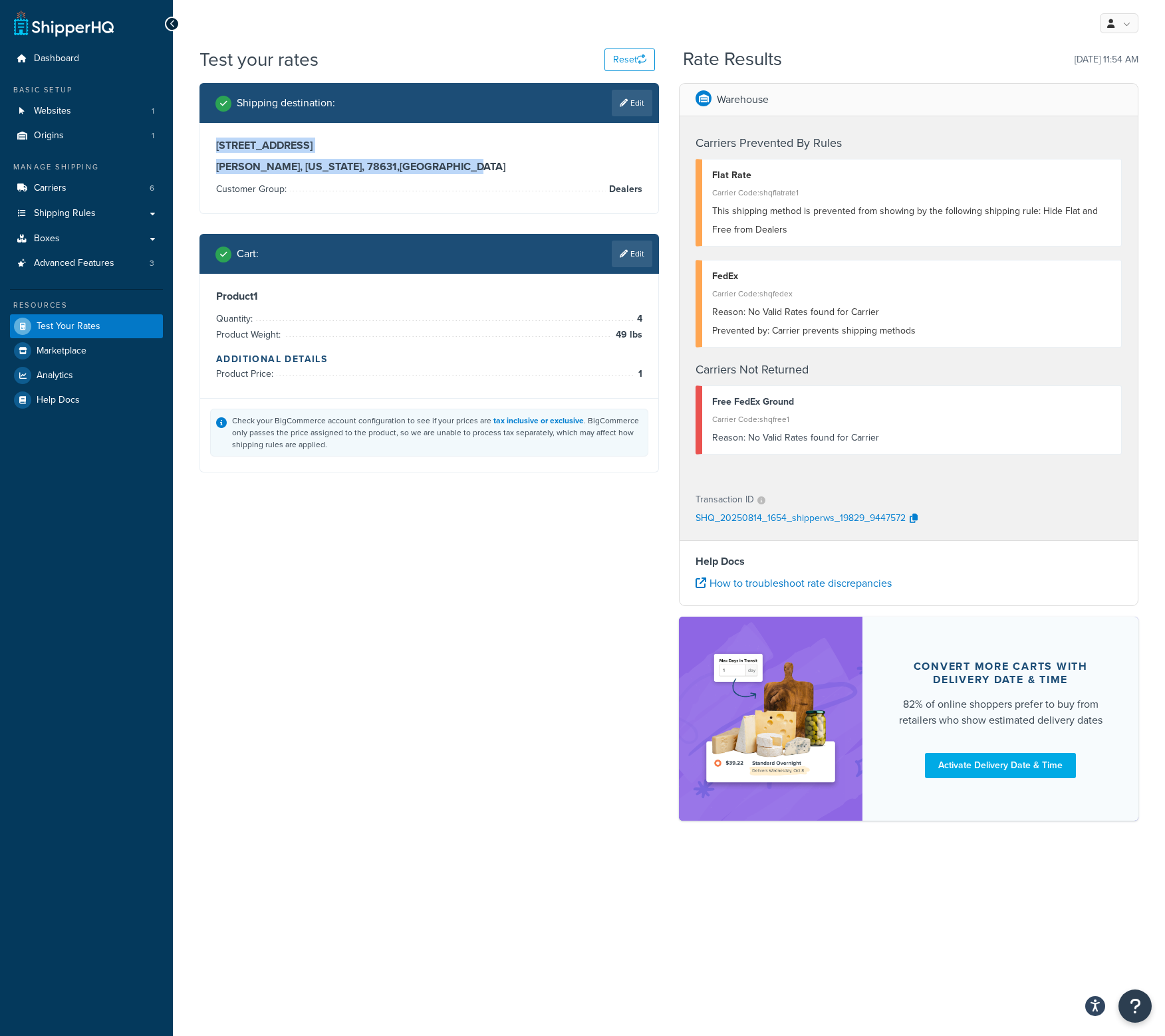
drag, startPoint x: 386, startPoint y: 165, endPoint x: 217, endPoint y: 150, distance: 169.7
click at [217, 150] on div "[STREET_ADDRESS][PERSON_NAME][US_STATE]" at bounding box center [429, 156] width 426 height 34
copy div "[STREET_ADDRESS][PERSON_NAME][US_STATE]"
click at [626, 114] on link "Edit" at bounding box center [632, 102] width 41 height 26
select select "[GEOGRAPHIC_DATA]"
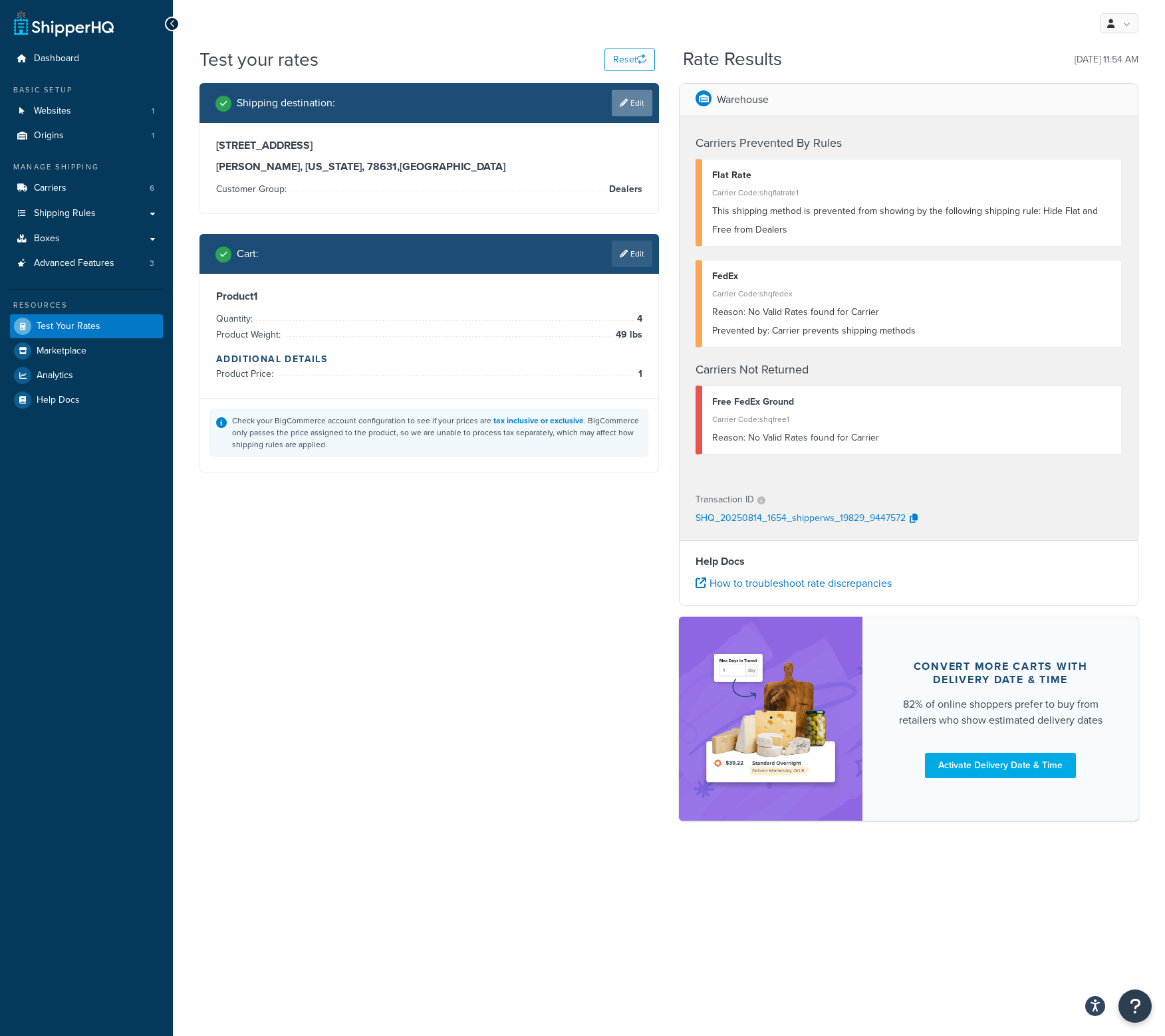
select select "Dealers"
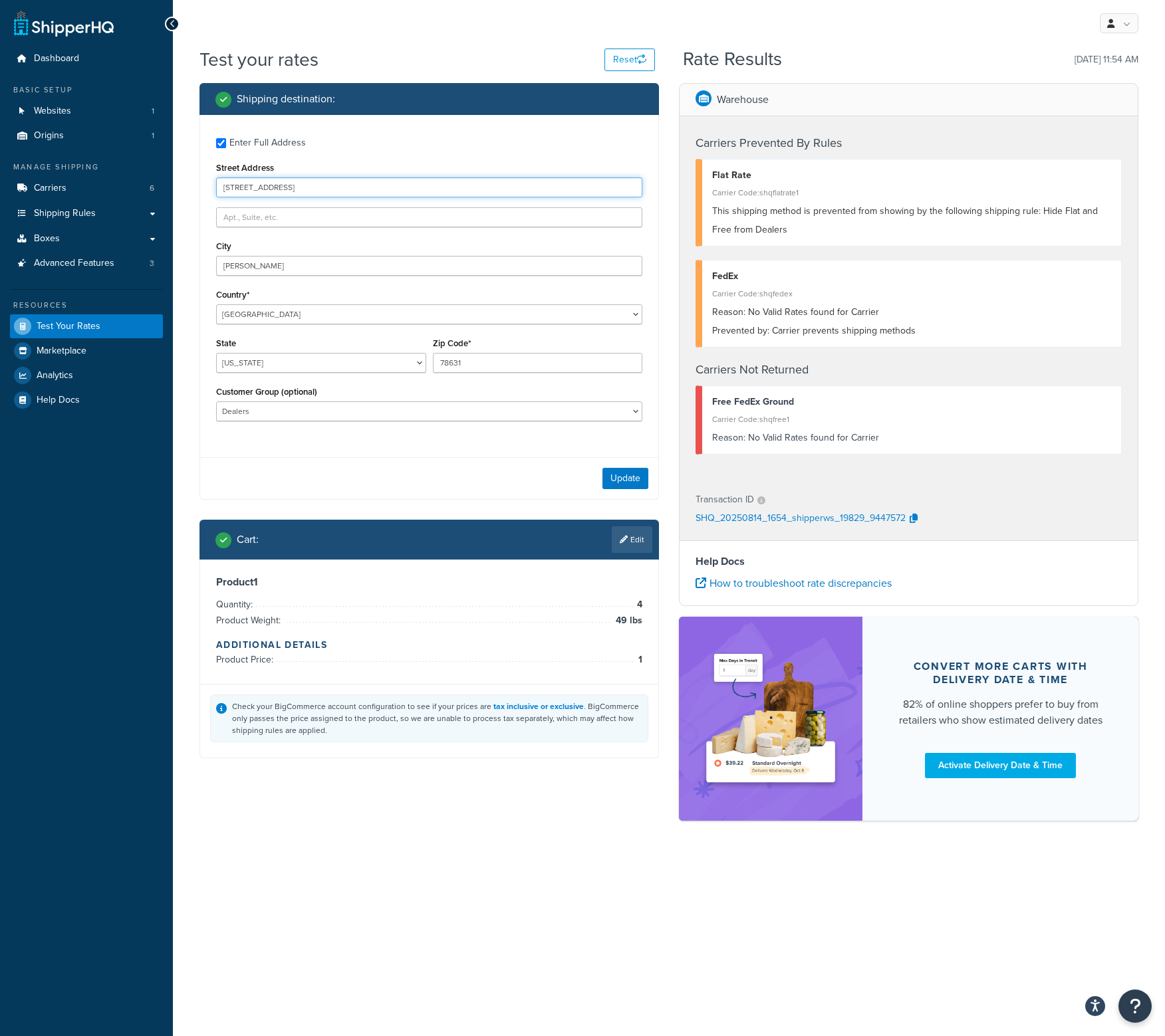
drag, startPoint x: -8, startPoint y: 185, endPoint x: -199, endPoint y: 184, distance: 191.0
click at [0, 184] on html "Accessibility Screen-Reader Guide, Feedback, and Issue Reporting | New window S…" at bounding box center [582, 518] width 1165 height 1036
type input "[STREET_ADDRESS]"
drag, startPoint x: 34, startPoint y: 278, endPoint x: 45, endPoint y: 276, distance: 11.2
click at [34, 276] on div "Dashboard Basic Setup Websites 1 Origins 1 Manage Shipping Carriers 6 Shipping …" at bounding box center [582, 518] width 1165 height 1036
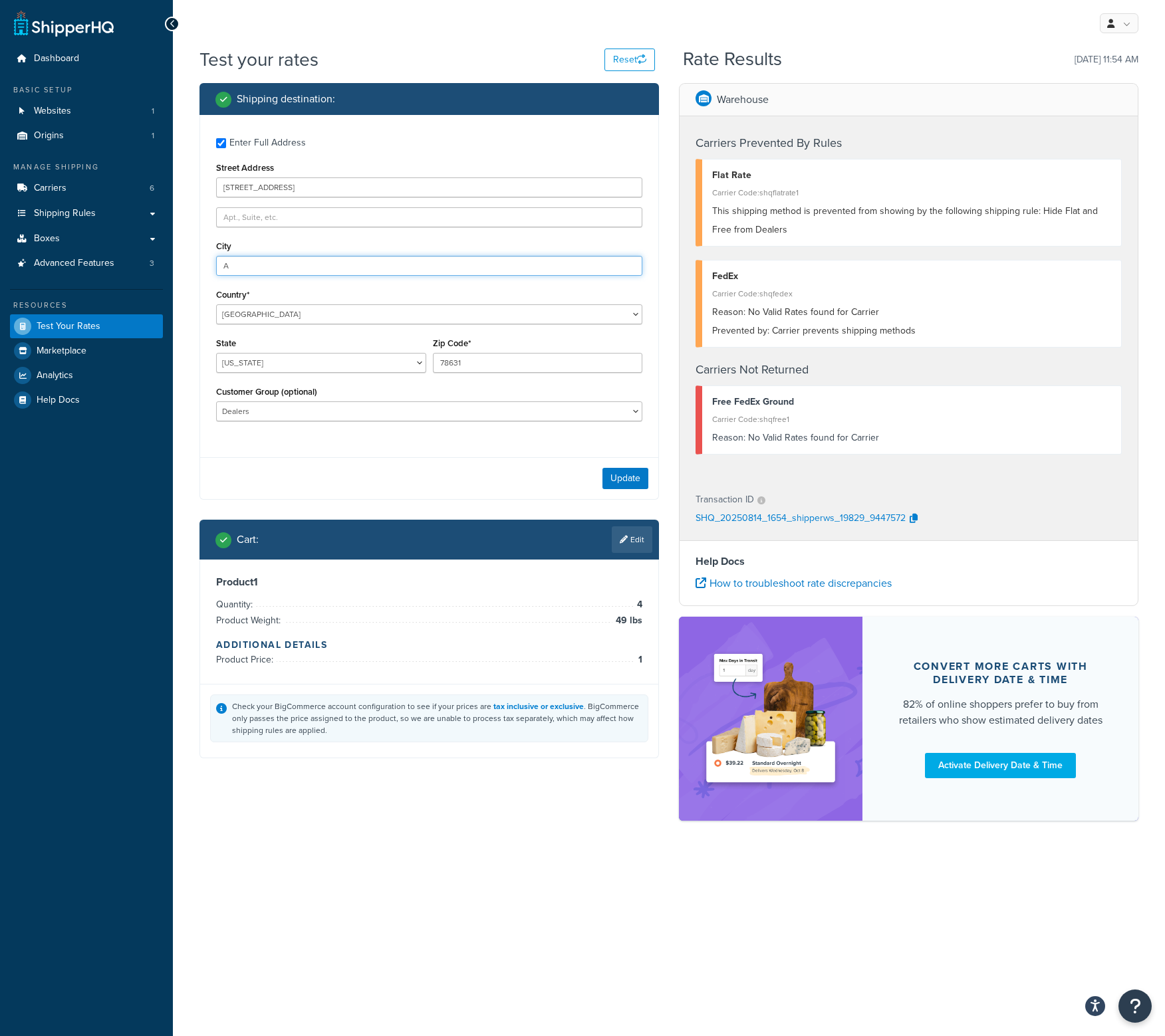
type input "Austin"
drag, startPoint x: 475, startPoint y: 361, endPoint x: 194, endPoint y: 321, distance: 283.8
click at [192, 329] on div "Shipping destination : Enter Full Address Street Address [STREET_ADDRESS] [GEOG…" at bounding box center [429, 431] width 479 height 695
type input "78755"
click at [633, 484] on button "Update" at bounding box center [625, 479] width 46 height 21
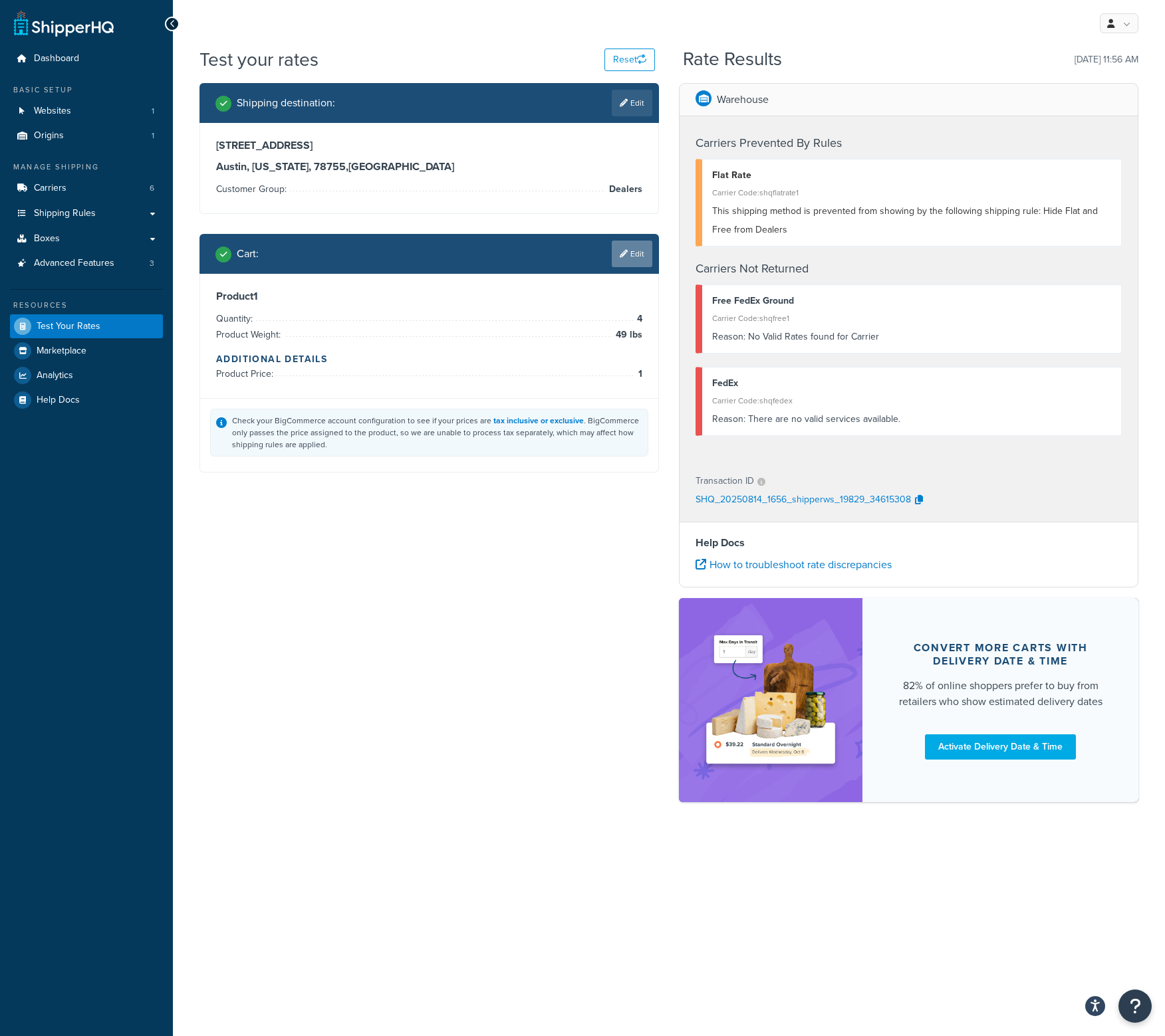
click at [637, 249] on link "Edit" at bounding box center [632, 253] width 41 height 26
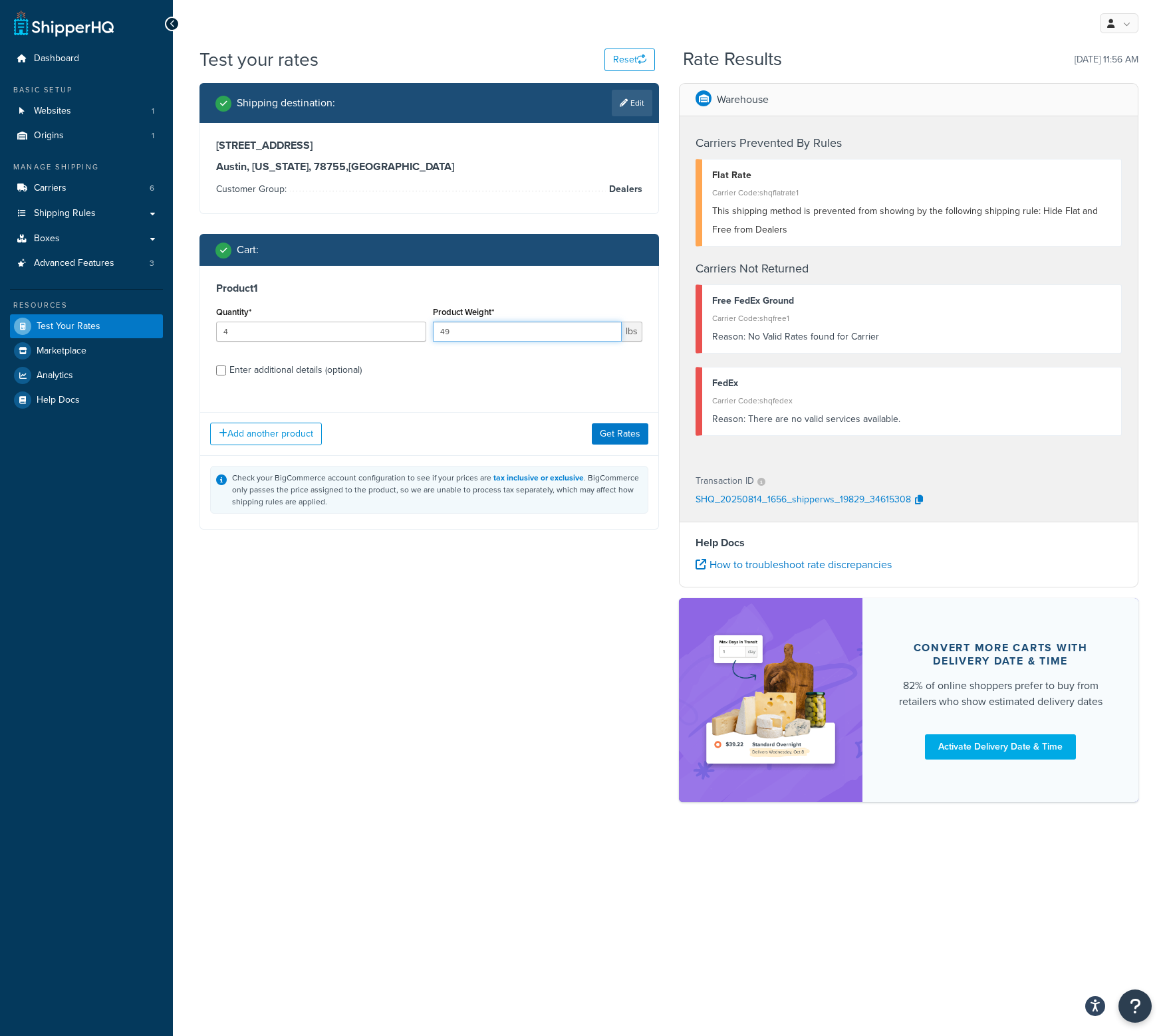
drag, startPoint x: 497, startPoint y: 333, endPoint x: 270, endPoint y: 321, distance: 227.3
click at [270, 321] on div "Quantity* 4 Product Weight* 49 lbs" at bounding box center [429, 328] width 433 height 49
type input "50"
drag, startPoint x: 323, startPoint y: 328, endPoint x: -3, endPoint y: 342, distance: 326.3
click at [0, 342] on html "Accessibility Screen-Reader Guide, Feedback, and Issue Reporting | New window S…" at bounding box center [582, 518] width 1165 height 1036
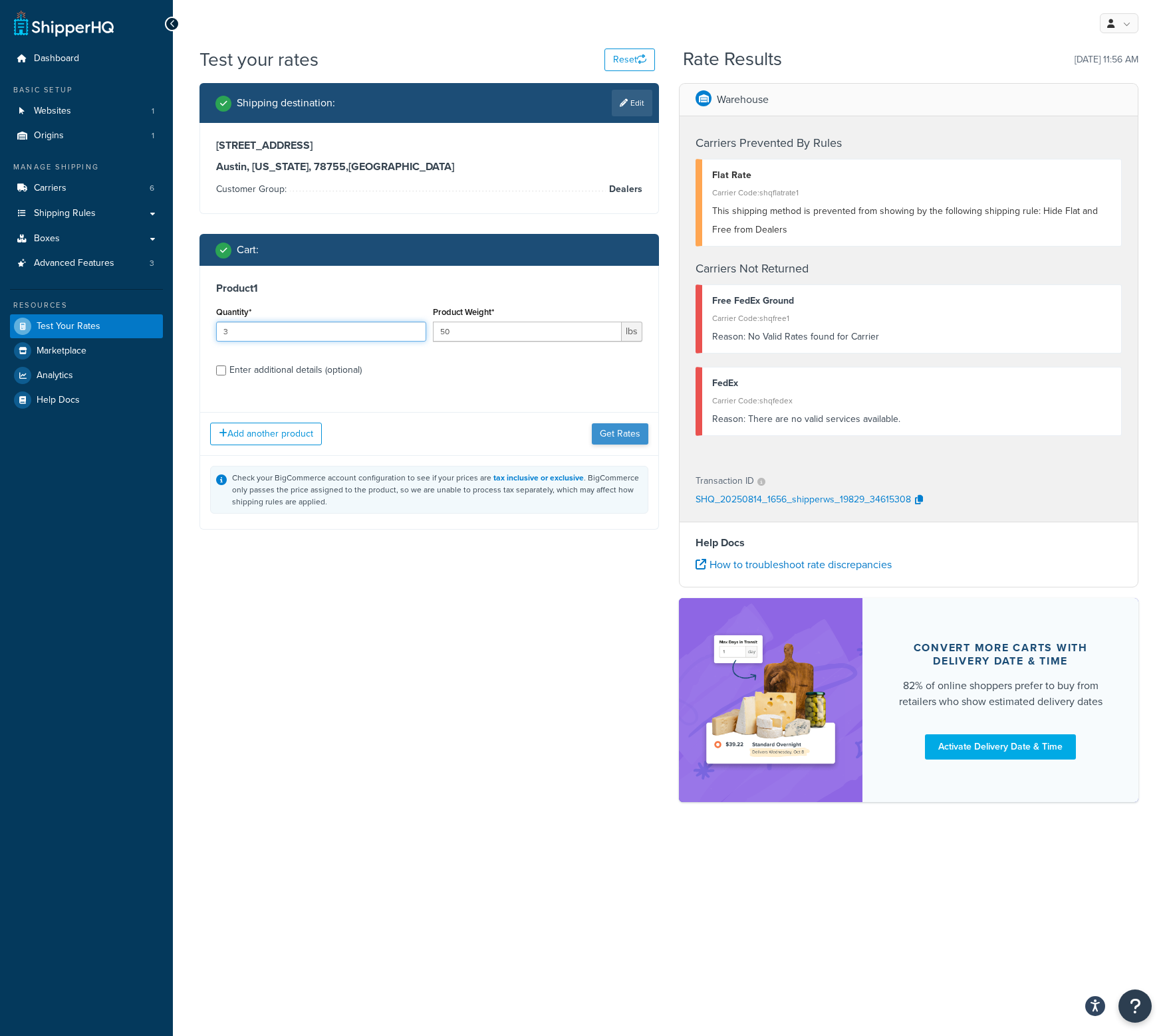
type input "3"
click at [614, 430] on button "Get Rates" at bounding box center [620, 434] width 57 height 21
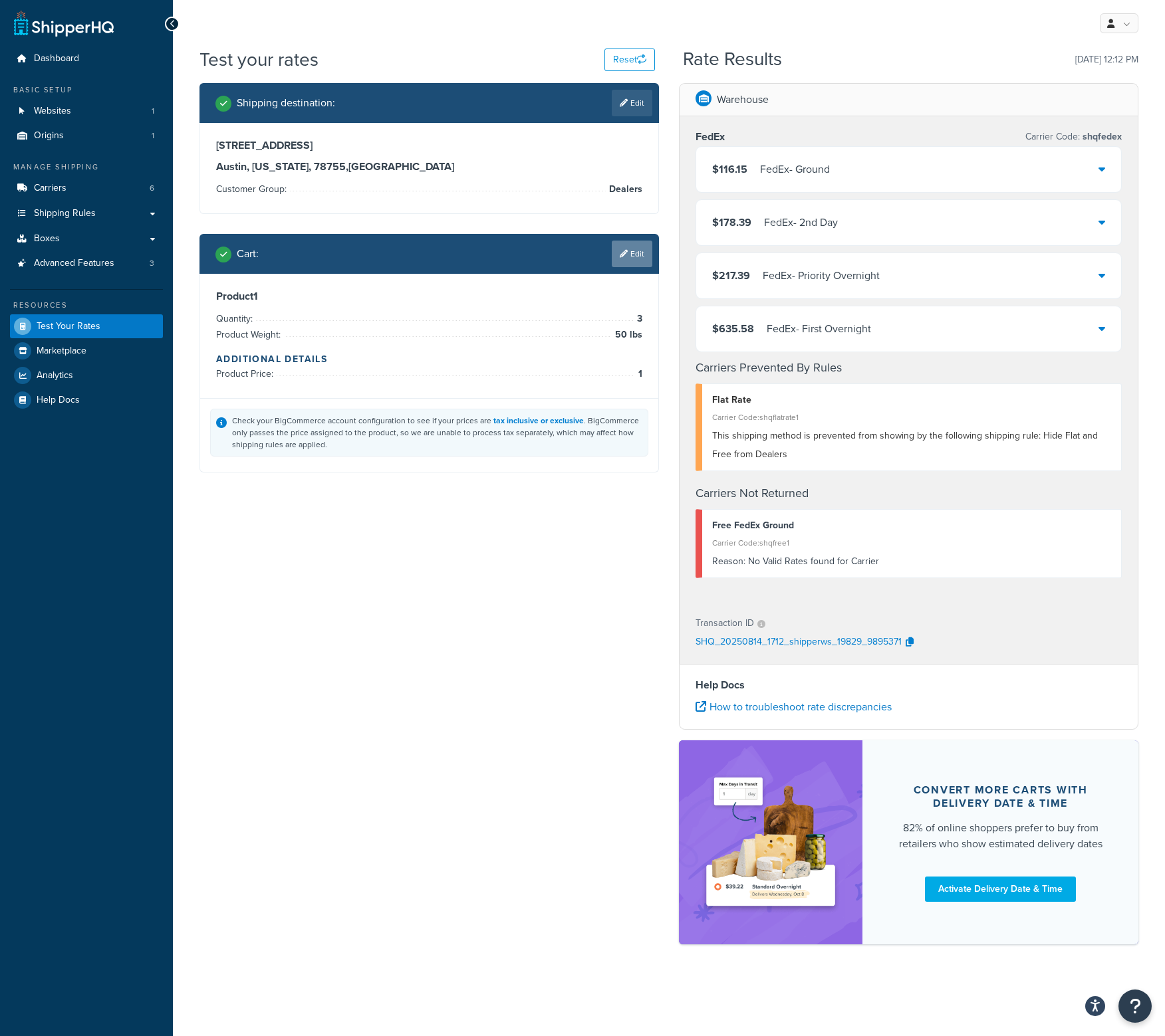
click at [626, 262] on link "Edit" at bounding box center [632, 253] width 41 height 26
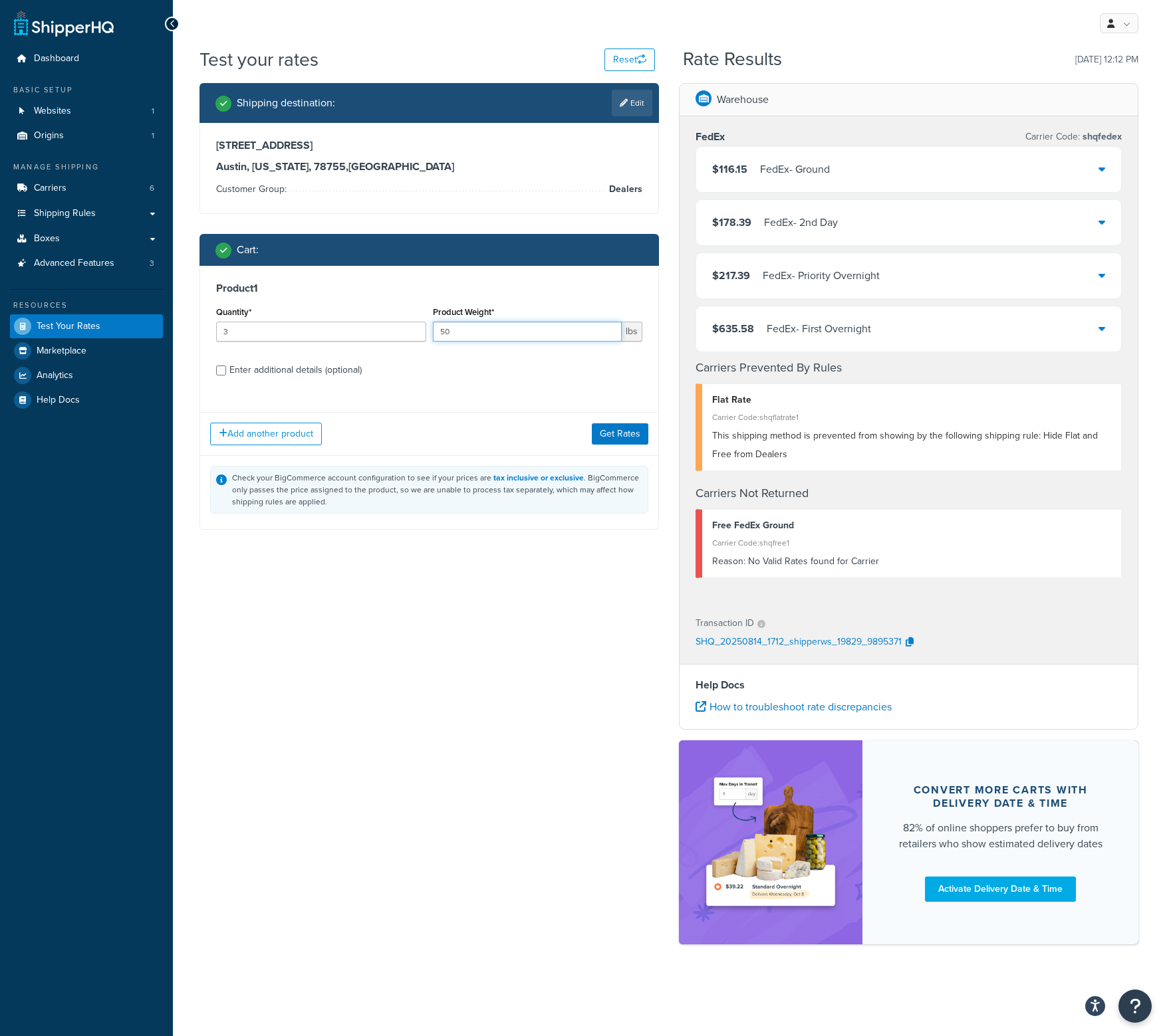
drag, startPoint x: 507, startPoint y: 324, endPoint x: 48, endPoint y: 301, distance: 459.6
click at [48, 311] on div "Dashboard Basic Setup Websites 1 Origins 1 Manage Shipping Carriers 6 Shipping …" at bounding box center [582, 518] width 1165 height 1036
type input "51"
click at [604, 427] on button "Get Rates" at bounding box center [620, 434] width 57 height 21
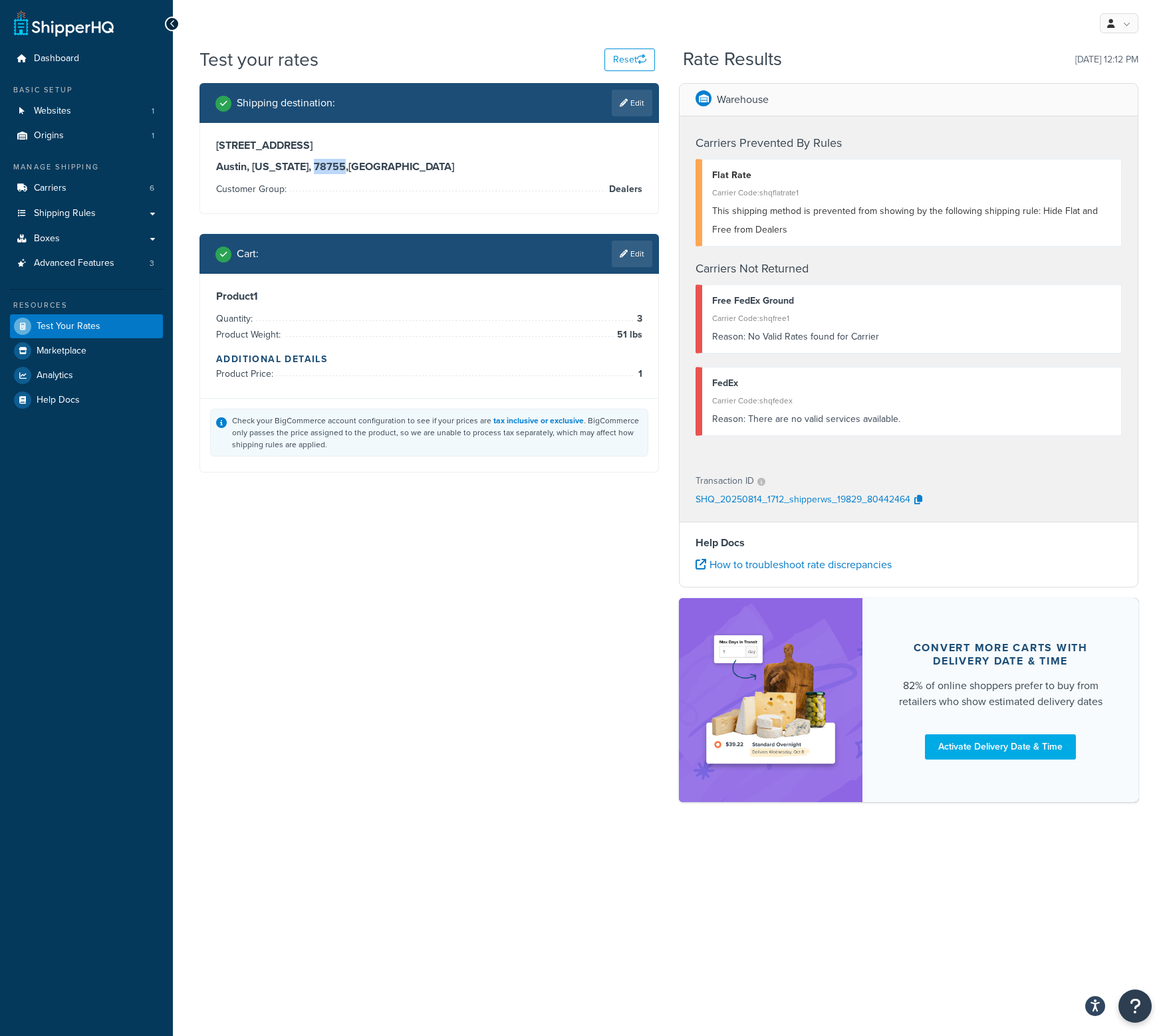
drag, startPoint x: 316, startPoint y: 165, endPoint x: 285, endPoint y: 170, distance: 31.4
click at [285, 170] on h3 "[GEOGRAPHIC_DATA], [US_STATE], 78755 , [GEOGRAPHIC_DATA]" at bounding box center [429, 167] width 426 height 14
